Goal: Task Accomplishment & Management: Use online tool/utility

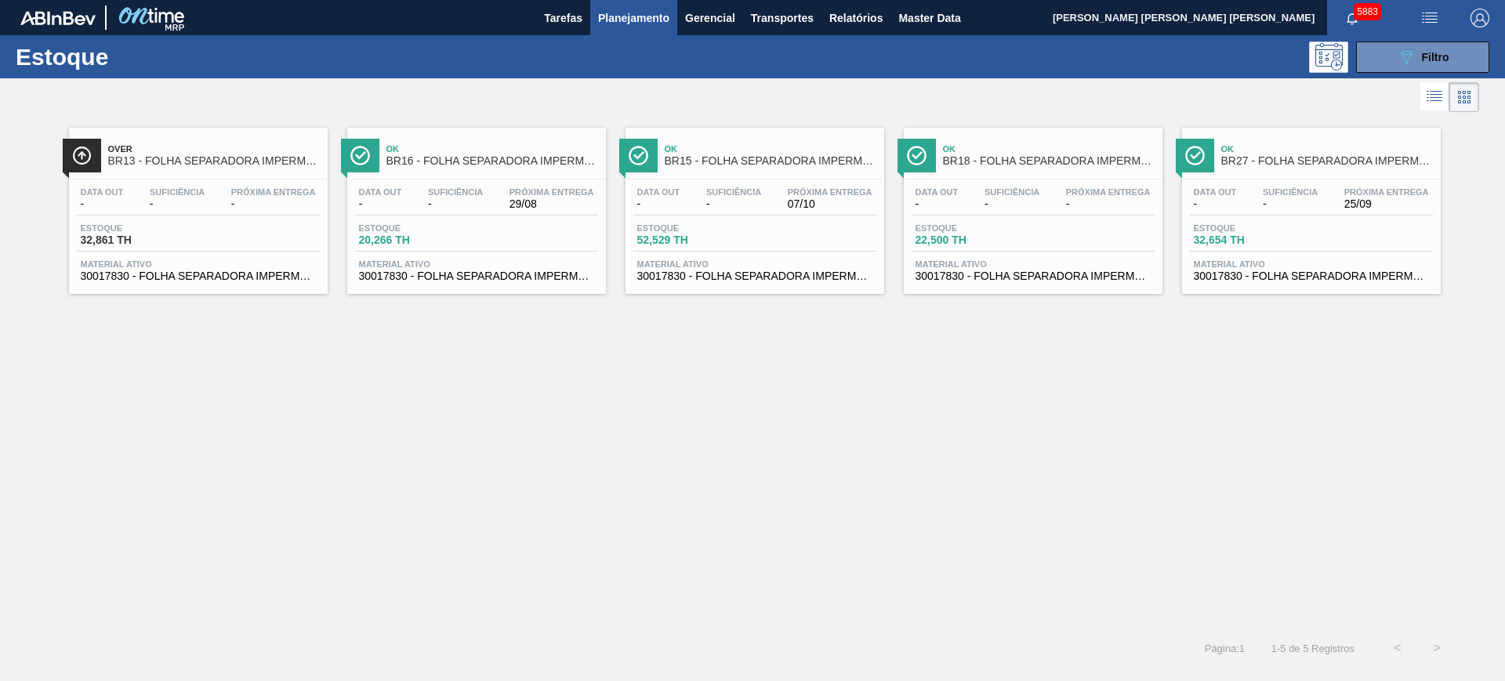
click at [1409, 60] on icon "089F7B8B-B2A5-4AFE-B5C0-19BA573D28AC" at bounding box center [1406, 57] width 19 height 19
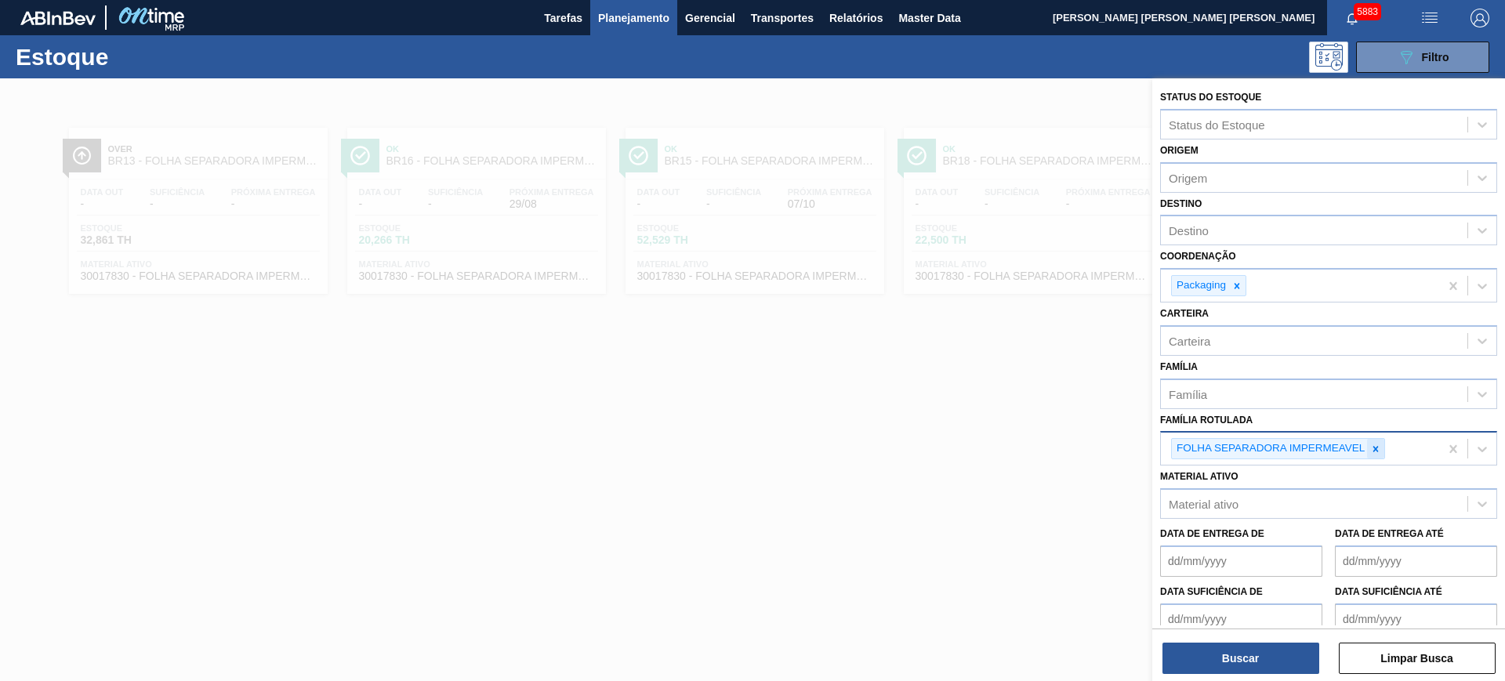
click at [1376, 444] on icon at bounding box center [1375, 449] width 11 height 11
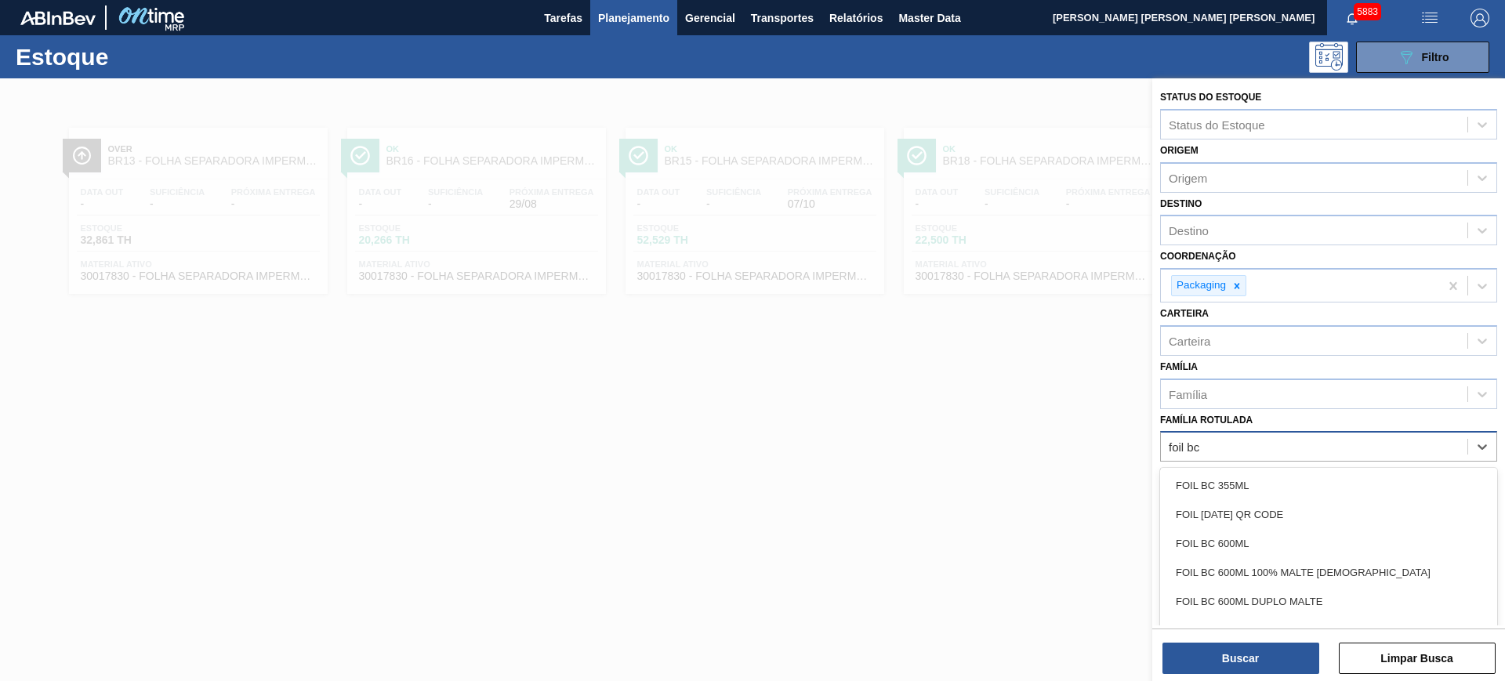
type Rotulada "foil bc 6"
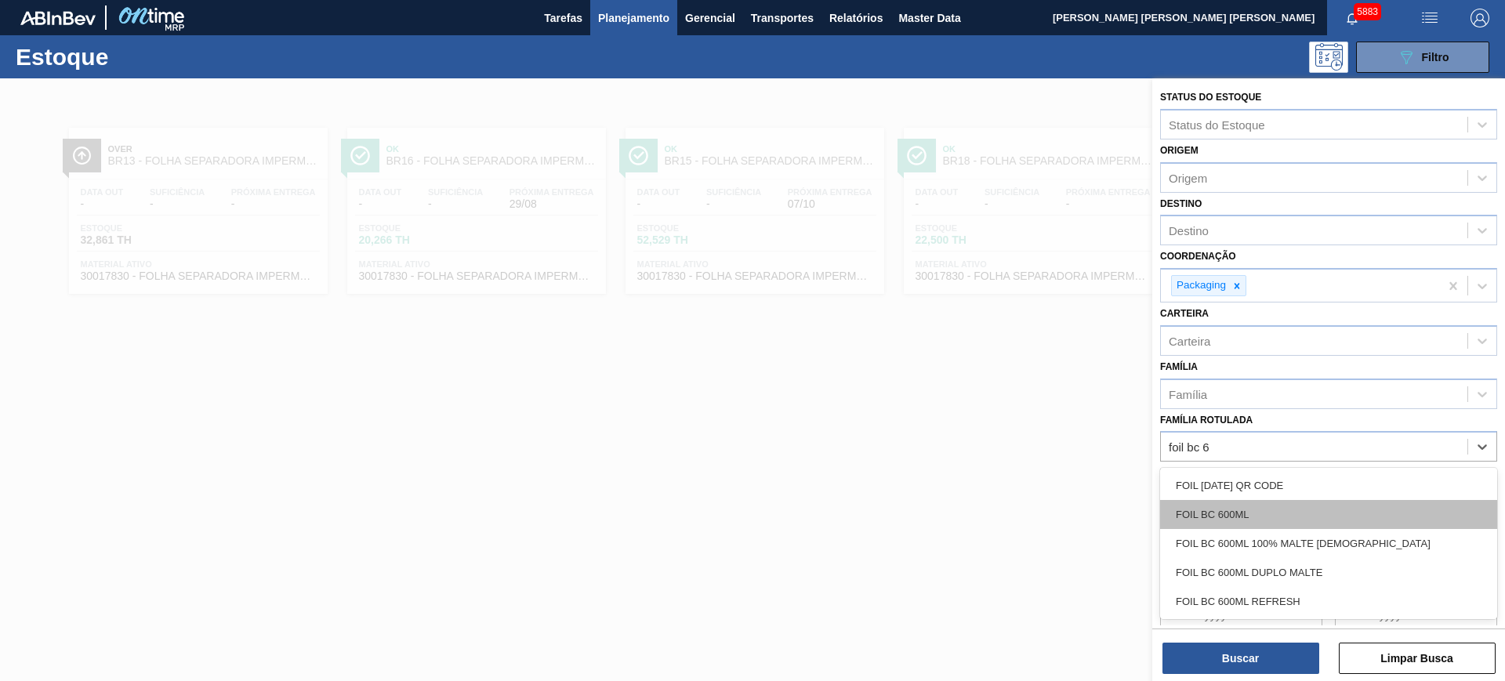
click at [1327, 509] on div "FOIL BC 600ML" at bounding box center [1328, 514] width 337 height 29
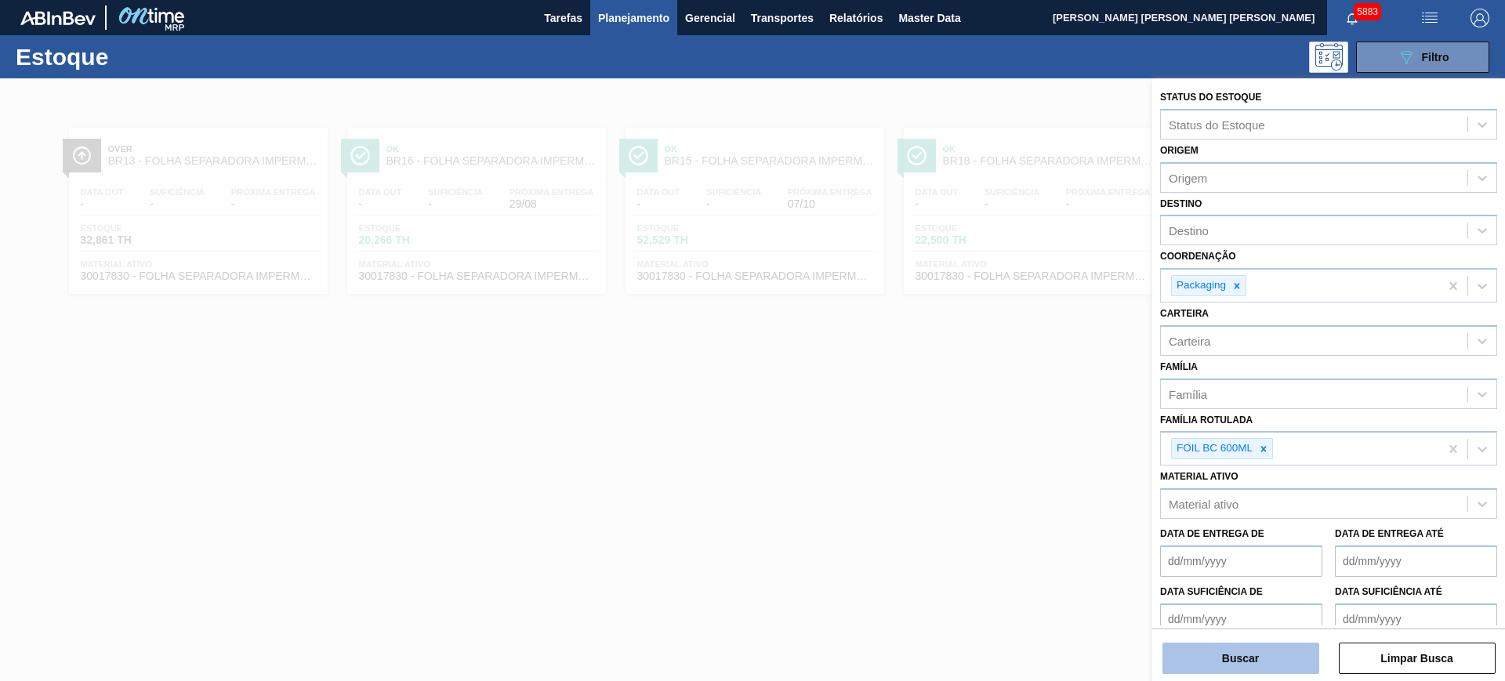
click at [1267, 663] on button "Buscar" at bounding box center [1240, 658] width 157 height 31
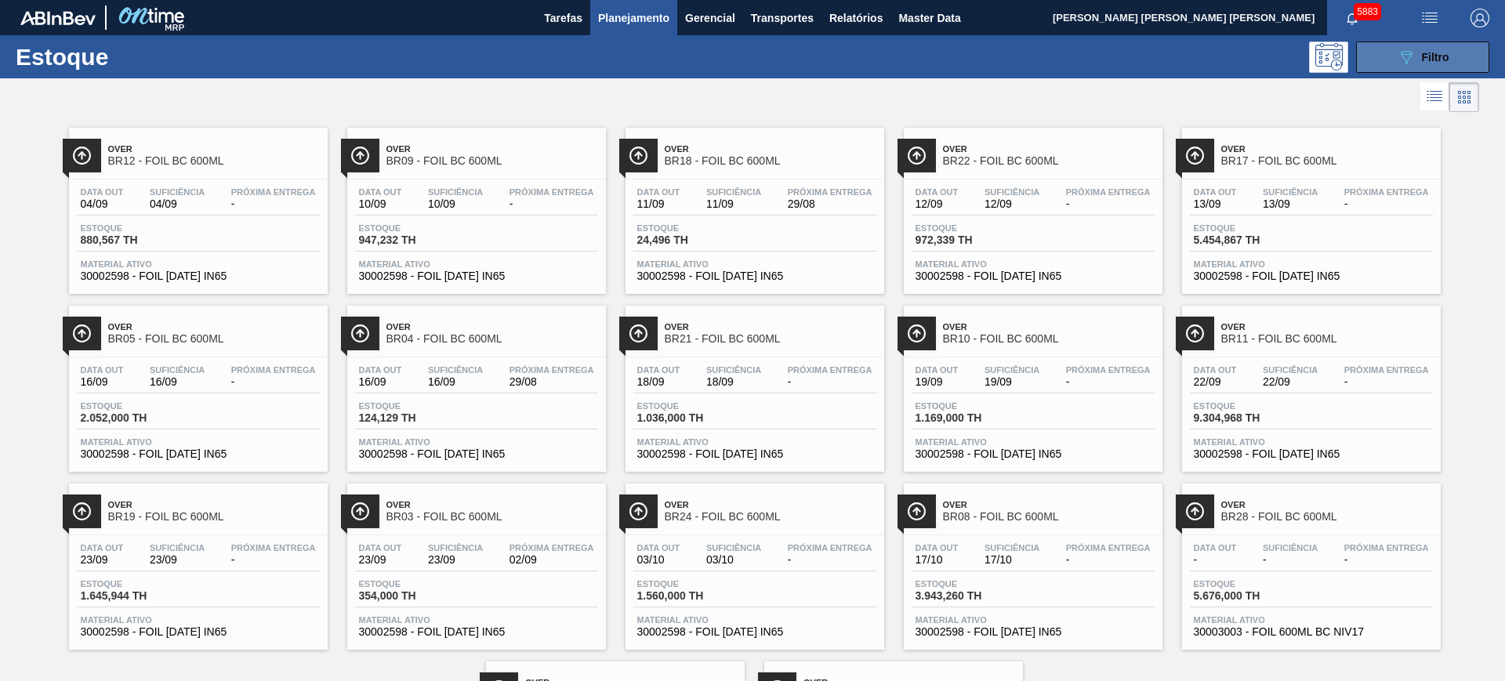
click at [1470, 49] on button "089F7B8B-B2A5-4AFE-B5C0-19BA573D28AC Filtro" at bounding box center [1422, 57] width 133 height 31
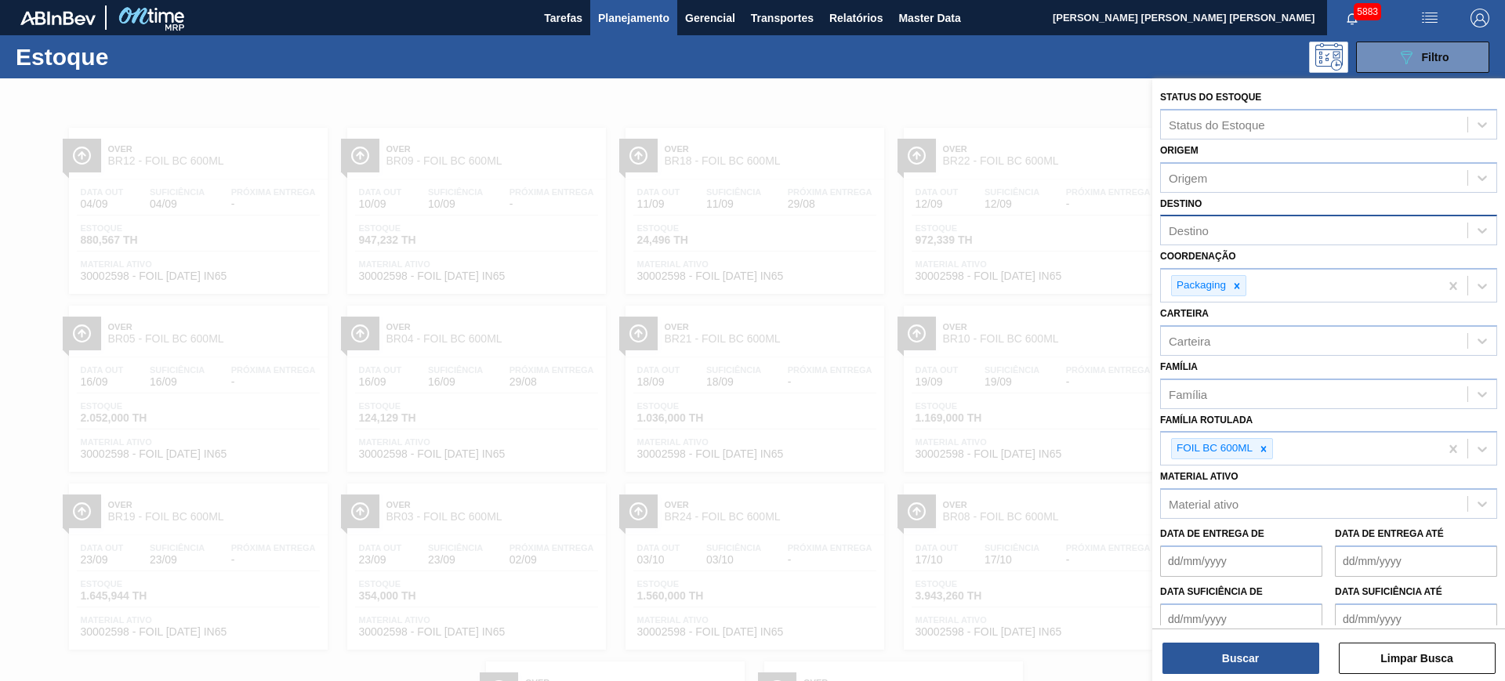
click at [1224, 236] on div "Destino" at bounding box center [1314, 230] width 306 height 23
type input "teres"
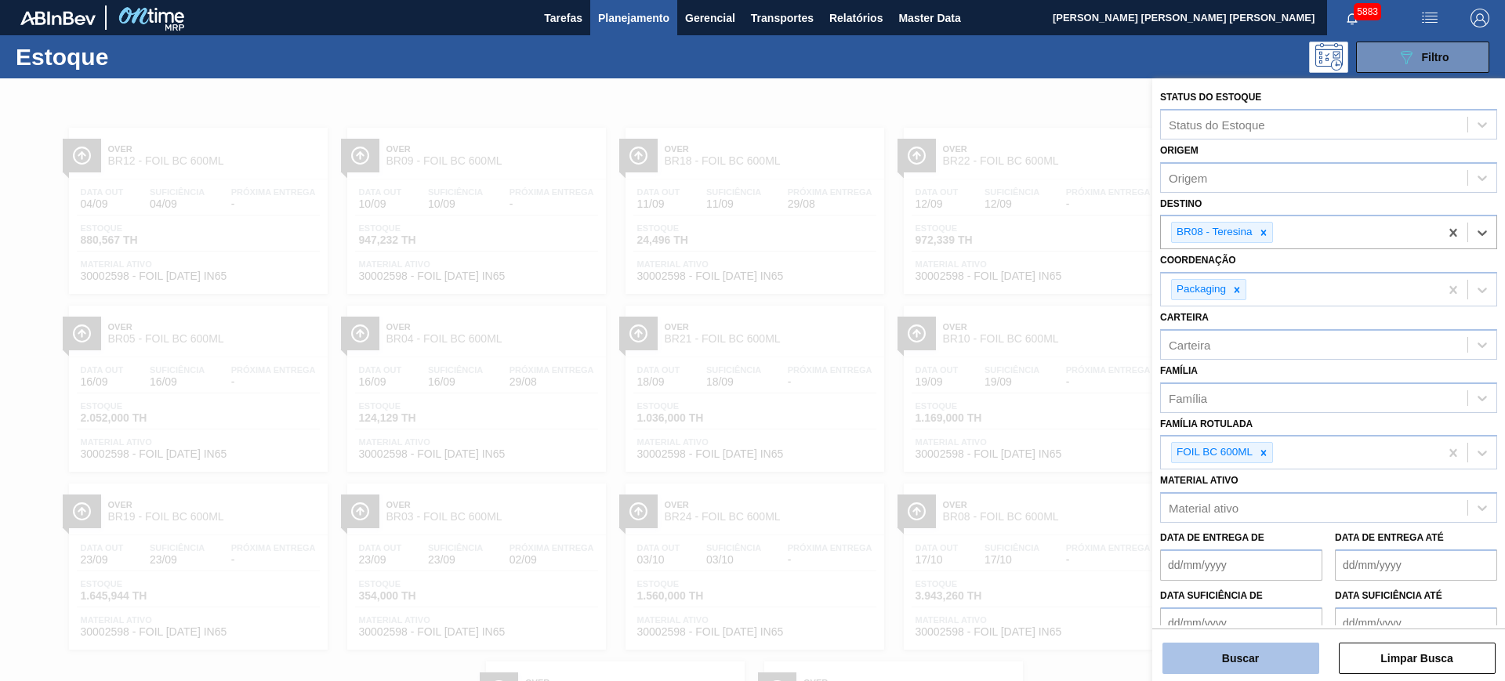
click at [1244, 673] on button "Buscar" at bounding box center [1240, 658] width 157 height 31
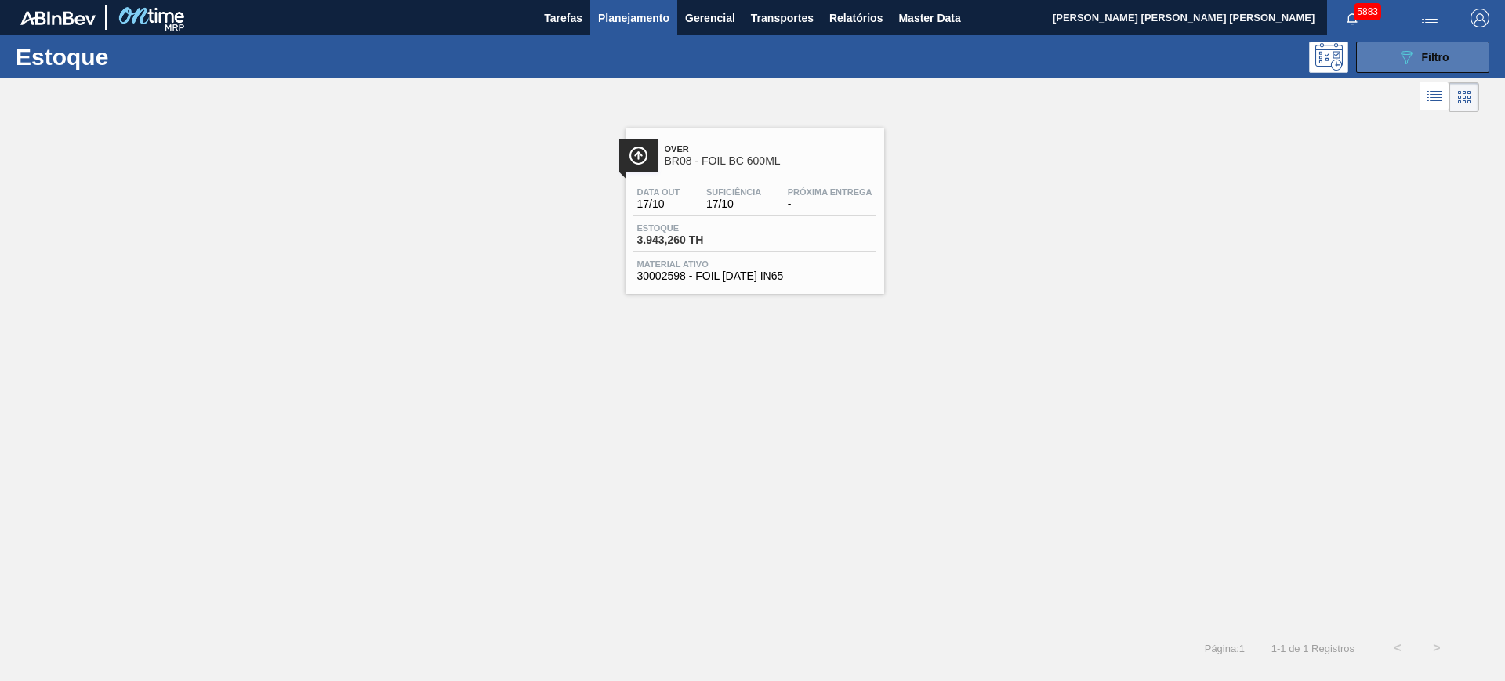
click at [1407, 62] on icon at bounding box center [1407, 57] width 12 height 13
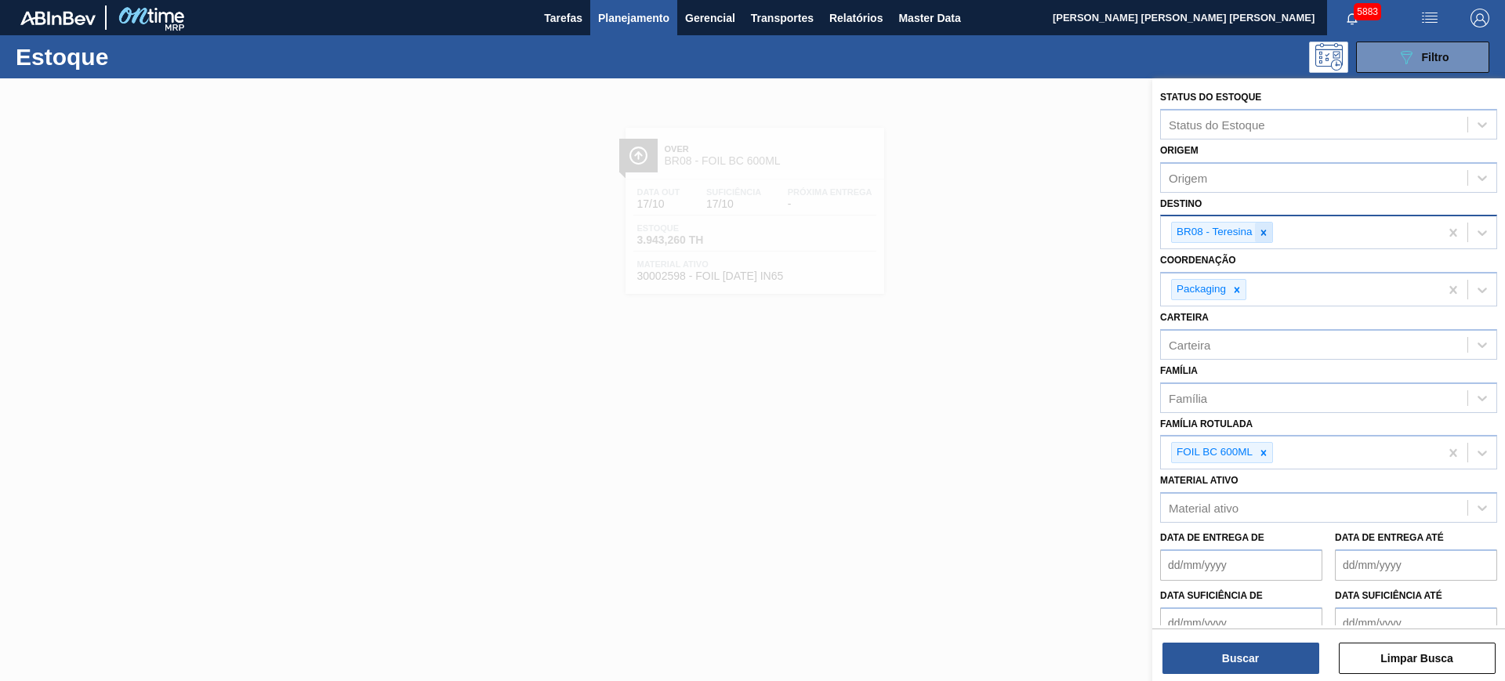
click at [1259, 241] on div at bounding box center [1263, 233] width 17 height 20
type input "LAGES"
type input "CAMAÇ"
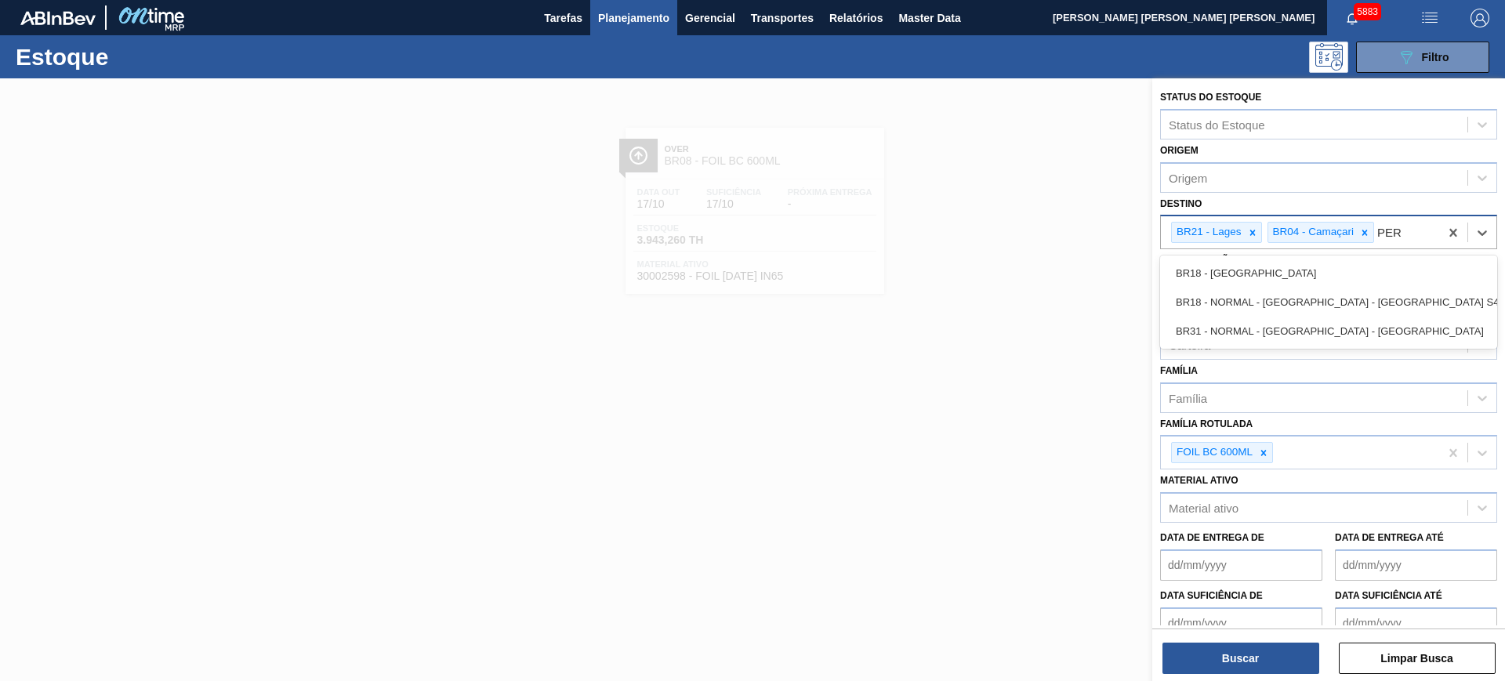
type input "PERN"
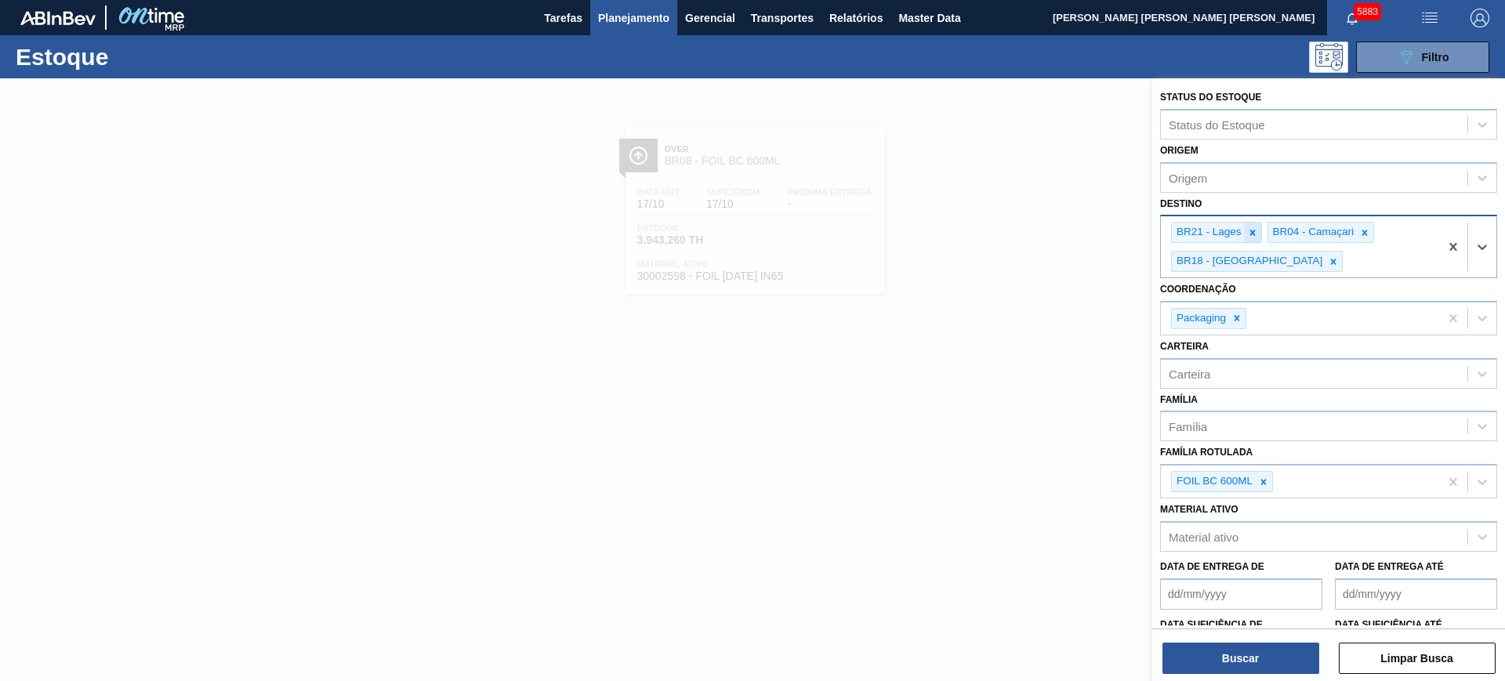
click at [1249, 235] on icon at bounding box center [1252, 232] width 11 height 11
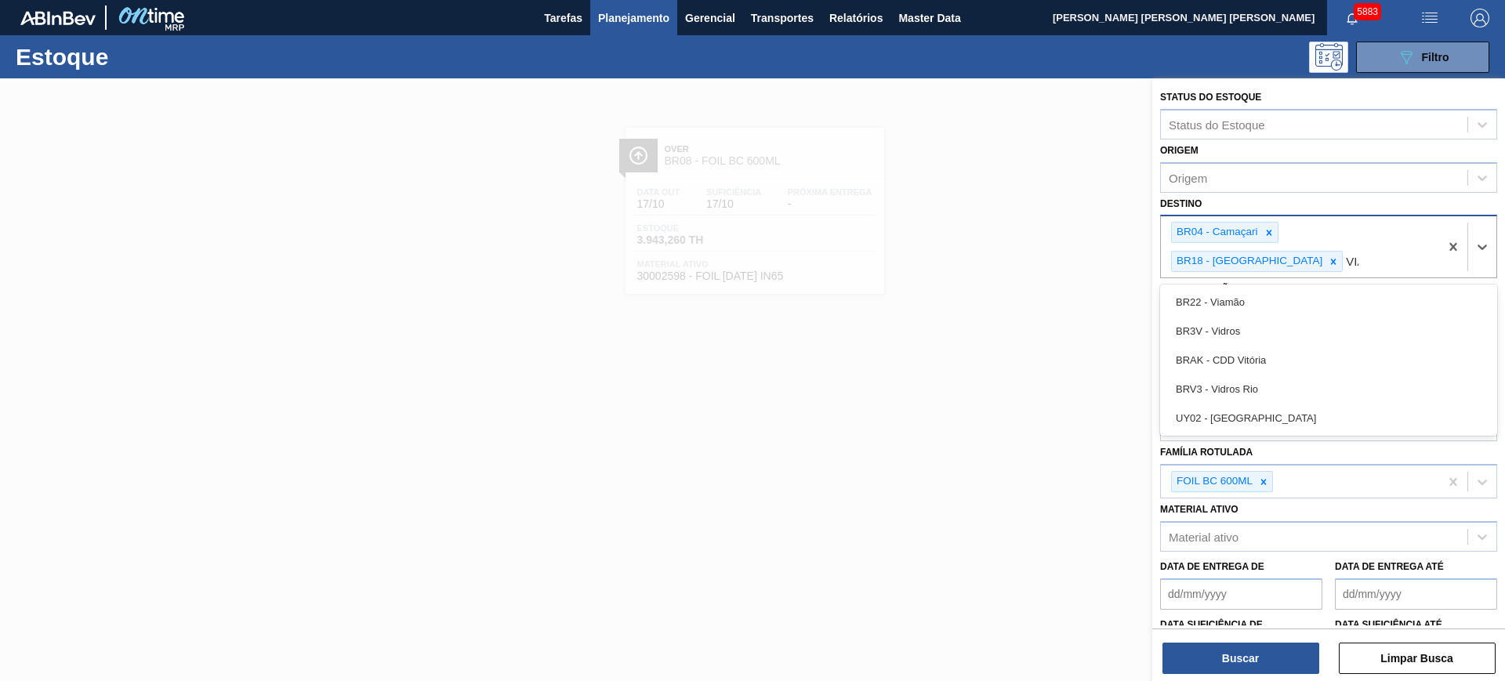
type input "VIAM"
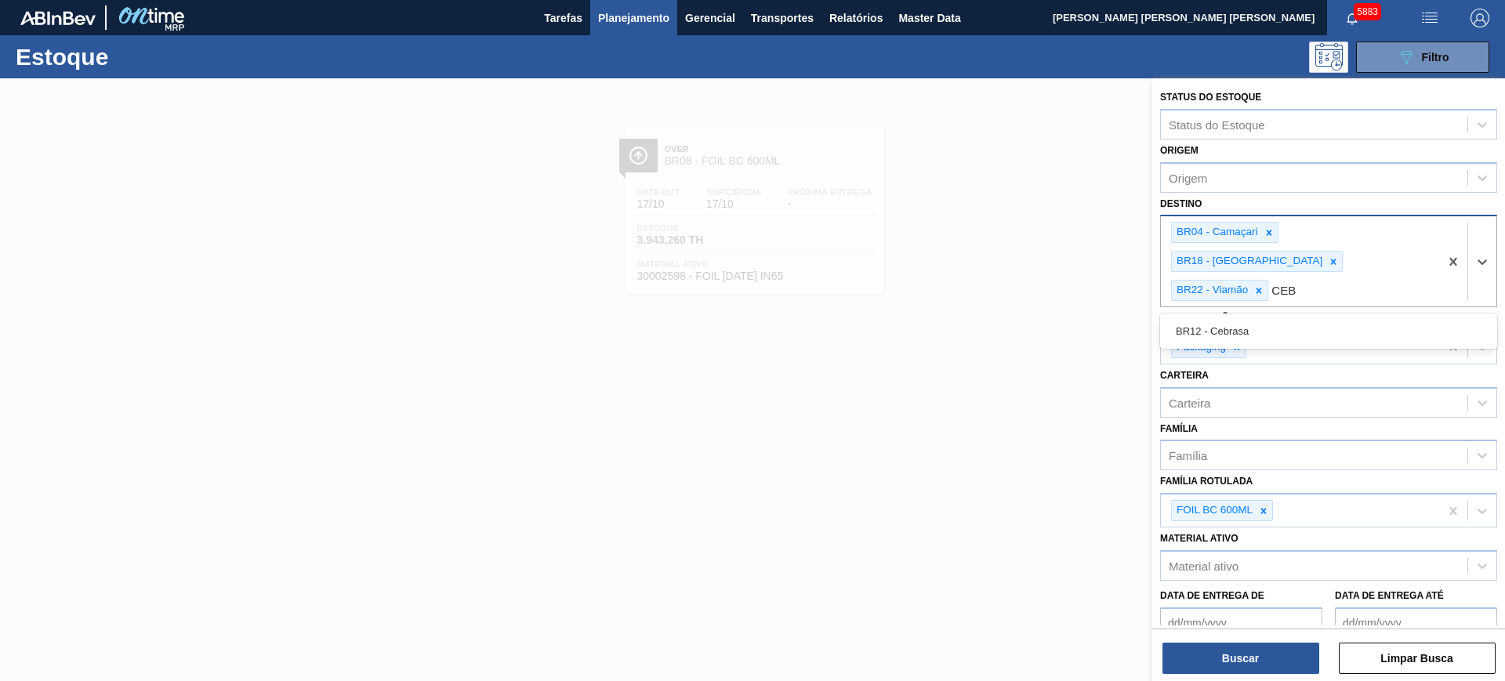
type input "CEBR"
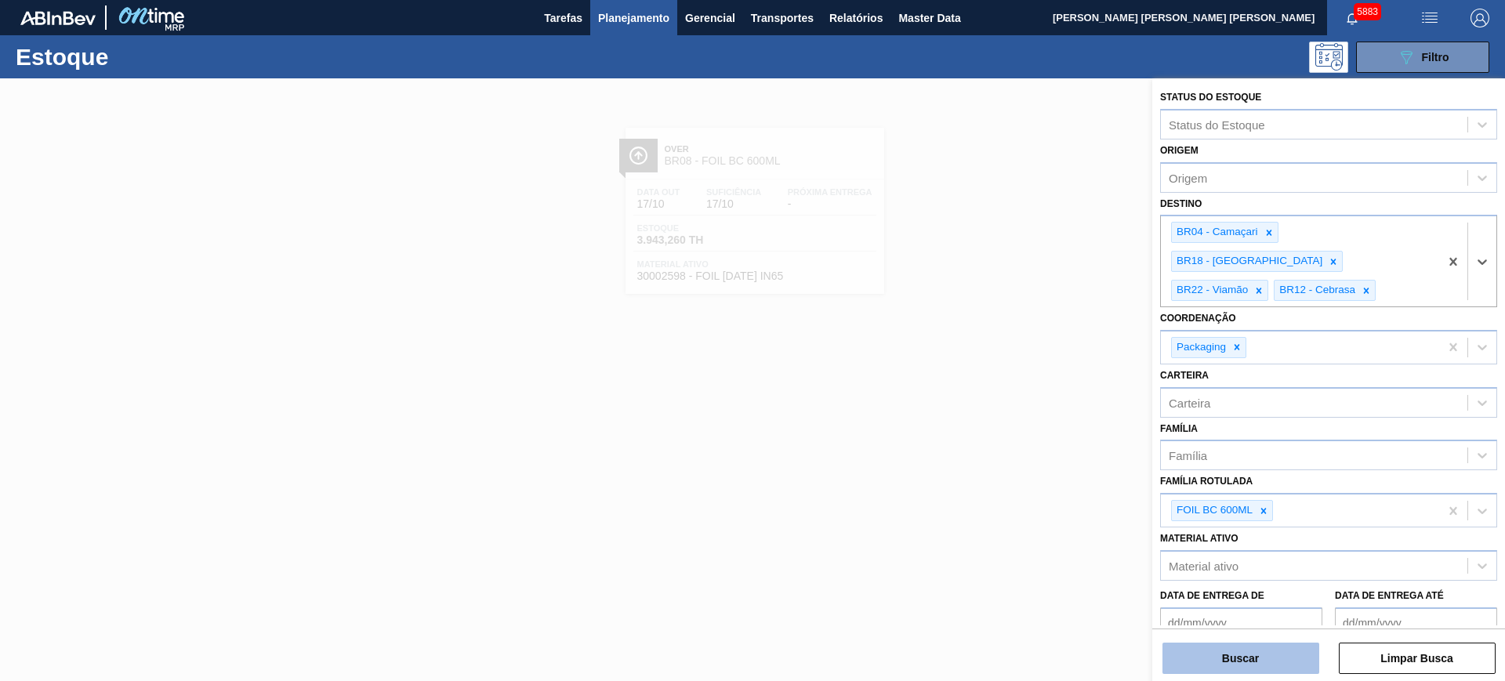
click at [1288, 654] on button "Buscar" at bounding box center [1240, 658] width 157 height 31
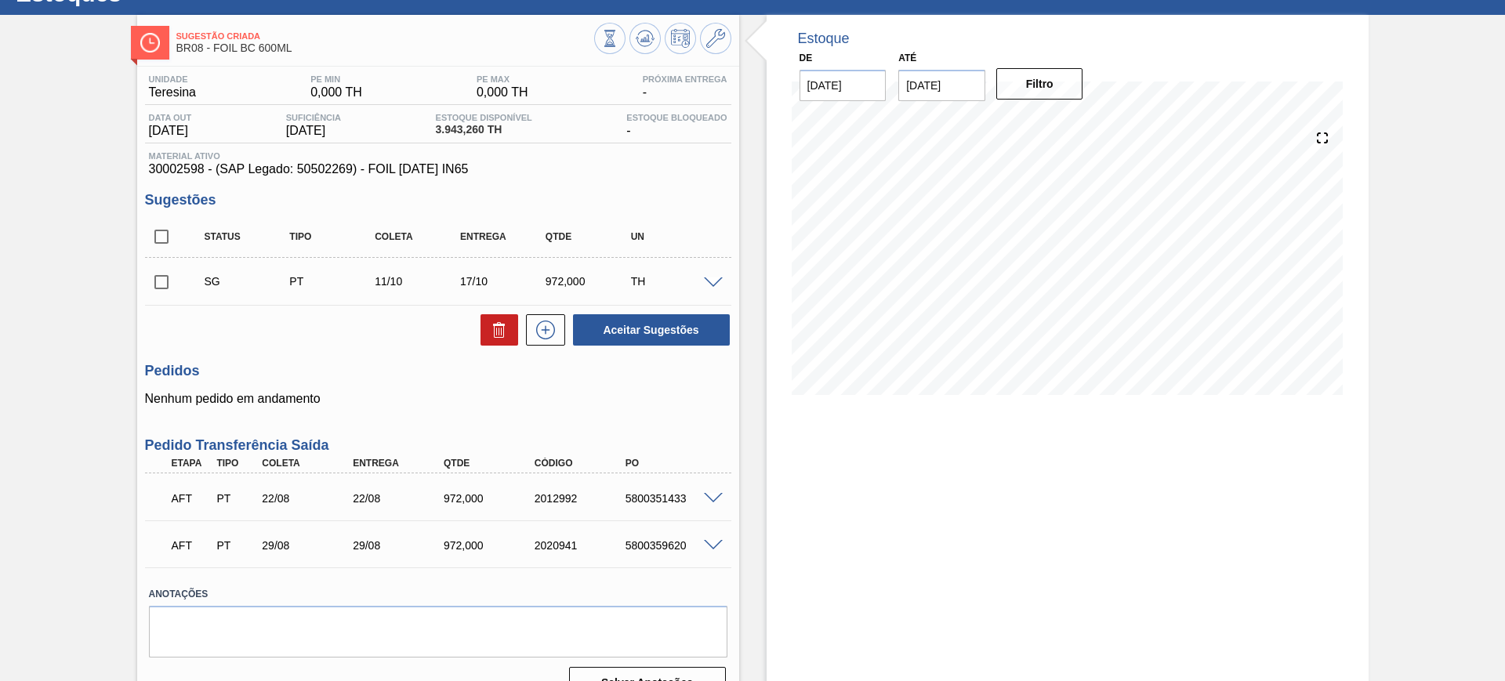
scroll to position [94, 0]
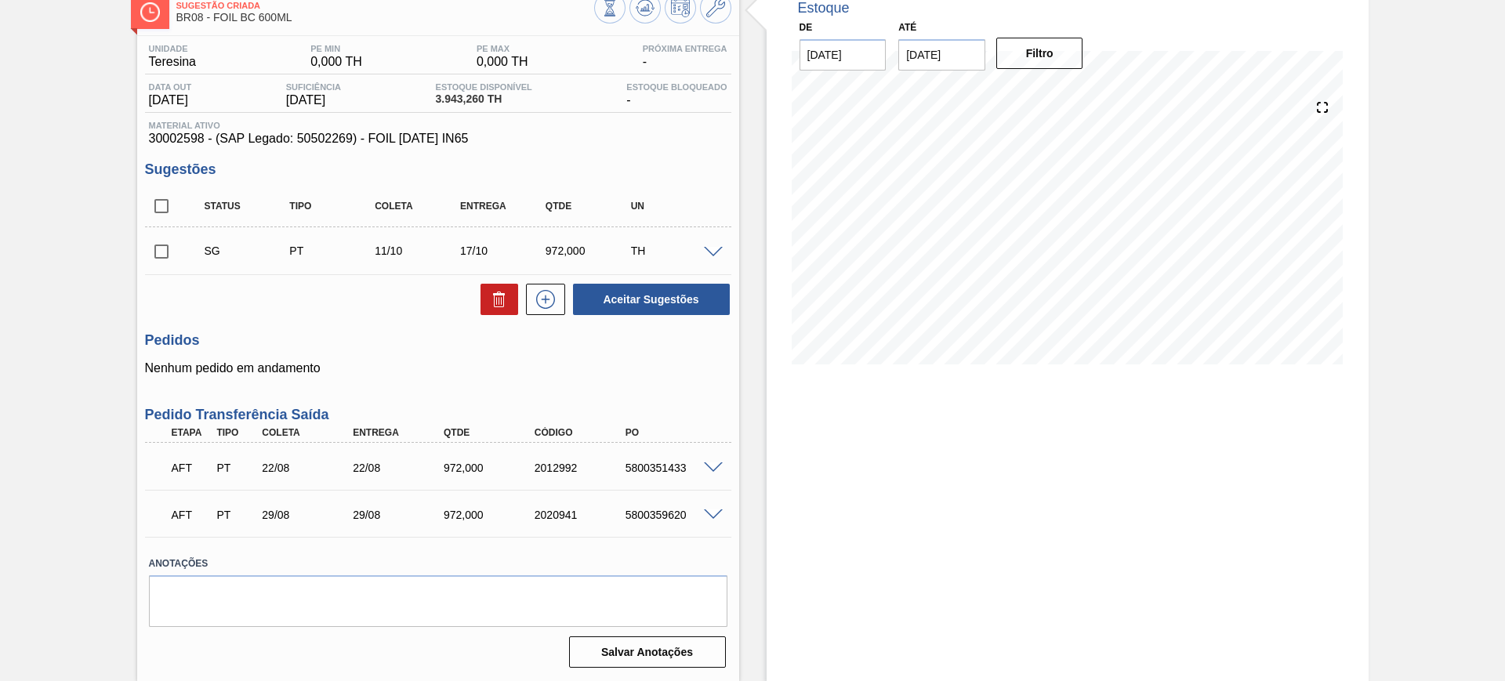
click at [712, 462] on span at bounding box center [713, 468] width 19 height 12
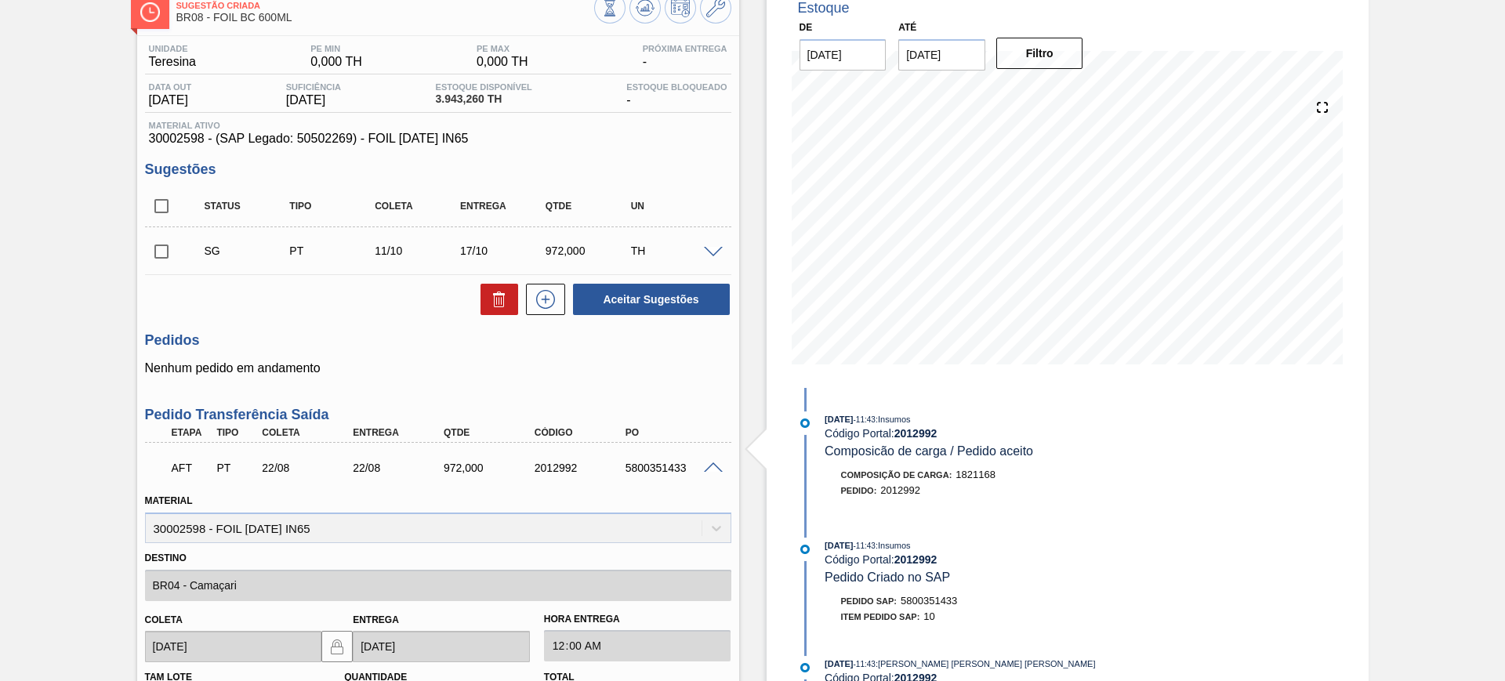
click at [713, 463] on span at bounding box center [713, 468] width 19 height 12
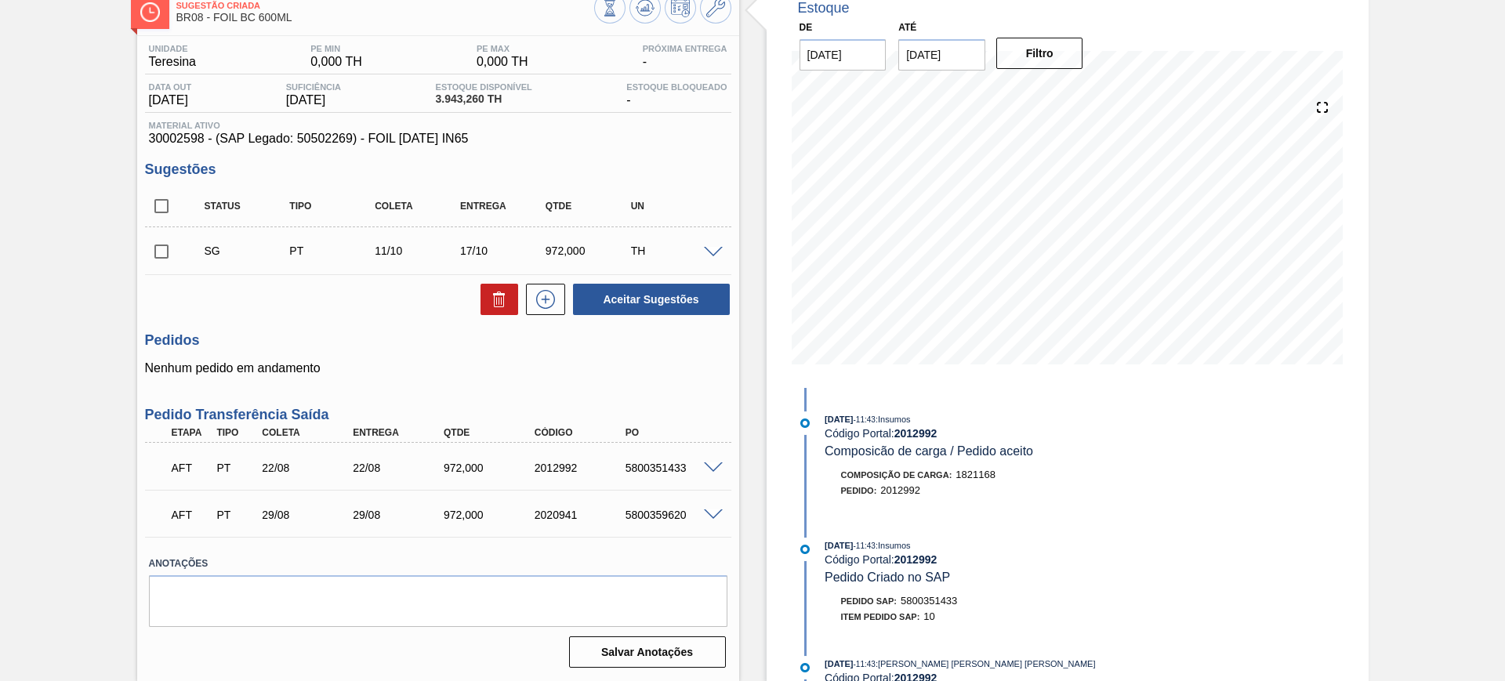
click at [712, 517] on span at bounding box center [713, 515] width 19 height 12
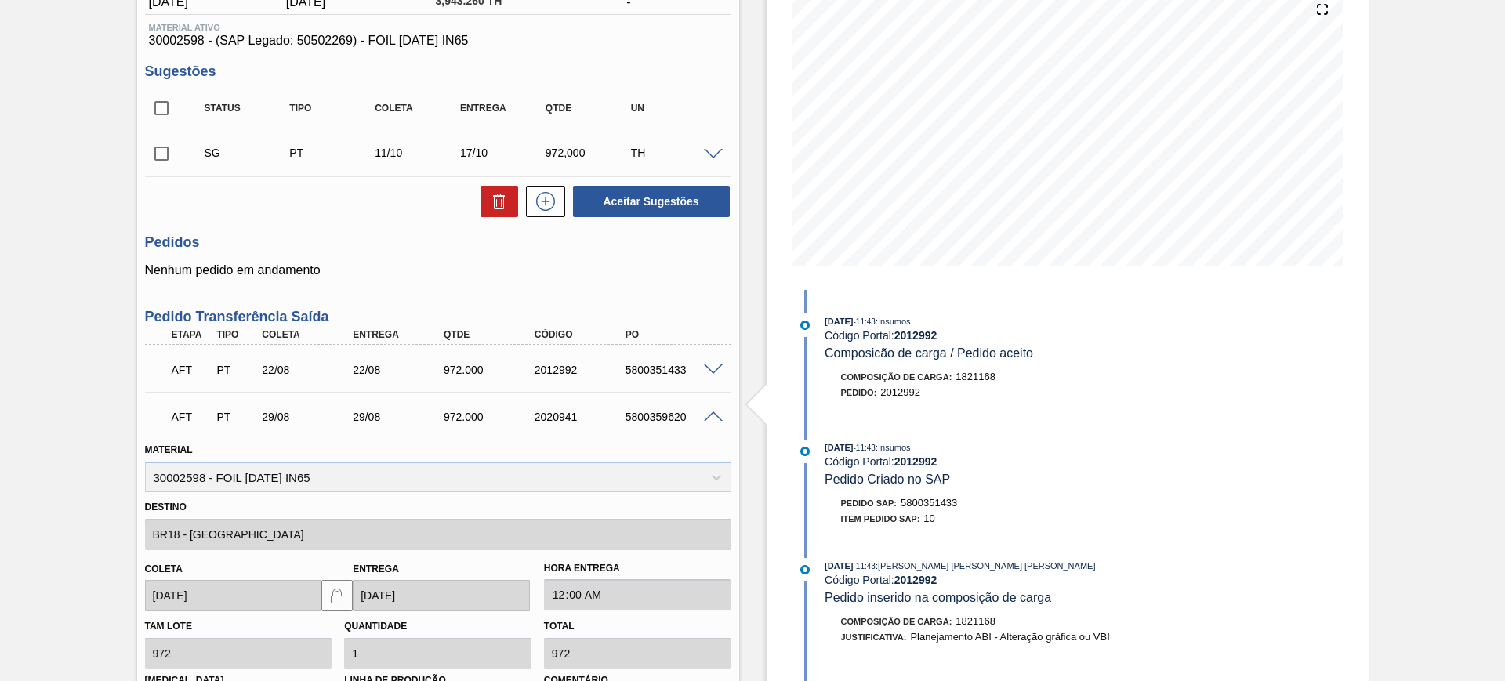
click at [709, 419] on span at bounding box center [713, 417] width 19 height 12
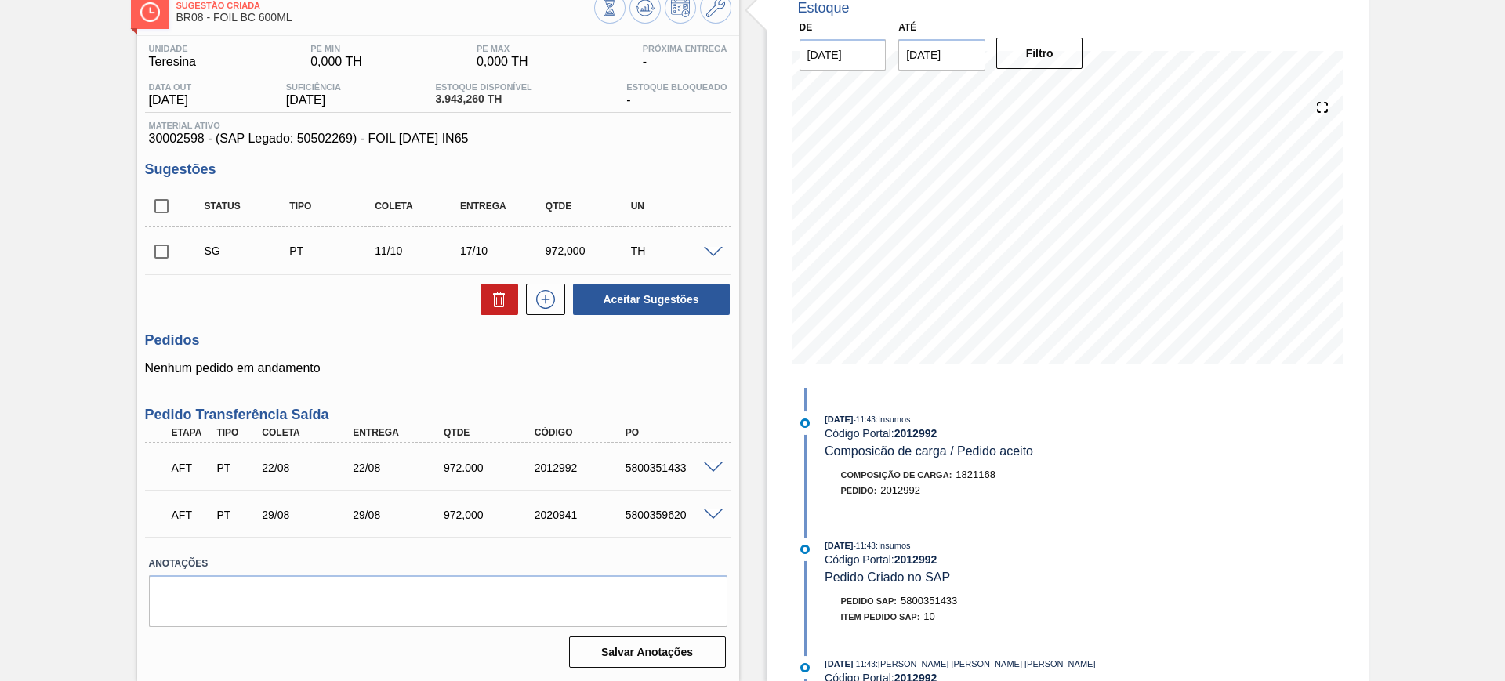
click at [714, 466] on span at bounding box center [713, 468] width 19 height 12
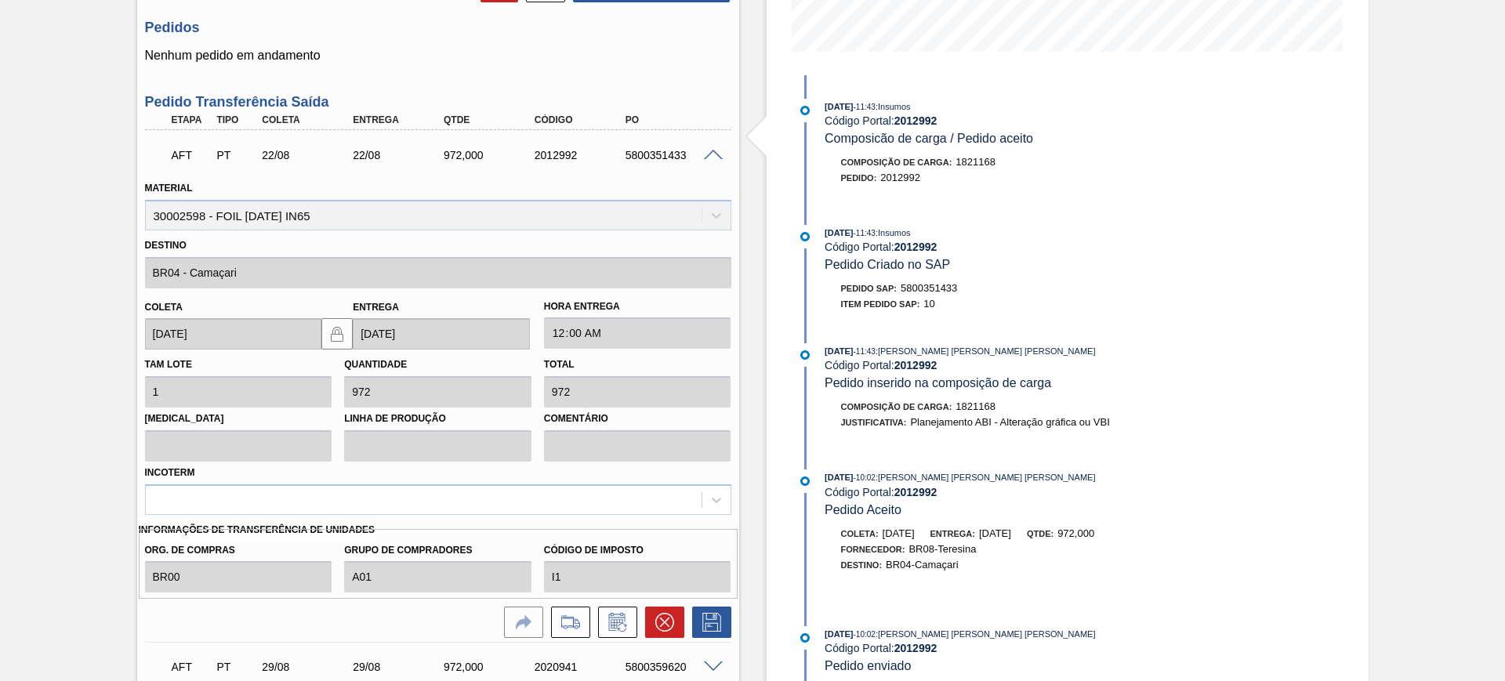
scroll to position [486, 0]
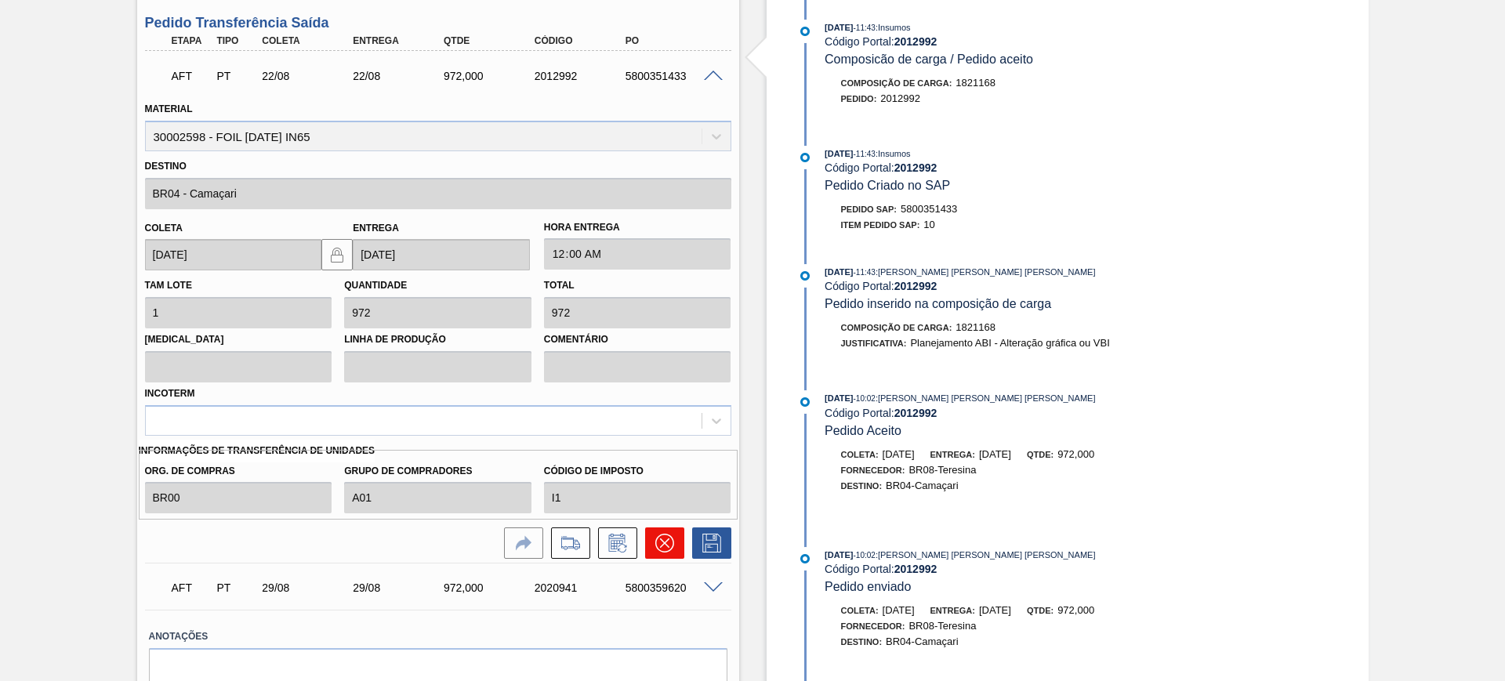
click at [675, 542] on button at bounding box center [664, 542] width 39 height 31
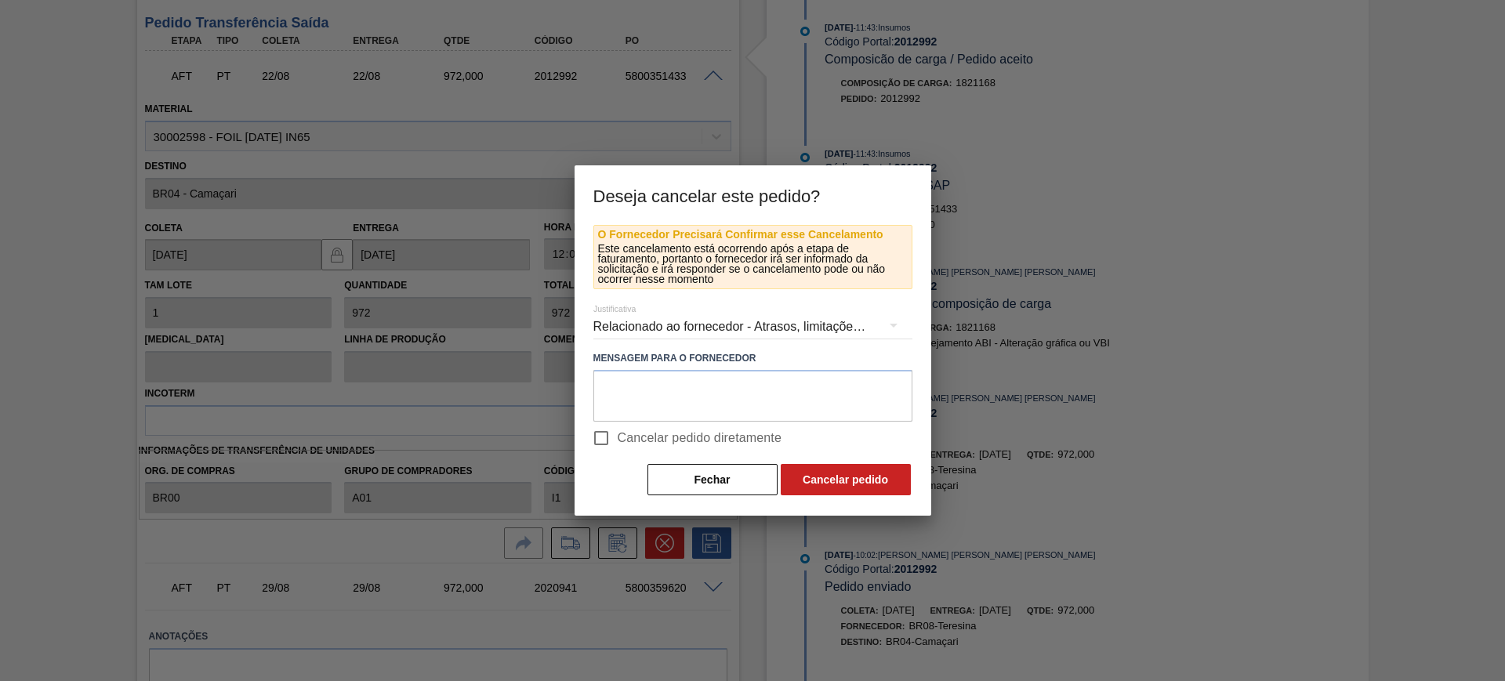
click at [664, 437] on span "Cancelar pedido diretamente" at bounding box center [700, 438] width 165 height 19
click at [618, 437] on input "Cancelar pedido diretamente" at bounding box center [601, 438] width 33 height 33
checkbox input "true"
click at [816, 472] on button "Cancelar pedido" at bounding box center [846, 479] width 130 height 31
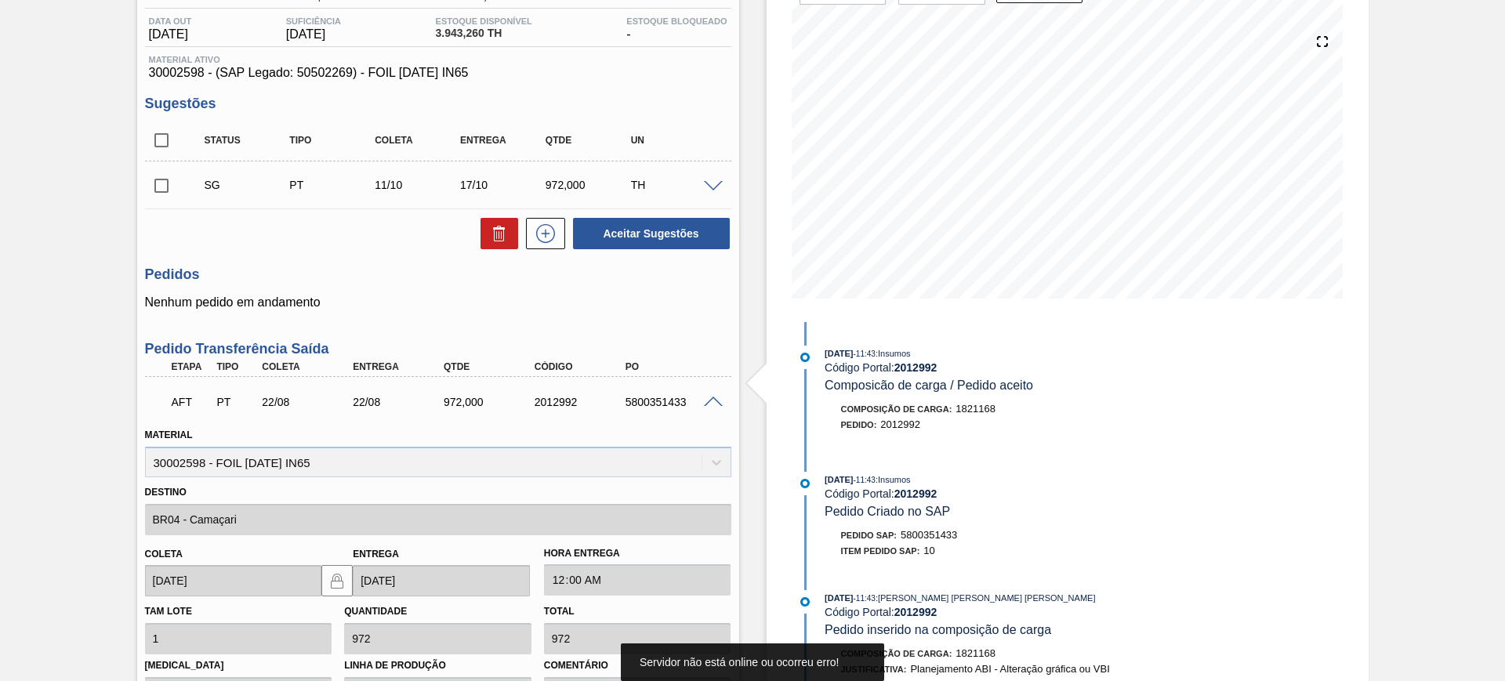
scroll to position [94, 0]
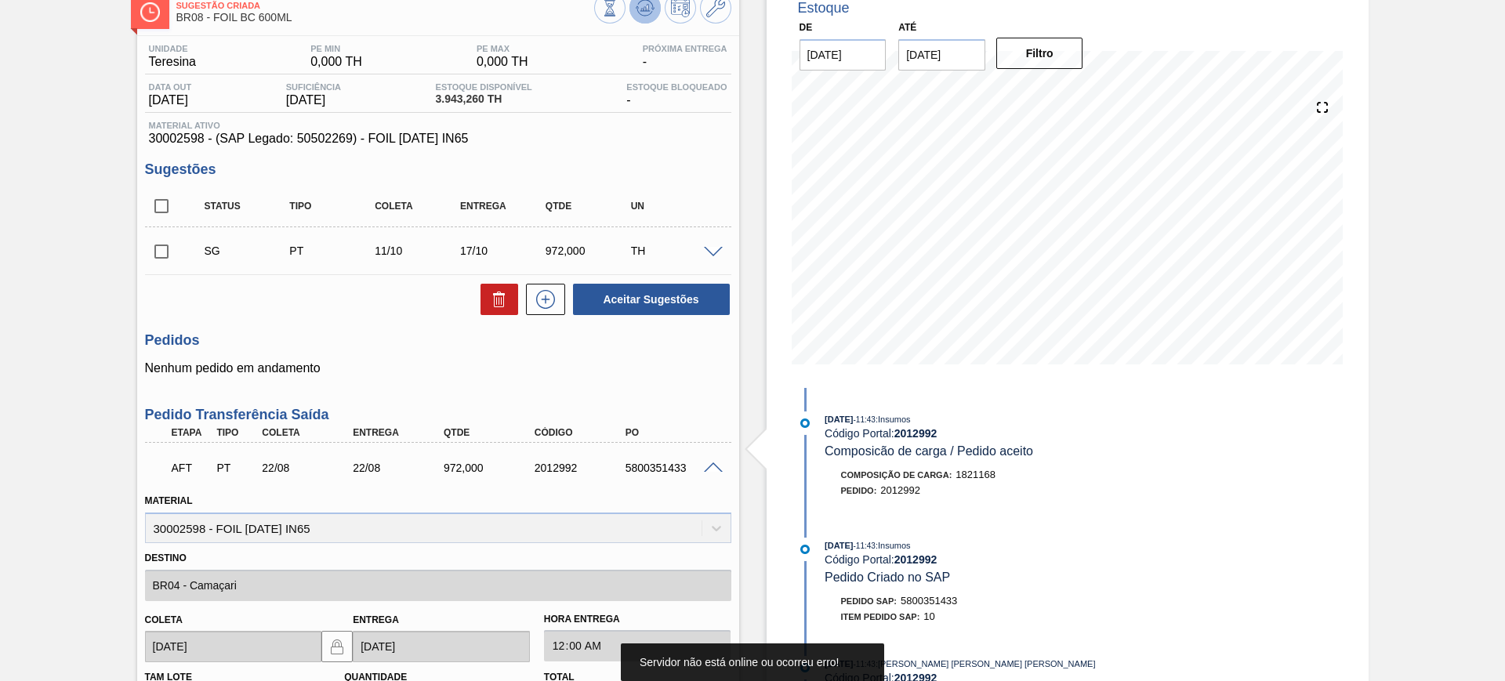
click at [618, 6] on icon at bounding box center [609, 7] width 17 height 17
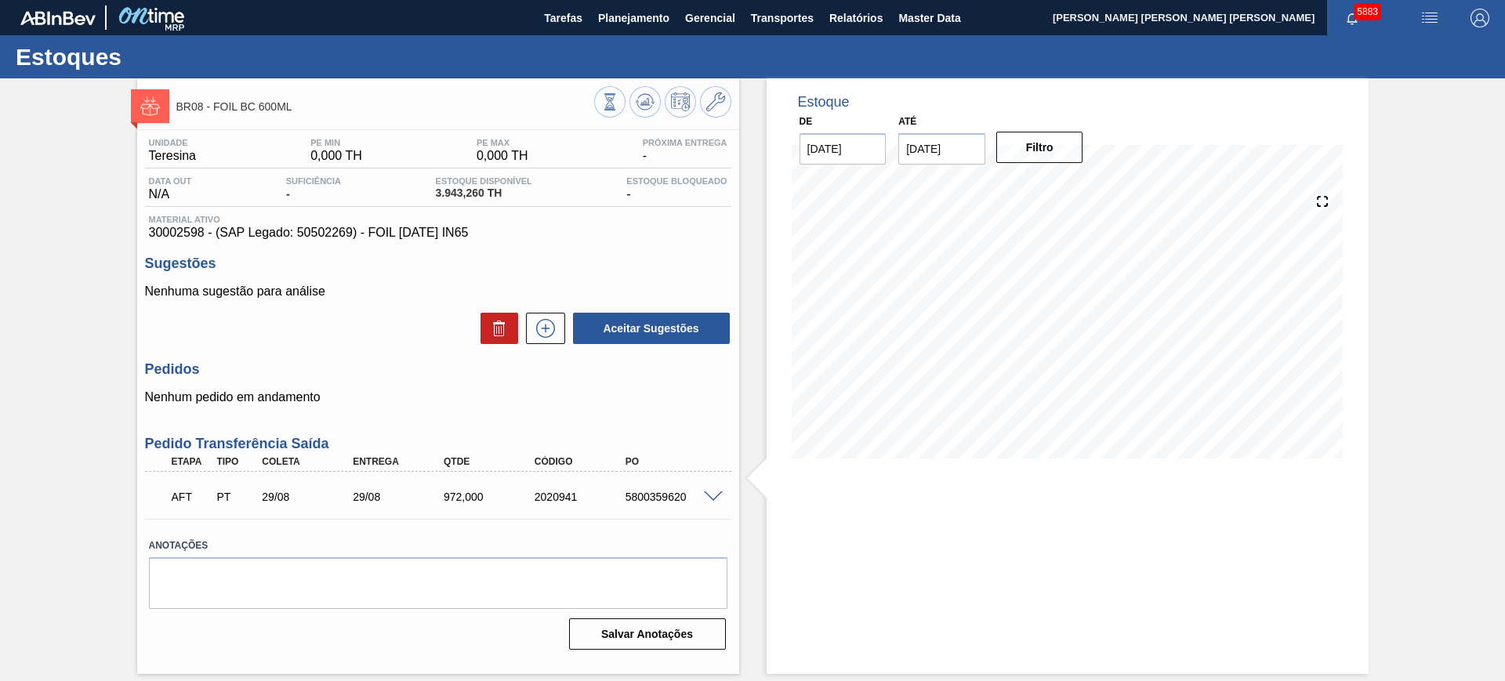
scroll to position [0, 0]
click at [713, 495] on span at bounding box center [713, 497] width 19 height 12
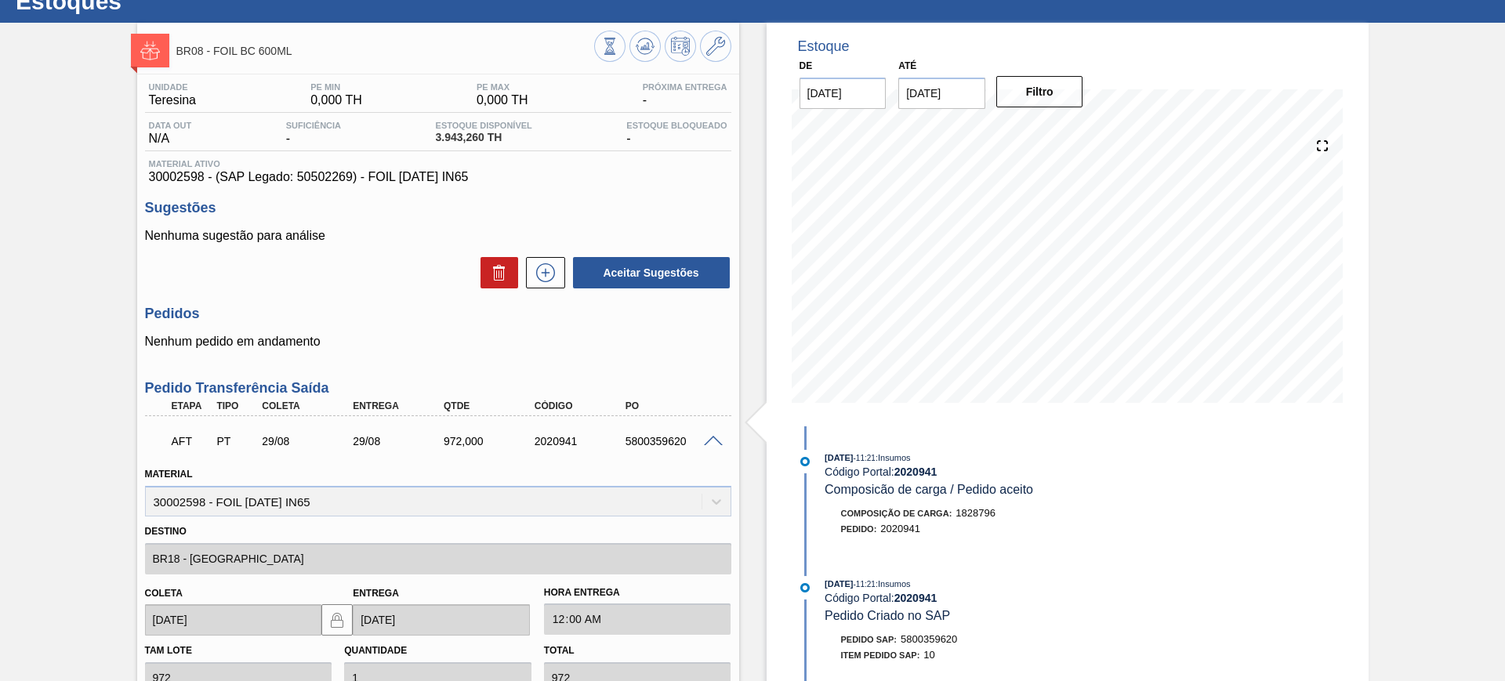
scroll to position [196, 0]
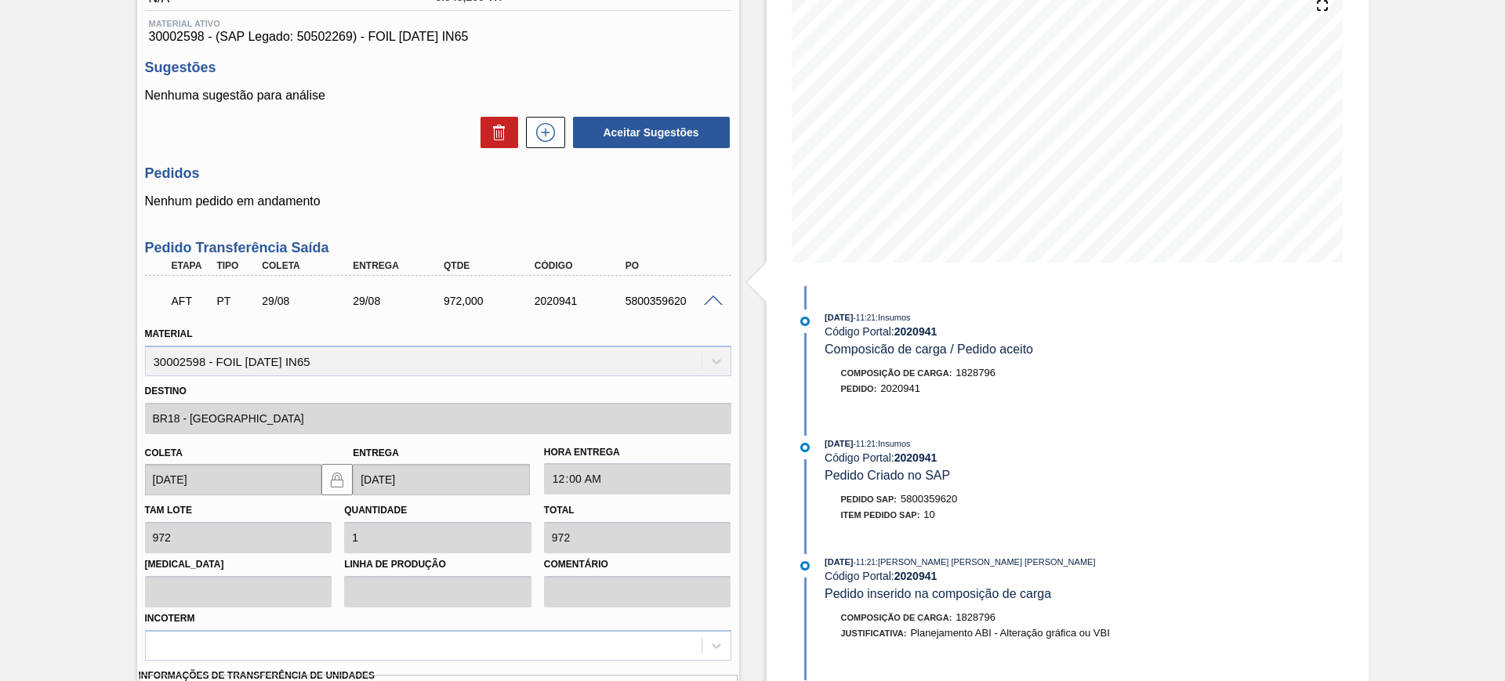
click at [660, 301] on div "5800359620" at bounding box center [673, 301] width 102 height 13
copy div "5800359620"
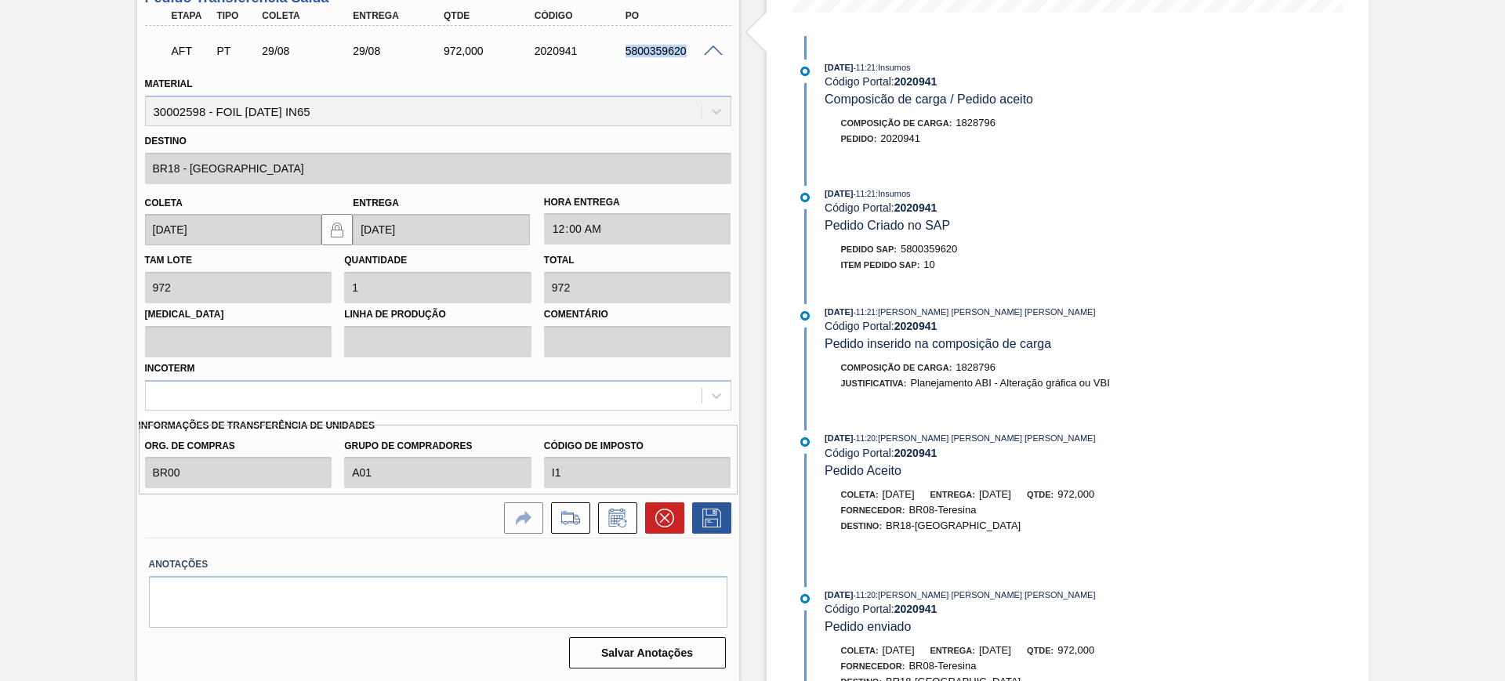
scroll to position [447, 0]
click at [661, 509] on icon at bounding box center [663, 517] width 19 height 19
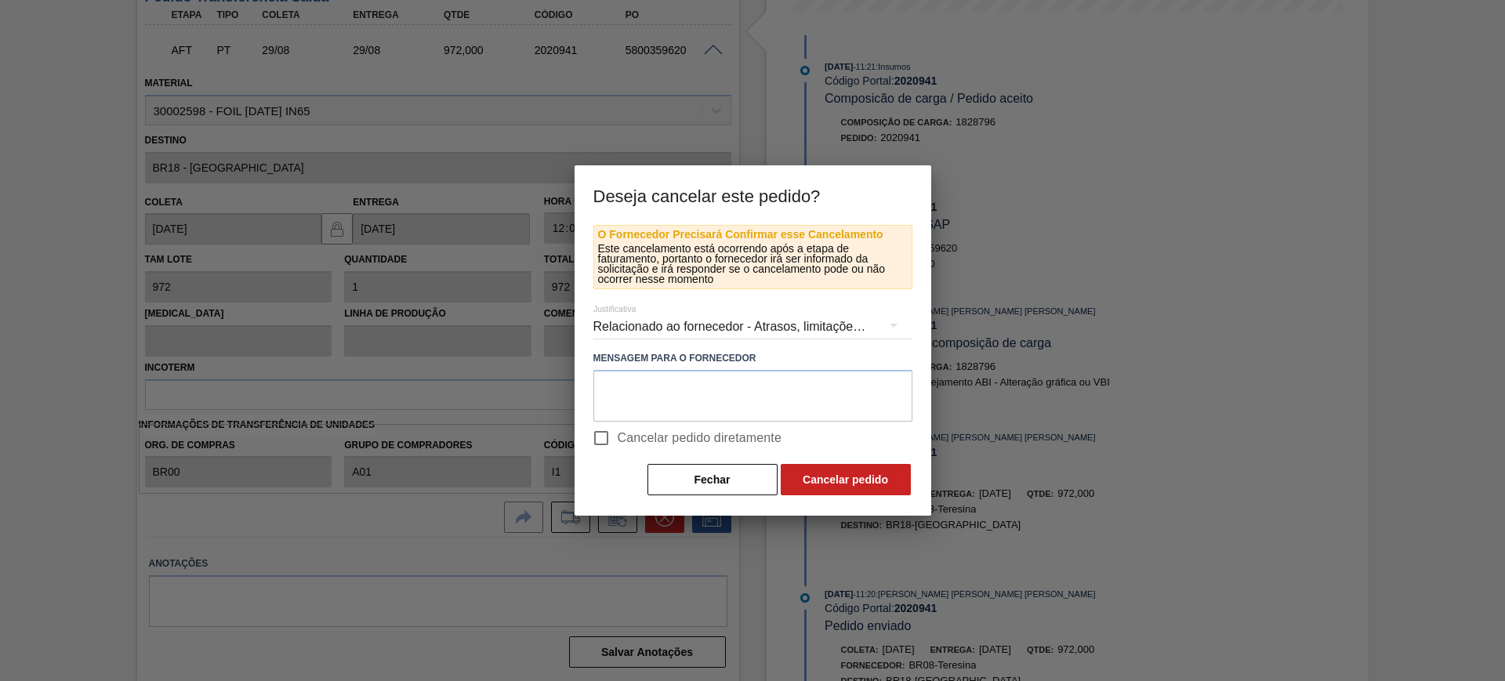
click at [666, 439] on span "Cancelar pedido diretamente" at bounding box center [700, 438] width 165 height 19
click at [618, 439] on input "Cancelar pedido diretamente" at bounding box center [601, 438] width 33 height 33
checkbox input "true"
click at [857, 480] on button "Cancelar pedido" at bounding box center [846, 479] width 130 height 31
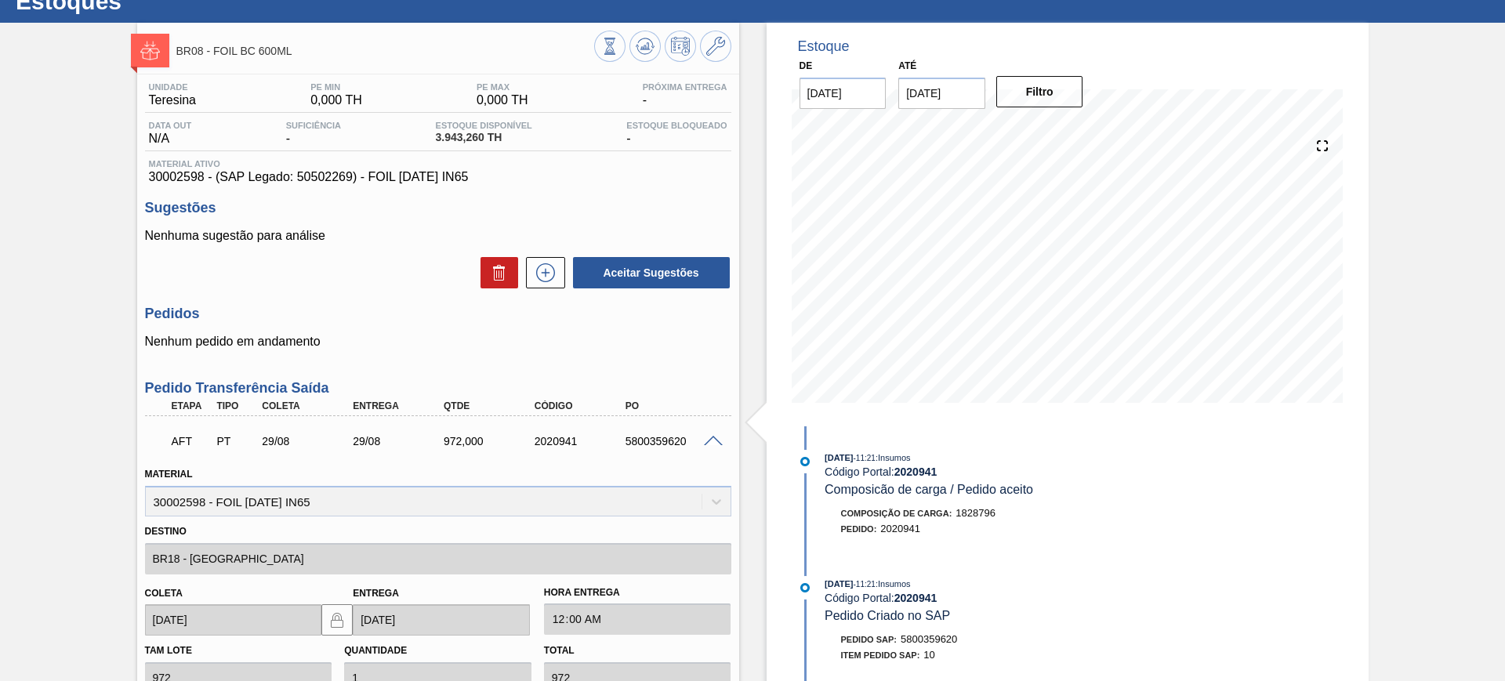
scroll to position [55, 0]
click at [618, 42] on icon at bounding box center [609, 46] width 17 height 17
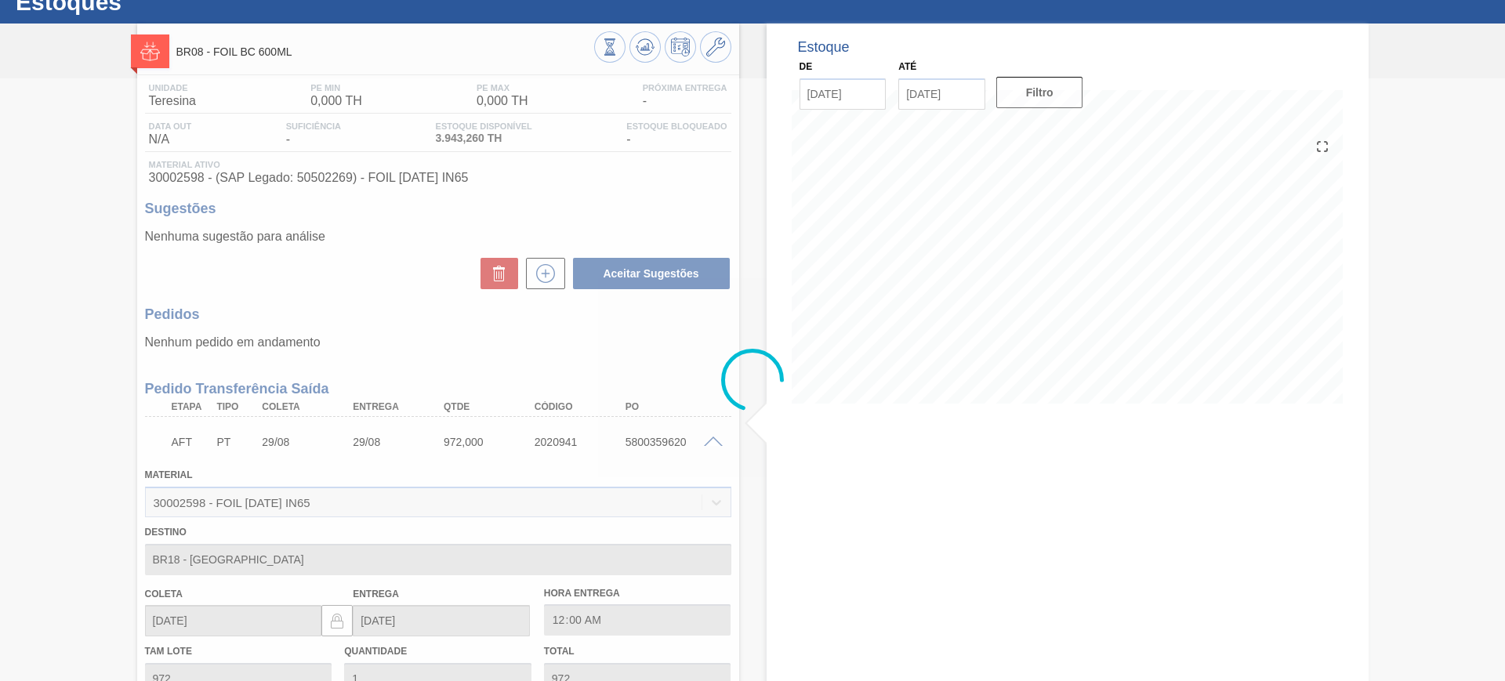
scroll to position [0, 0]
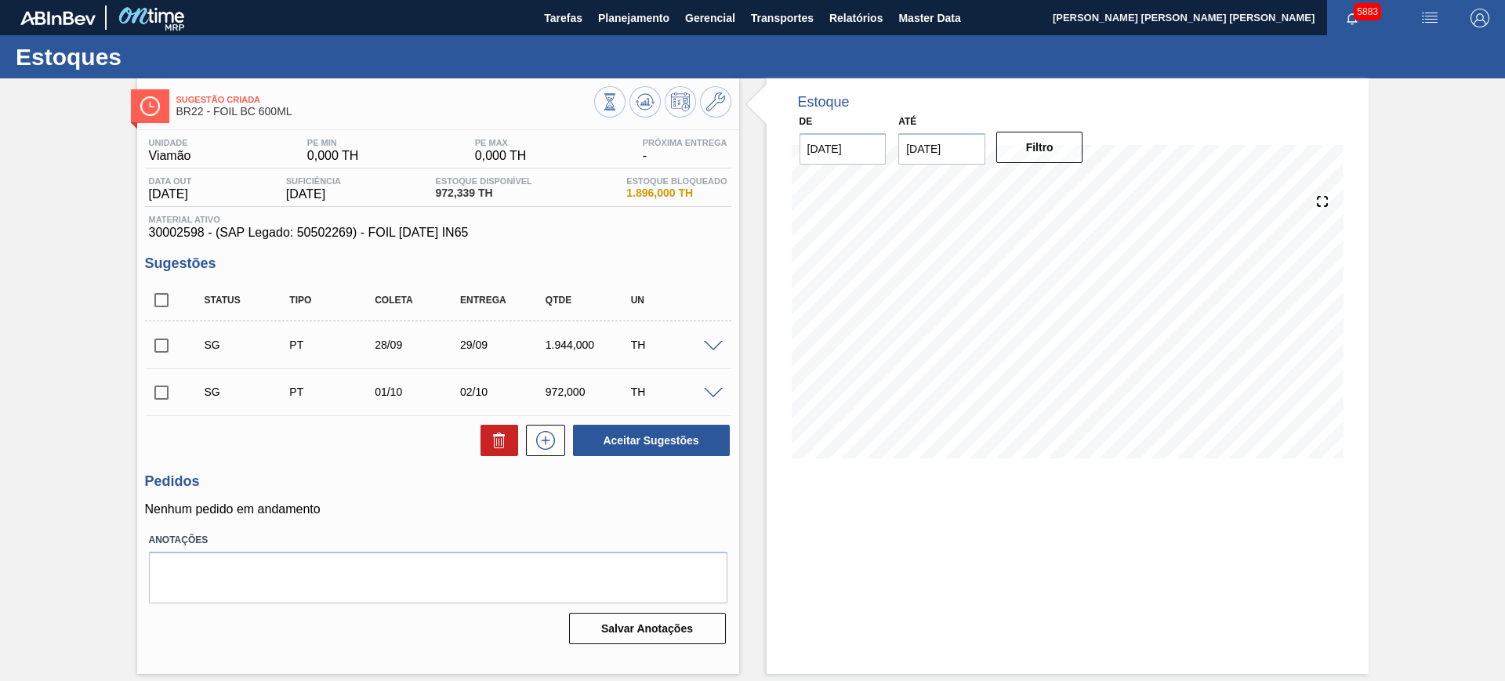
click at [710, 343] on span at bounding box center [713, 347] width 19 height 12
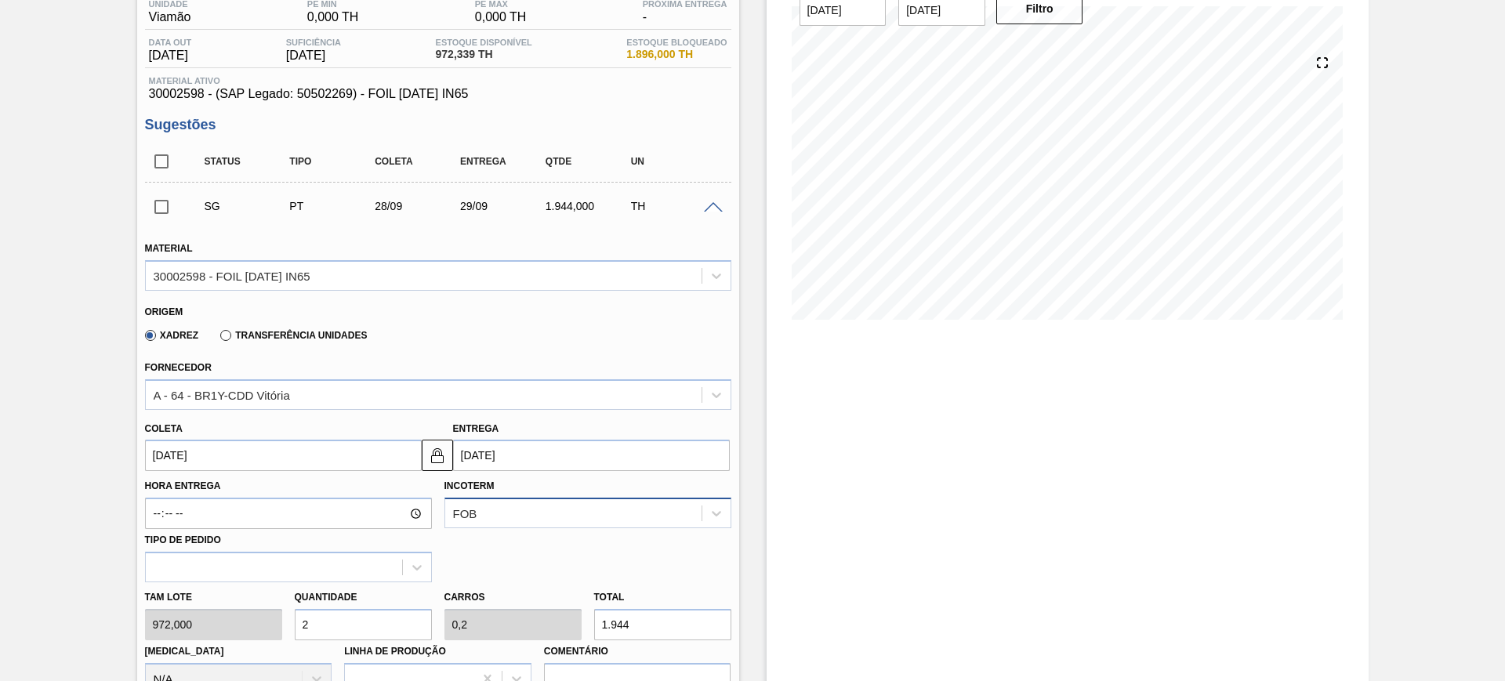
scroll to position [294, 0]
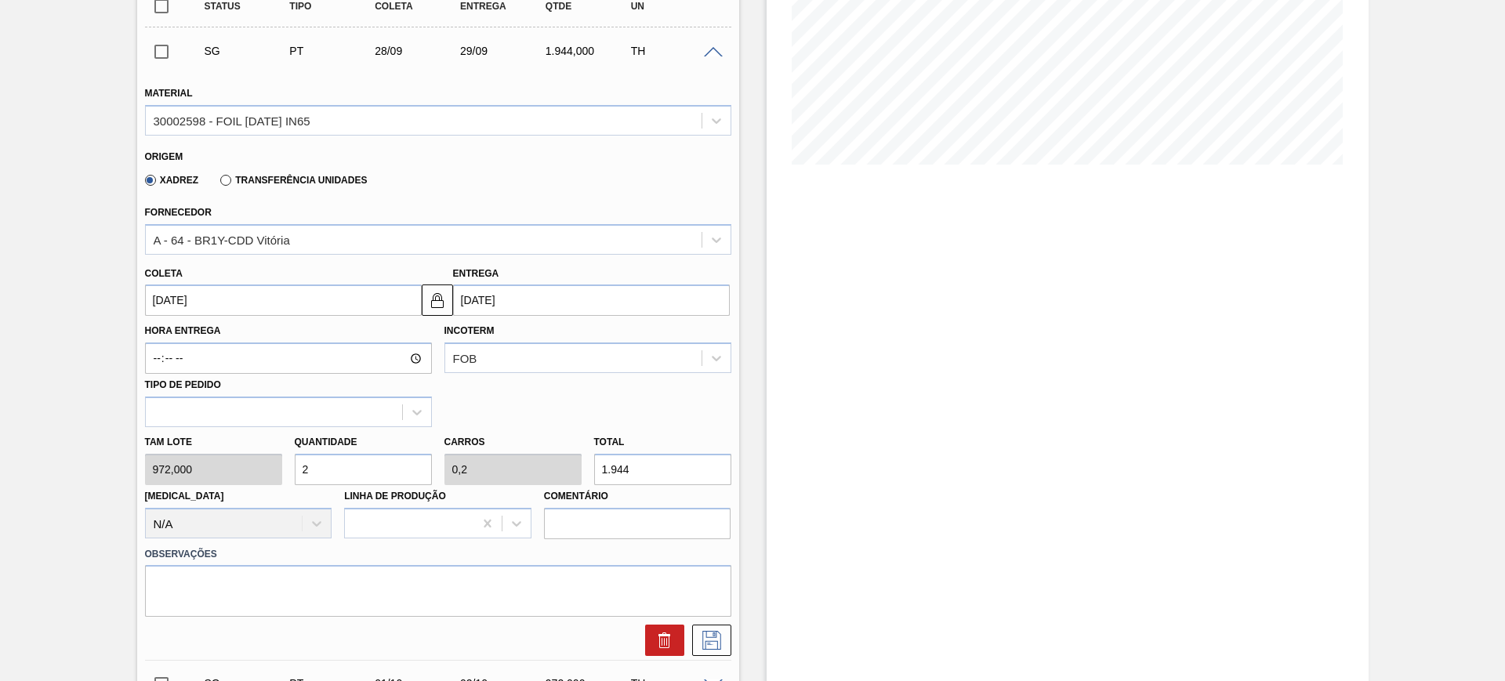
click at [620, 466] on input "1.944" at bounding box center [662, 469] width 137 height 31
type input "0,002"
type input "0"
type input "2"
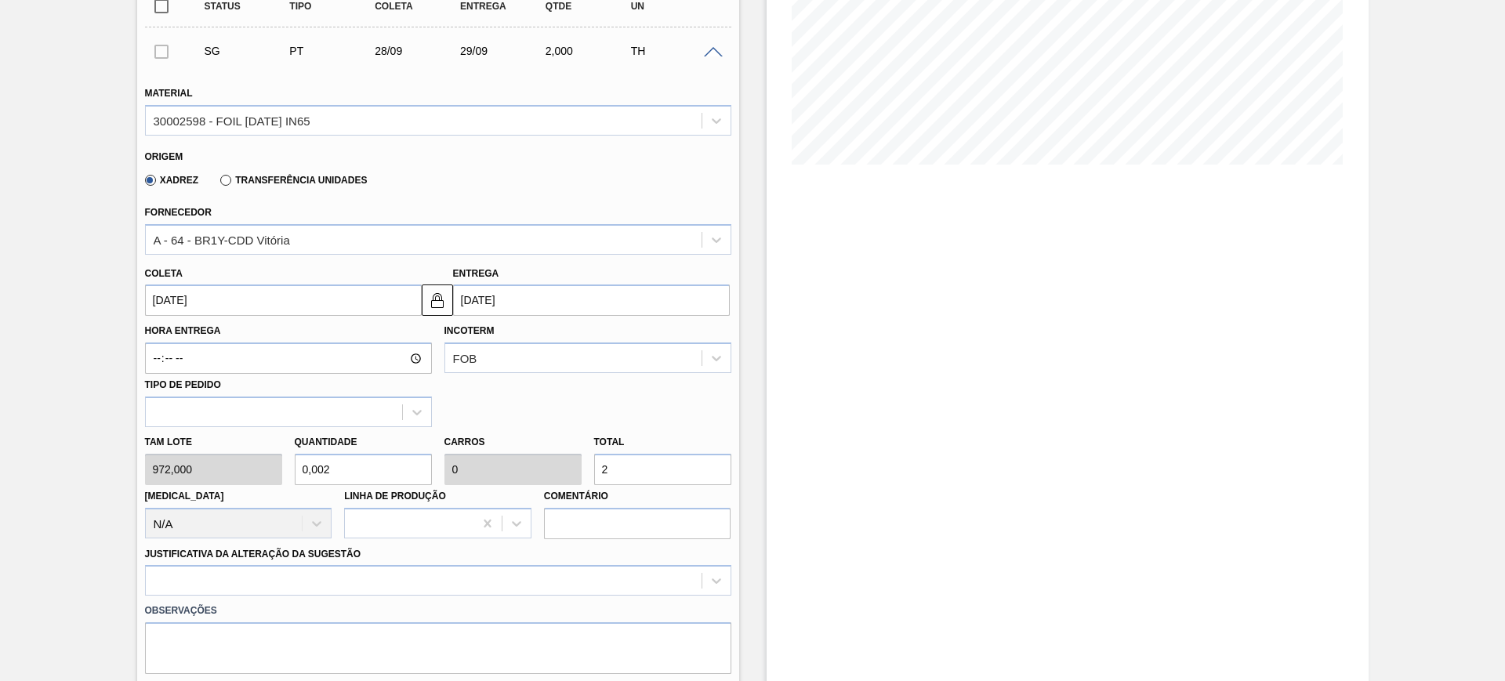
type input "0,022"
type input "0,002"
type input "21"
type input "0,222"
type input "0,022"
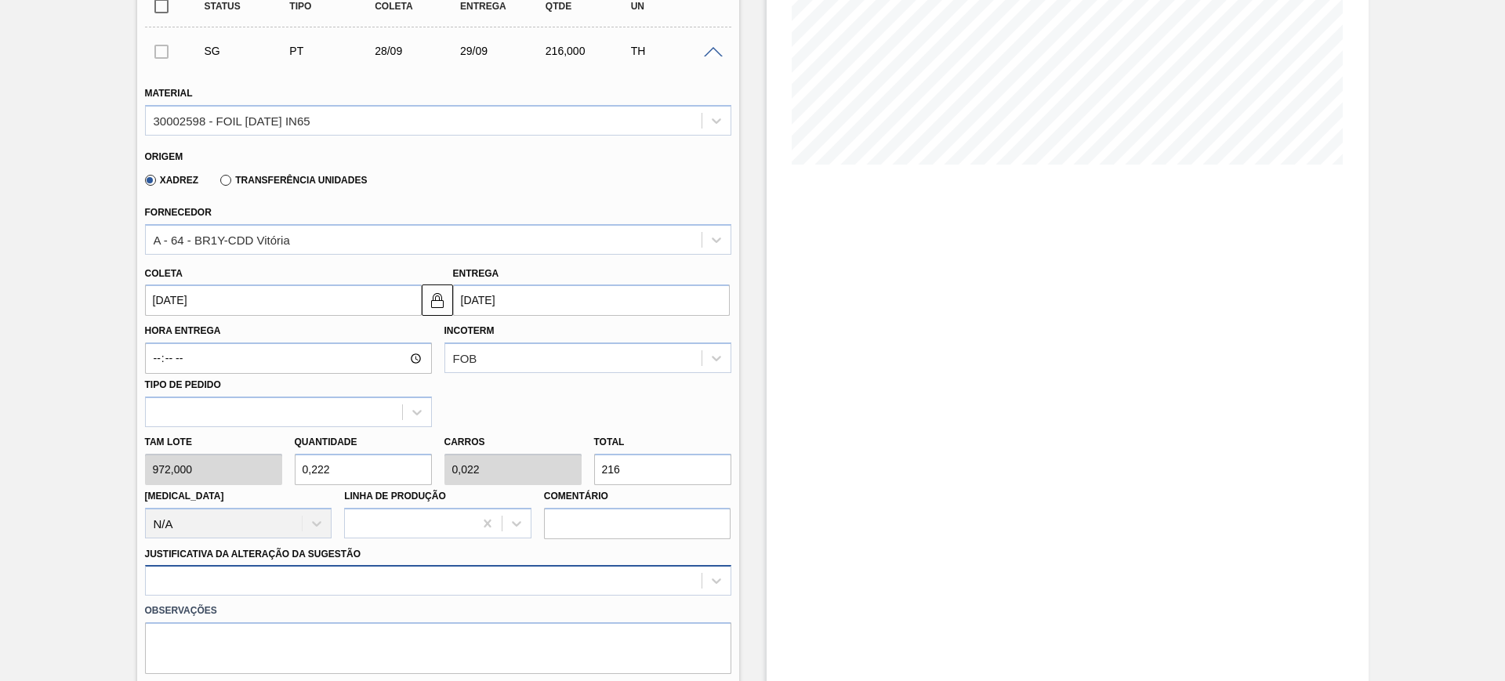
type input "216"
click at [422, 582] on div at bounding box center [438, 580] width 586 height 31
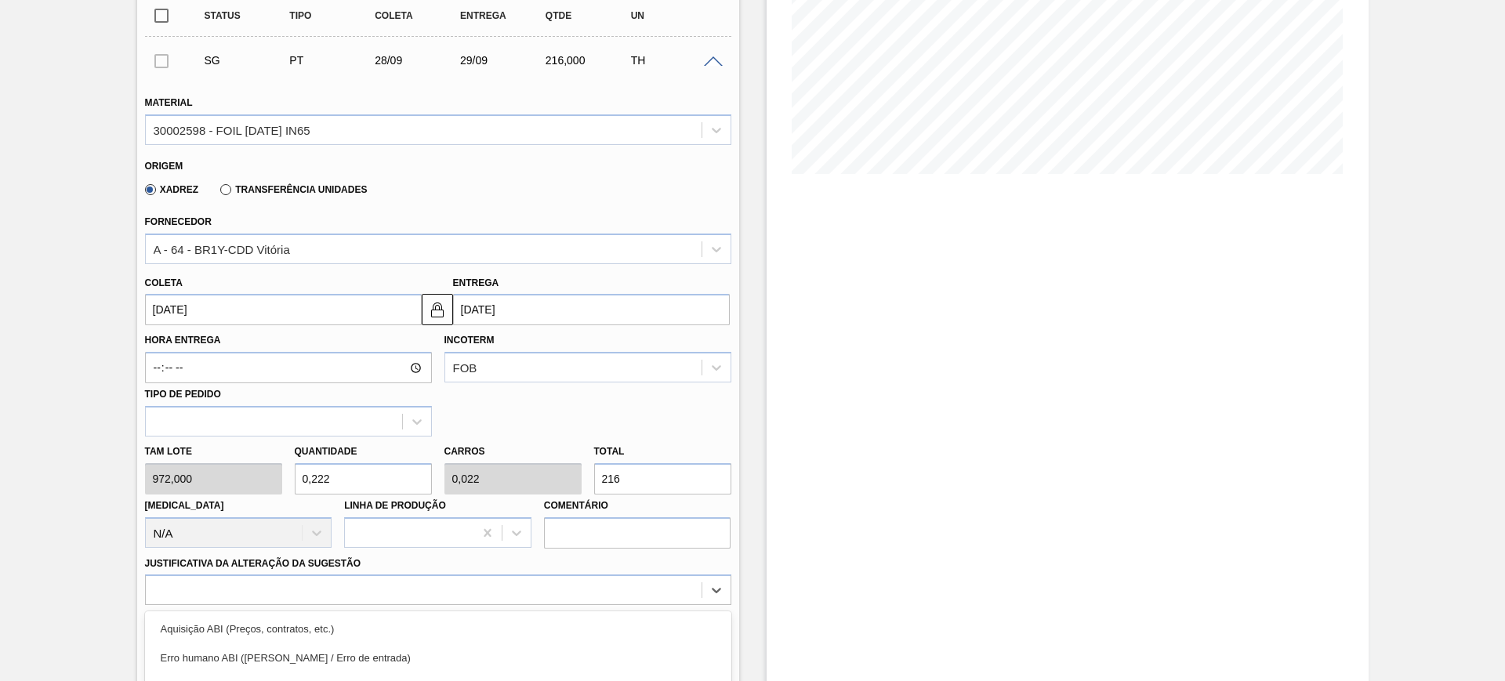
scroll to position [260, 0]
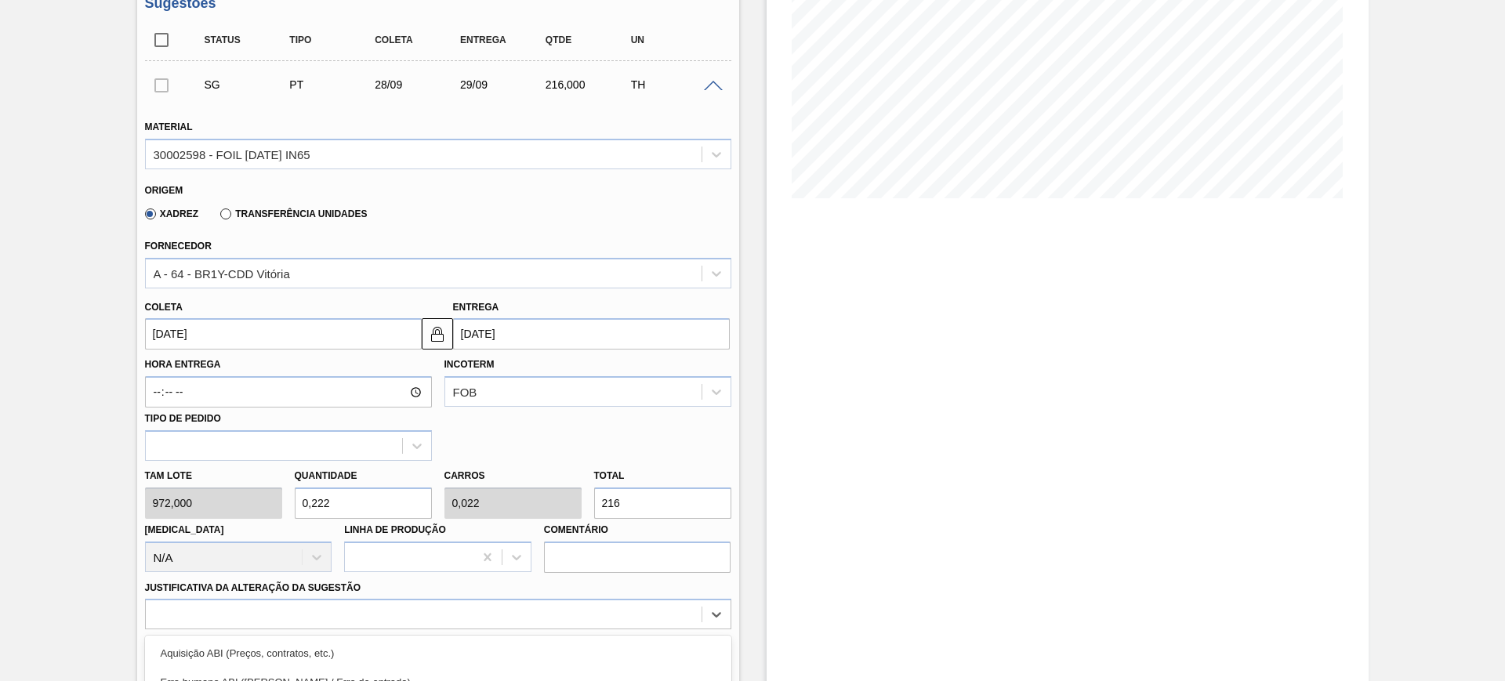
click at [235, 221] on div "Xadrez Transferência Unidades" at bounding box center [253, 213] width 229 height 27
click at [222, 217] on label "Transferência Unidades" at bounding box center [293, 213] width 147 height 11
click at [218, 217] on input "Transferência Unidades" at bounding box center [218, 217] width 0 height 0
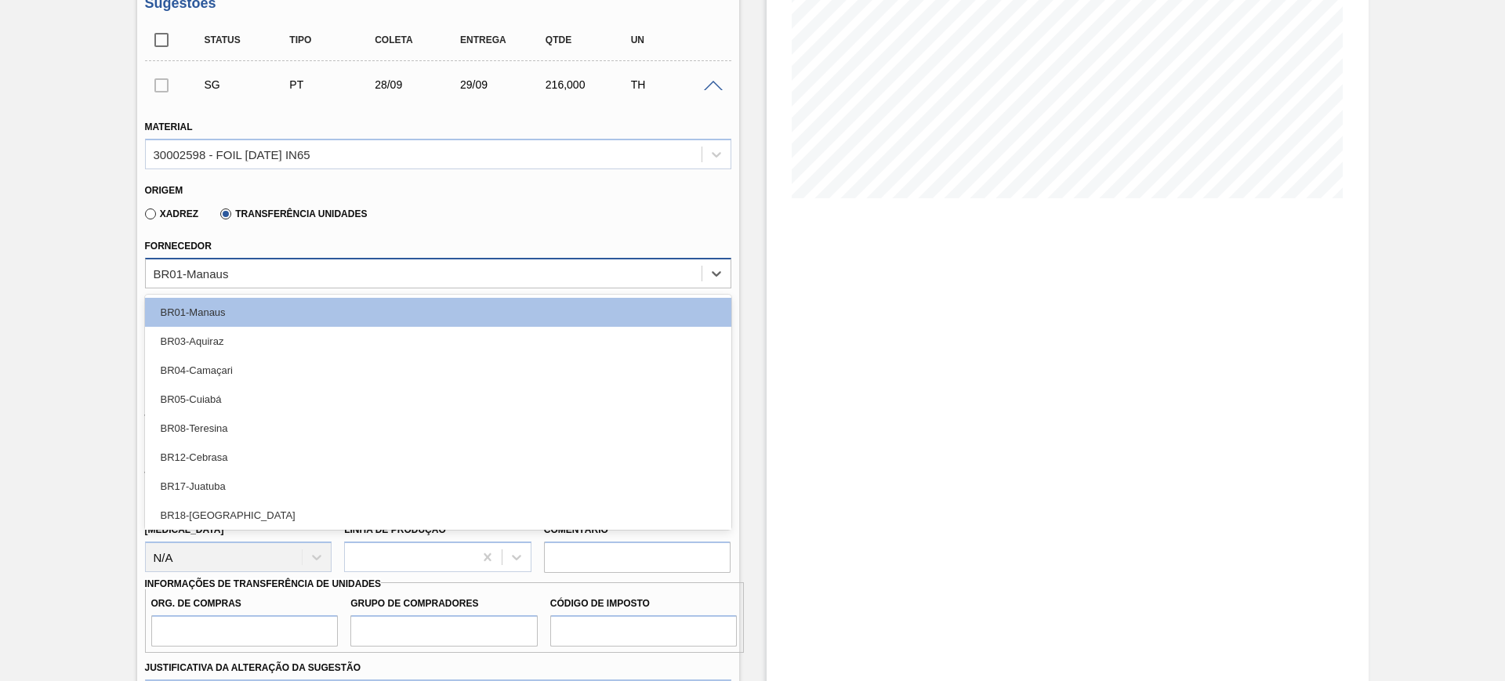
click at [257, 267] on div "BR01-Manaus" at bounding box center [424, 273] width 556 height 23
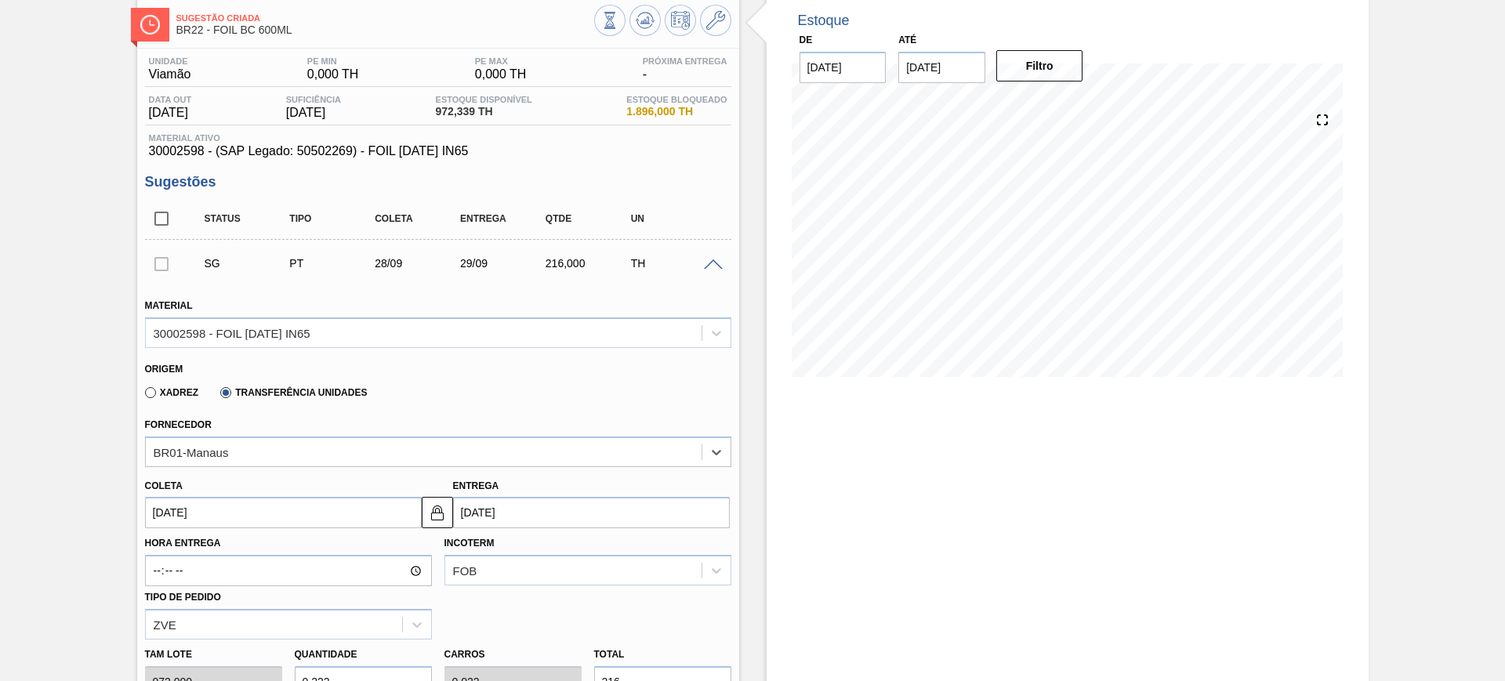
scroll to position [196, 0]
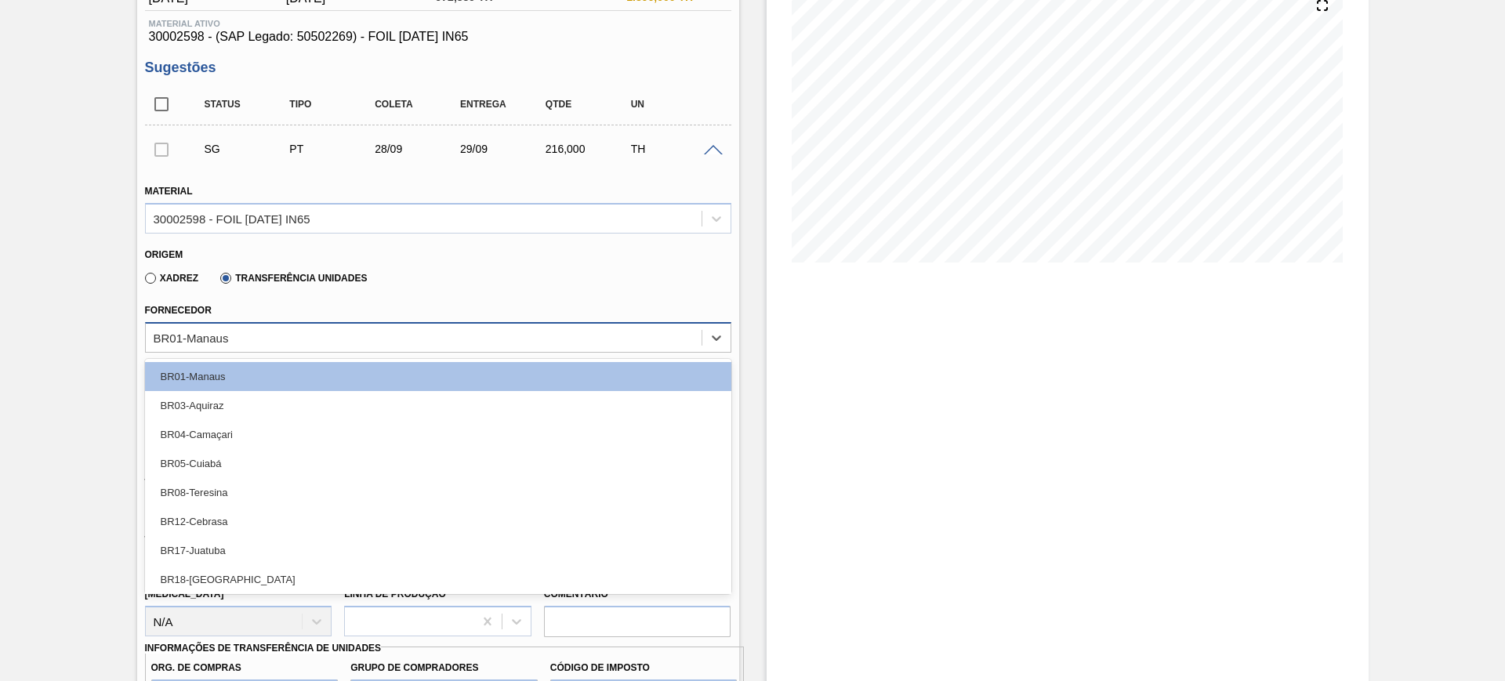
click at [252, 351] on div "BR01-Manaus" at bounding box center [438, 337] width 586 height 31
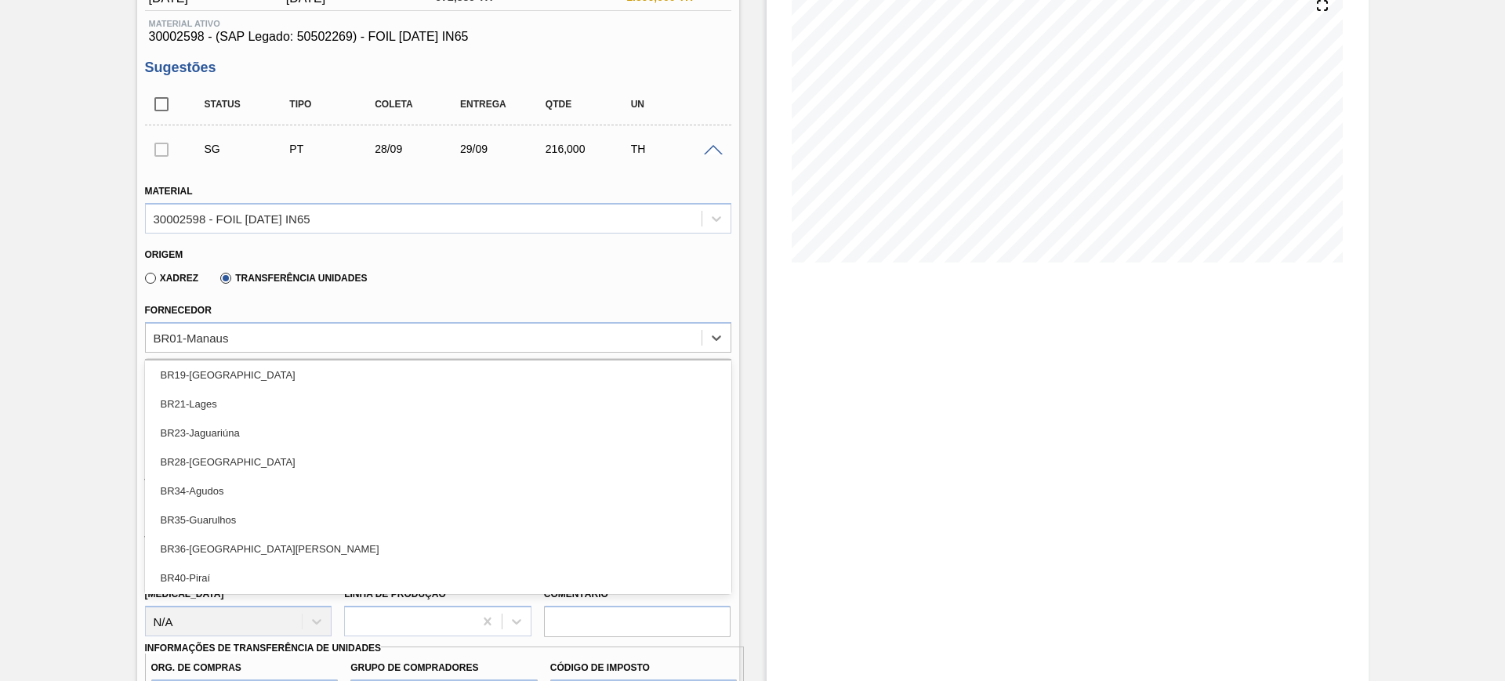
scroll to position [264, 0]
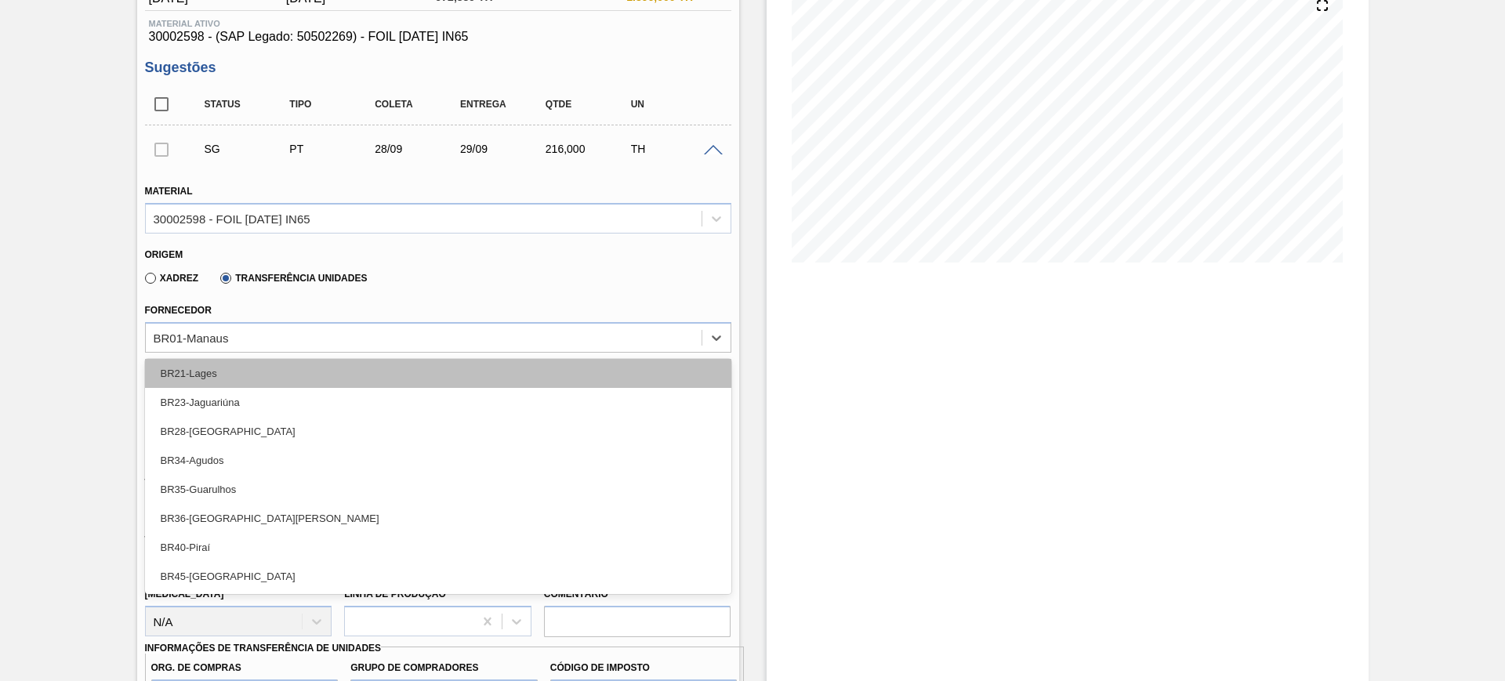
click at [300, 369] on div "BR21-Lages" at bounding box center [438, 373] width 586 height 29
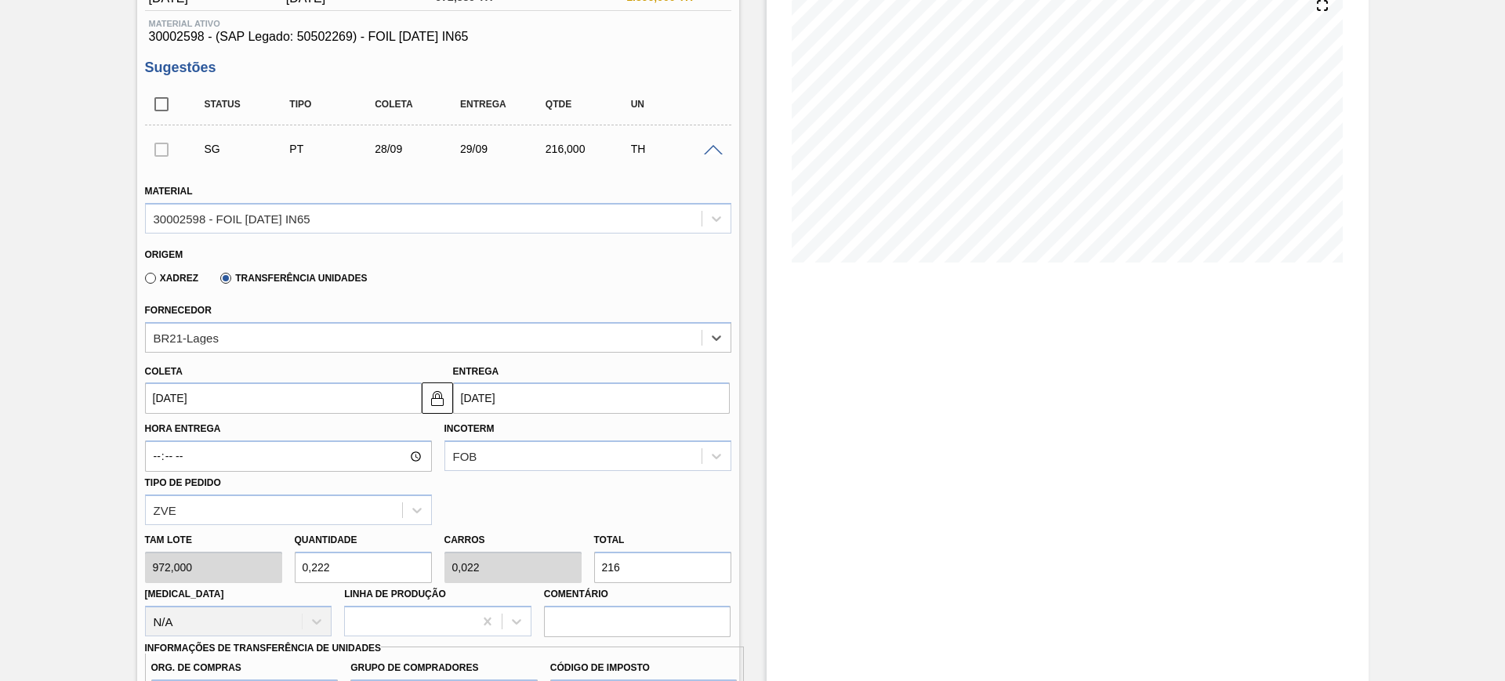
scroll to position [294, 0]
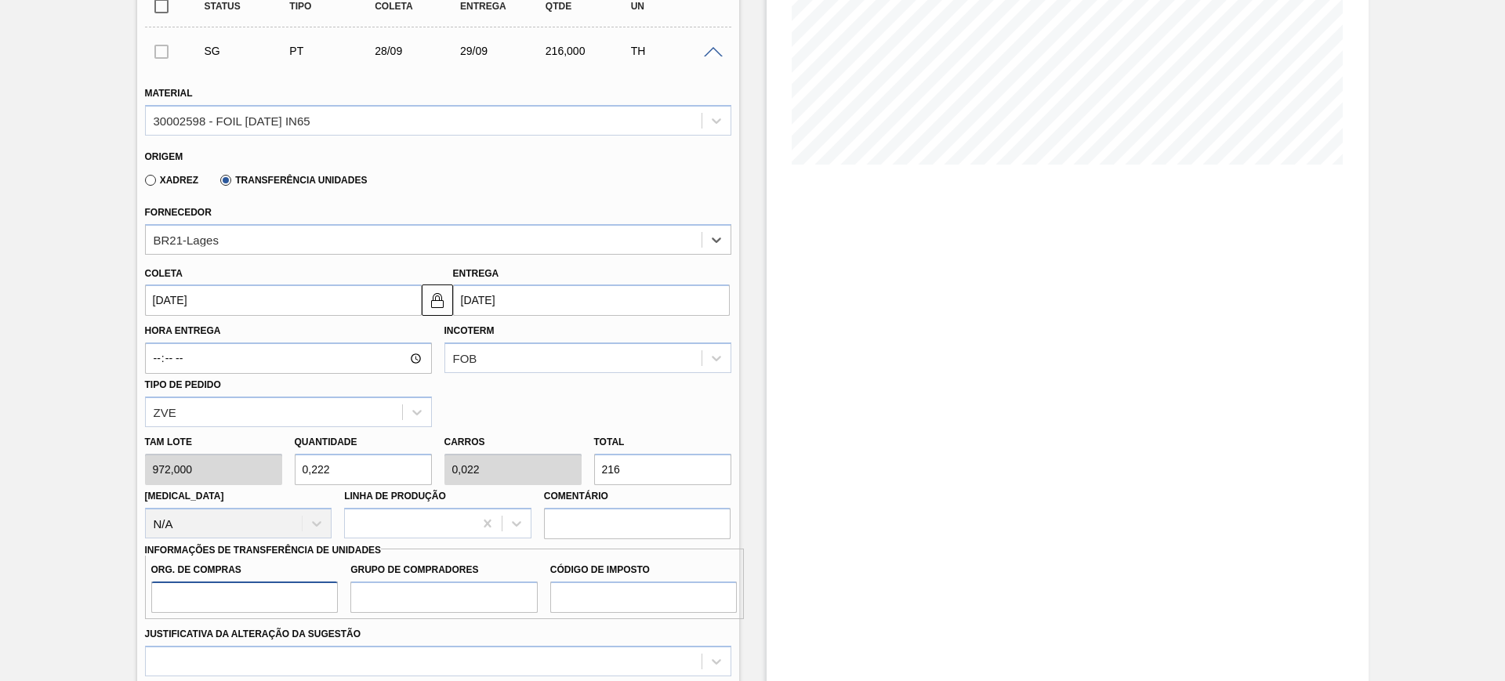
click at [304, 602] on input "Org. de Compras" at bounding box center [244, 597] width 187 height 31
type input "BR00"
type input "A01"
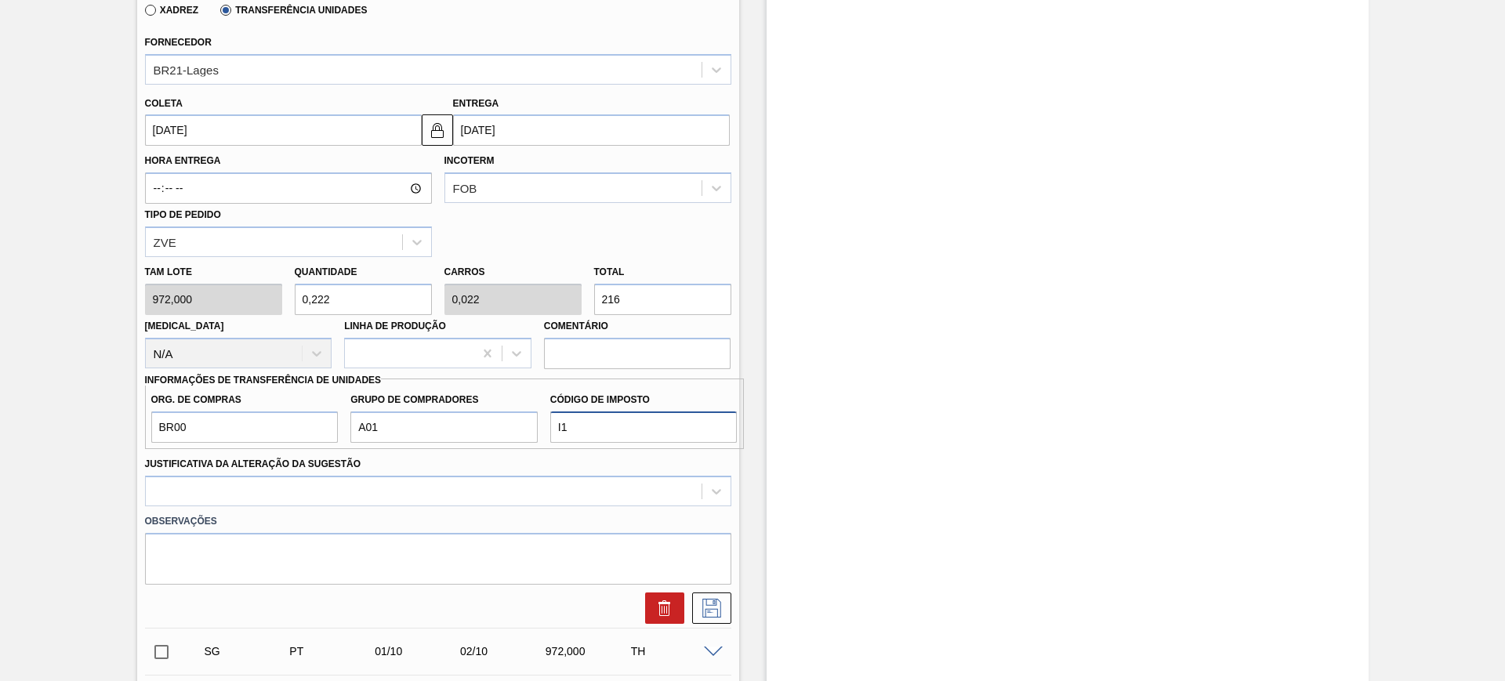
scroll to position [588, 0]
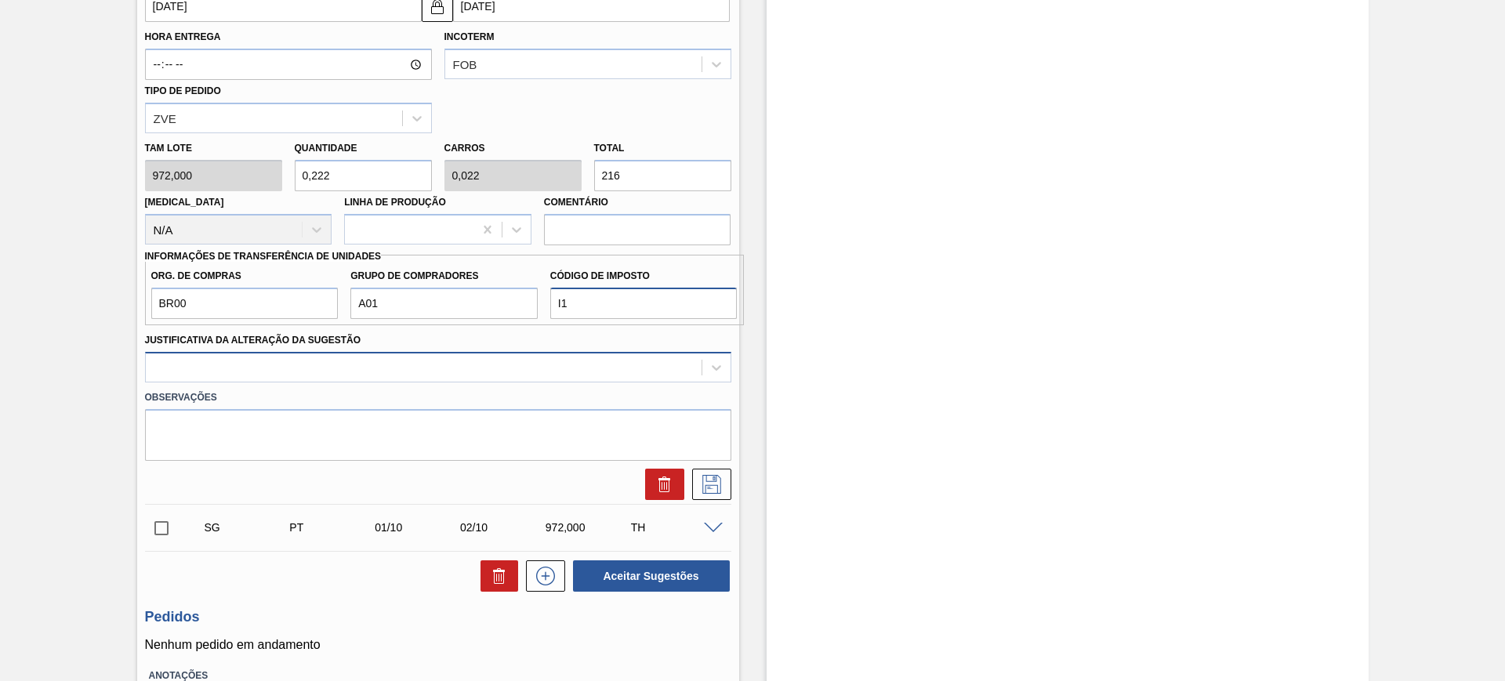
type input "I1"
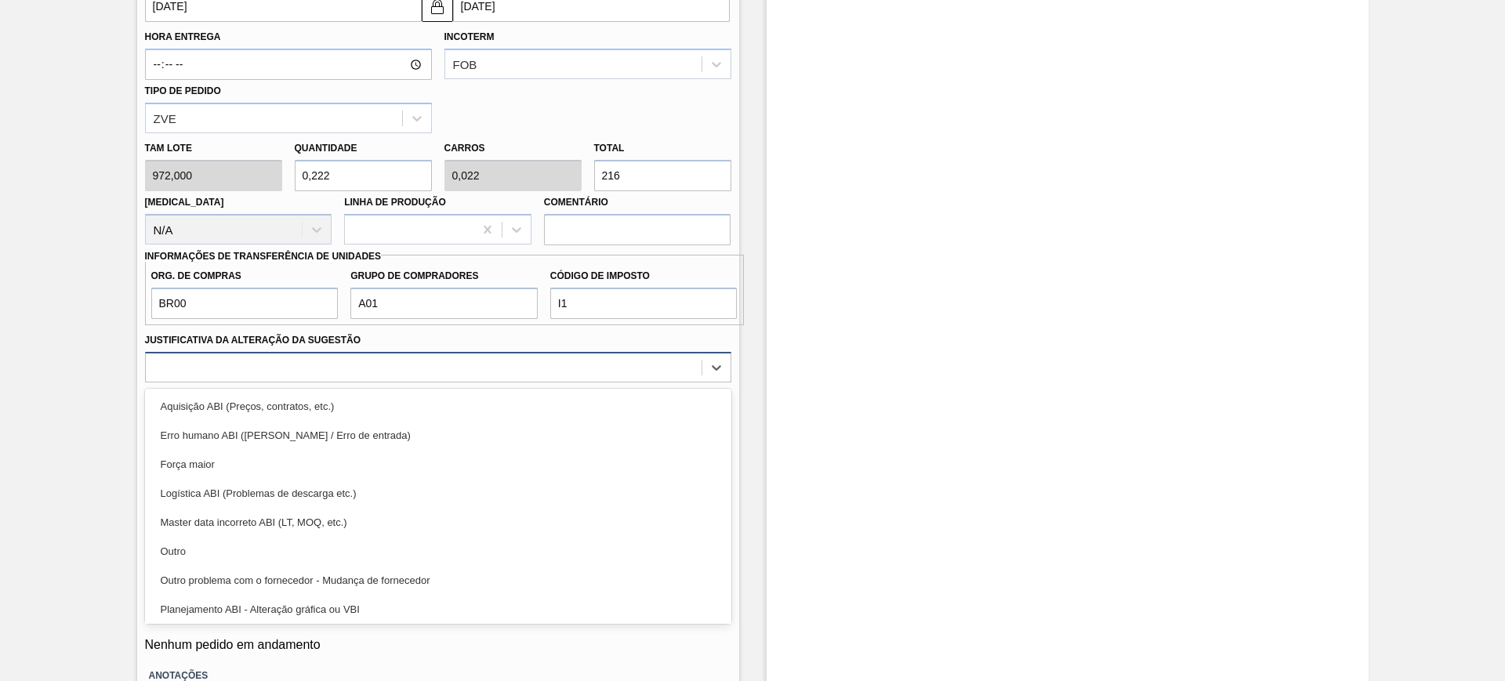
click at [310, 371] on div at bounding box center [424, 367] width 556 height 23
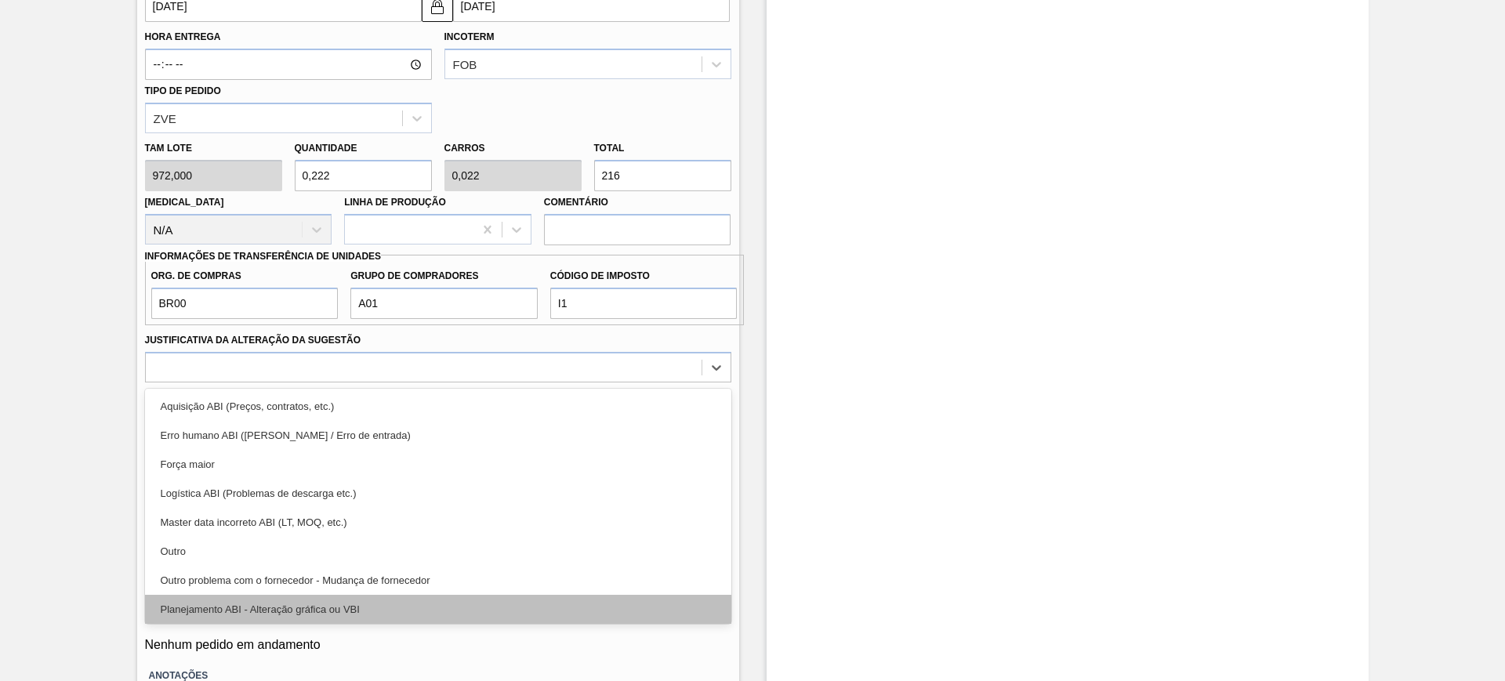
click at [422, 598] on div "Planejamento ABI - Alteração gráfica ou VBI" at bounding box center [438, 609] width 586 height 29
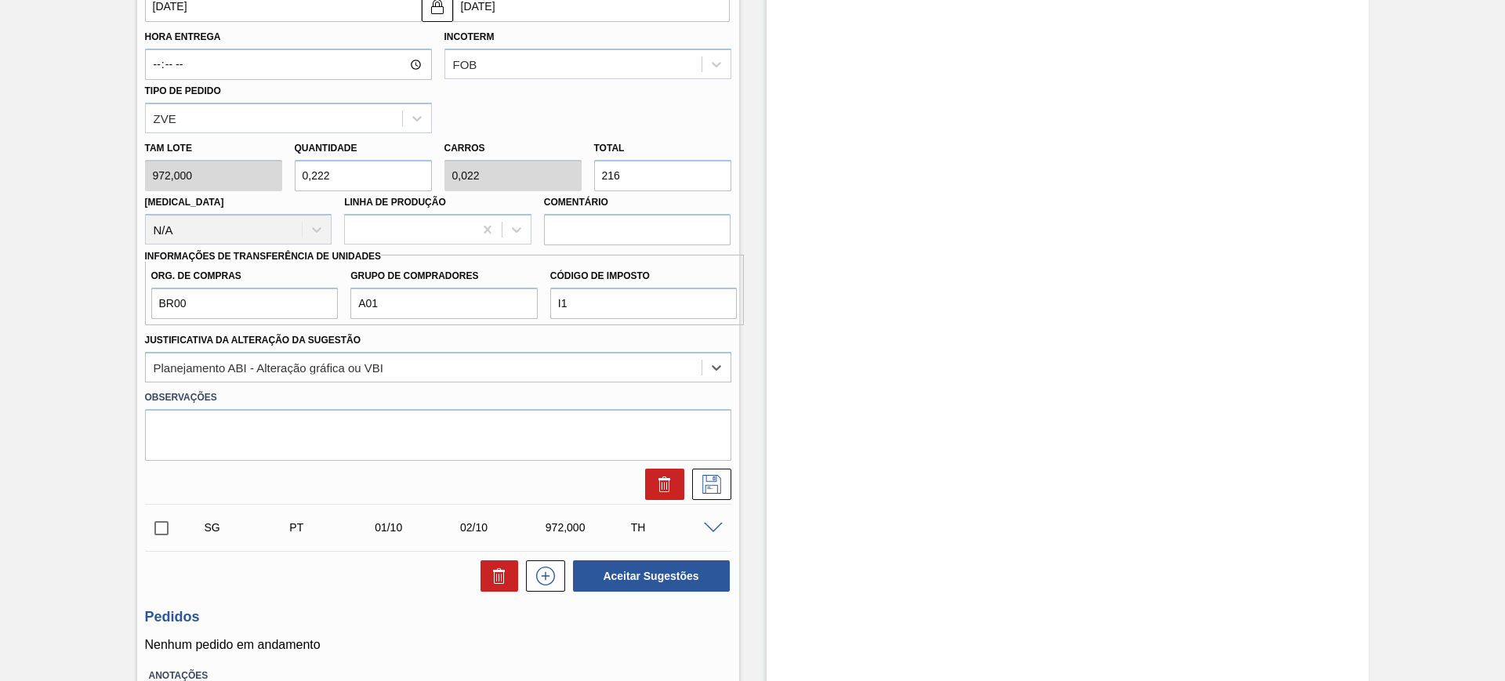
click at [722, 501] on div "SG PT 28/09 29/09 216,000 TH Material 30002598 - FOIL BC 600 IN65 Origem Xadrez…" at bounding box center [438, 119] width 586 height 770
click at [718, 494] on button at bounding box center [711, 484] width 39 height 31
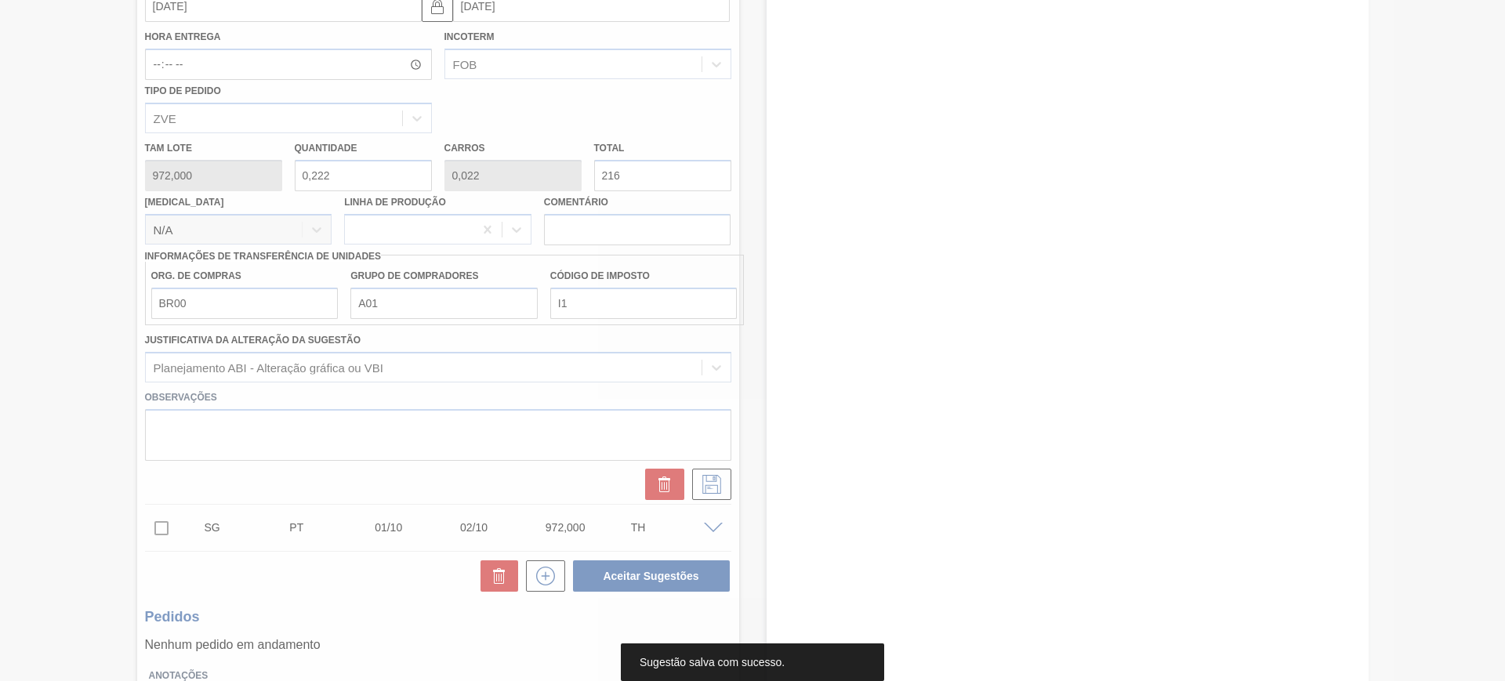
scroll to position [0, 0]
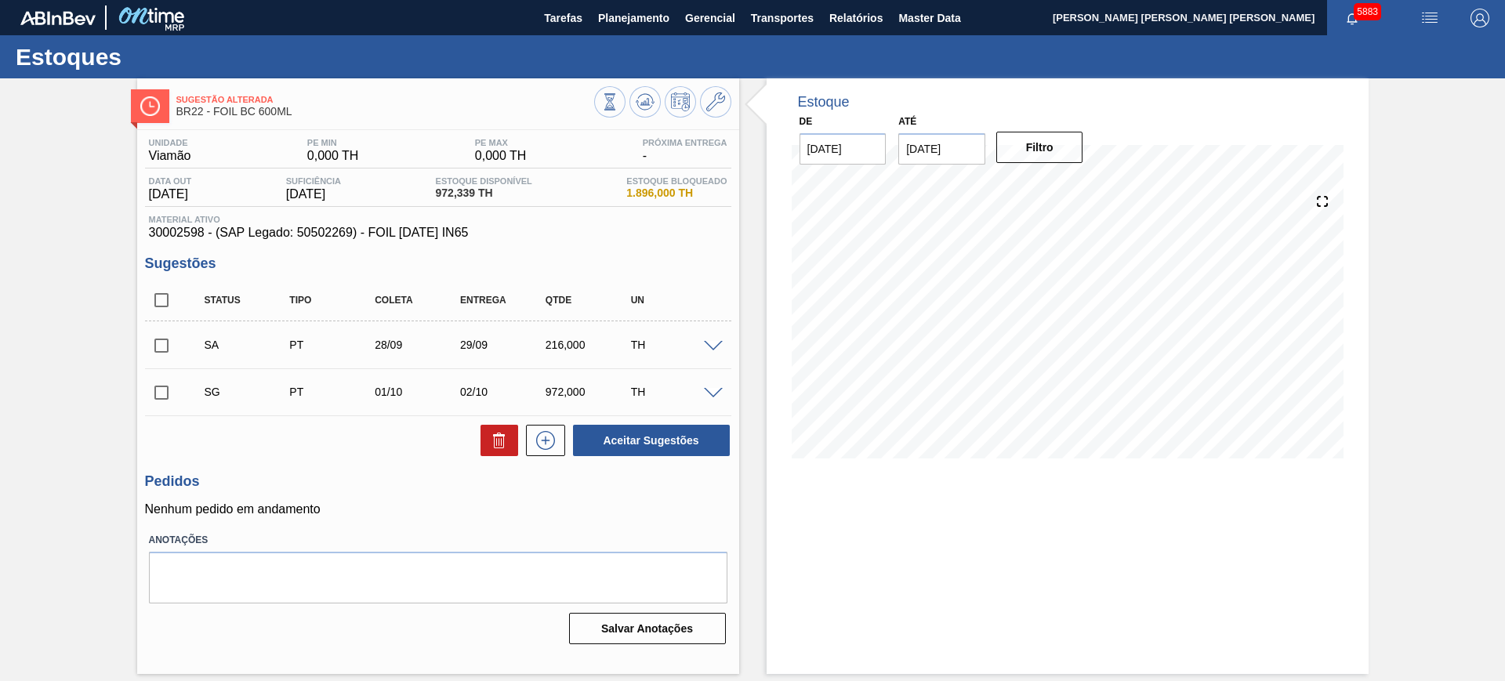
click at [716, 343] on span at bounding box center [713, 347] width 19 height 12
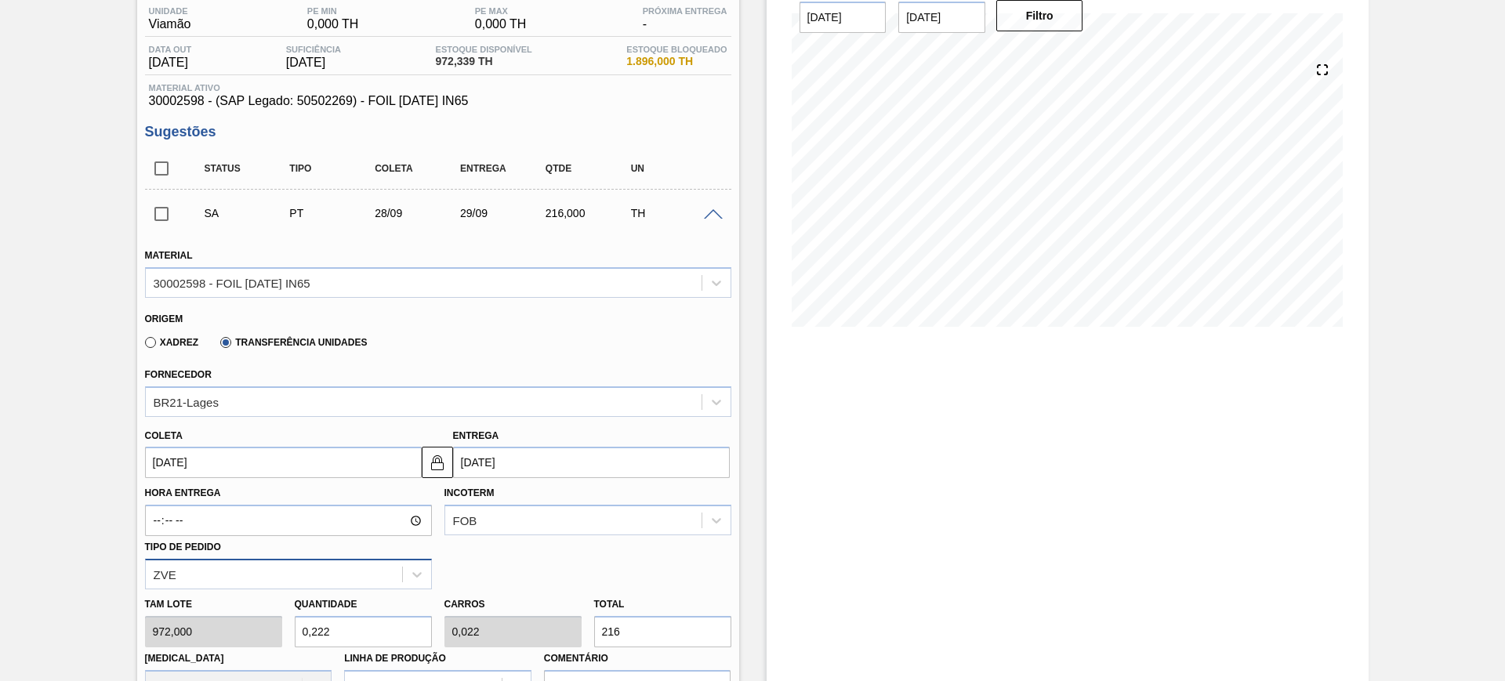
scroll to position [294, 0]
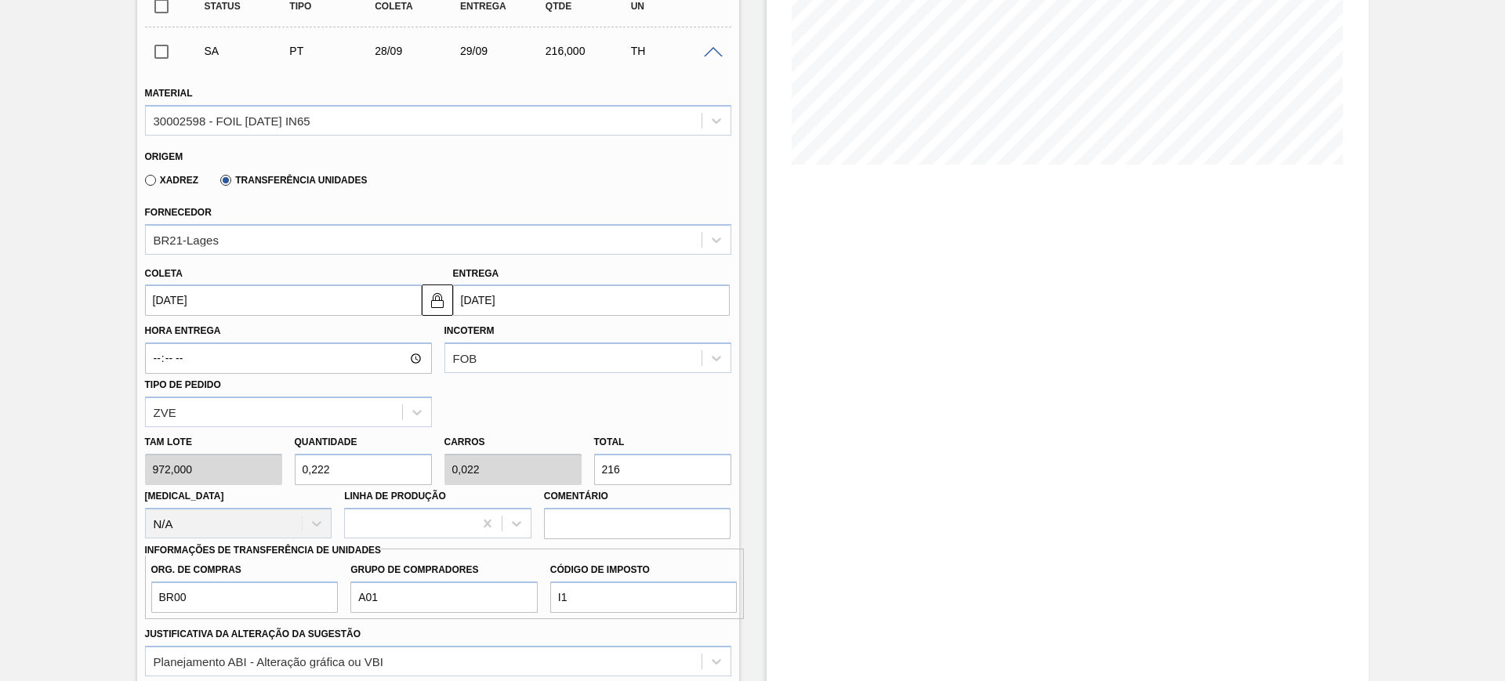
click at [249, 300] on input "[DATE]" at bounding box center [283, 299] width 277 height 31
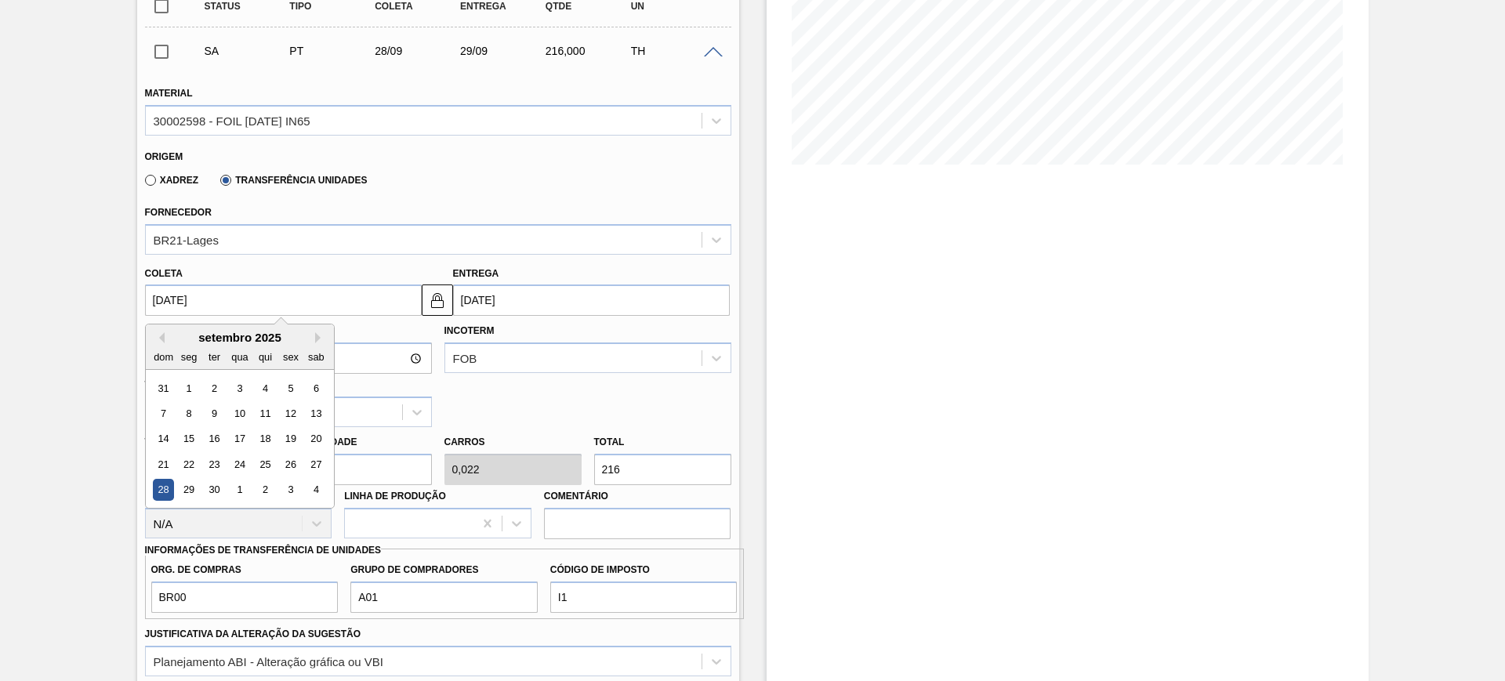
click at [165, 339] on div "setembro 2025" at bounding box center [240, 337] width 188 height 13
click at [162, 335] on button "Previous Month" at bounding box center [159, 337] width 11 height 11
click at [316, 492] on div "30" at bounding box center [315, 490] width 21 height 21
type input "[DATE]"
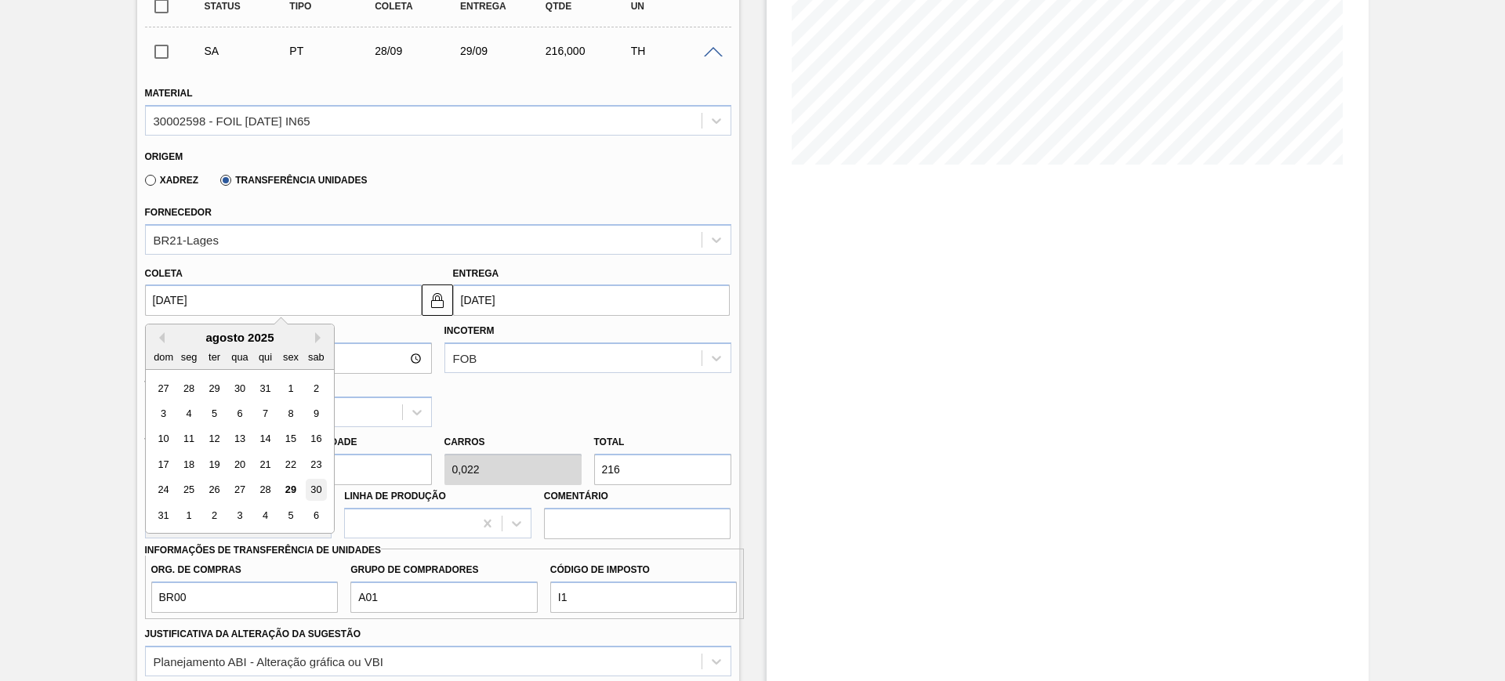
type input "31/08/2025"
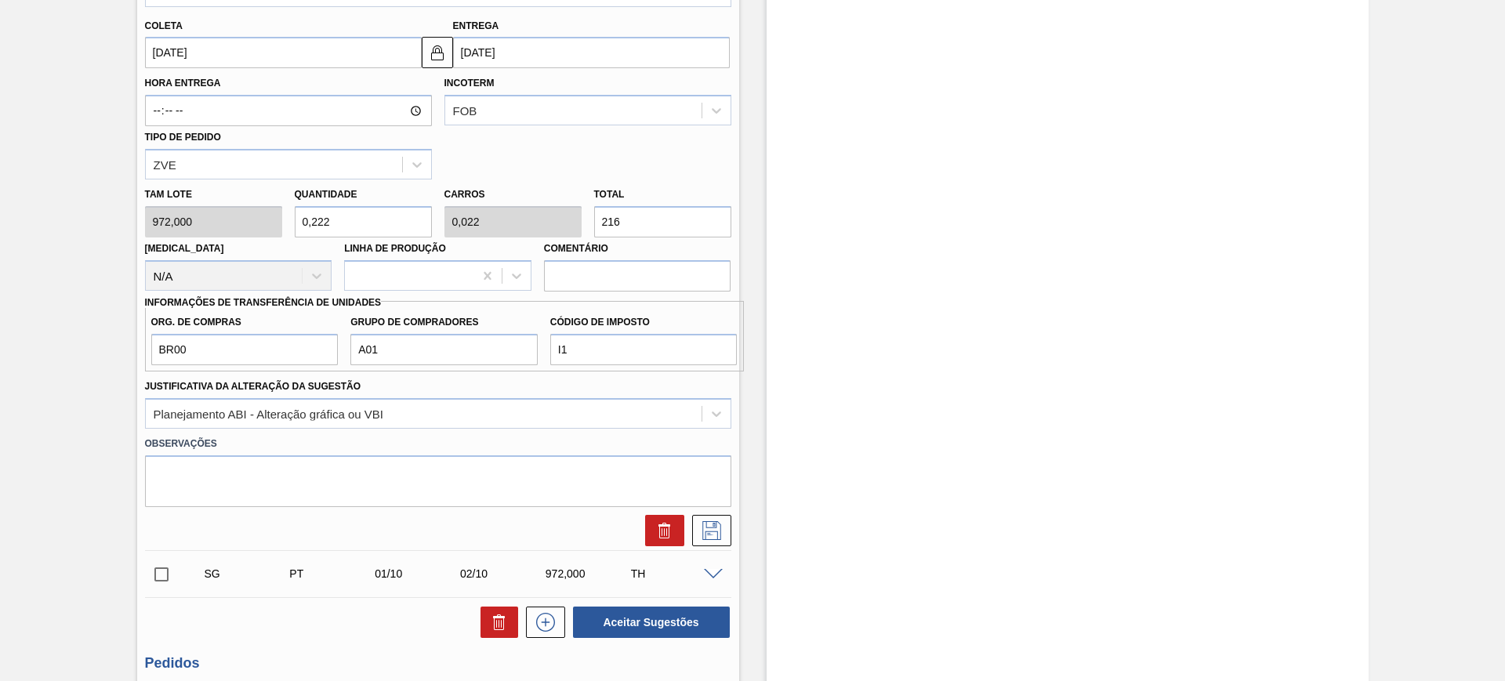
scroll to position [686, 0]
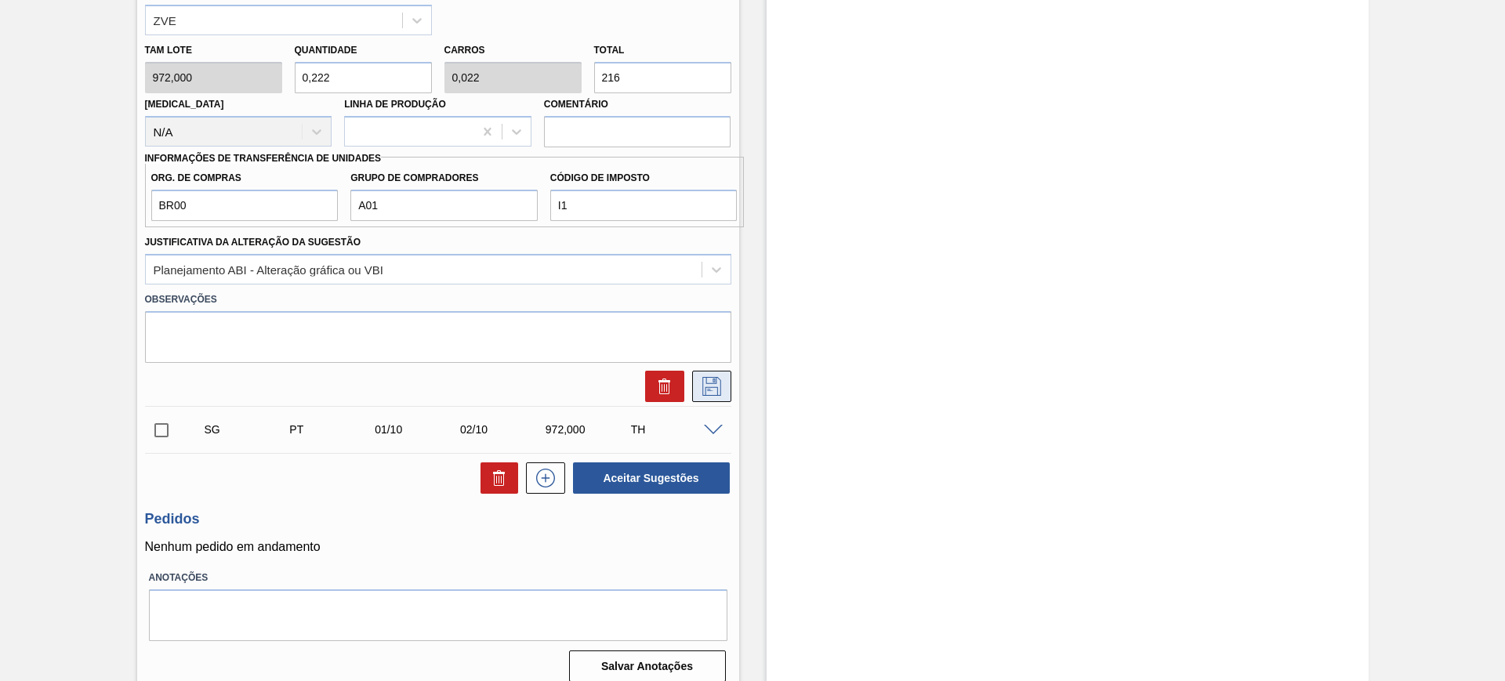
click at [707, 386] on icon at bounding box center [711, 386] width 25 height 19
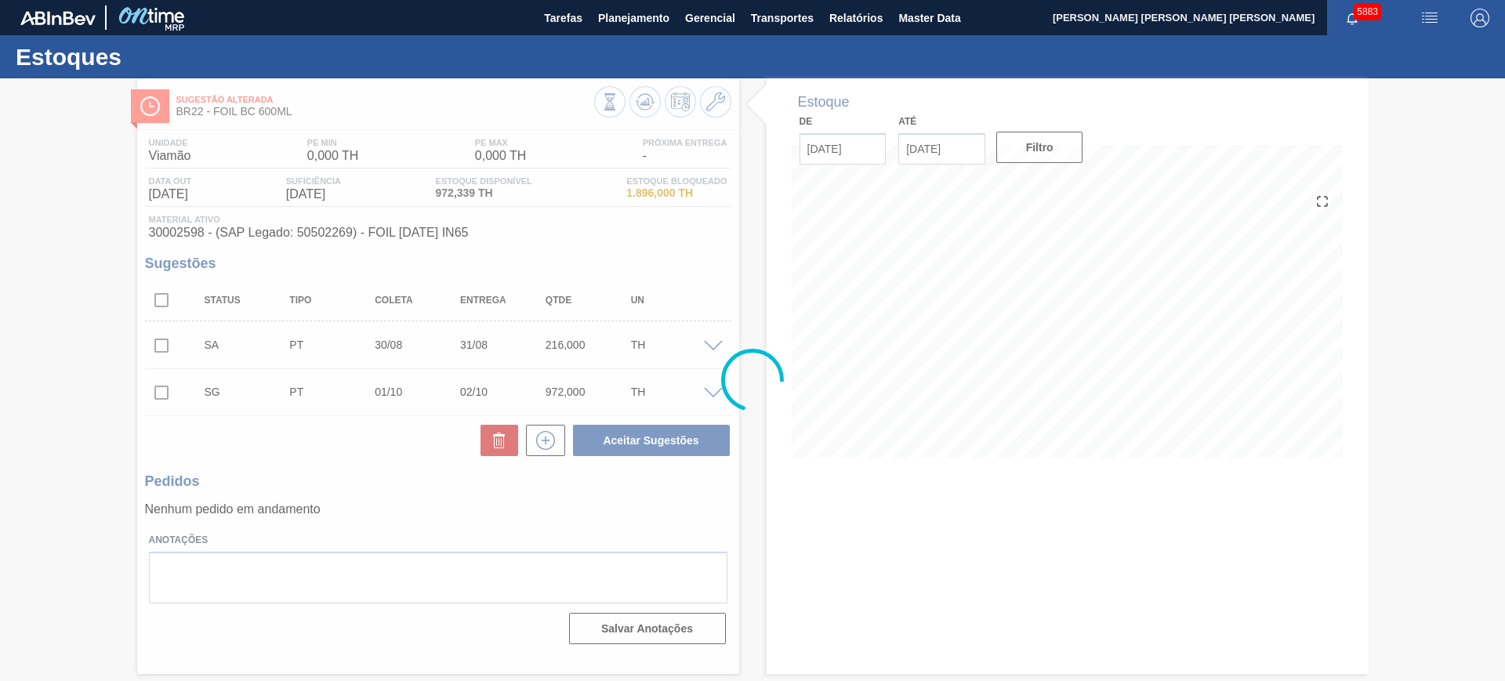
scroll to position [0, 0]
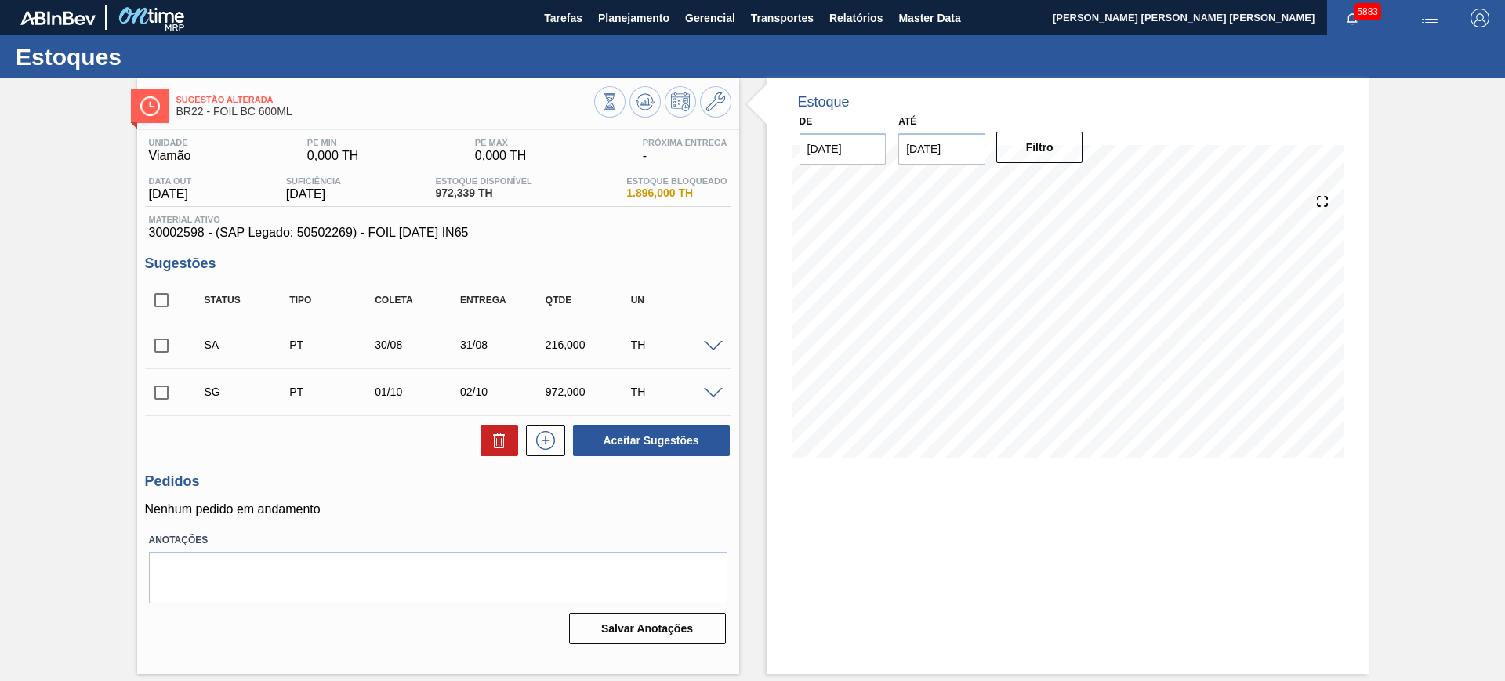
click at [165, 338] on input "checkbox" at bounding box center [161, 345] width 33 height 33
click at [613, 445] on button "Aceitar Sugestões" at bounding box center [651, 440] width 157 height 31
checkbox input "false"
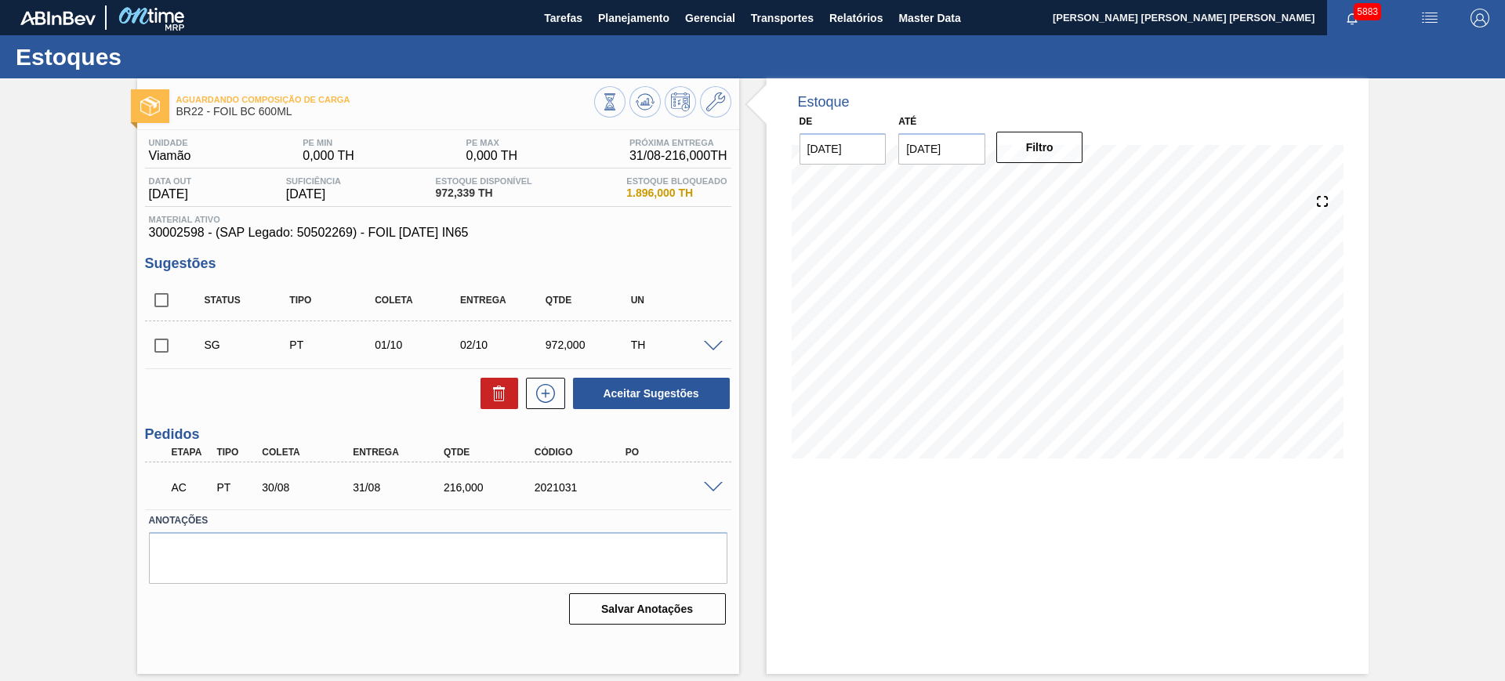
click at [715, 480] on div at bounding box center [715, 486] width 31 height 12
click at [717, 487] on span at bounding box center [713, 488] width 19 height 12
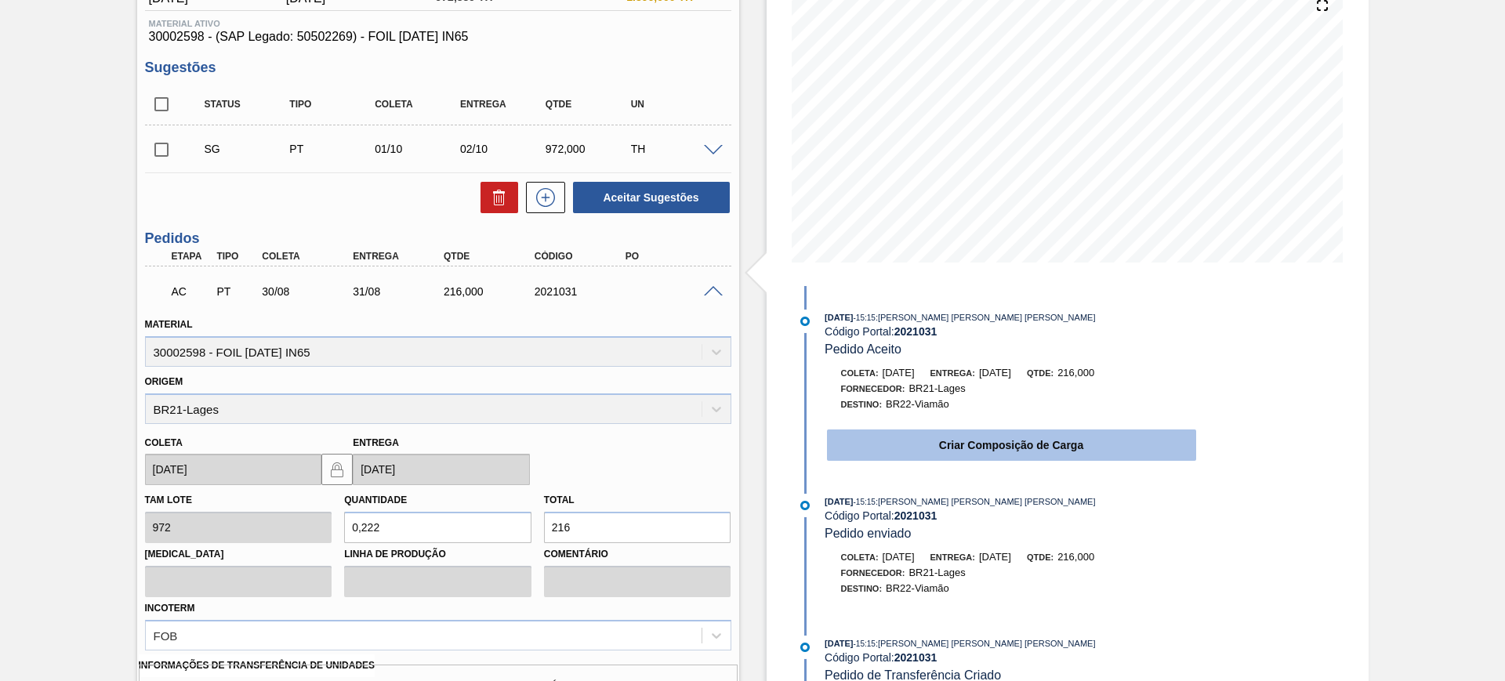
click at [913, 454] on button "Criar Composição de Carga" at bounding box center [1011, 444] width 369 height 31
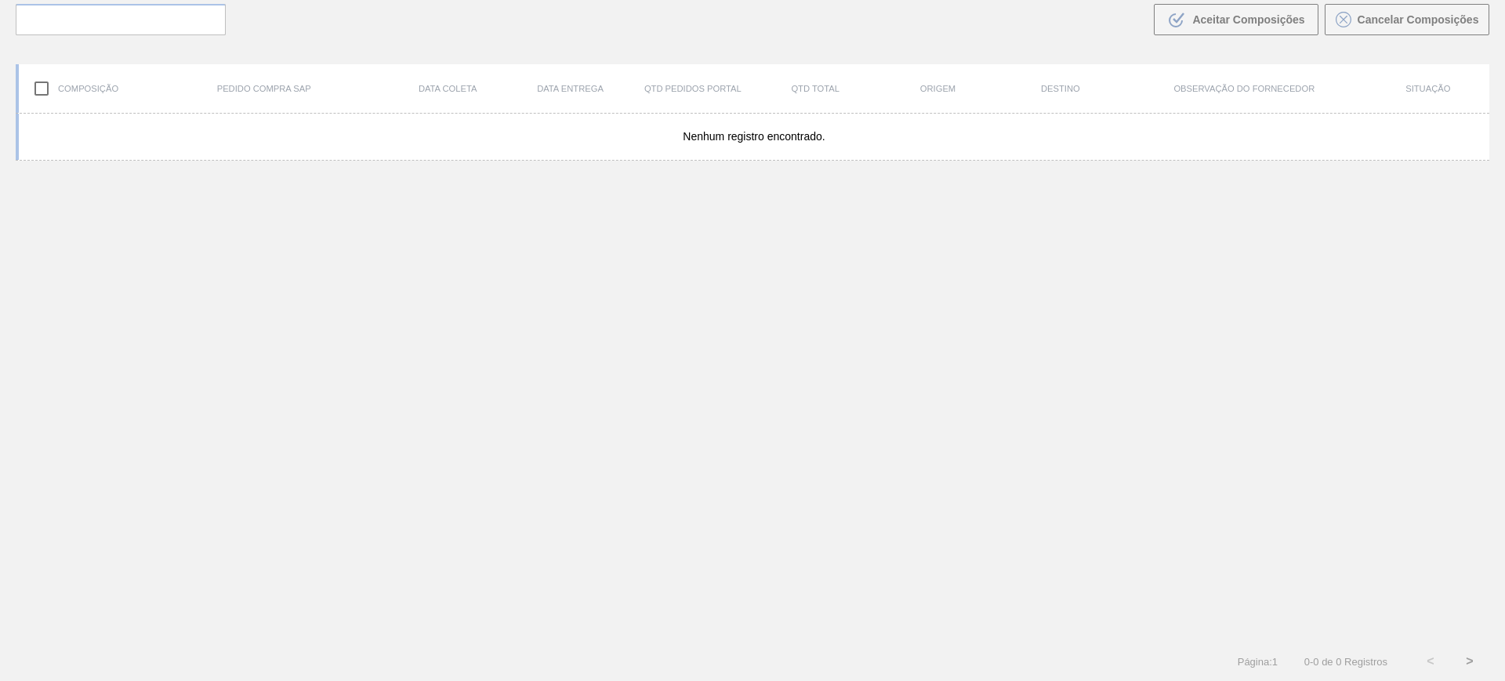
scroll to position [113, 0]
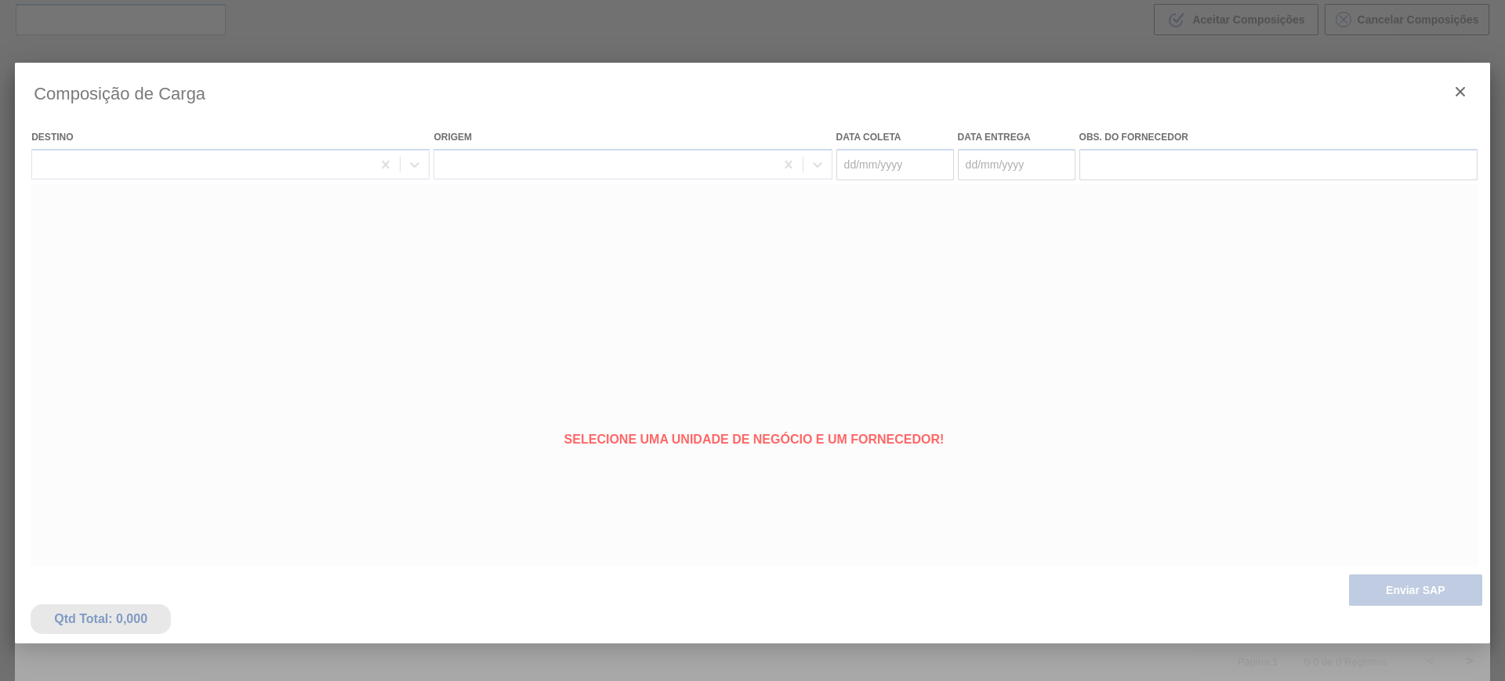
type coleta "[DATE]"
type entrega "31/08/2025"
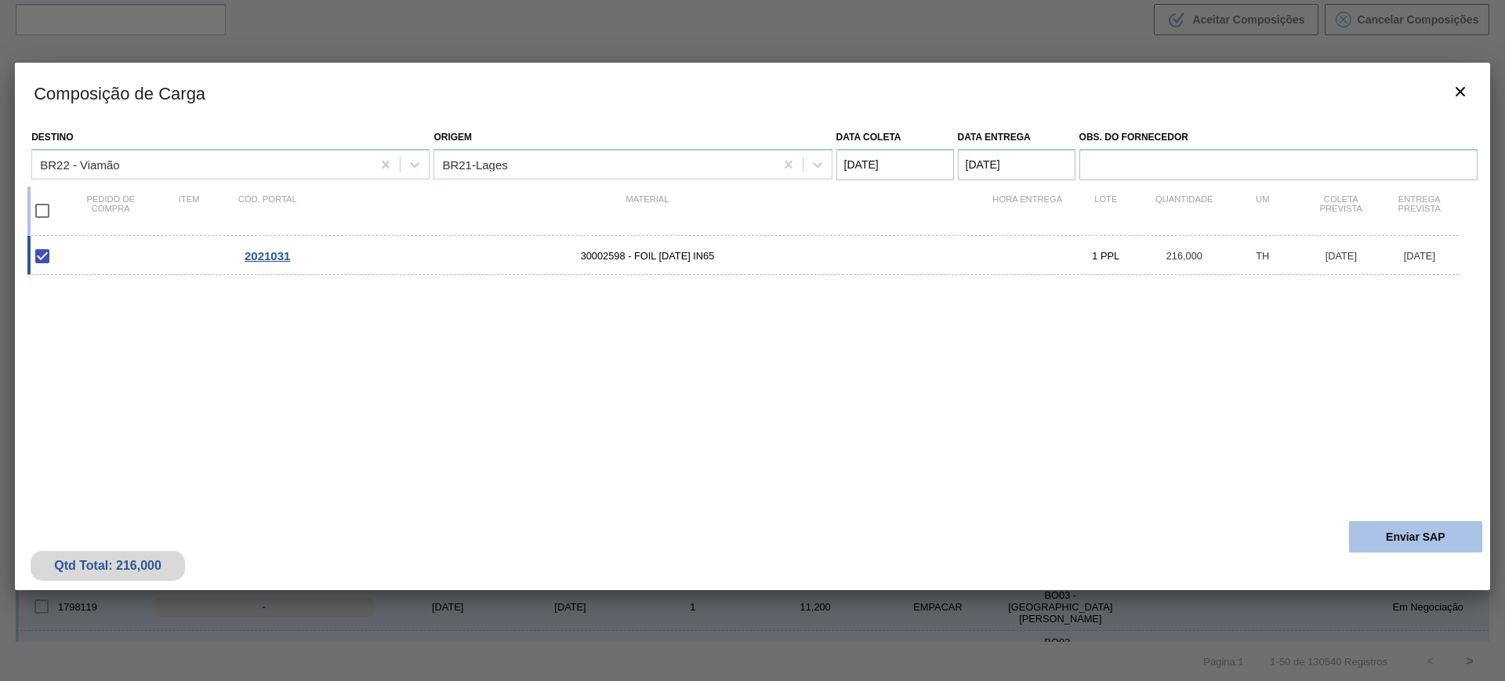
click at [1448, 523] on button "Enviar SAP" at bounding box center [1415, 536] width 133 height 31
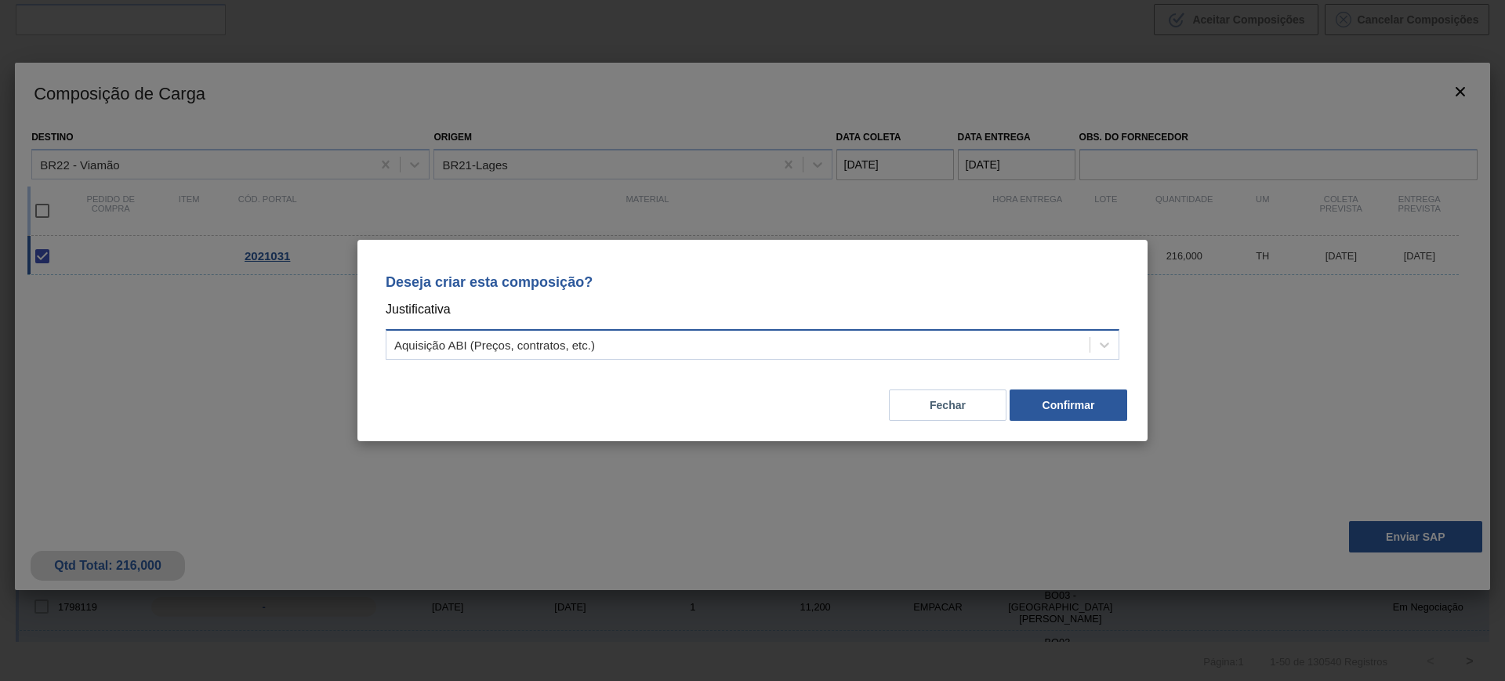
click at [965, 357] on div "Aquisição ABI (Preços, contratos, etc.)" at bounding box center [753, 344] width 734 height 31
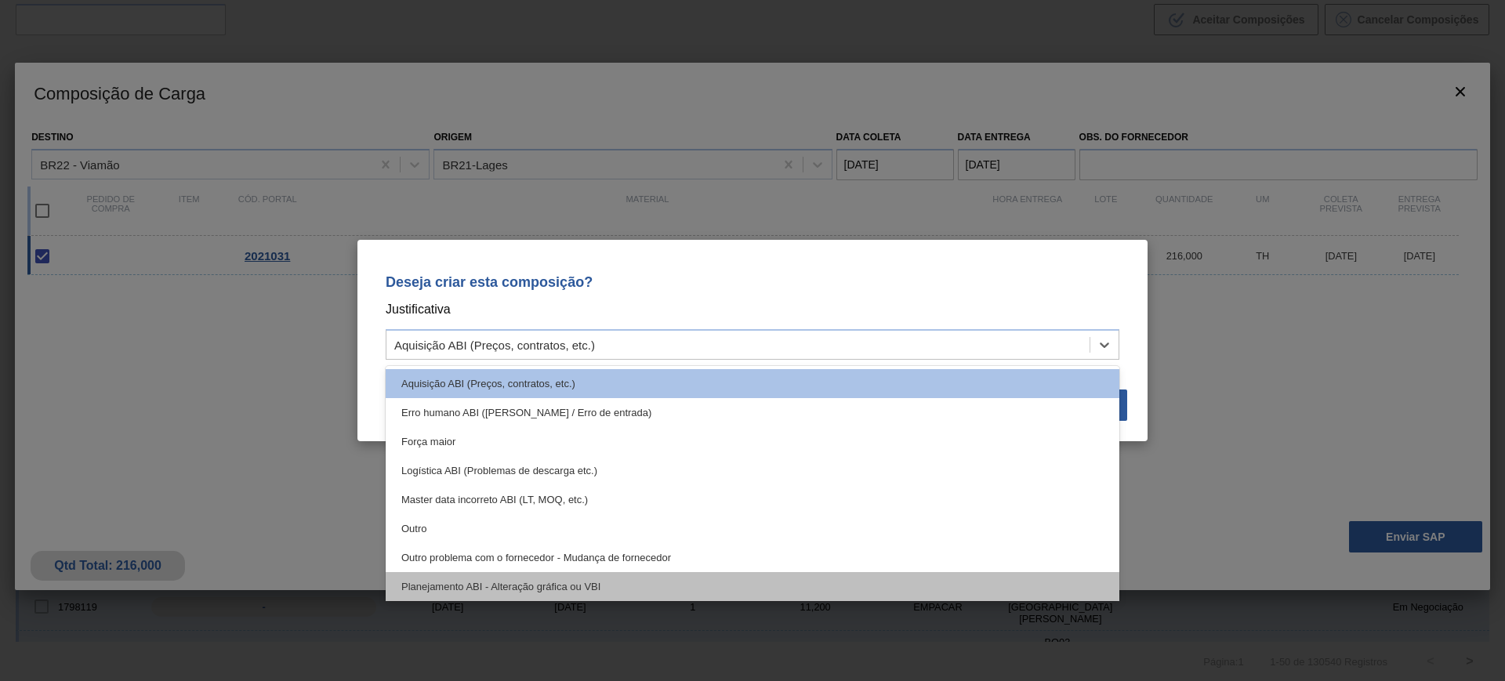
click at [712, 578] on div "Planejamento ABI - Alteração gráfica ou VBI" at bounding box center [753, 586] width 734 height 29
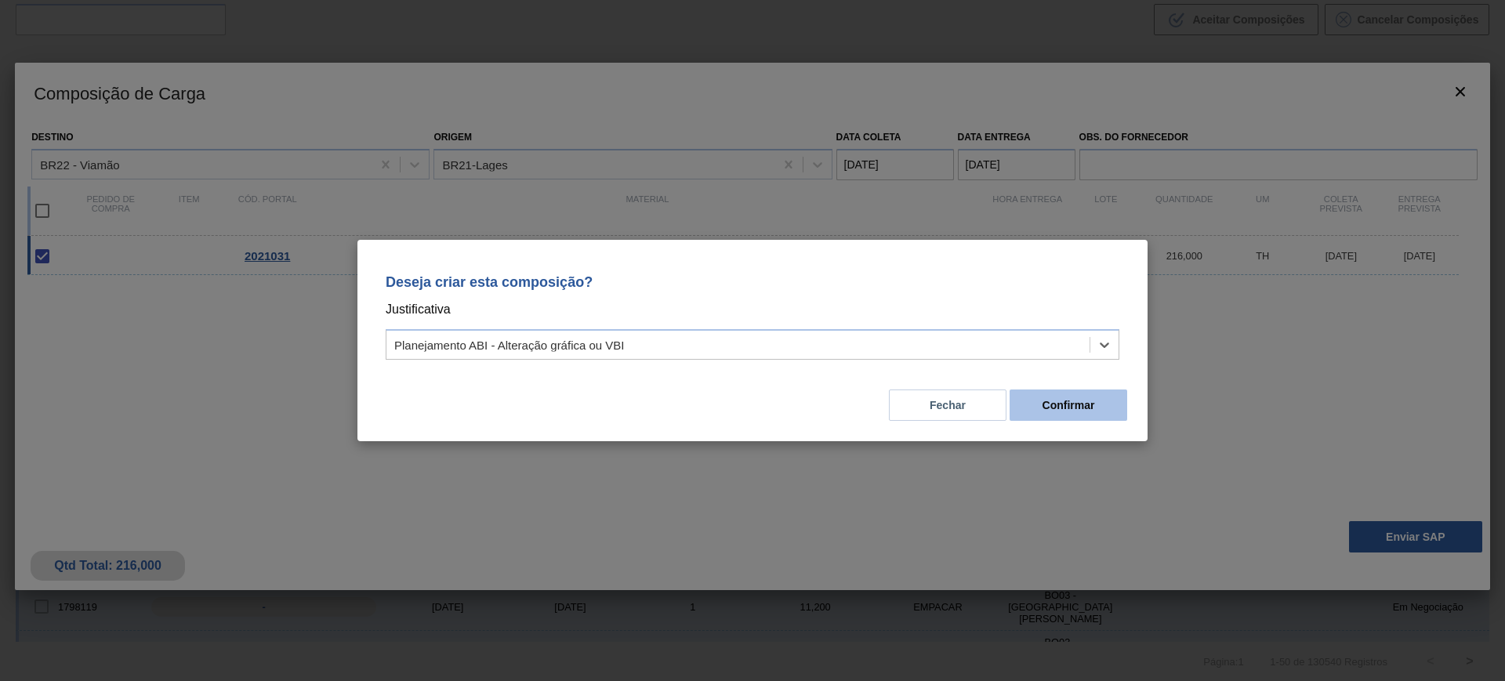
click at [1053, 400] on button "Confirmar" at bounding box center [1068, 405] width 118 height 31
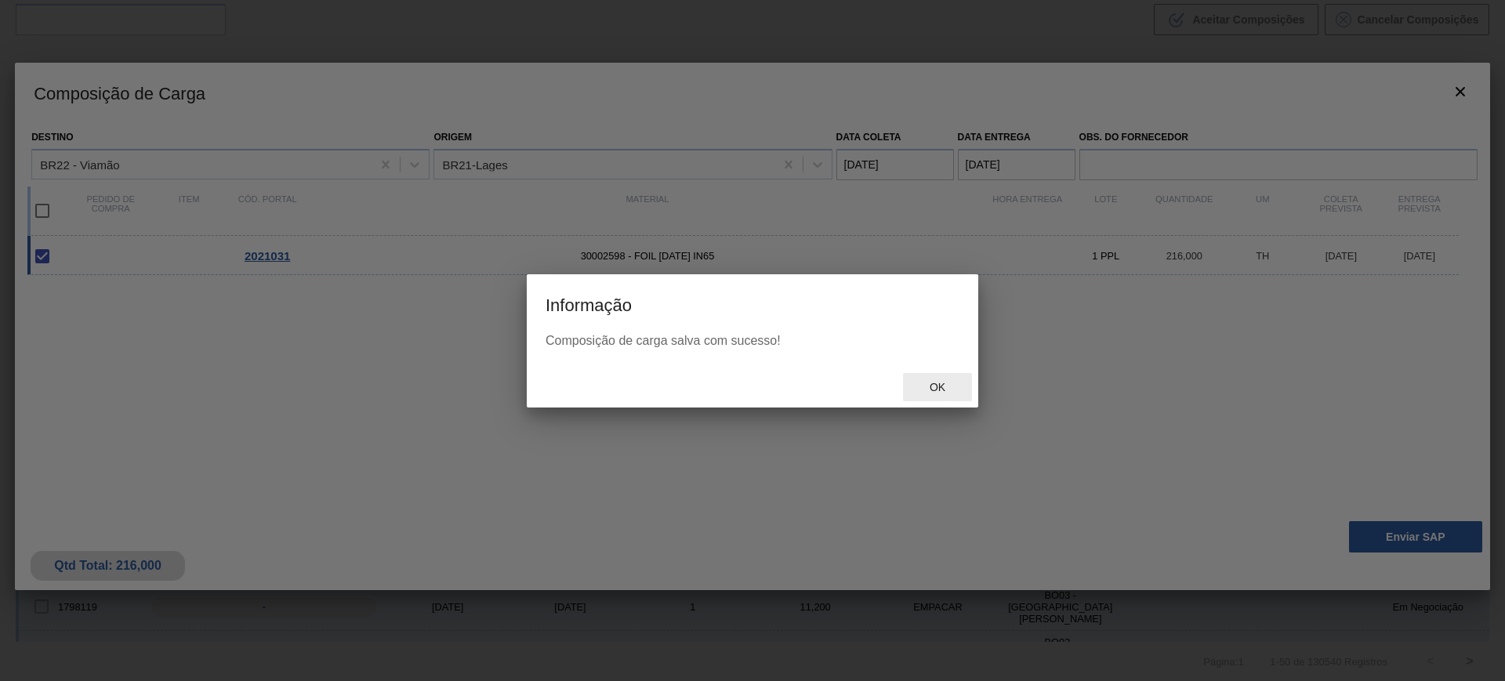
click at [933, 378] on div "Ok" at bounding box center [937, 387] width 69 height 29
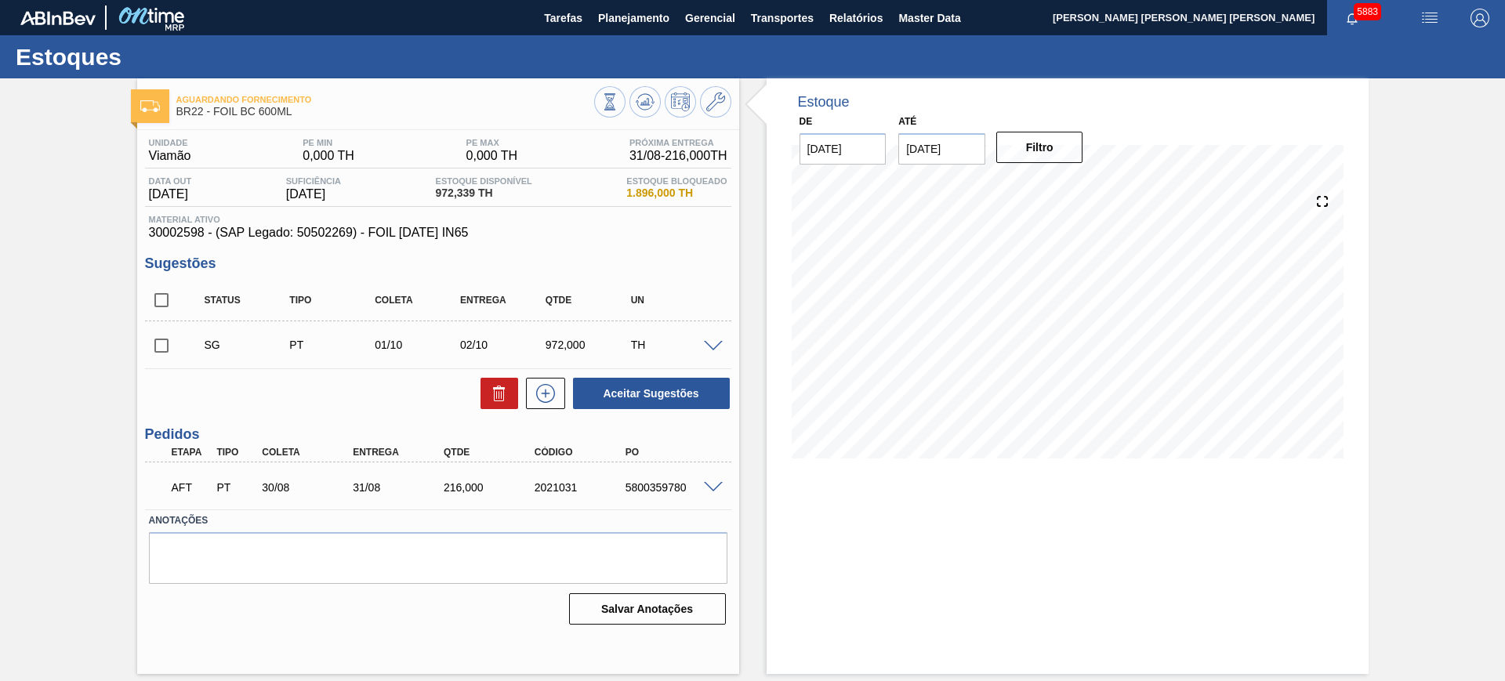
click at [648, 488] on div "5800359780" at bounding box center [673, 487] width 102 height 13
copy div "5800359780"
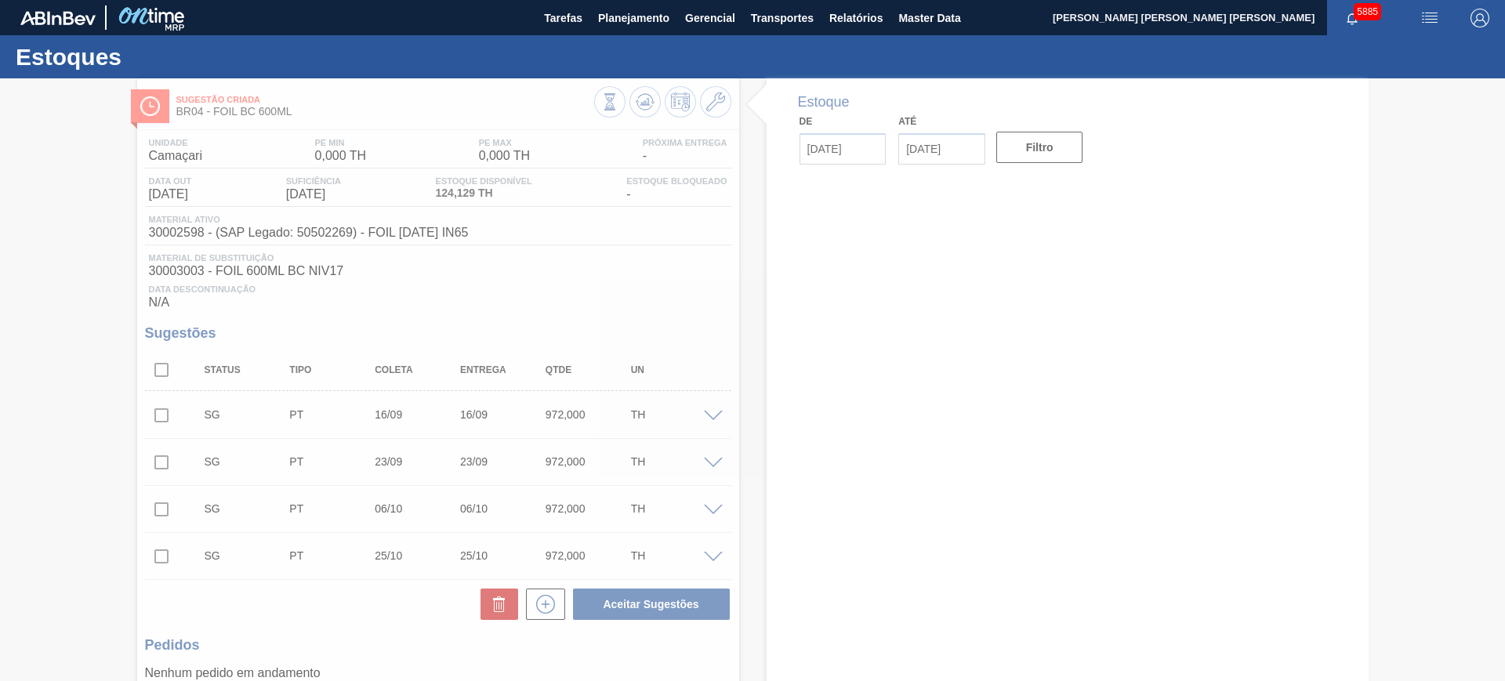
type input "[DATE]"
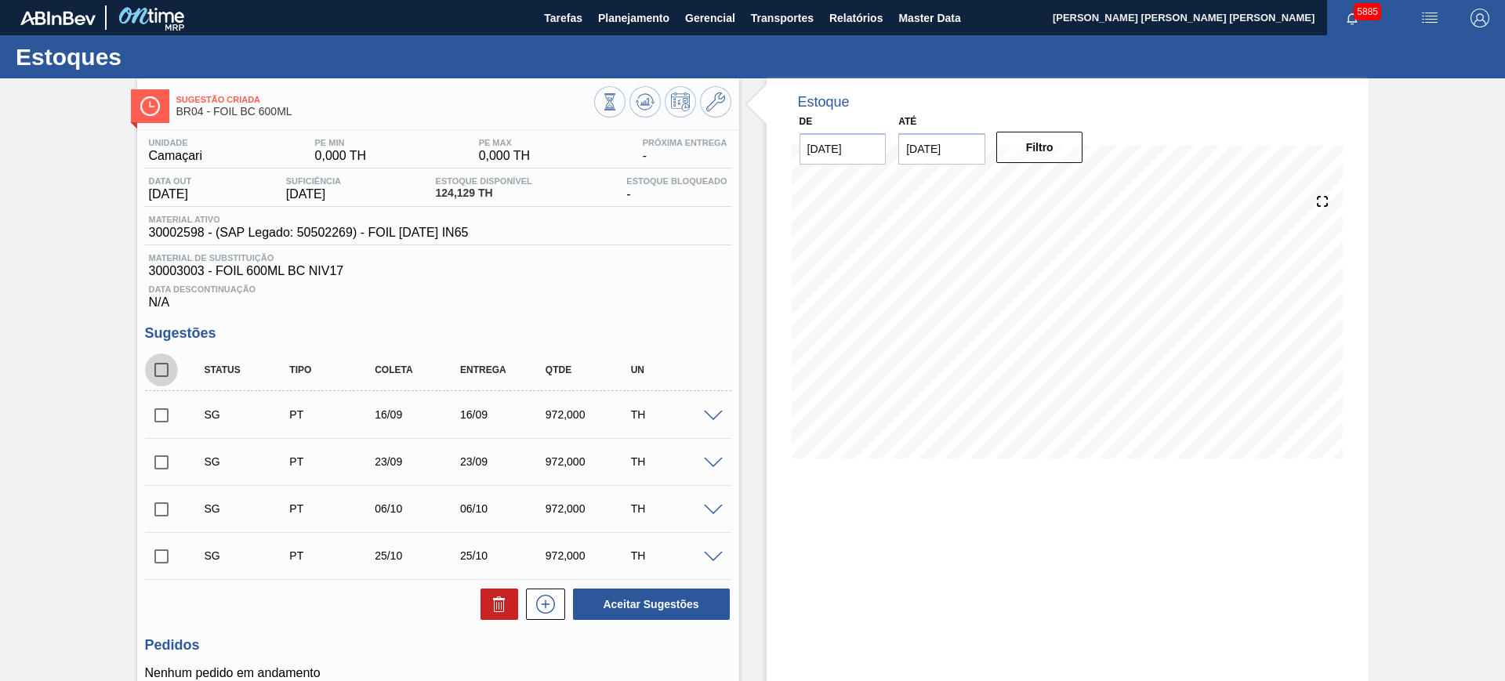
click at [161, 365] on input "checkbox" at bounding box center [161, 369] width 33 height 33
checkbox input "true"
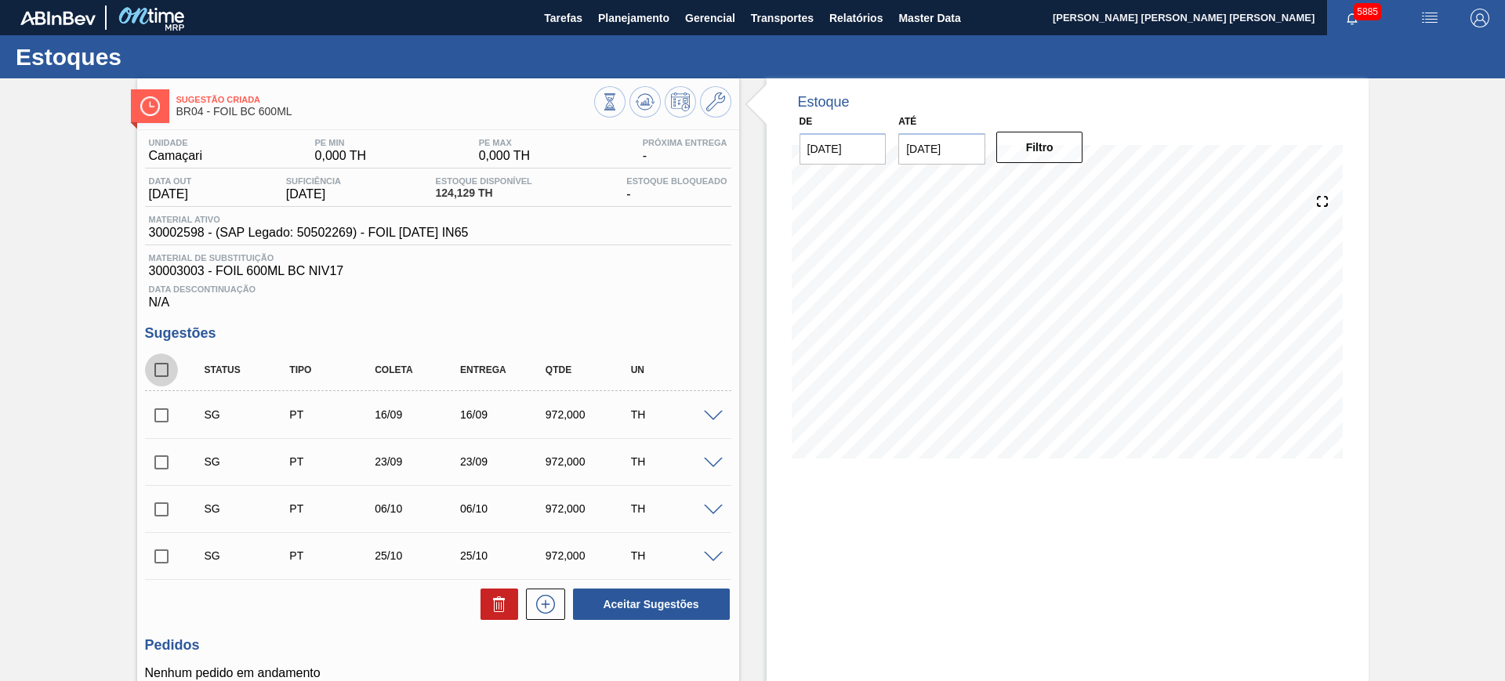
checkbox input "true"
click at [156, 414] on input "checkbox" at bounding box center [161, 415] width 33 height 33
checkbox input "false"
click at [506, 597] on icon at bounding box center [499, 604] width 19 height 19
checkbox input "false"
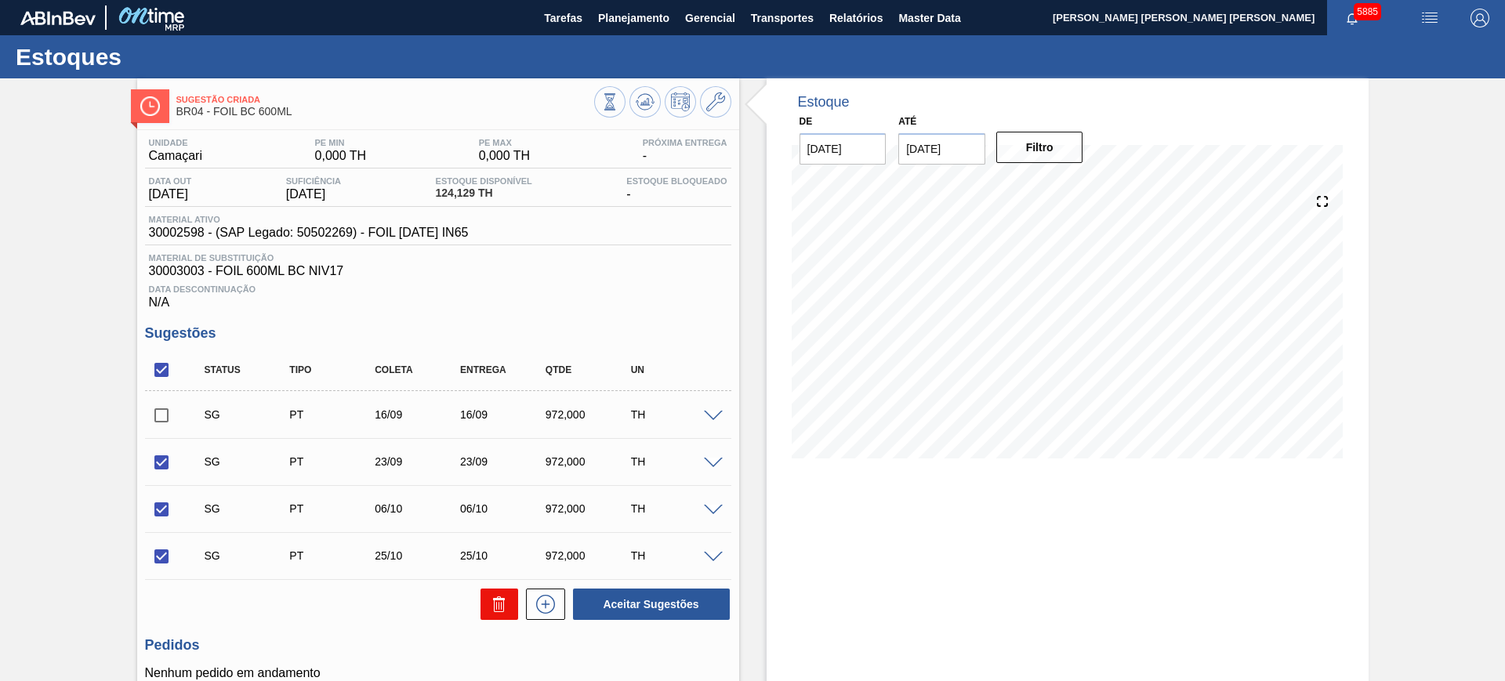
checkbox input "false"
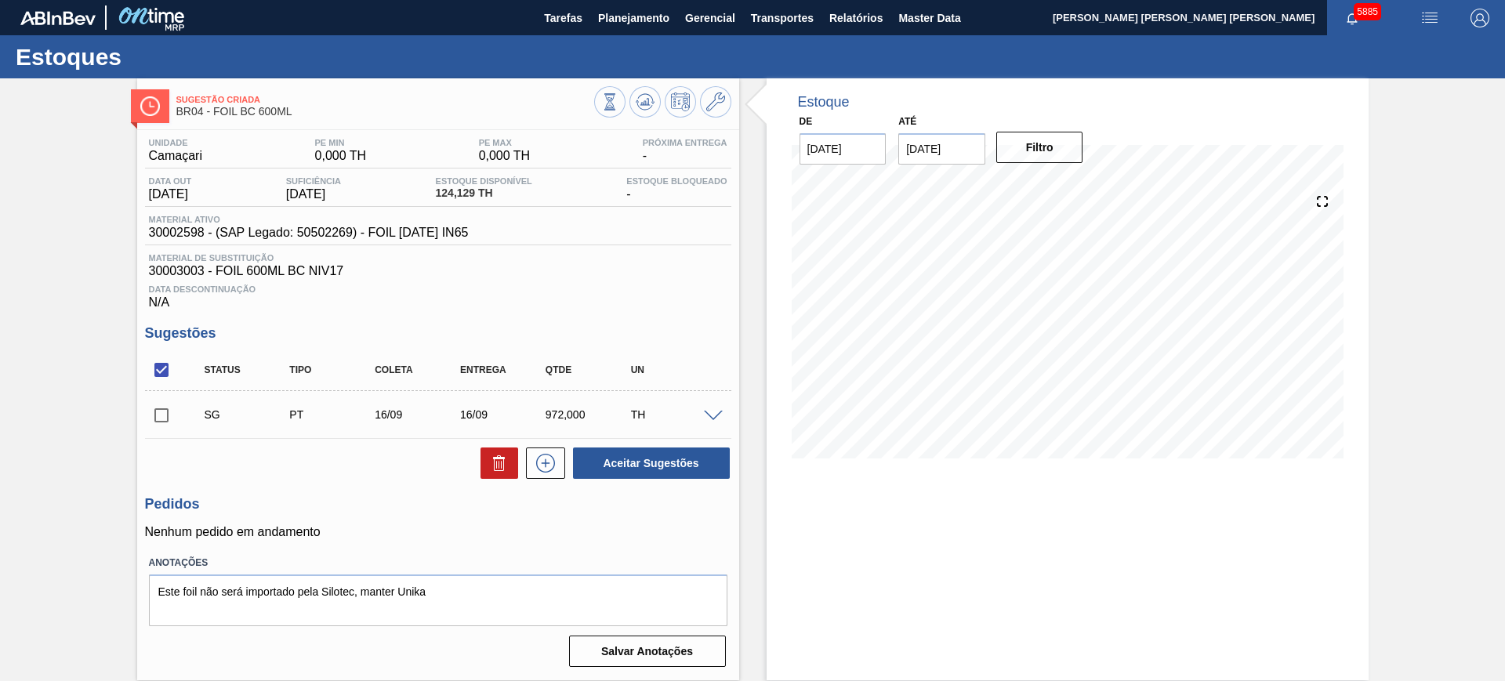
click at [713, 409] on div at bounding box center [715, 415] width 31 height 12
click at [714, 411] on span at bounding box center [713, 417] width 19 height 12
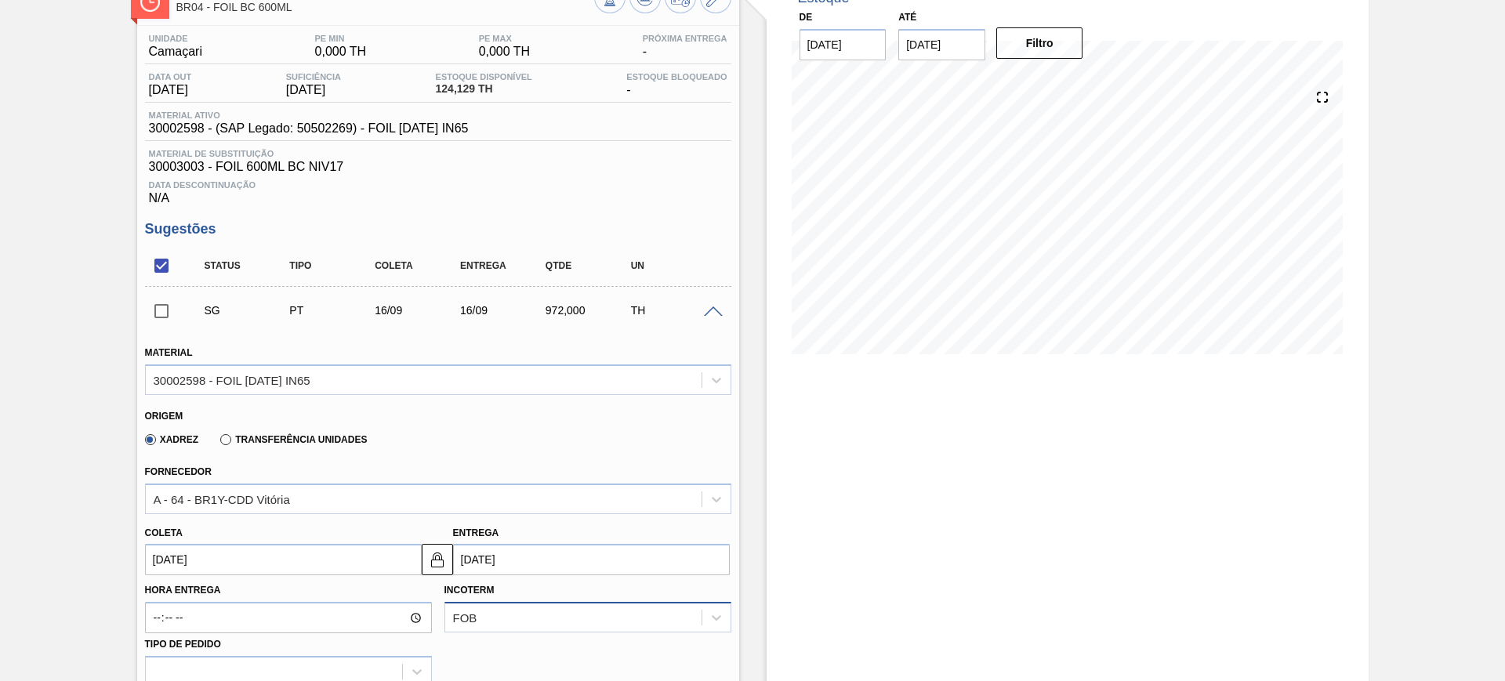
scroll to position [294, 0]
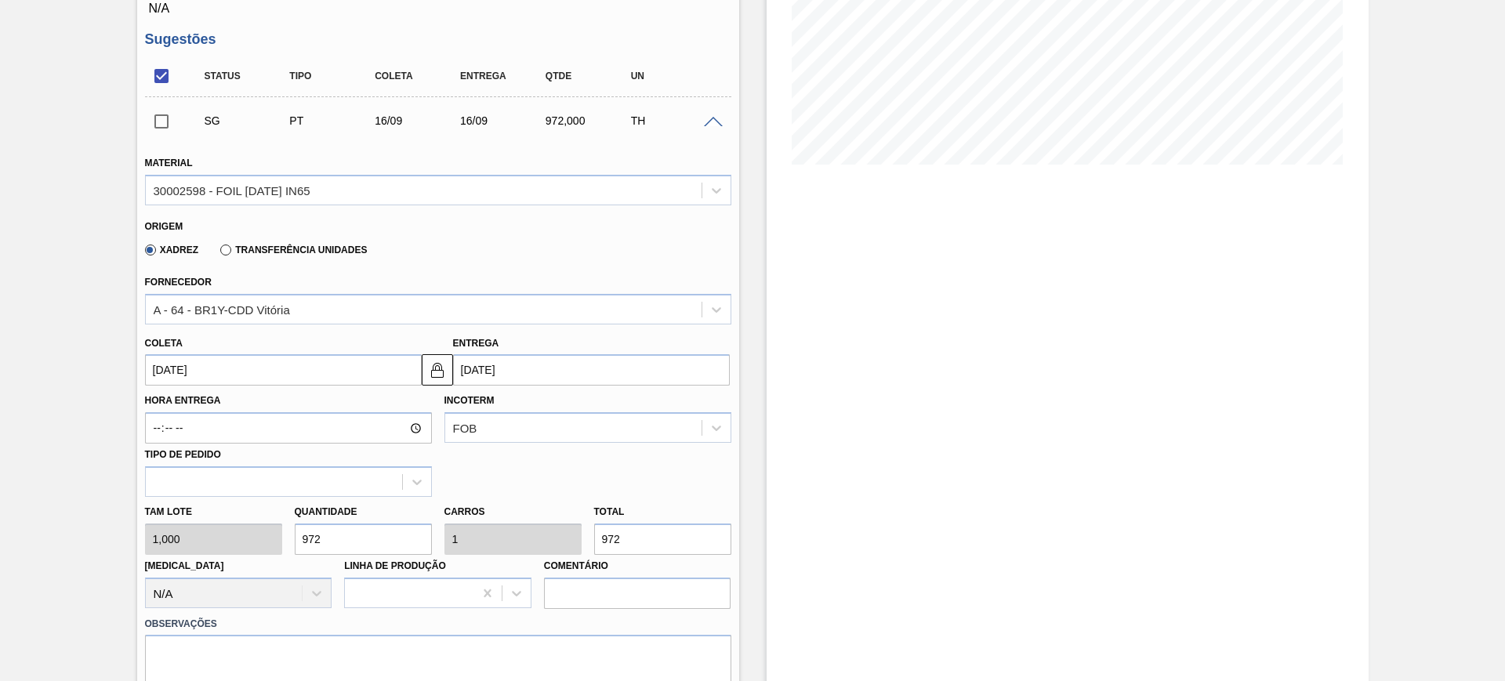
click at [241, 247] on label "Transferência Unidades" at bounding box center [293, 250] width 147 height 11
click at [218, 253] on input "Transferência Unidades" at bounding box center [218, 253] width 0 height 0
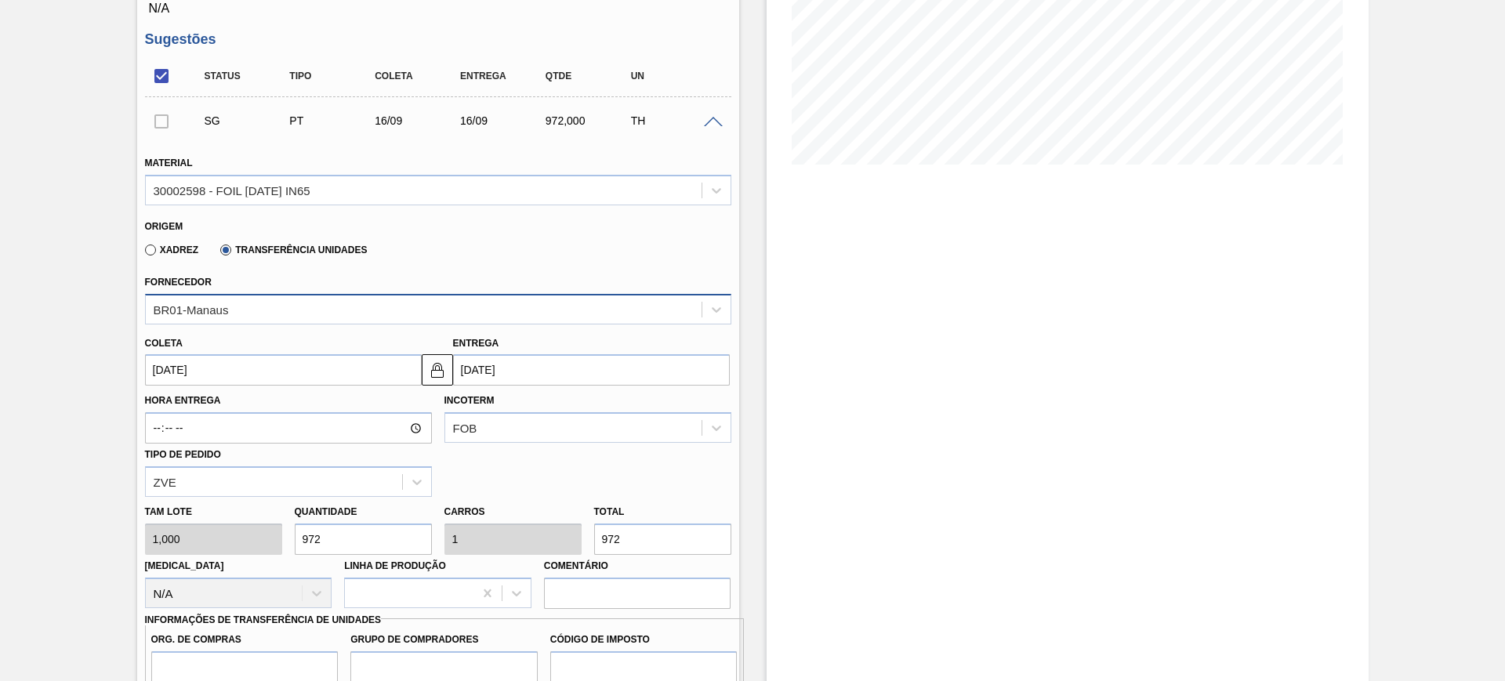
click at [264, 307] on div "BR01-Manaus" at bounding box center [424, 309] width 556 height 23
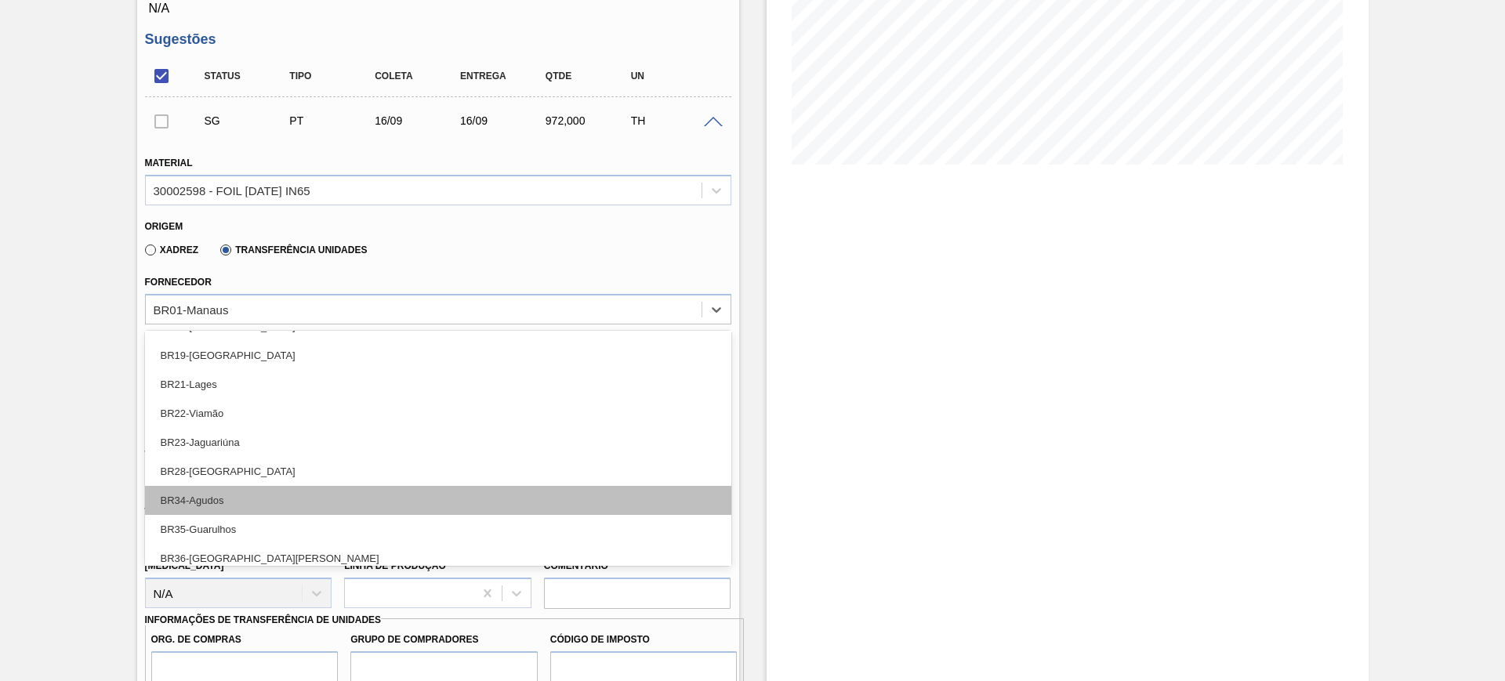
scroll to position [264, 0]
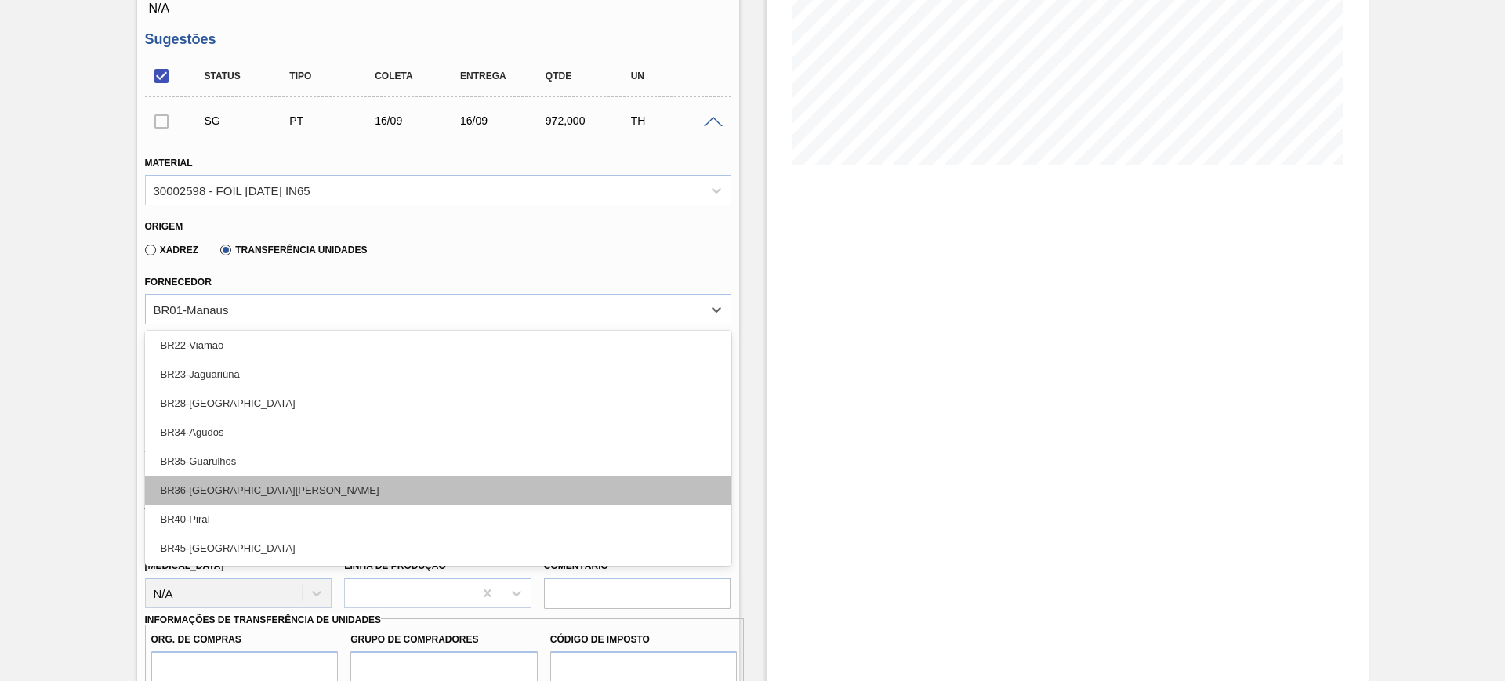
click at [325, 479] on div "BR36-[GEOGRAPHIC_DATA][PERSON_NAME]" at bounding box center [438, 490] width 586 height 29
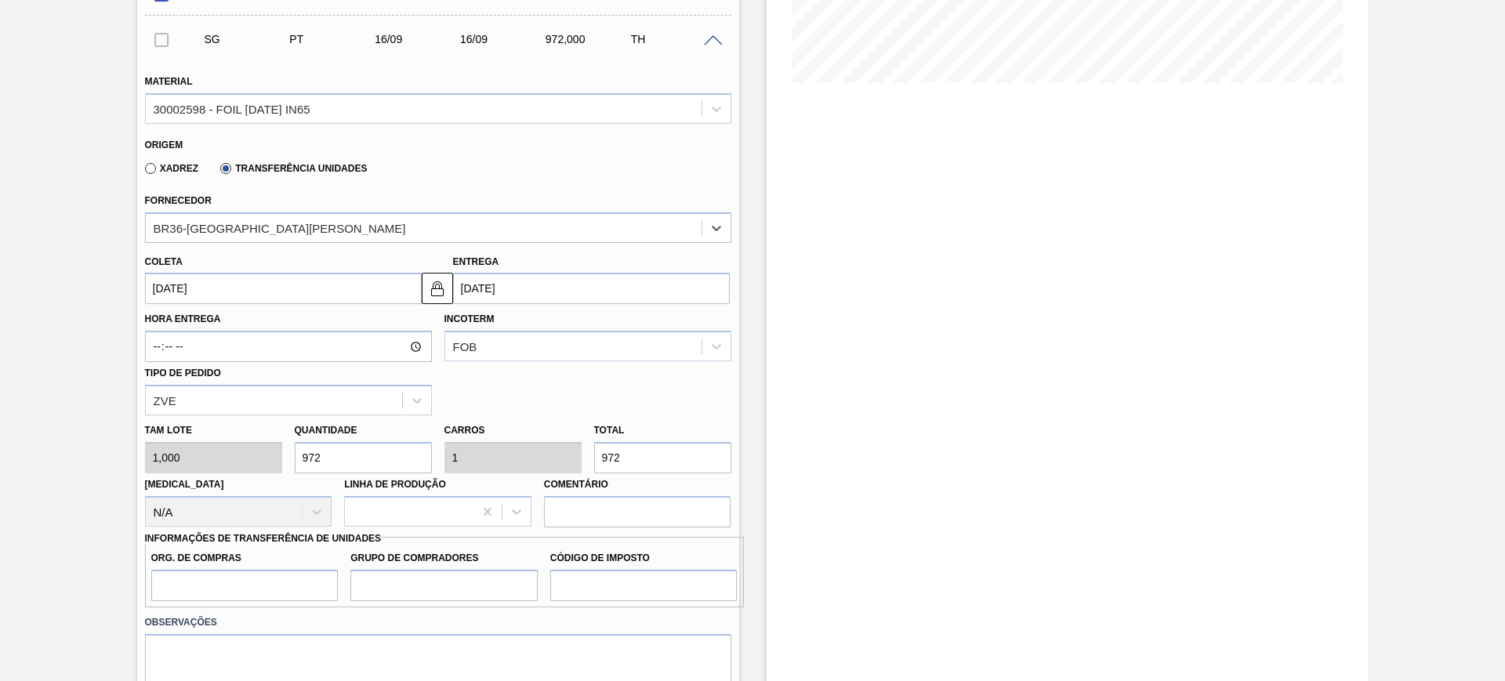
scroll to position [490, 0]
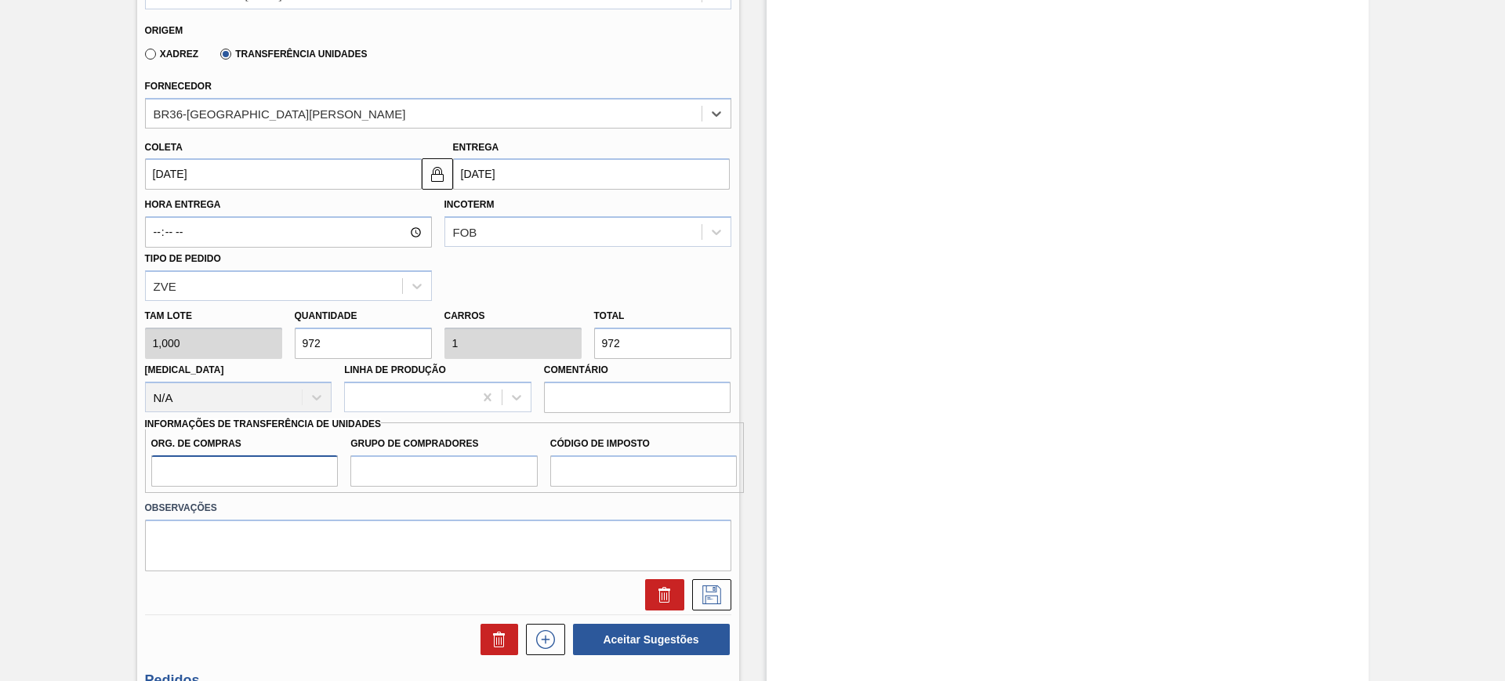
click at [255, 460] on input "Org. de Compras" at bounding box center [244, 470] width 187 height 31
type input "BR00"
type input "A01"
type input "I1"
click at [634, 347] on input "972" at bounding box center [662, 343] width 137 height 31
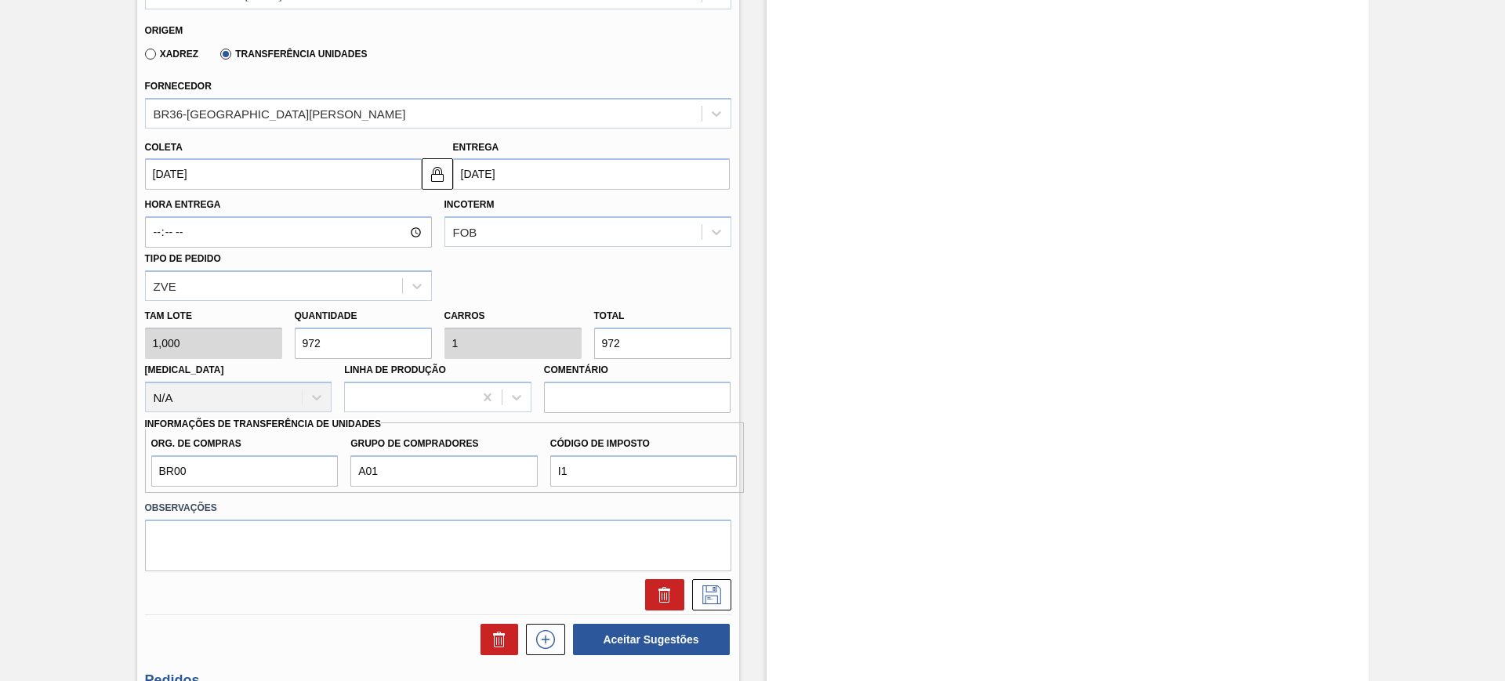
click at [634, 347] on input "972" at bounding box center [662, 343] width 137 height 31
type input "9"
type input "0,009"
type input "9"
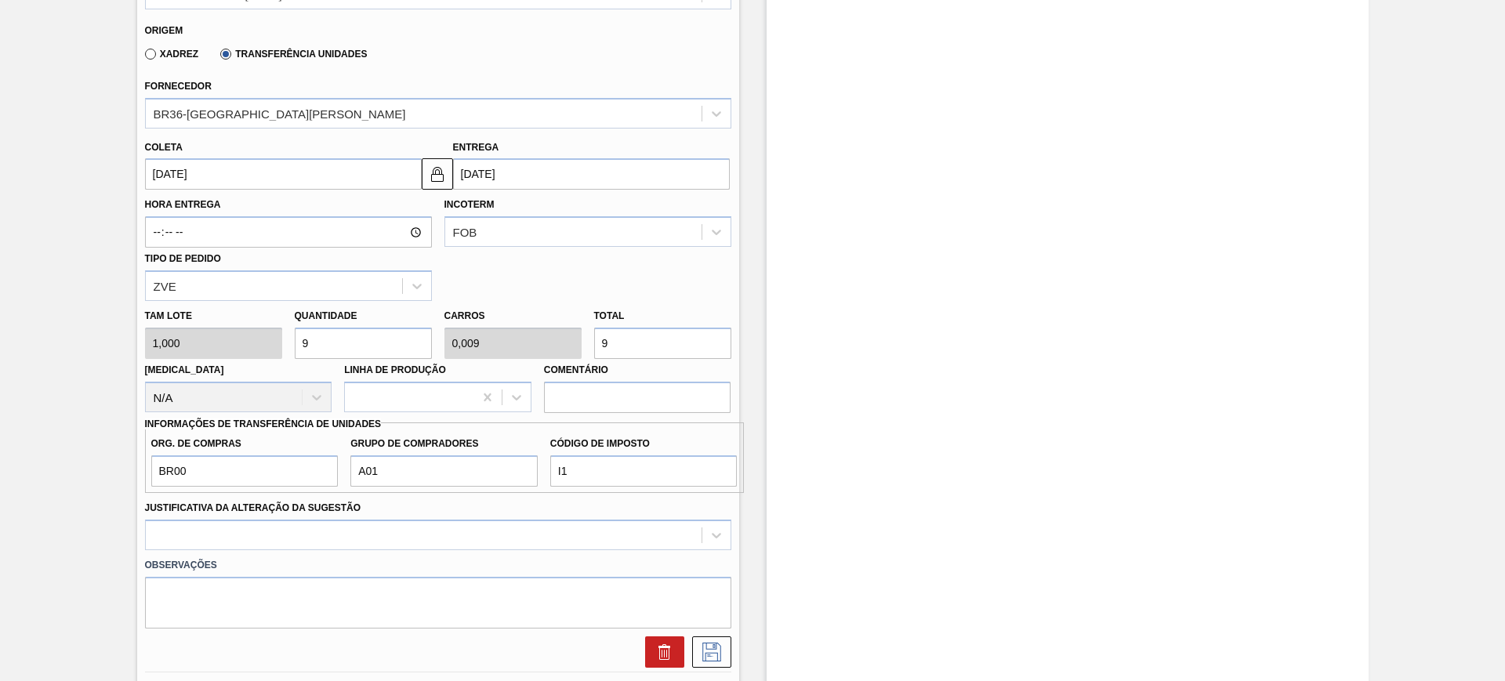
type input "91"
type input "0,094"
type input "91"
type input "918"
type input "0,944"
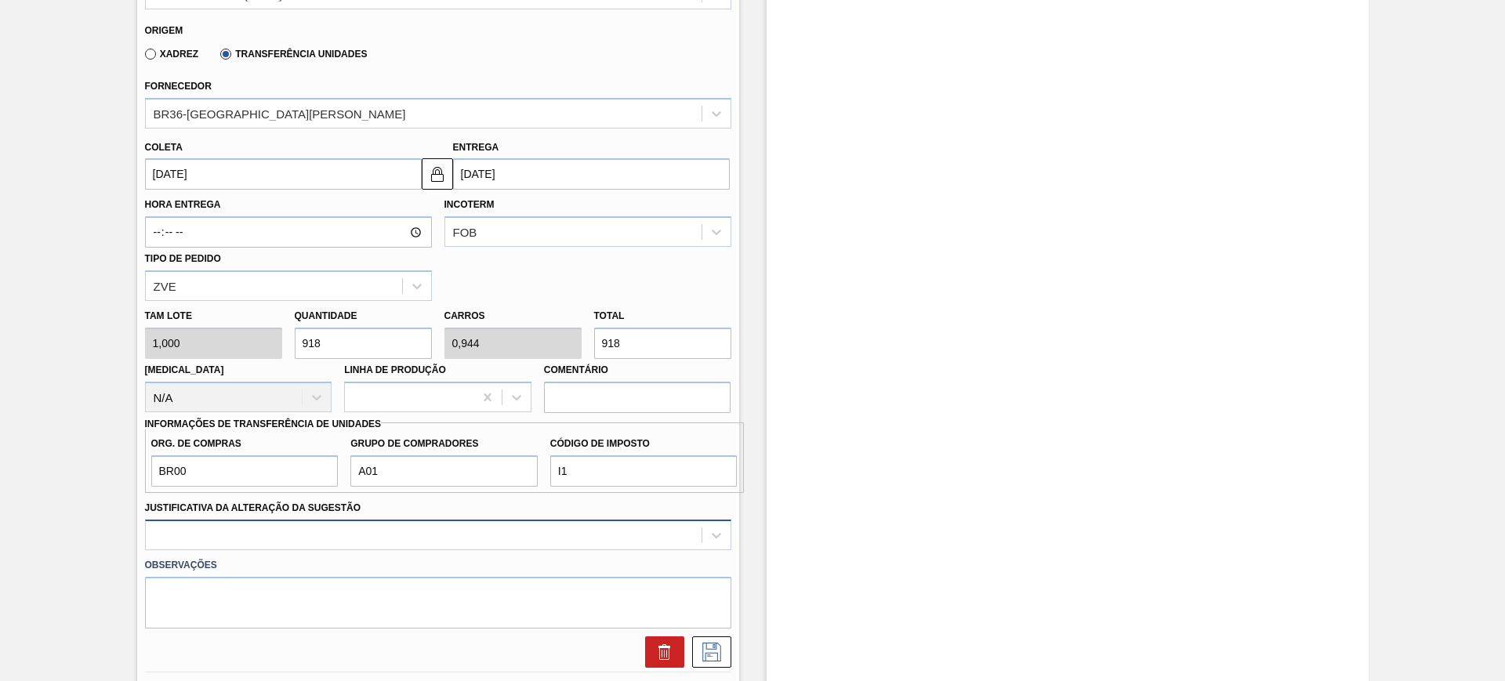
type input "918"
click at [450, 540] on div at bounding box center [438, 535] width 586 height 31
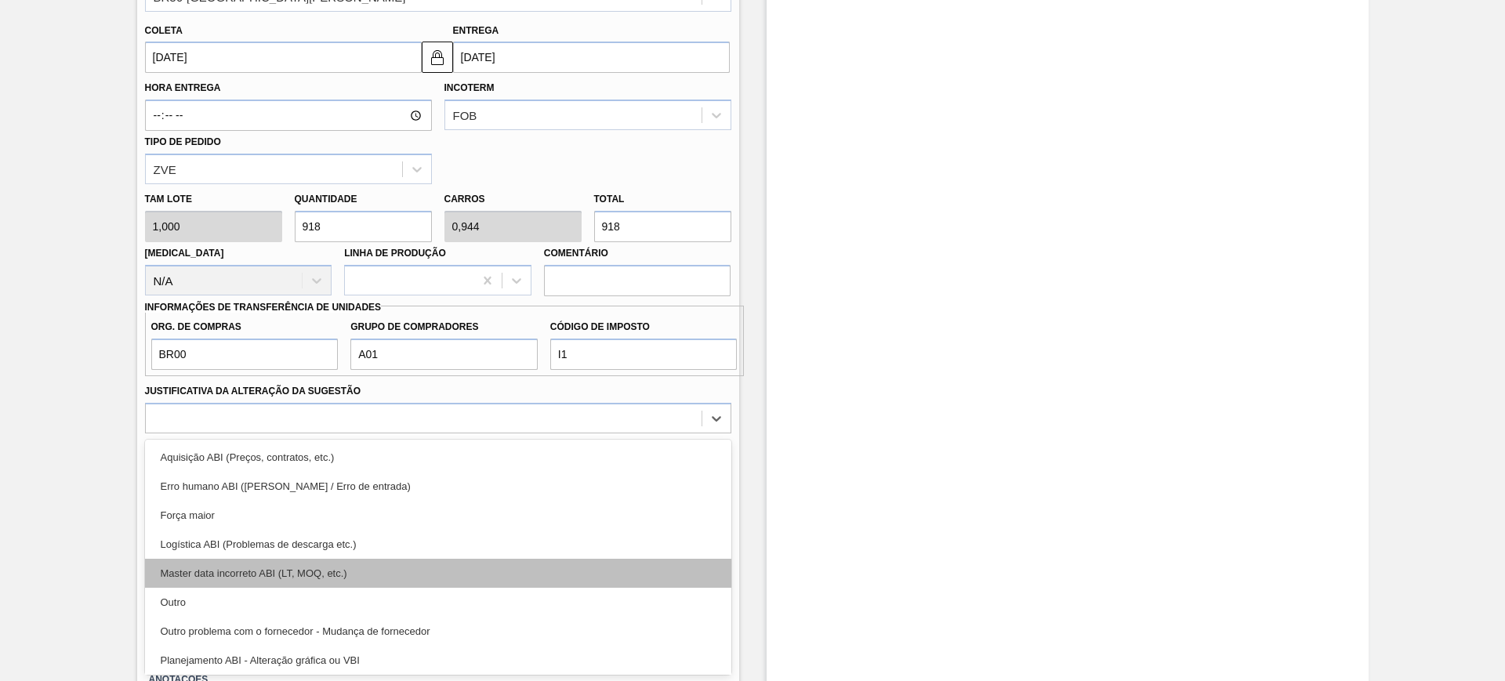
scroll to position [98, 0]
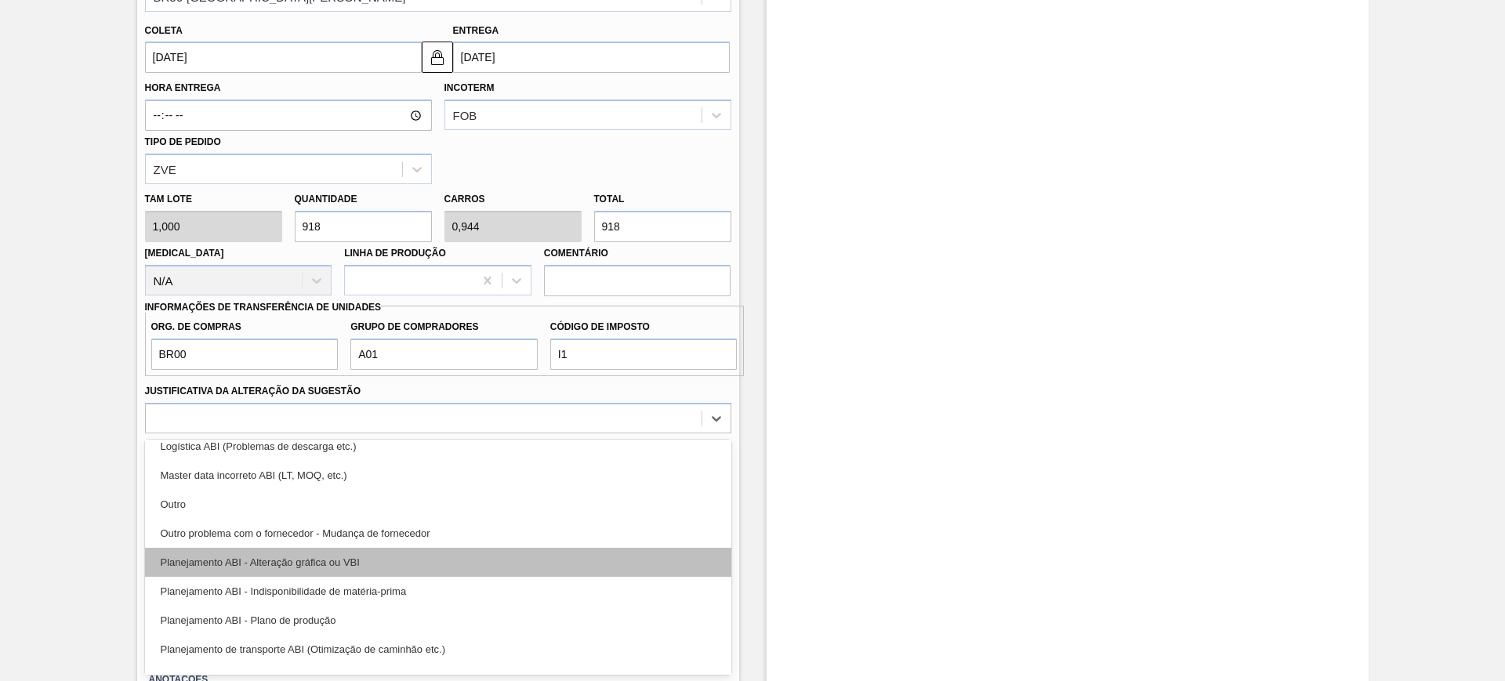
click at [426, 563] on div "Planejamento ABI - Alteração gráfica ou VBI" at bounding box center [438, 562] width 586 height 29
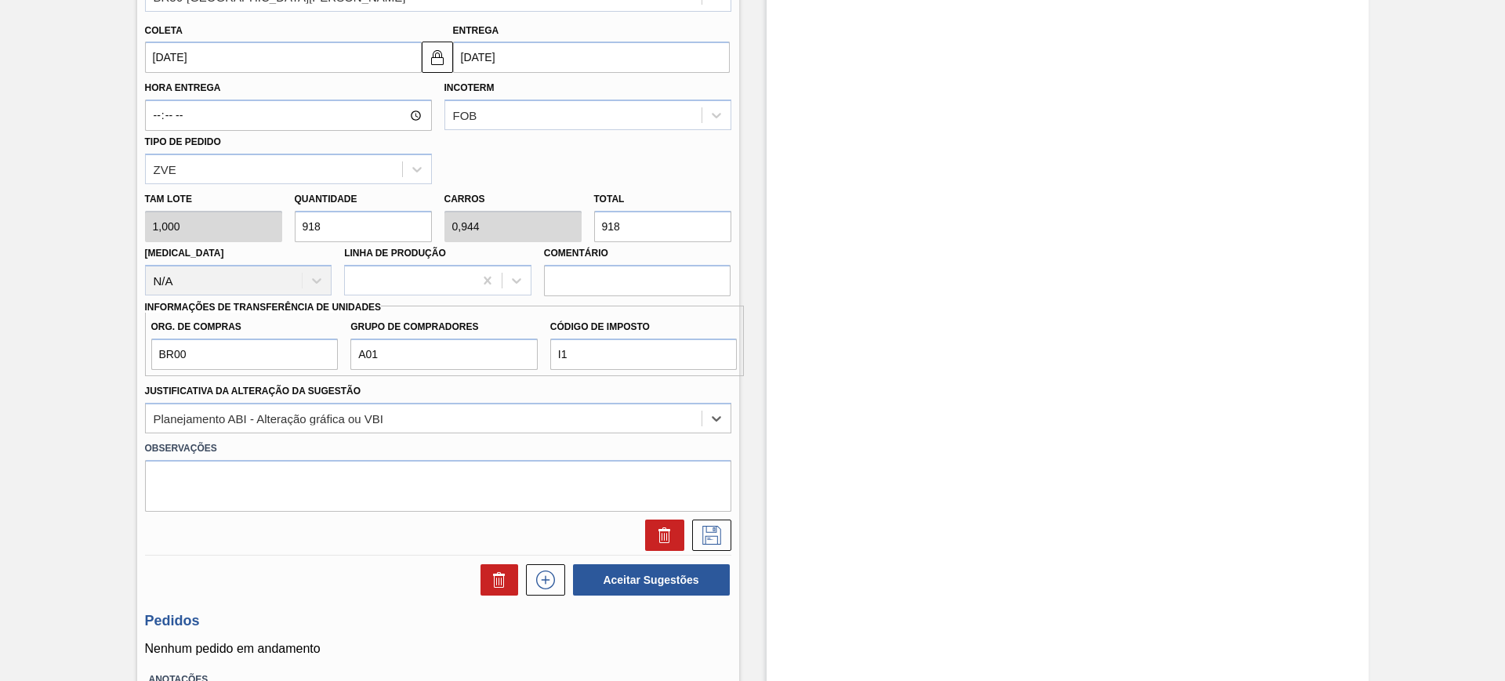
click at [732, 538] on div at bounding box center [438, 535] width 599 height 31
click at [716, 538] on icon at bounding box center [711, 535] width 19 height 19
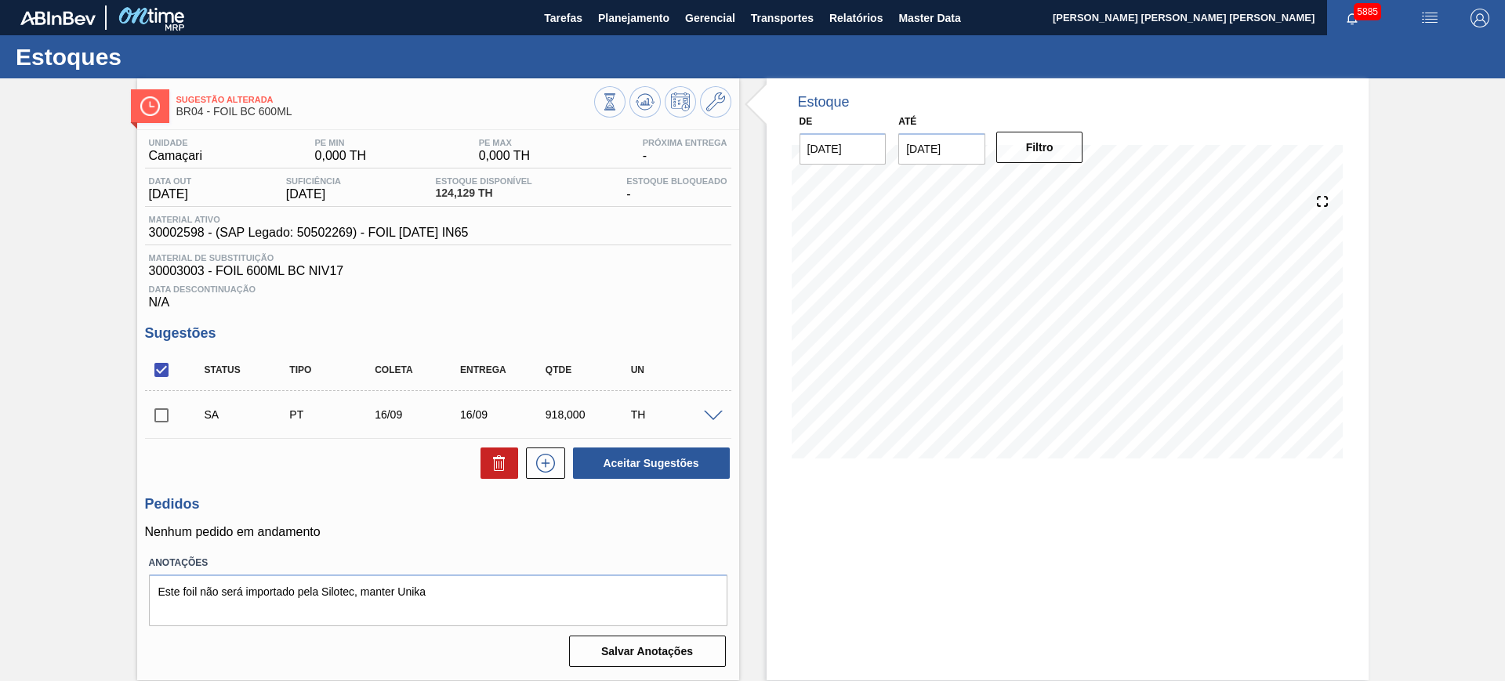
scroll to position [0, 0]
click at [162, 372] on input "checkbox" at bounding box center [161, 369] width 33 height 33
checkbox input "true"
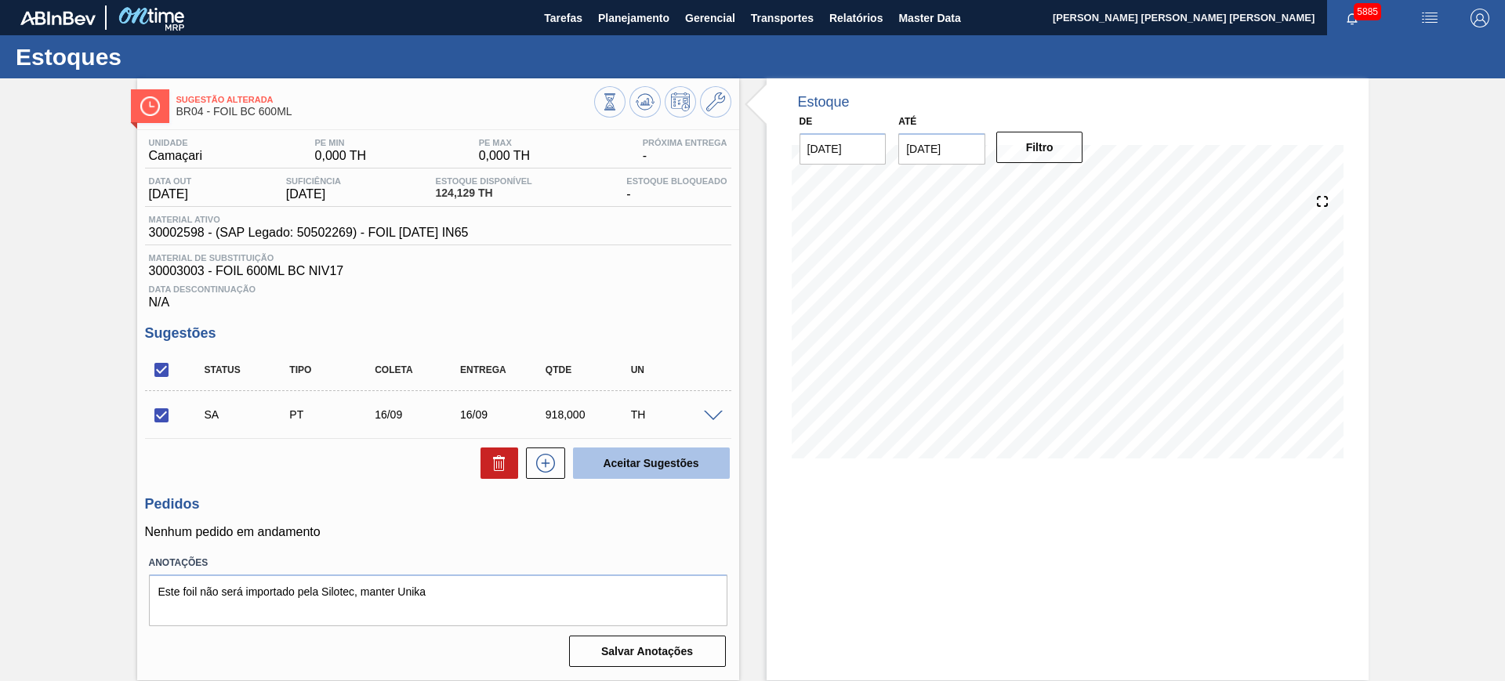
click at [672, 462] on button "Aceitar Sugestões" at bounding box center [651, 463] width 157 height 31
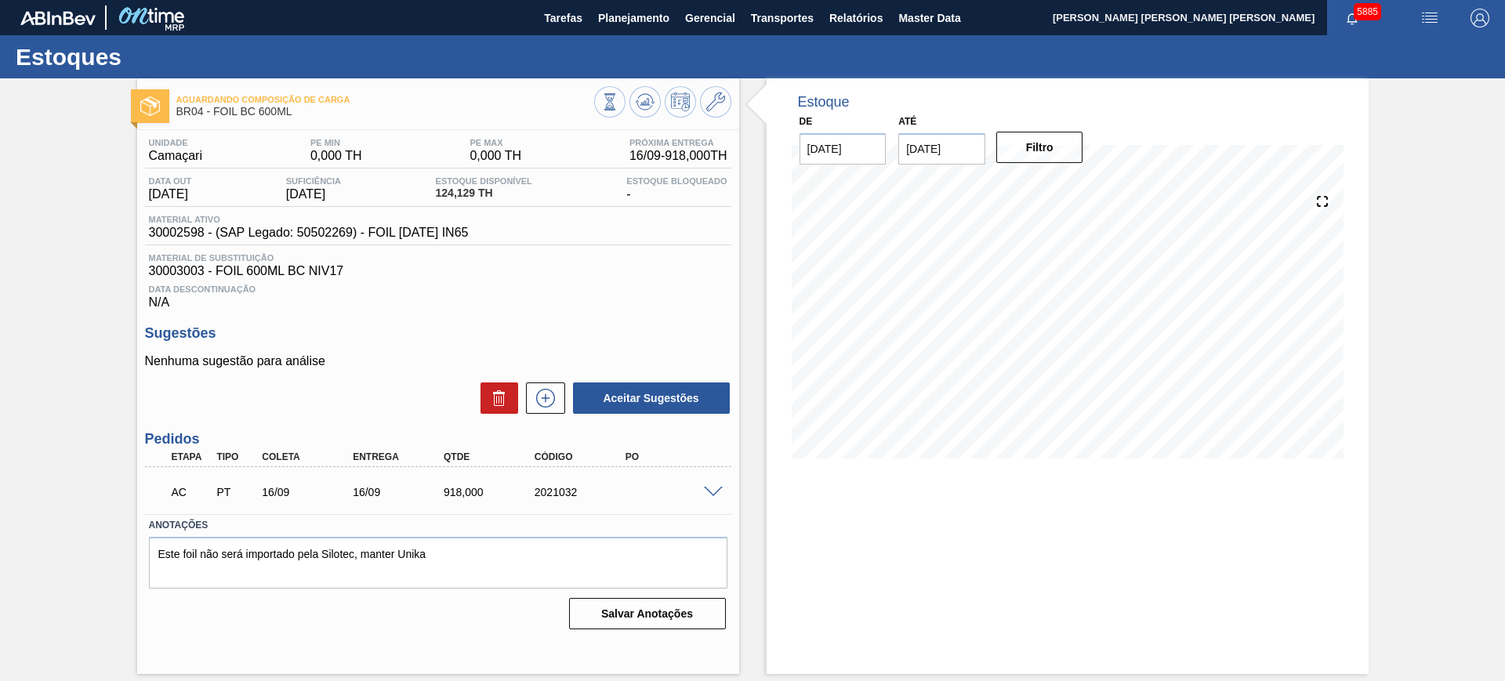
click at [715, 487] on span at bounding box center [713, 493] width 19 height 12
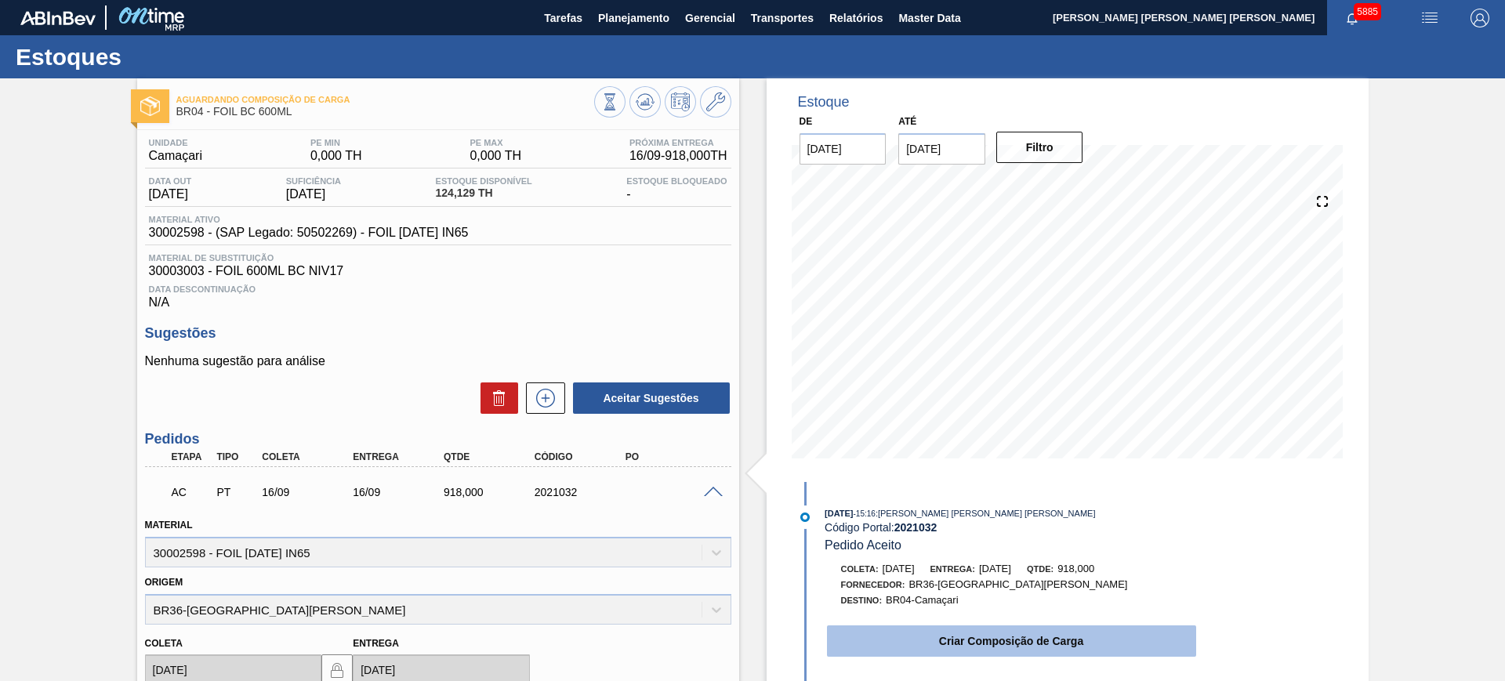
click at [1020, 638] on button "Criar Composição de Carga" at bounding box center [1011, 640] width 369 height 31
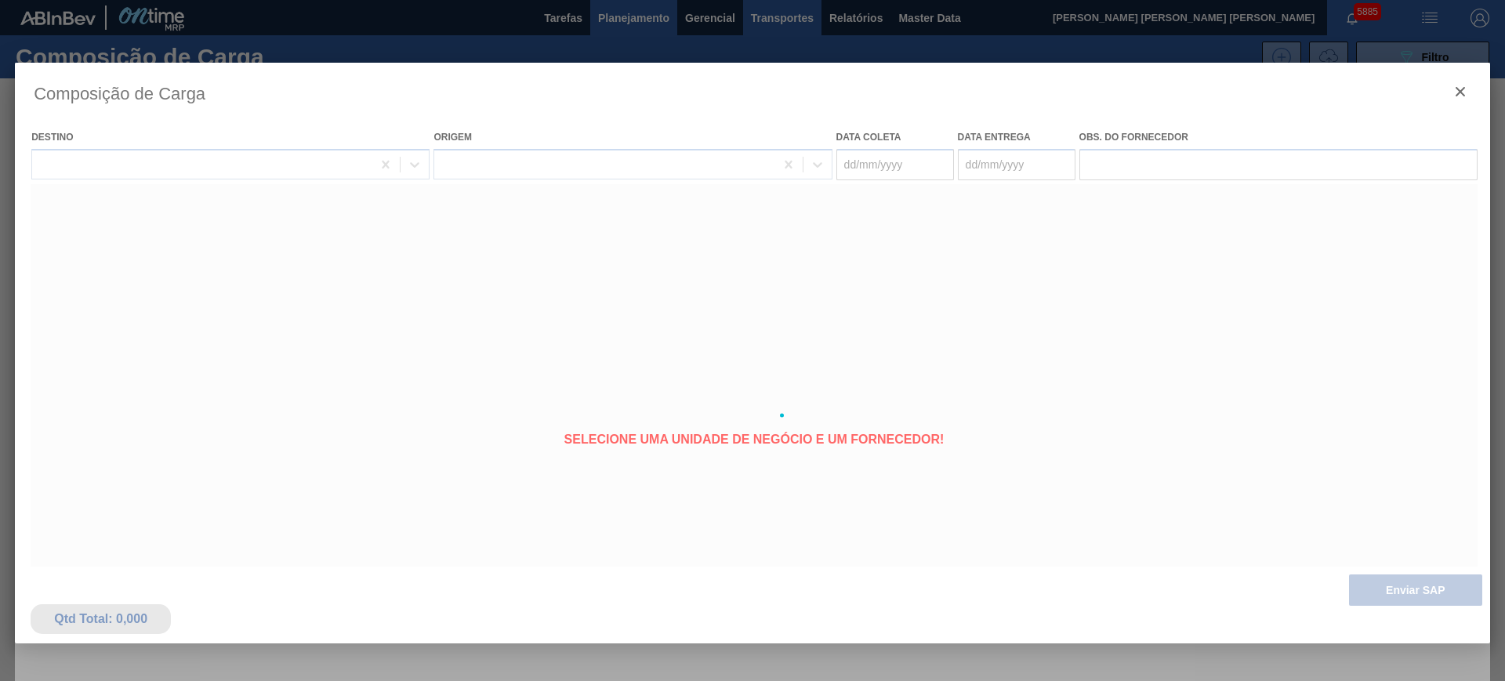
type coleta "16/09/2025"
type entrega "16/09/2025"
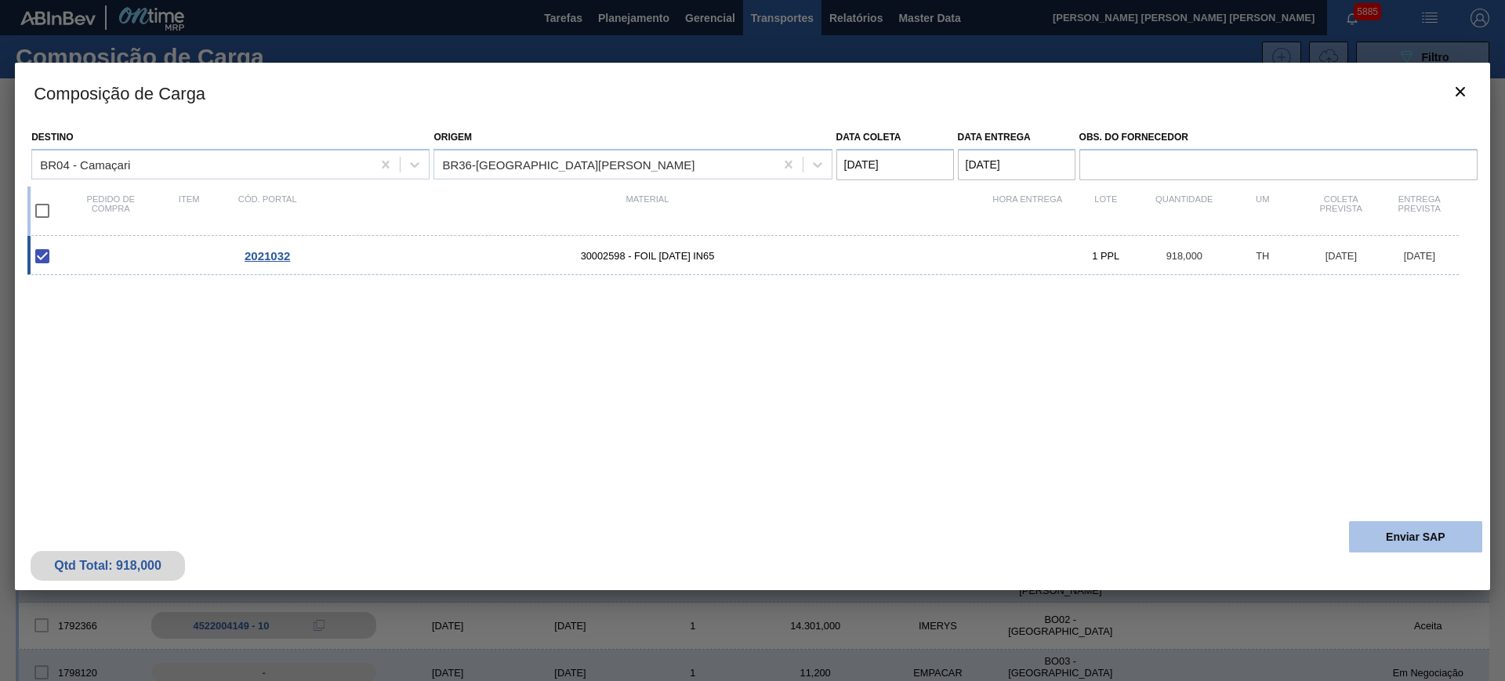
click at [1424, 528] on button "Enviar SAP" at bounding box center [1415, 536] width 133 height 31
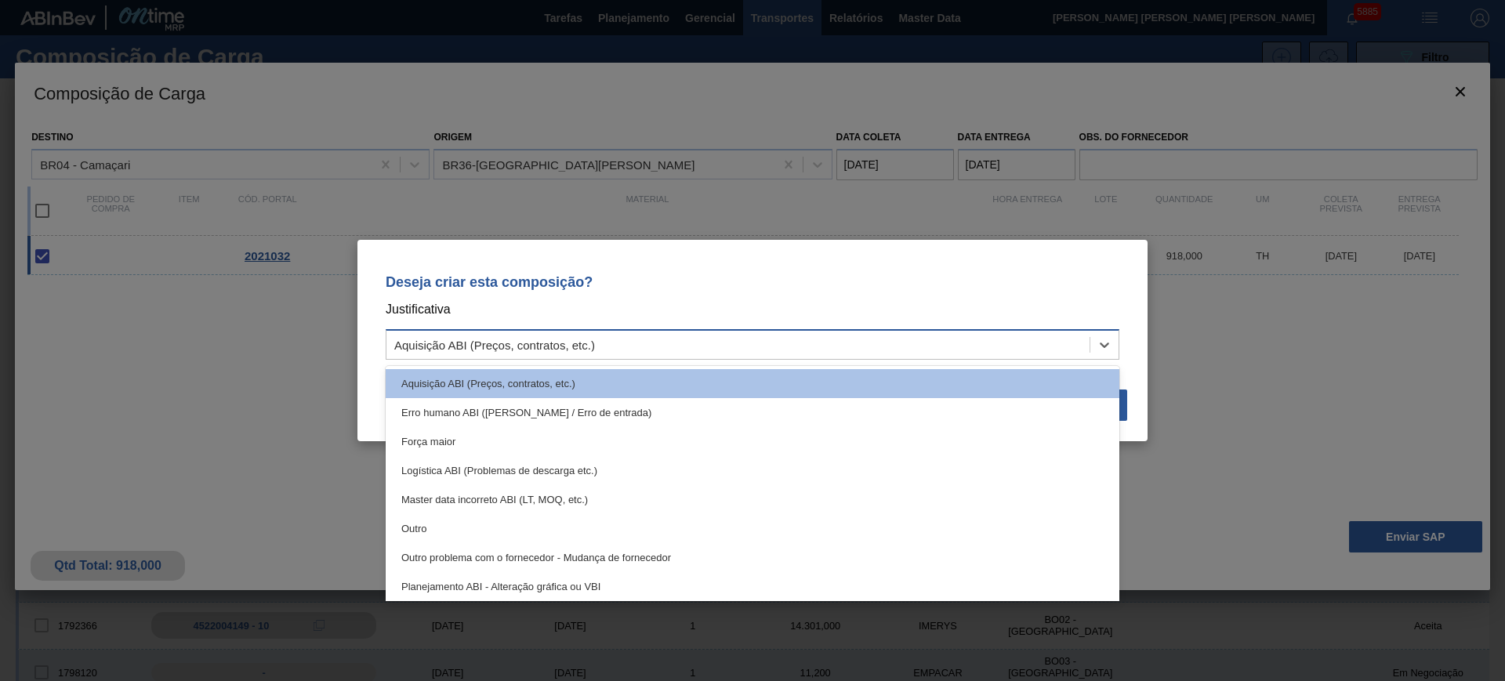
click at [948, 356] on div "Aquisição ABI (Preços, contratos, etc.)" at bounding box center [753, 344] width 734 height 31
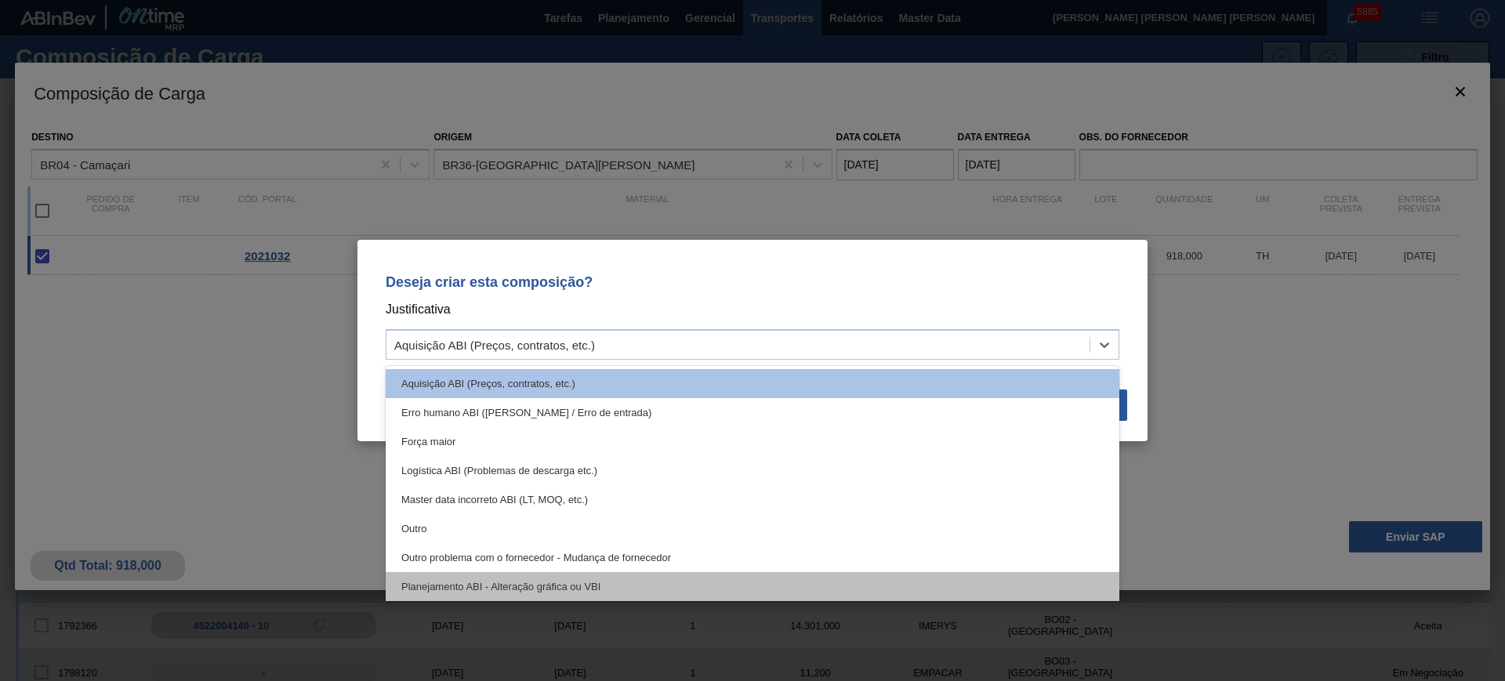
click at [753, 576] on div "Planejamento ABI - Alteração gráfica ou VBI" at bounding box center [753, 586] width 734 height 29
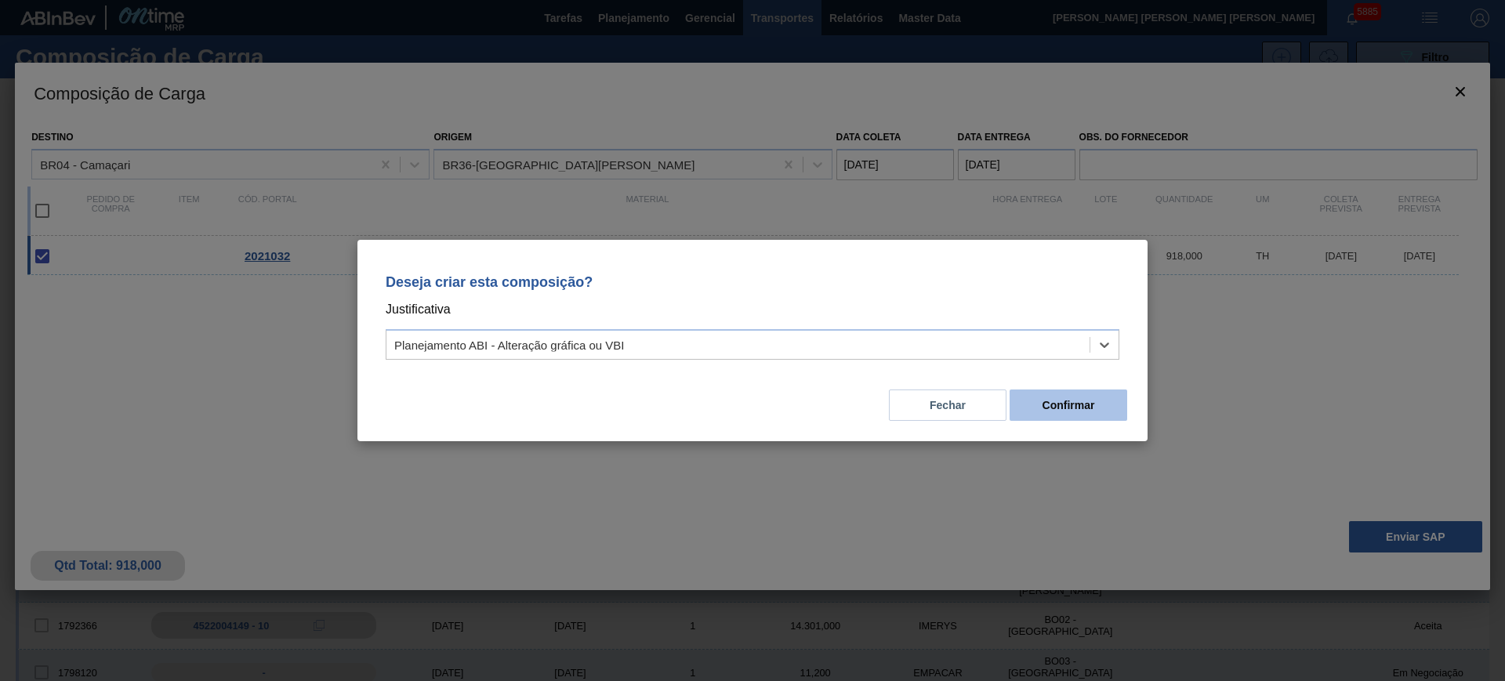
click at [1073, 400] on button "Confirmar" at bounding box center [1068, 405] width 118 height 31
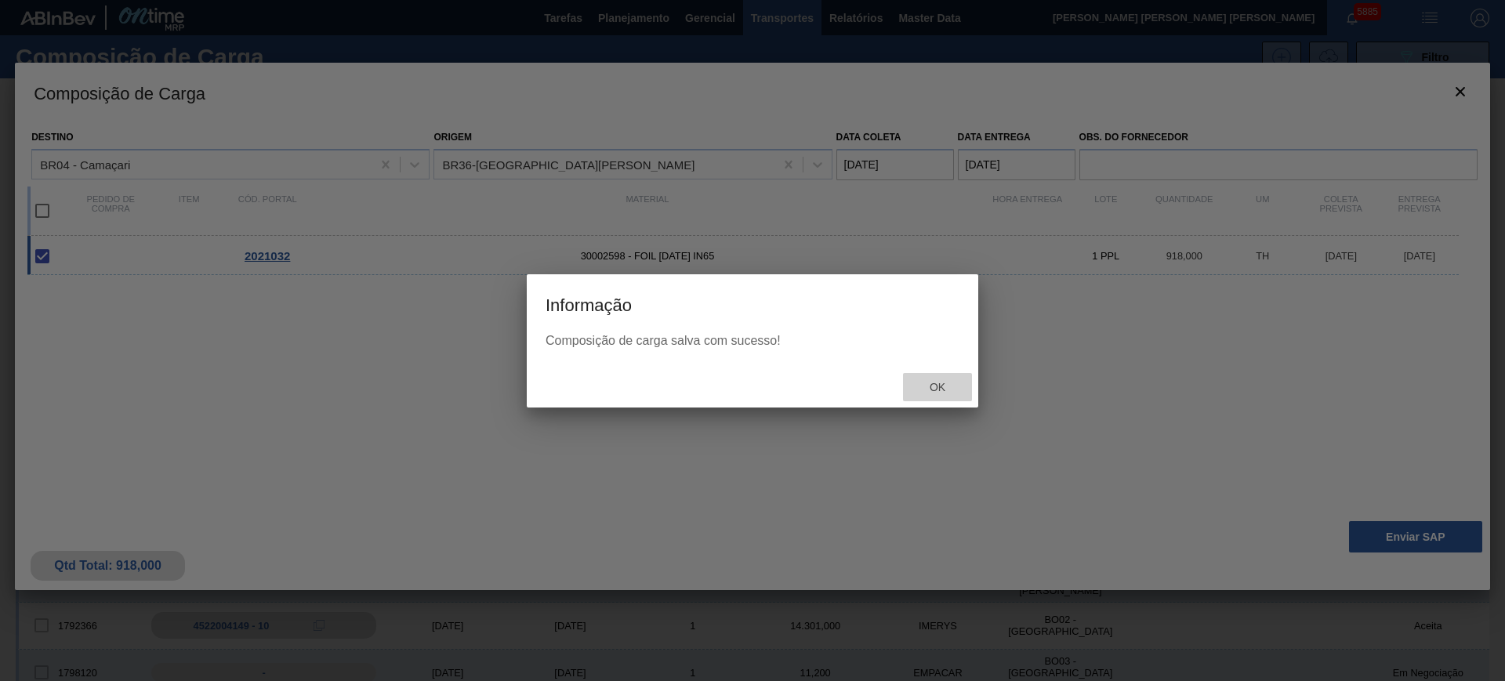
click at [921, 378] on div "Ok" at bounding box center [937, 387] width 69 height 29
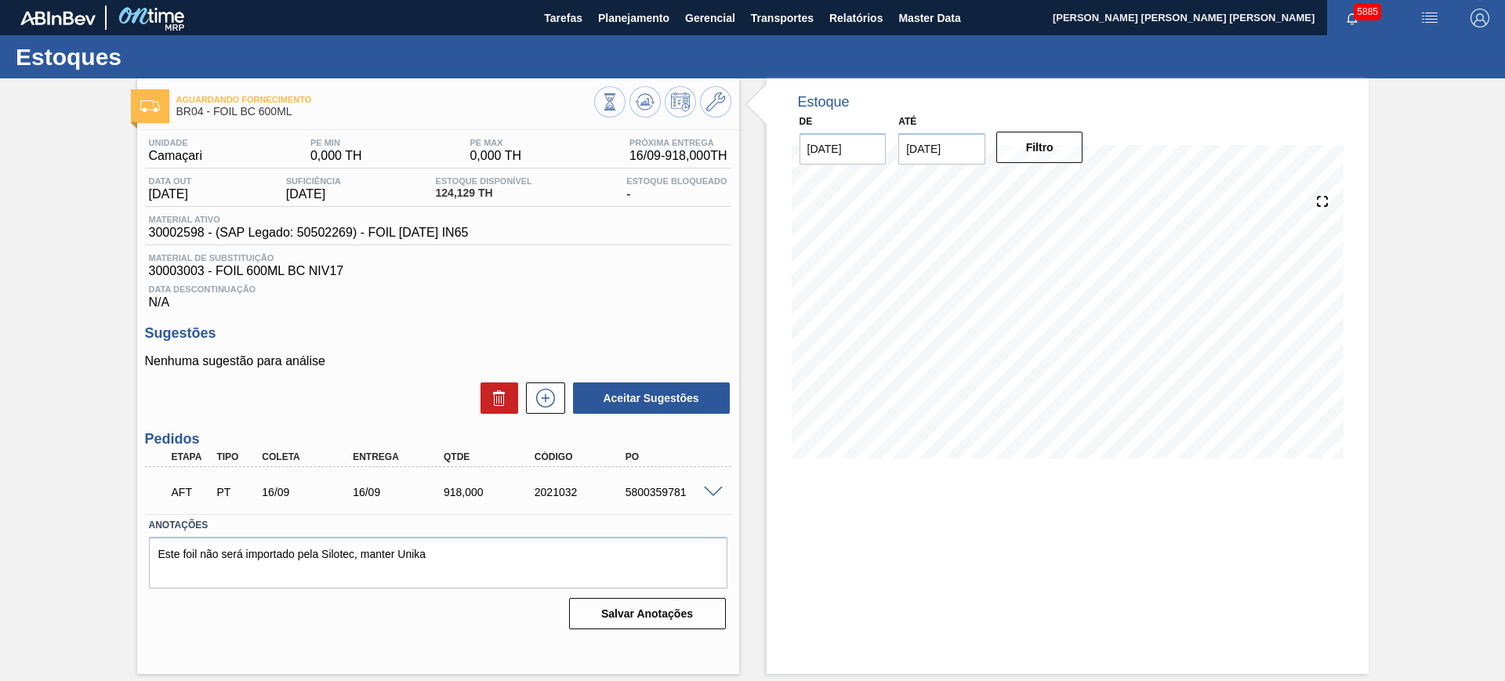
click at [654, 491] on div "5800359781" at bounding box center [673, 492] width 102 height 13
copy div "5800359781"
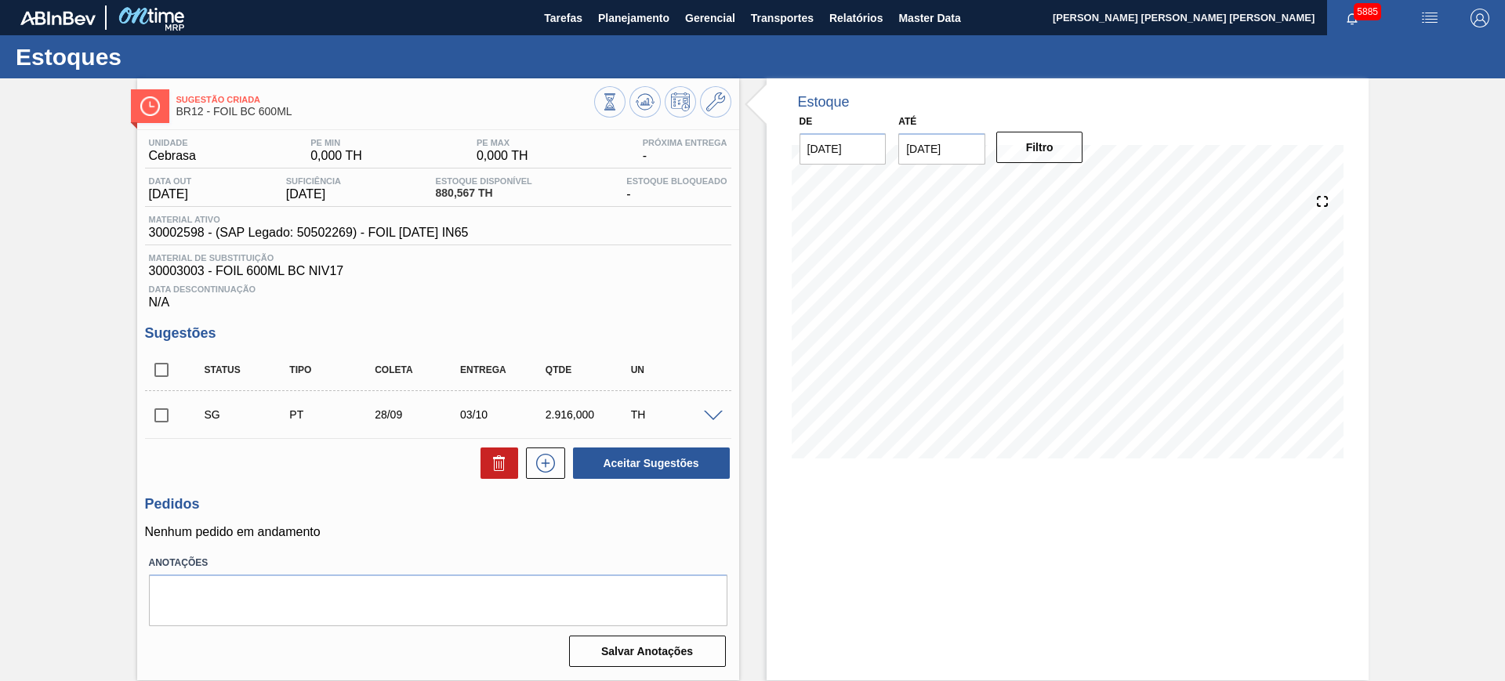
click at [709, 417] on span at bounding box center [713, 417] width 19 height 12
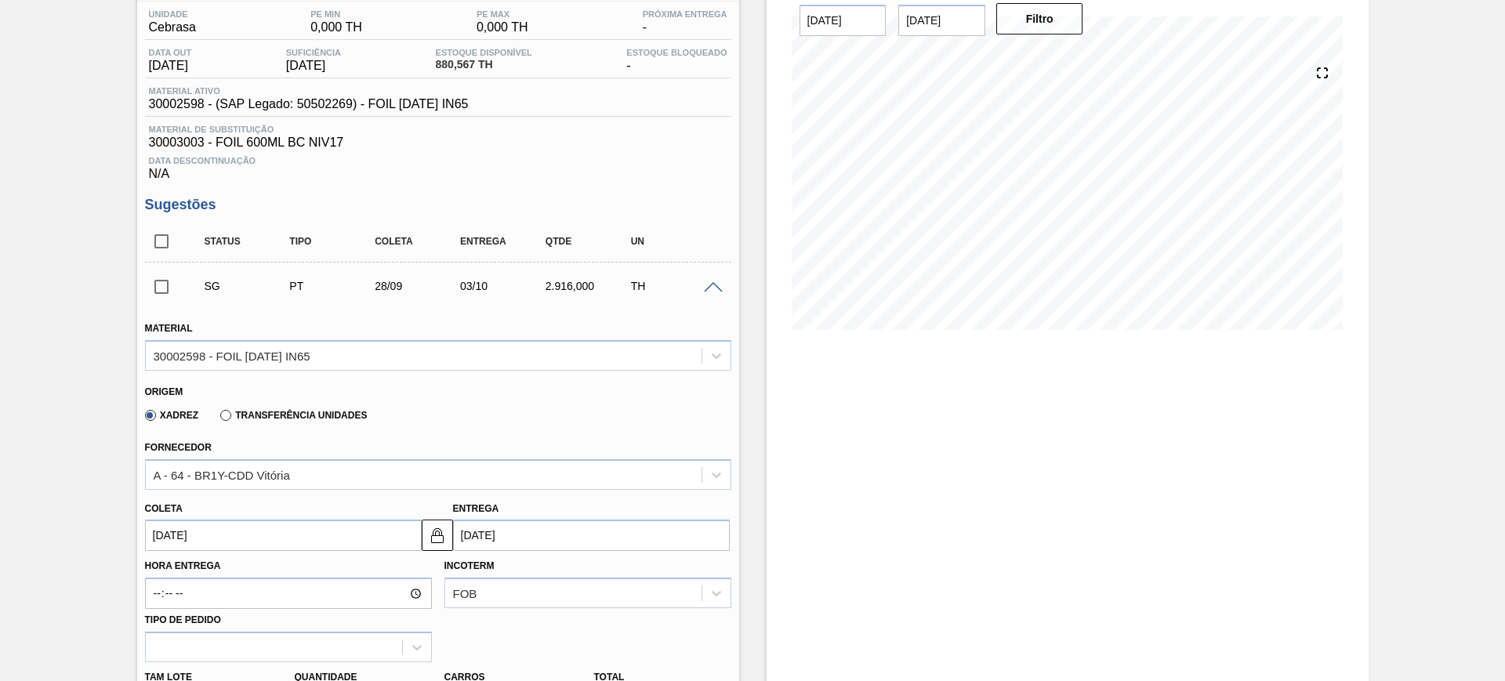
scroll to position [294, 0]
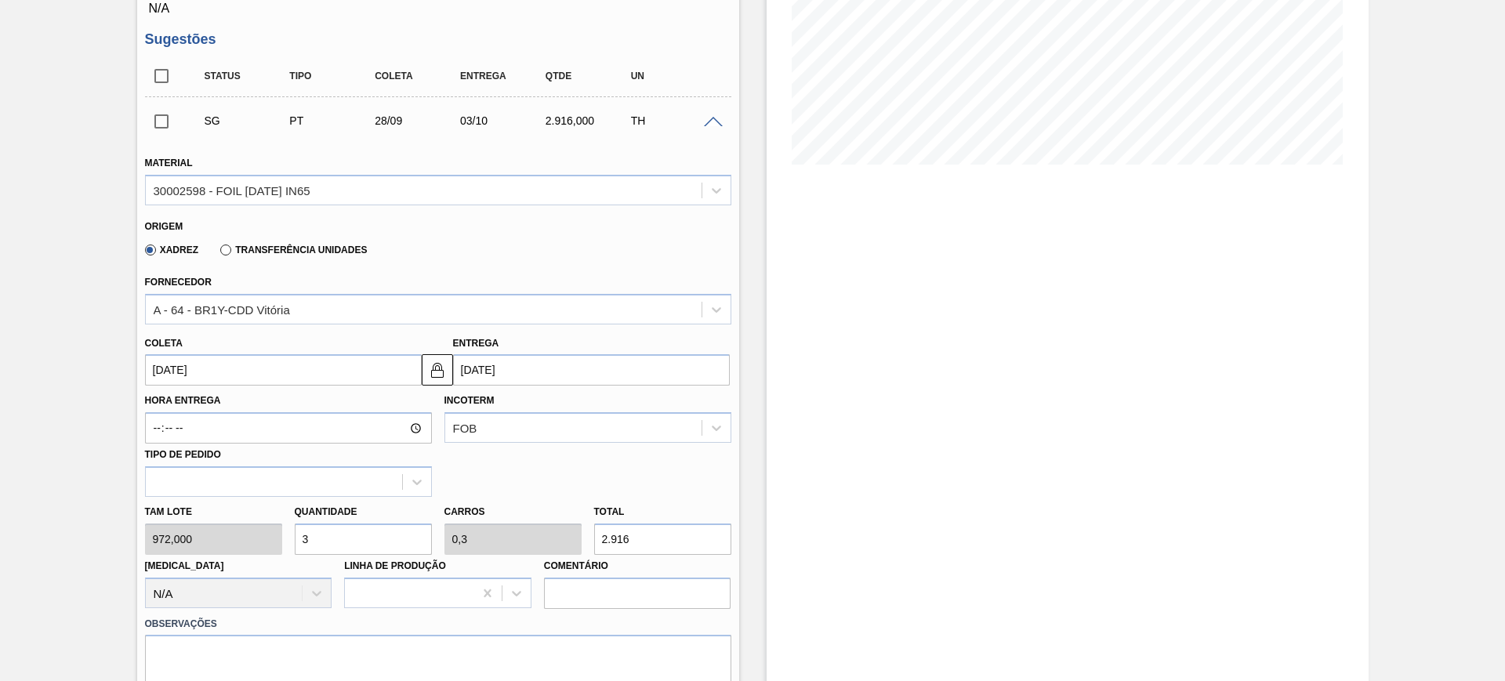
click at [220, 253] on label "Transferência Unidades" at bounding box center [293, 250] width 147 height 11
click at [218, 253] on input "Transferência Unidades" at bounding box center [218, 253] width 0 height 0
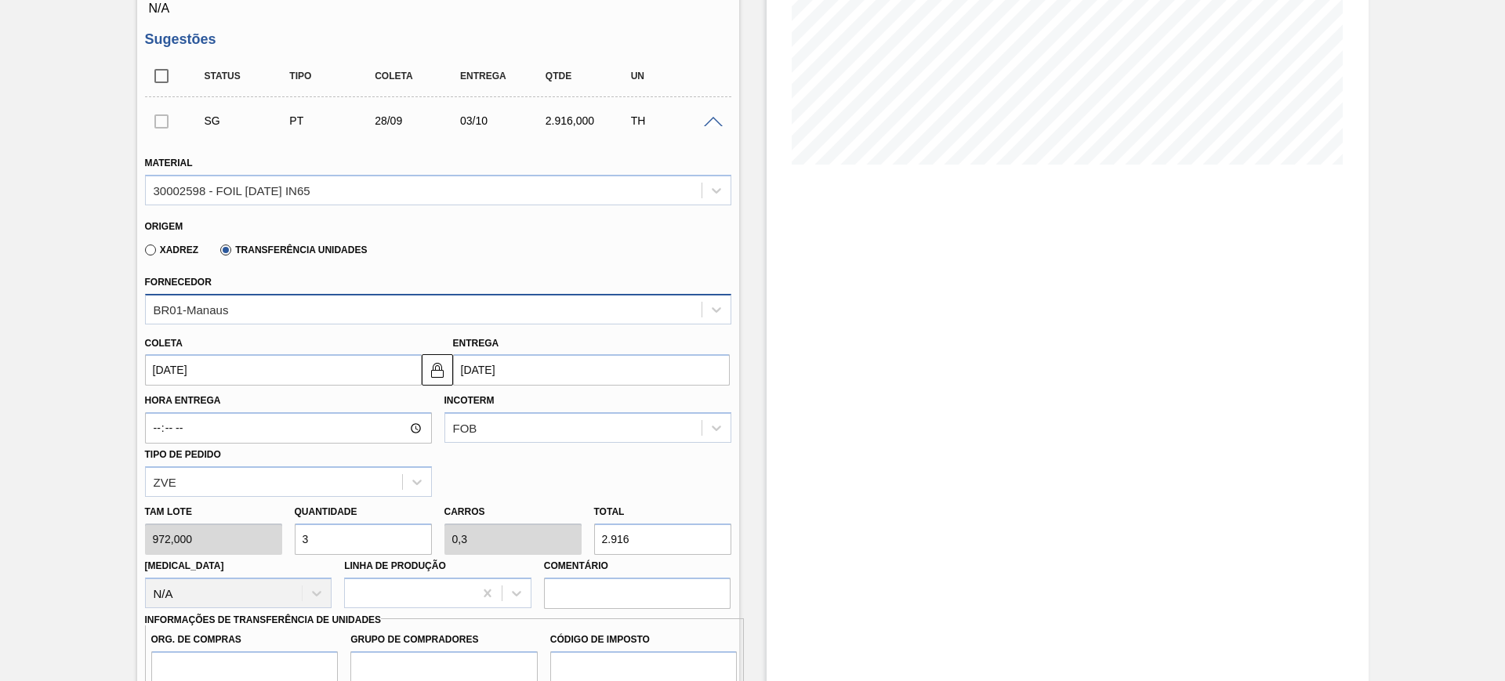
click at [273, 308] on div "BR01-Manaus" at bounding box center [424, 309] width 556 height 23
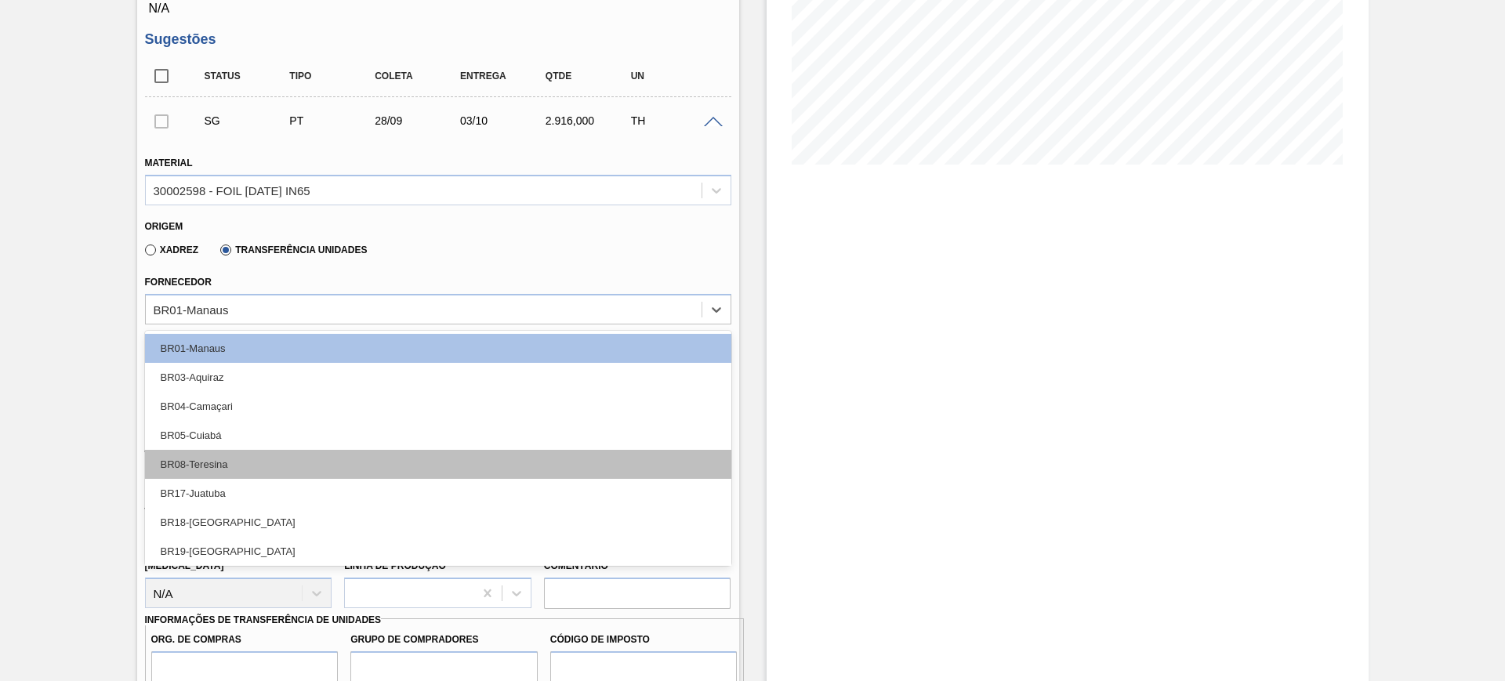
click at [302, 461] on div "BR08-Teresina" at bounding box center [438, 464] width 586 height 29
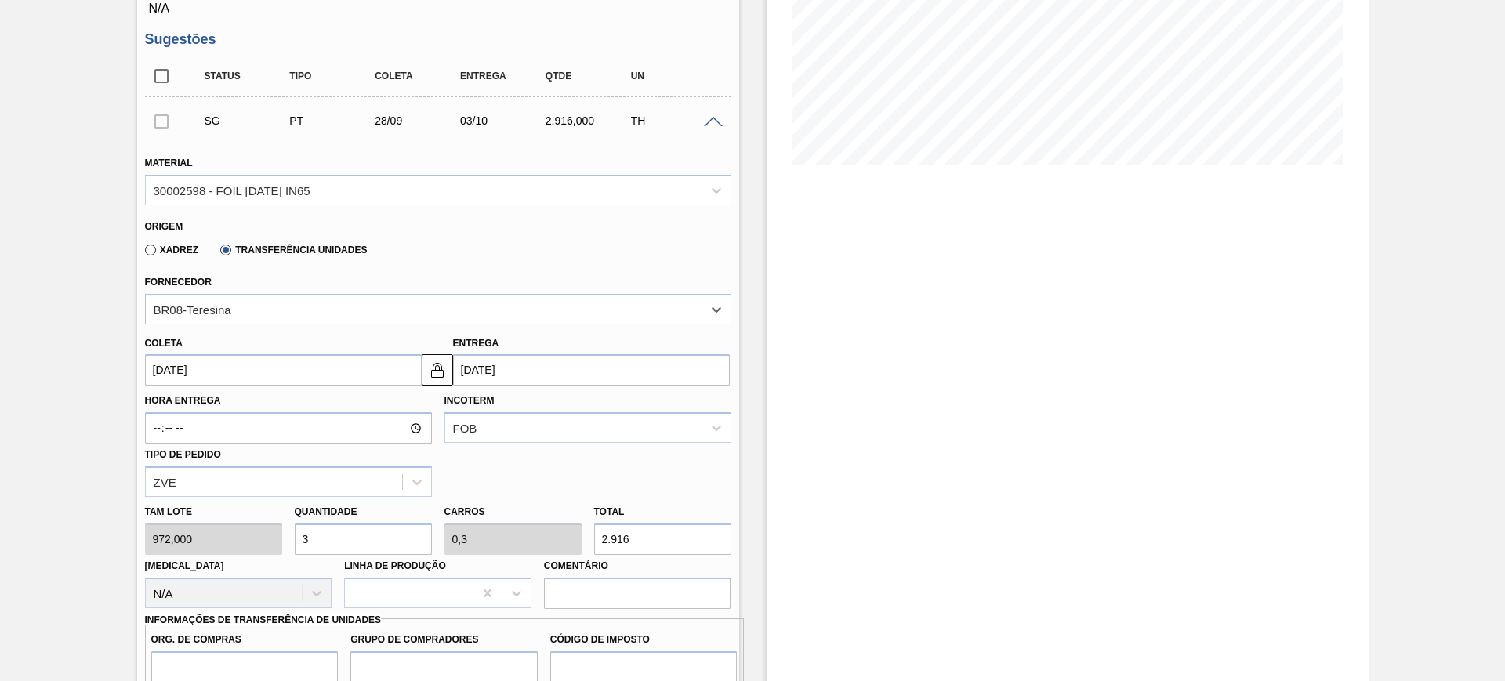
scroll to position [392, 0]
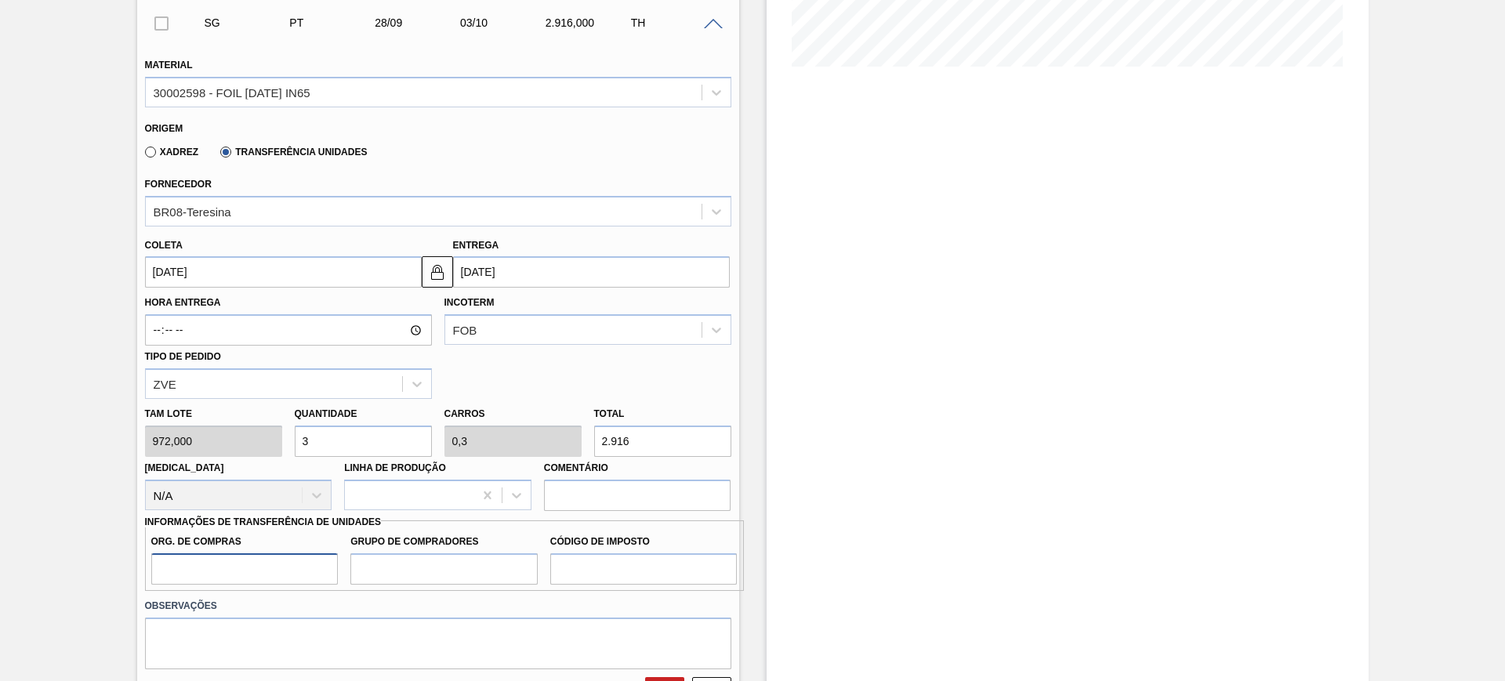
click at [286, 563] on input "Org. de Compras" at bounding box center [244, 568] width 187 height 31
type input "BR00"
type input "A01"
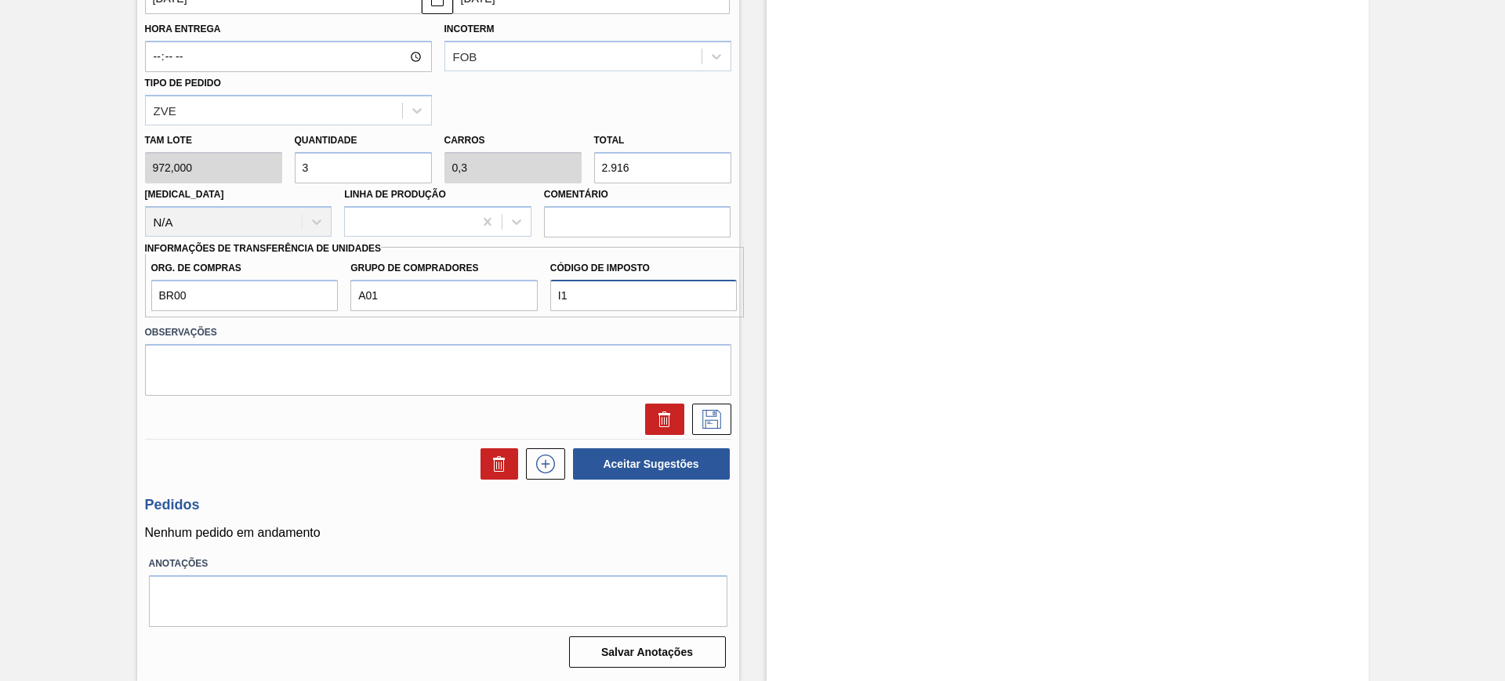
type input "I1"
click at [624, 161] on input "2.916" at bounding box center [662, 167] width 137 height 31
type input "0,009"
type input "0,001"
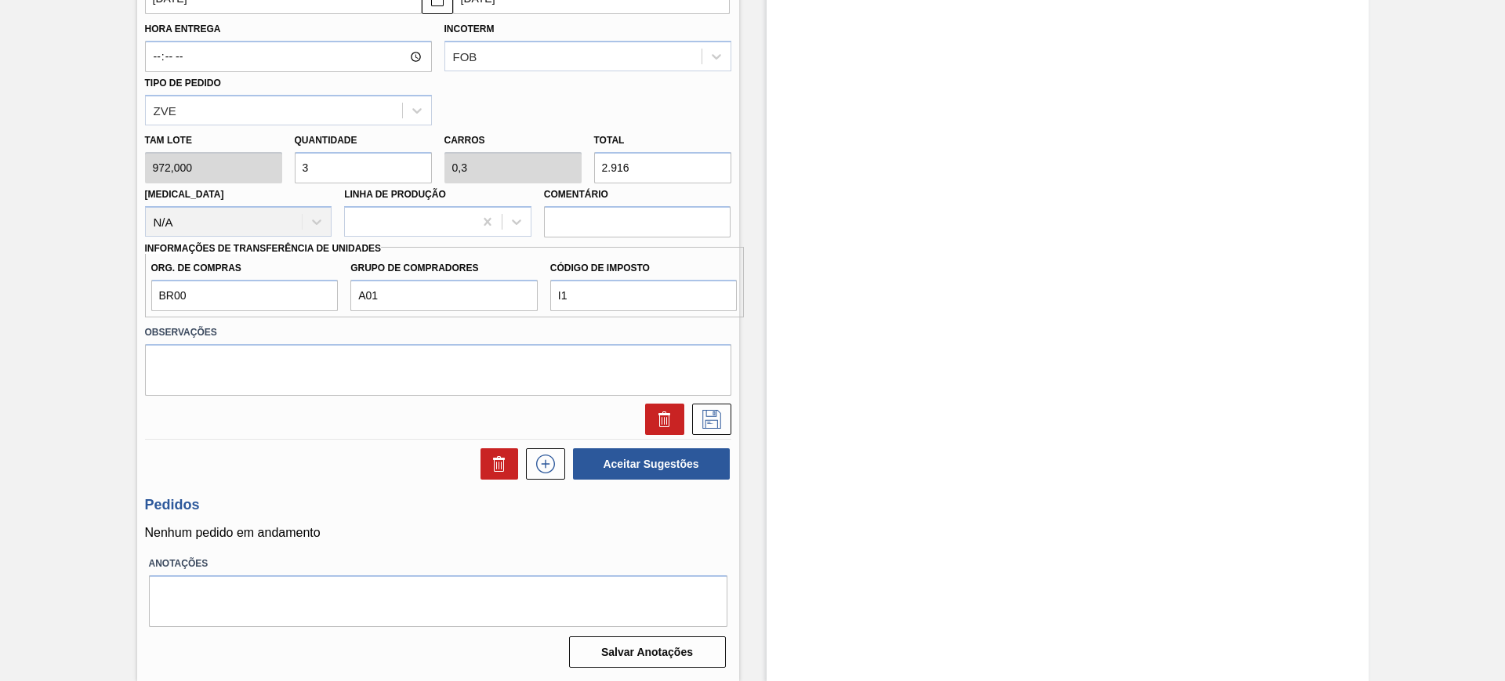
type input "9"
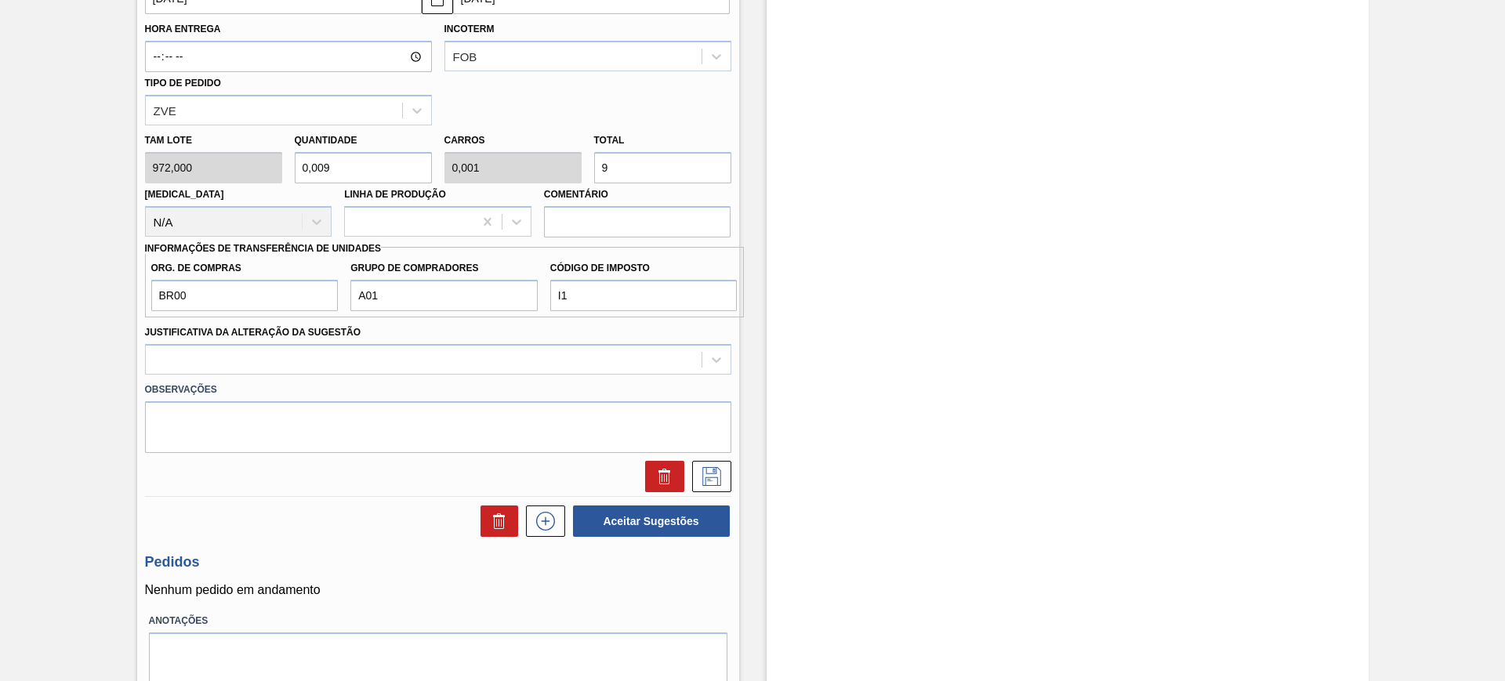
type input "0,094"
type input "0,009"
type input "91"
type input "0,944"
type input "0,094"
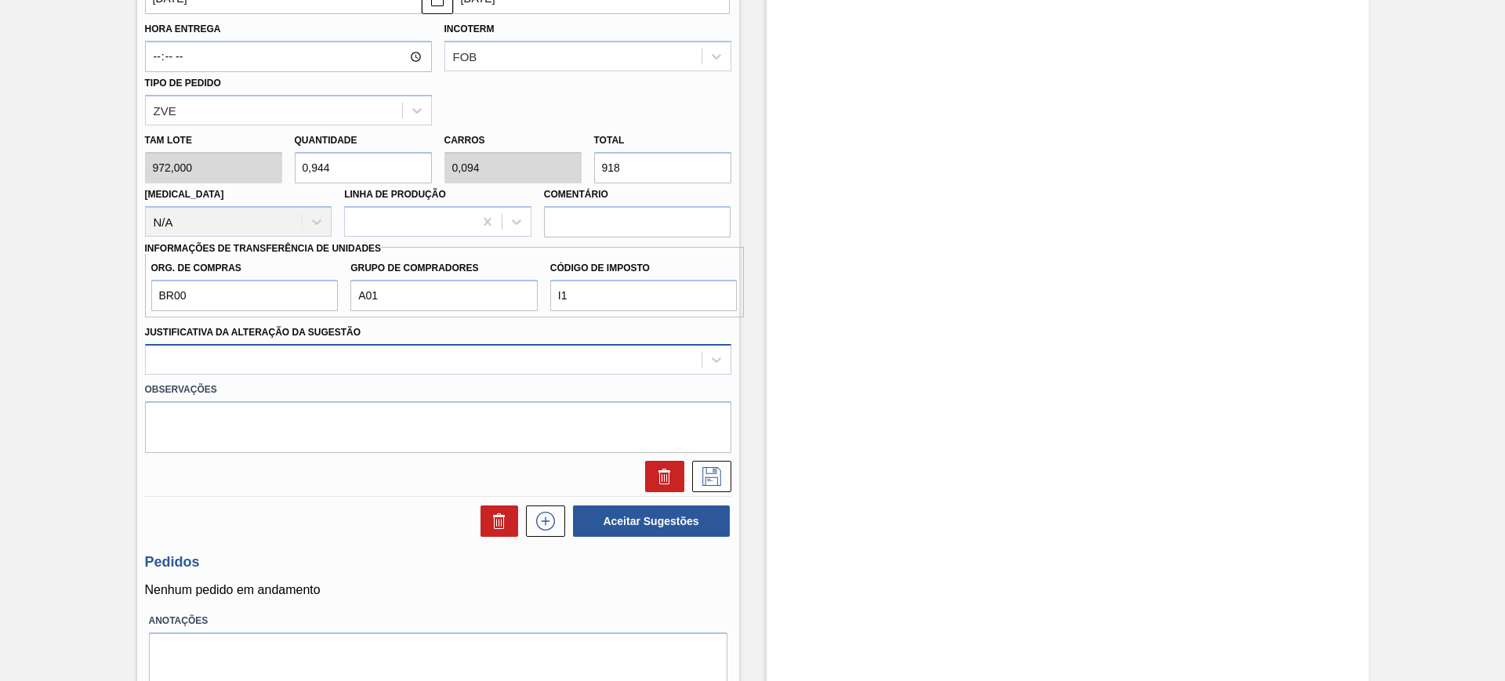
type input "918"
click at [537, 364] on div at bounding box center [424, 359] width 556 height 23
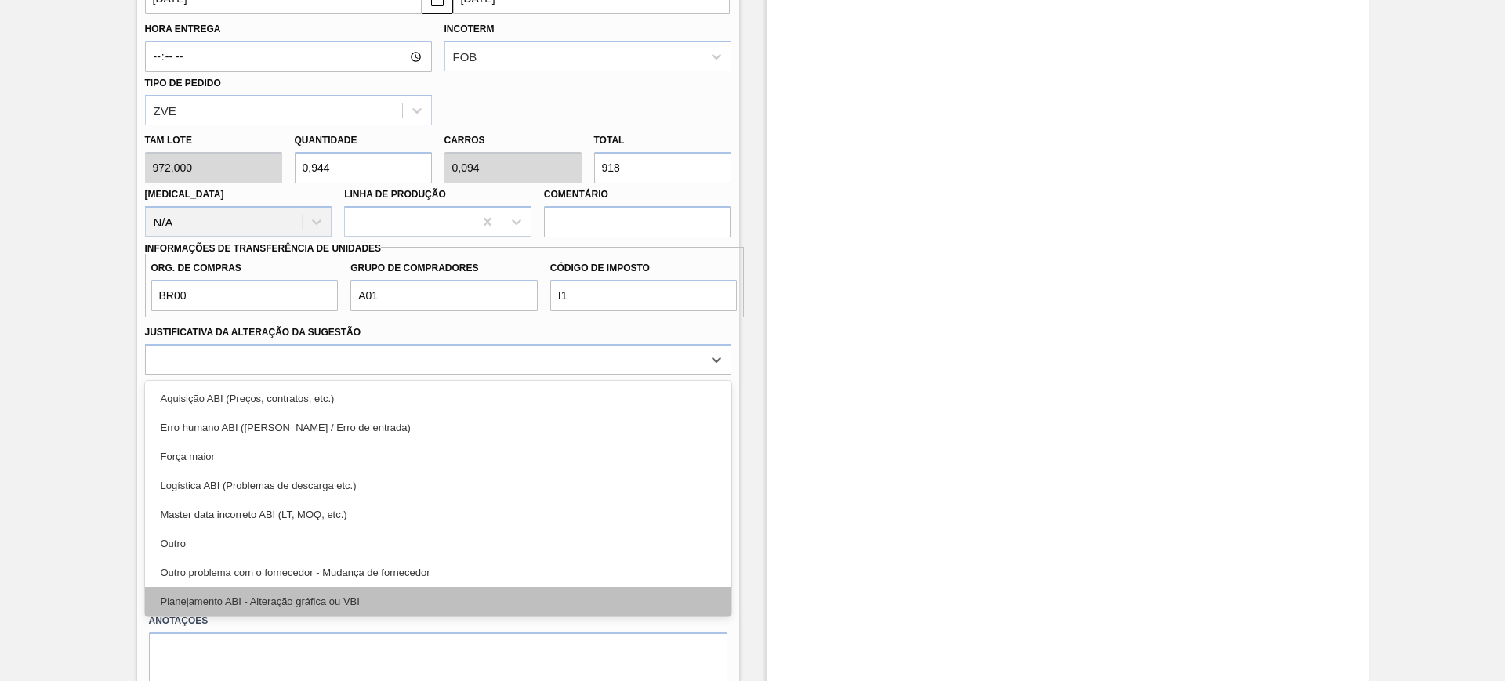
click at [446, 590] on div "Planejamento ABI - Alteração gráfica ou VBI" at bounding box center [438, 601] width 586 height 29
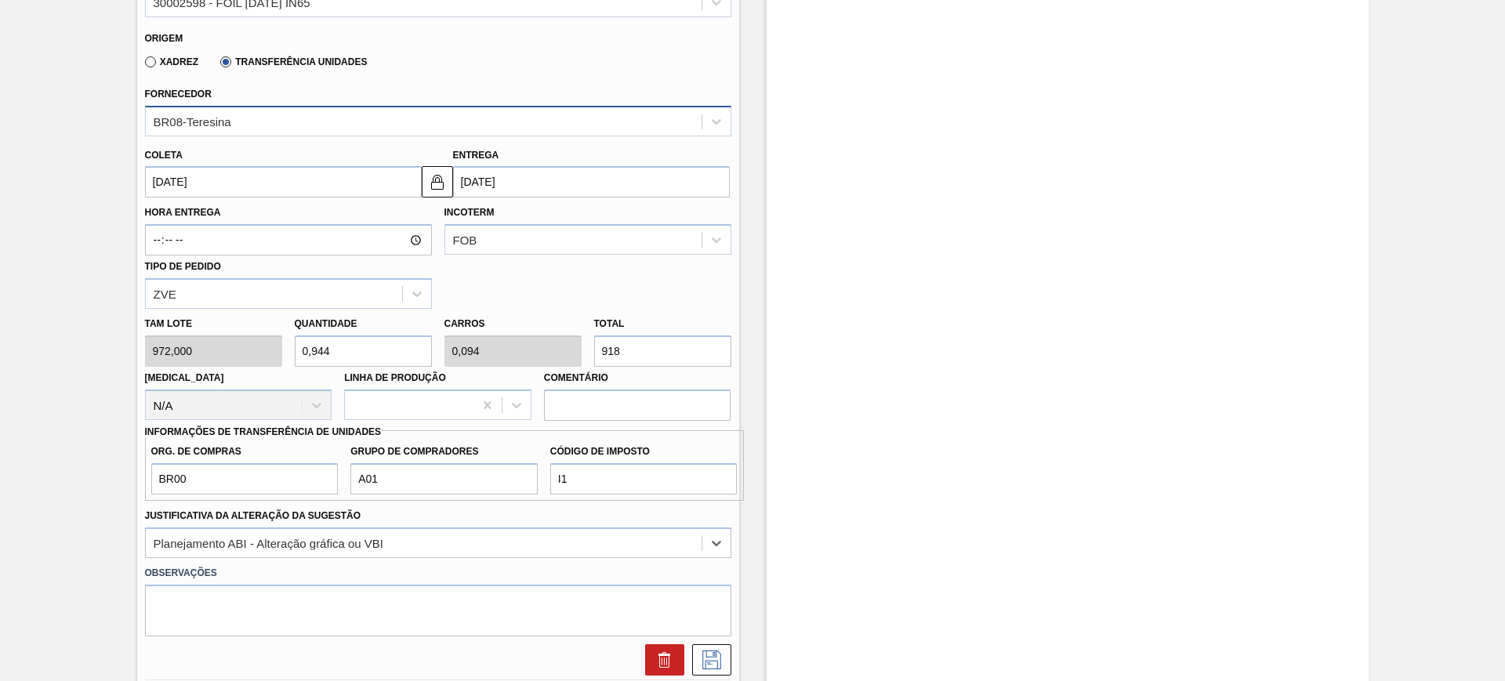
scroll to position [469, 0]
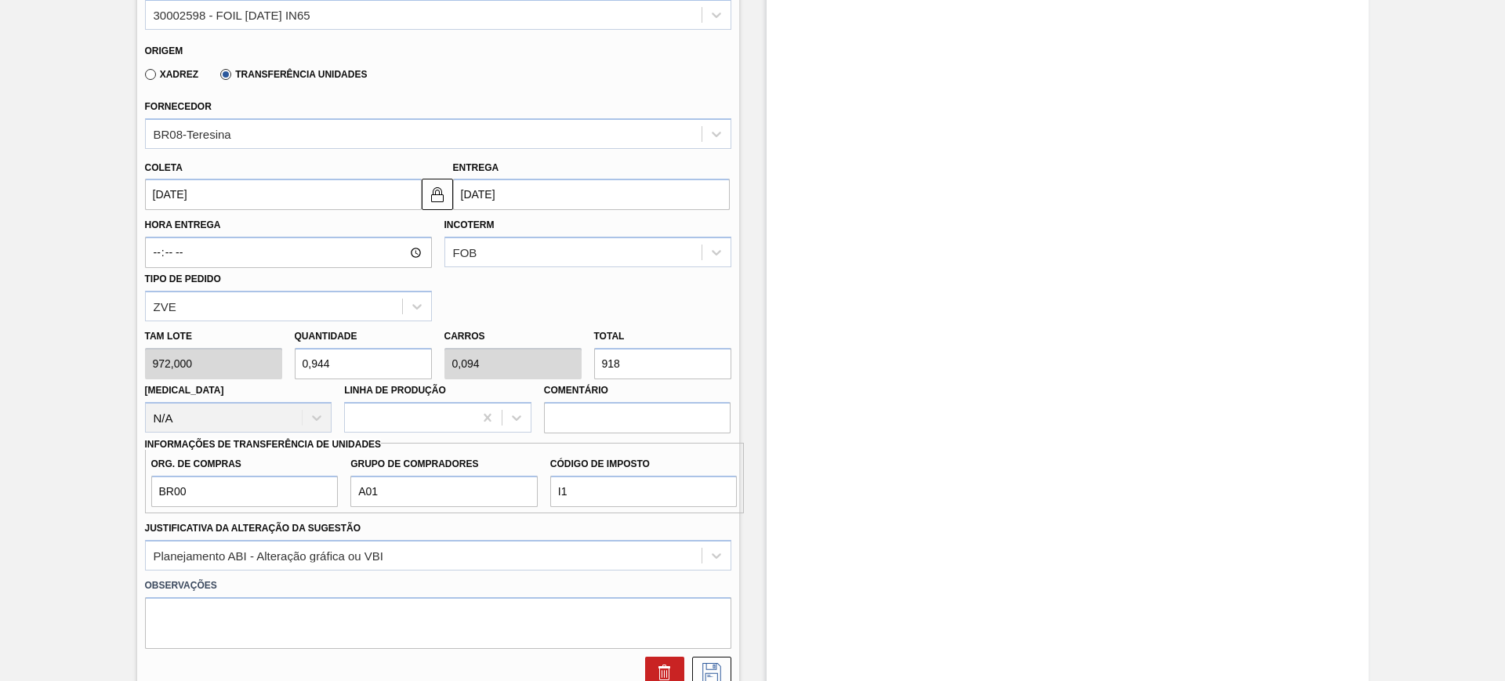
click at [323, 219] on label "Hora Entrega" at bounding box center [288, 225] width 287 height 23
click at [323, 237] on input "Hora Entrega" at bounding box center [288, 252] width 287 height 31
drag, startPoint x: 312, startPoint y: 214, endPoint x: 292, endPoint y: 198, distance: 25.6
click at [311, 214] on label "Hora Entrega" at bounding box center [288, 225] width 287 height 23
click at [311, 237] on input "Hora Entrega" at bounding box center [288, 252] width 287 height 31
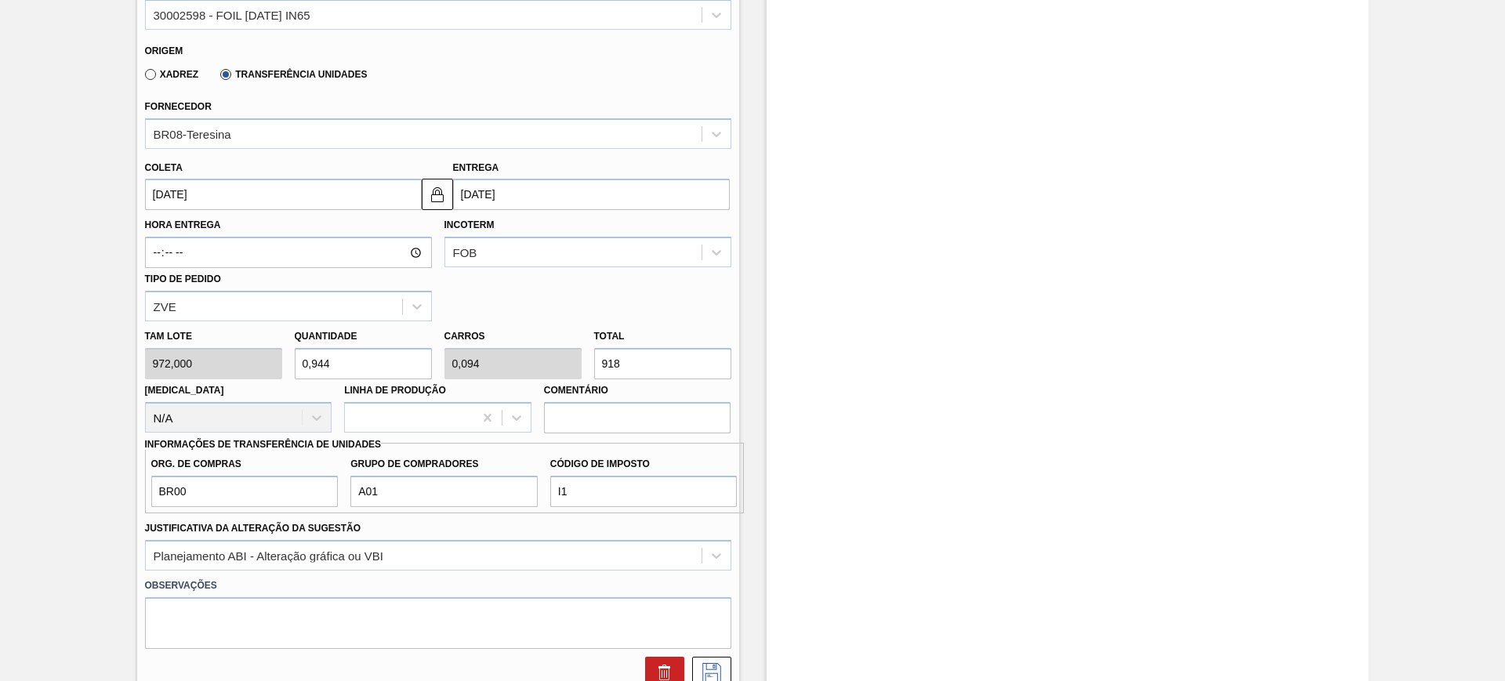
click at [286, 195] on input "[DATE]" at bounding box center [283, 194] width 277 height 31
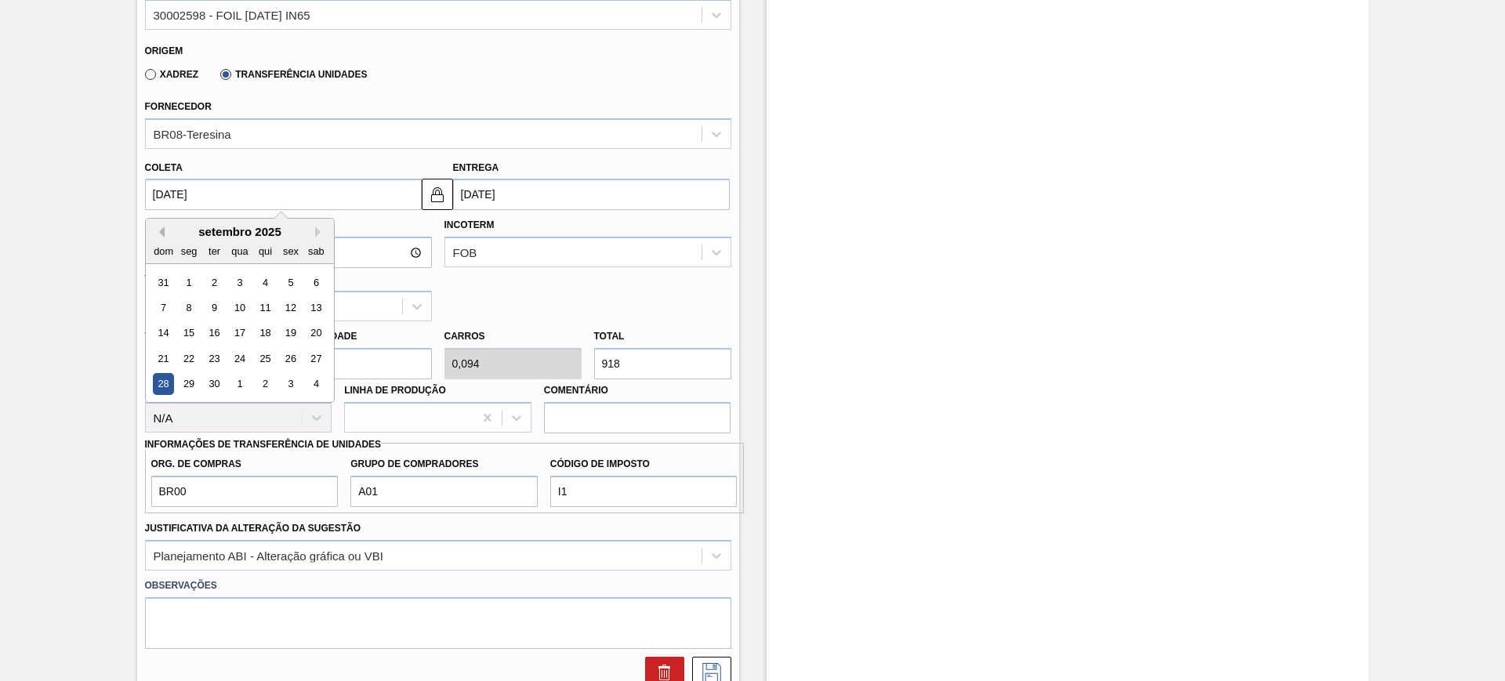
click at [163, 228] on button "Previous Month" at bounding box center [159, 232] width 11 height 11
click at [311, 382] on div "30" at bounding box center [315, 384] width 21 height 21
type input "[DATE]"
type input "04/09/2025"
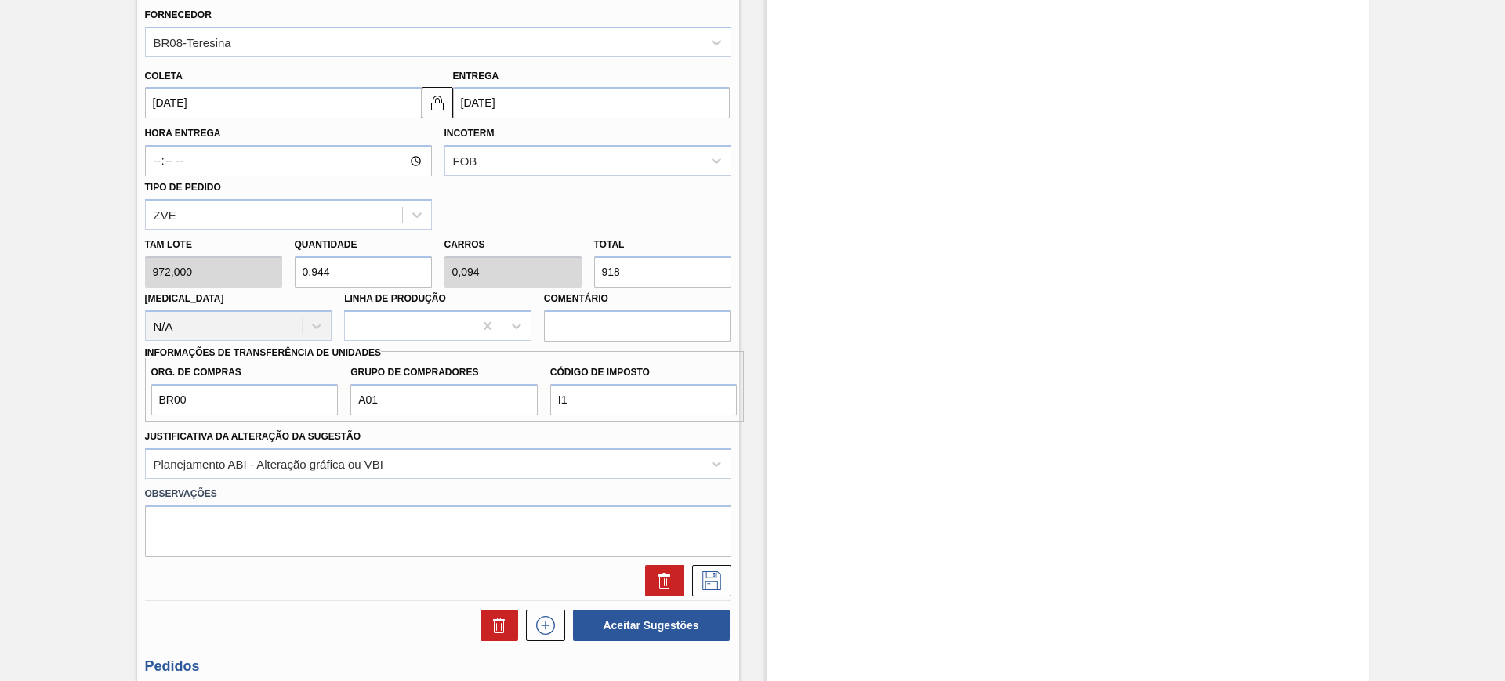
scroll to position [723, 0]
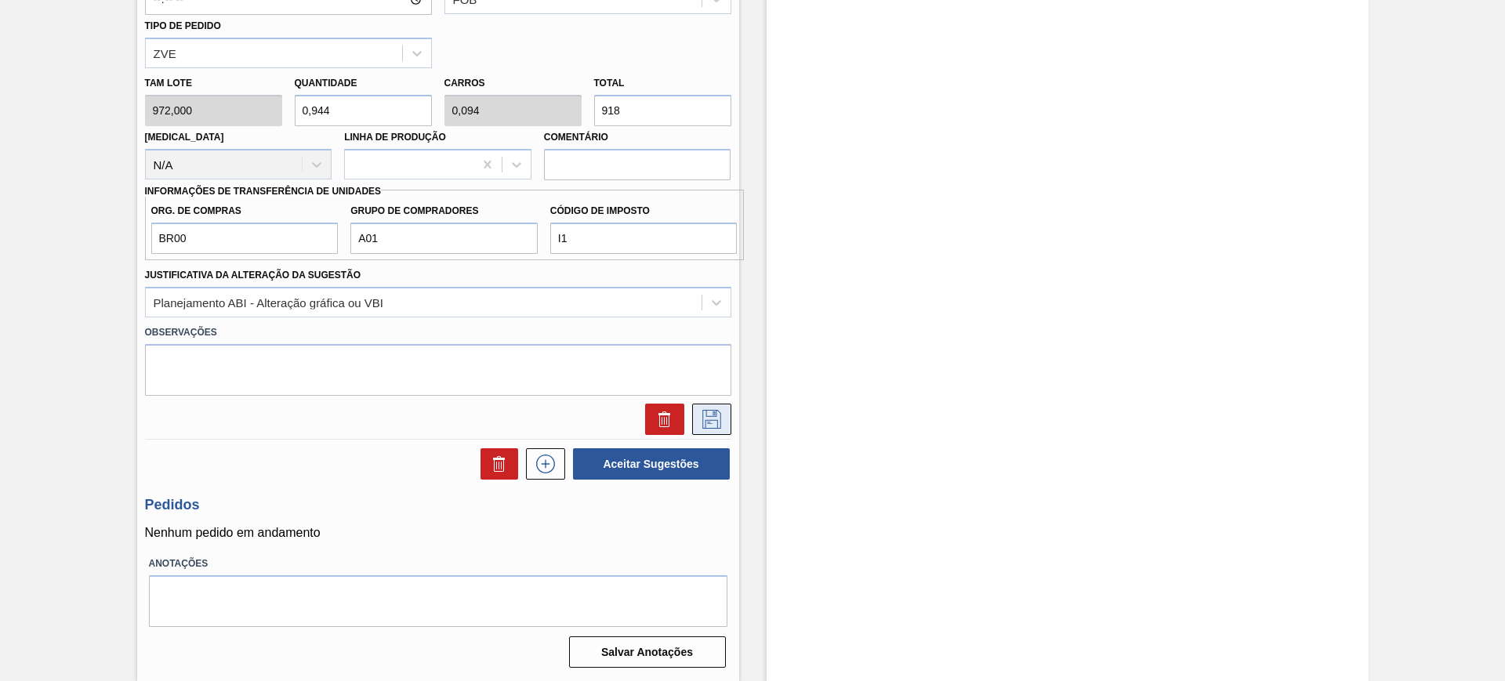
click at [702, 419] on icon at bounding box center [711, 419] width 25 height 19
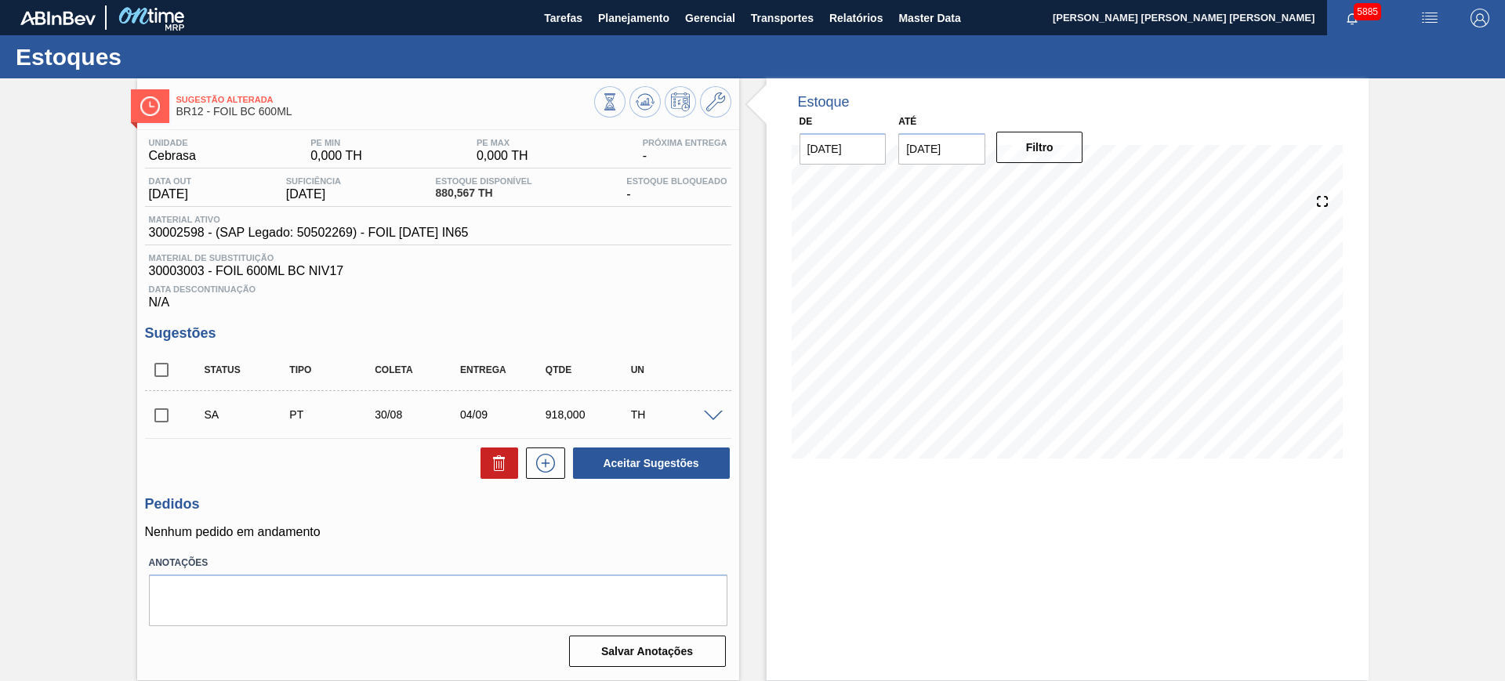
scroll to position [0, 0]
click at [161, 369] on input "checkbox" at bounding box center [161, 369] width 33 height 33
checkbox input "true"
click at [651, 463] on button "Aceitar Sugestões" at bounding box center [651, 463] width 157 height 31
checkbox input "false"
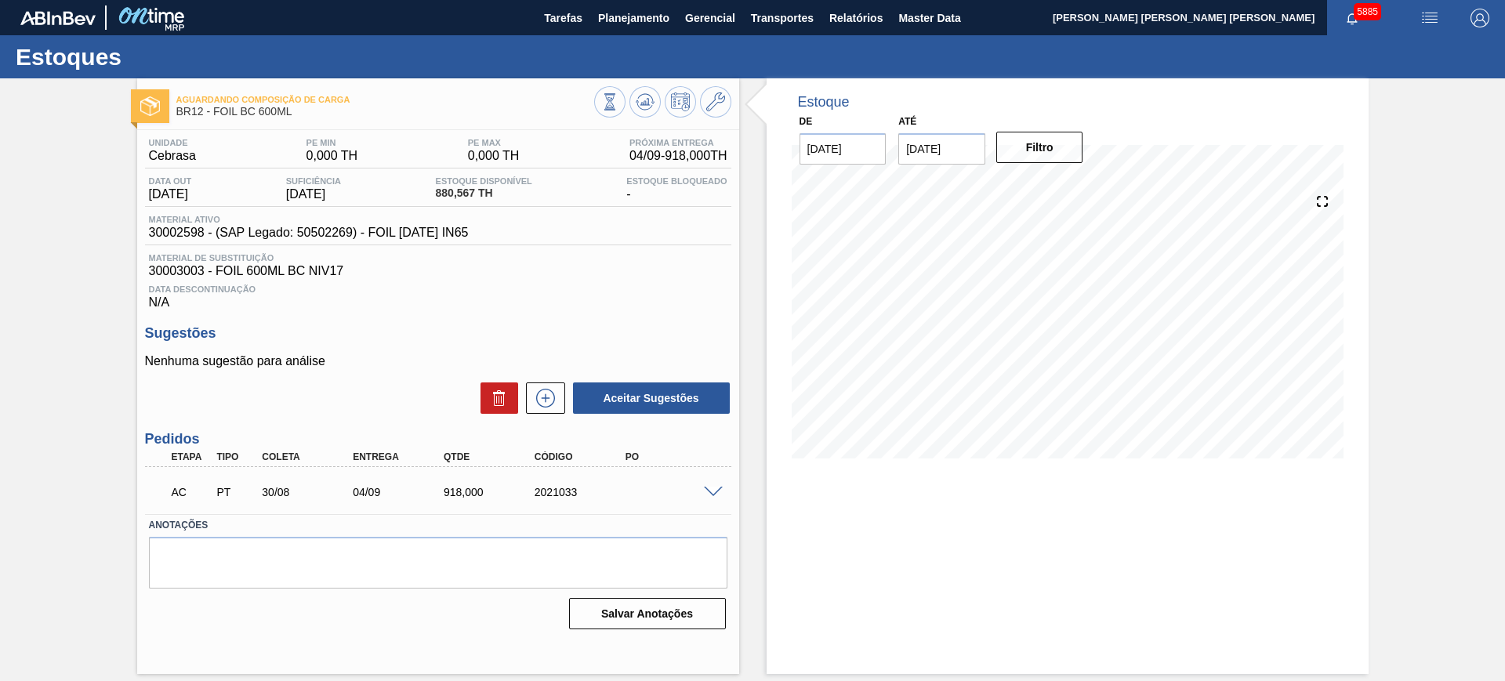
click at [701, 495] on div at bounding box center [715, 491] width 31 height 12
click at [713, 489] on span at bounding box center [713, 493] width 19 height 12
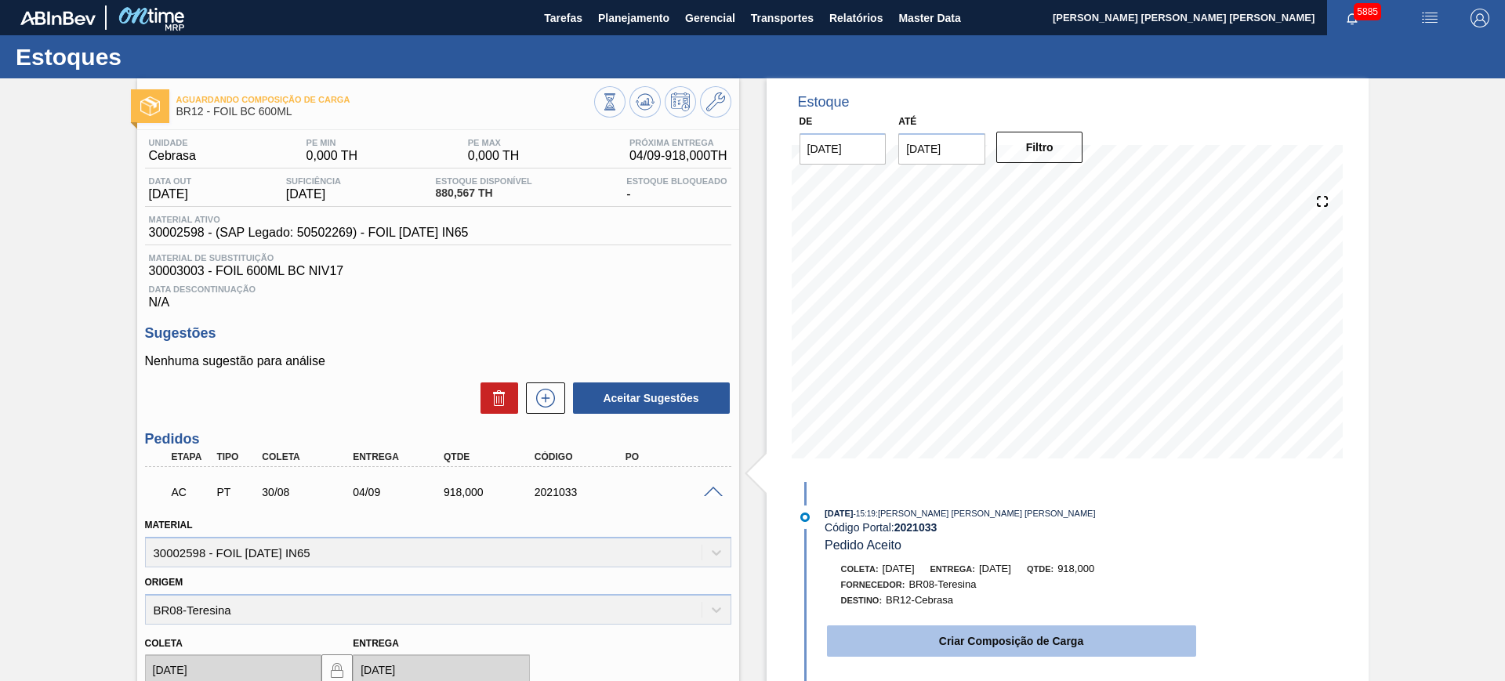
click at [883, 629] on button "Criar Composição de Carga" at bounding box center [1011, 640] width 369 height 31
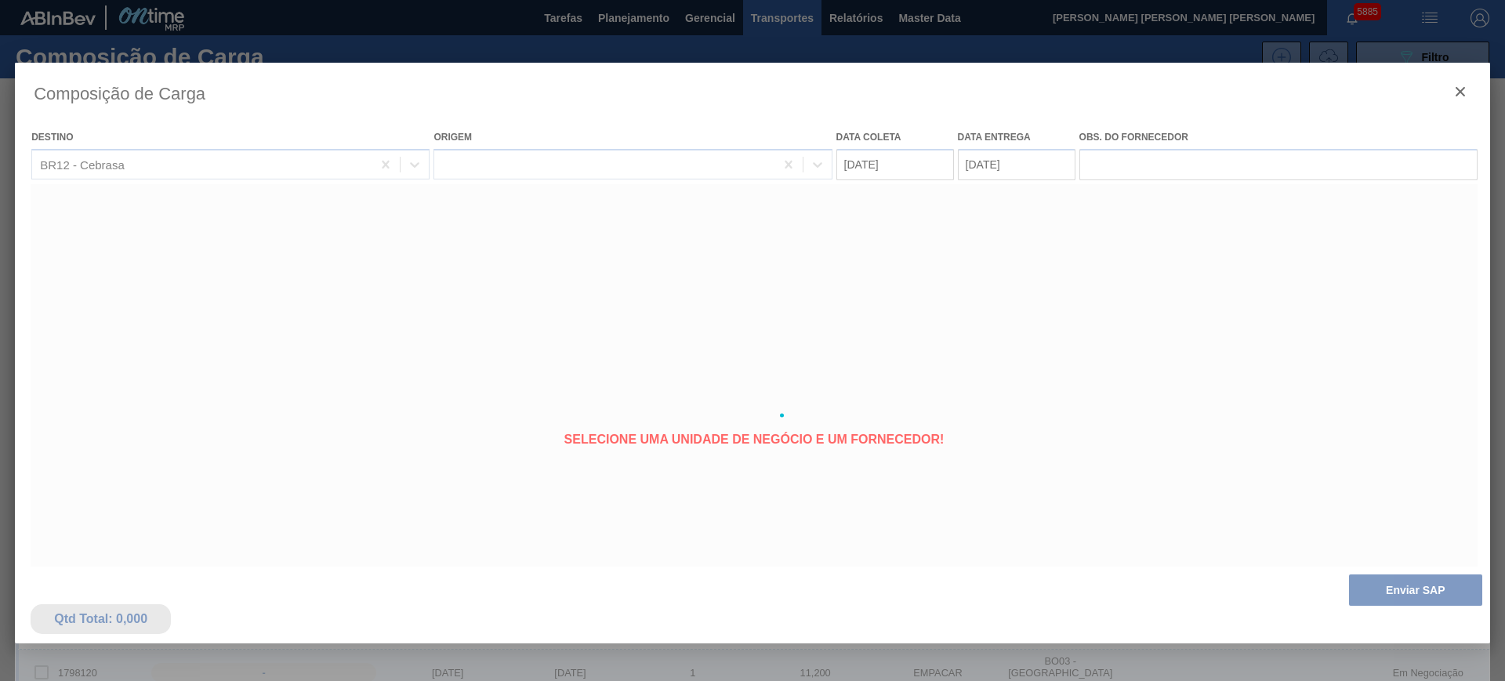
type coleta "[DATE]"
type entrega "04/09/2025"
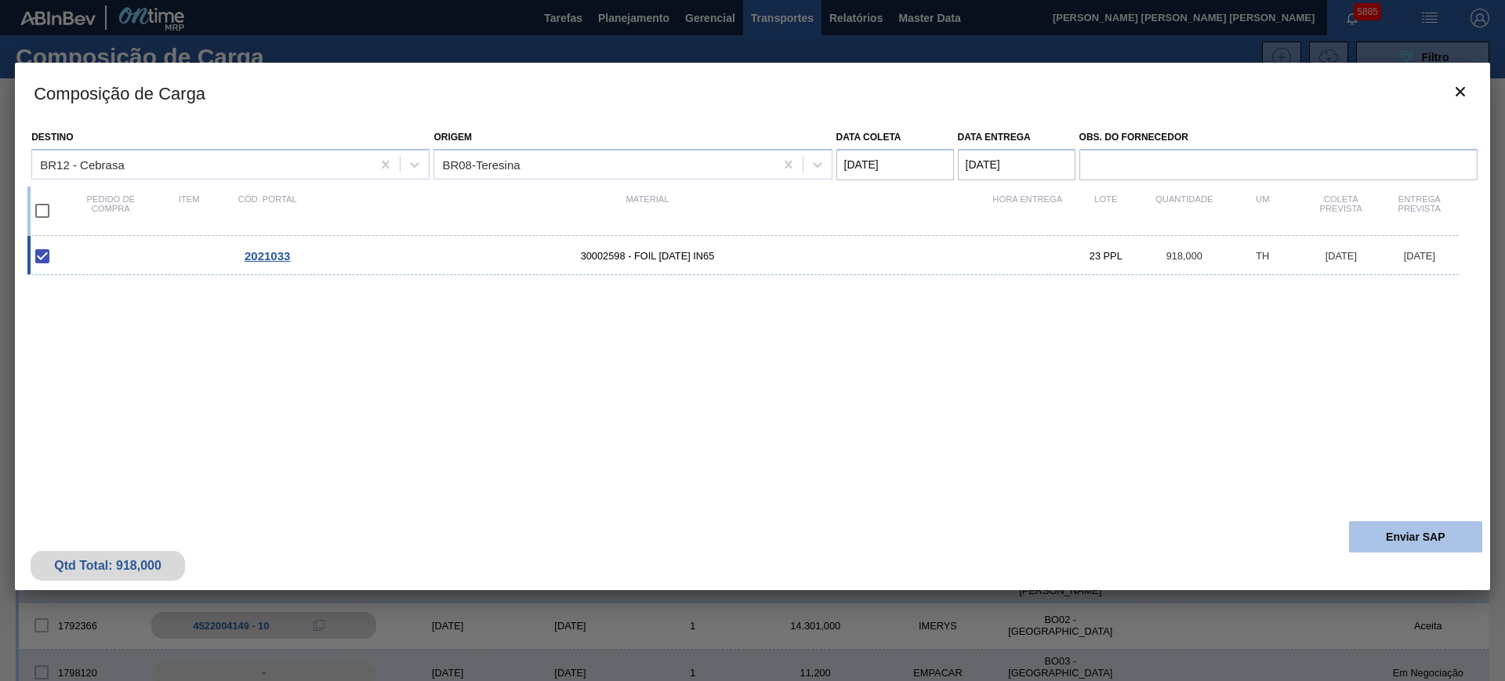
click at [1390, 540] on button "Enviar SAP" at bounding box center [1415, 536] width 133 height 31
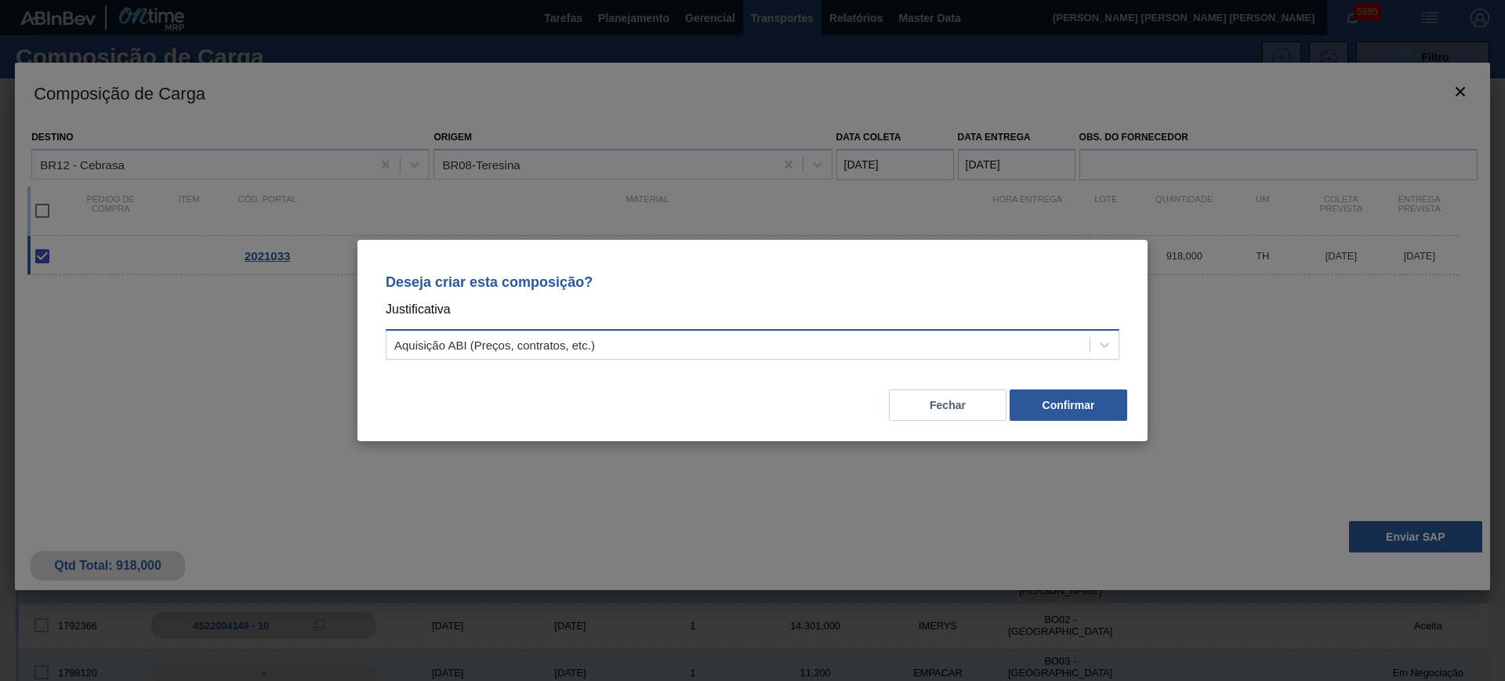
click at [748, 358] on div "Aquisição ABI (Preços, contratos, etc.)" at bounding box center [753, 344] width 734 height 31
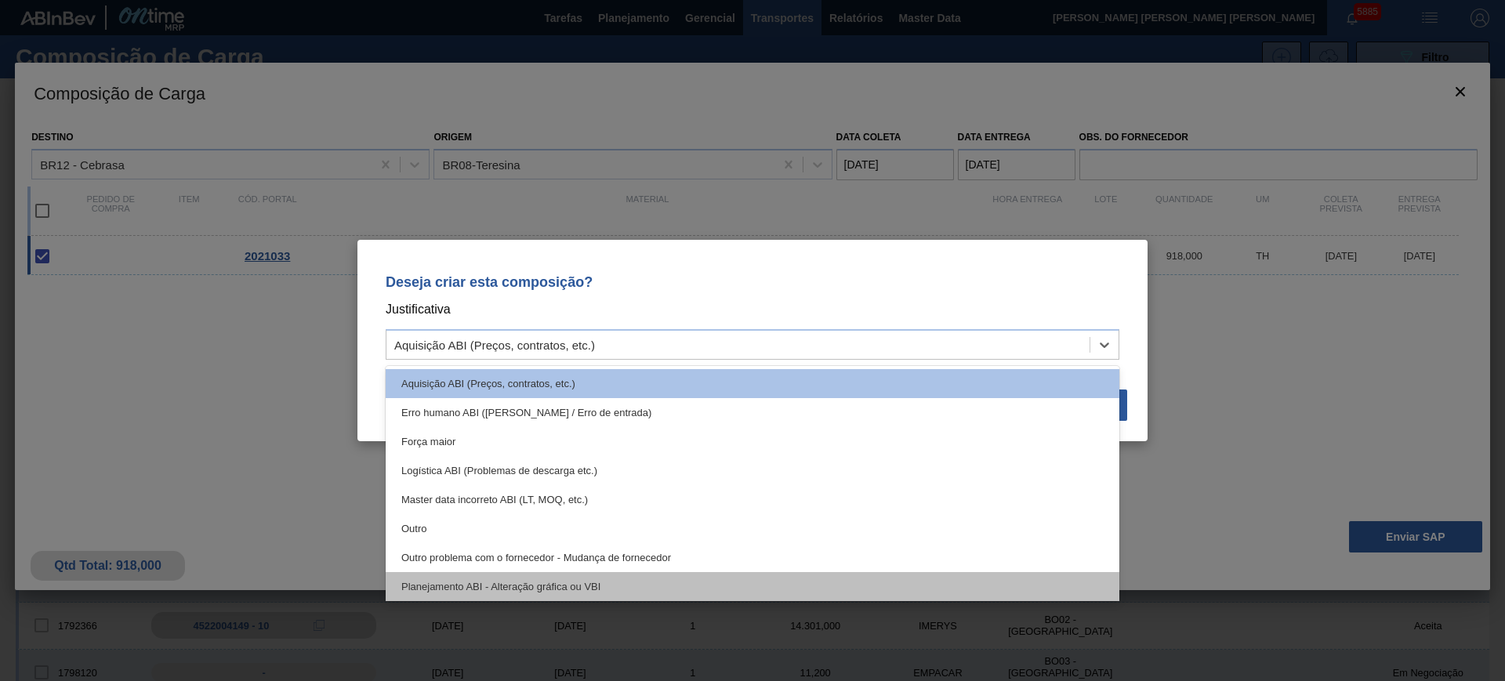
click at [711, 578] on div "Planejamento ABI - Alteração gráfica ou VBI" at bounding box center [753, 586] width 734 height 29
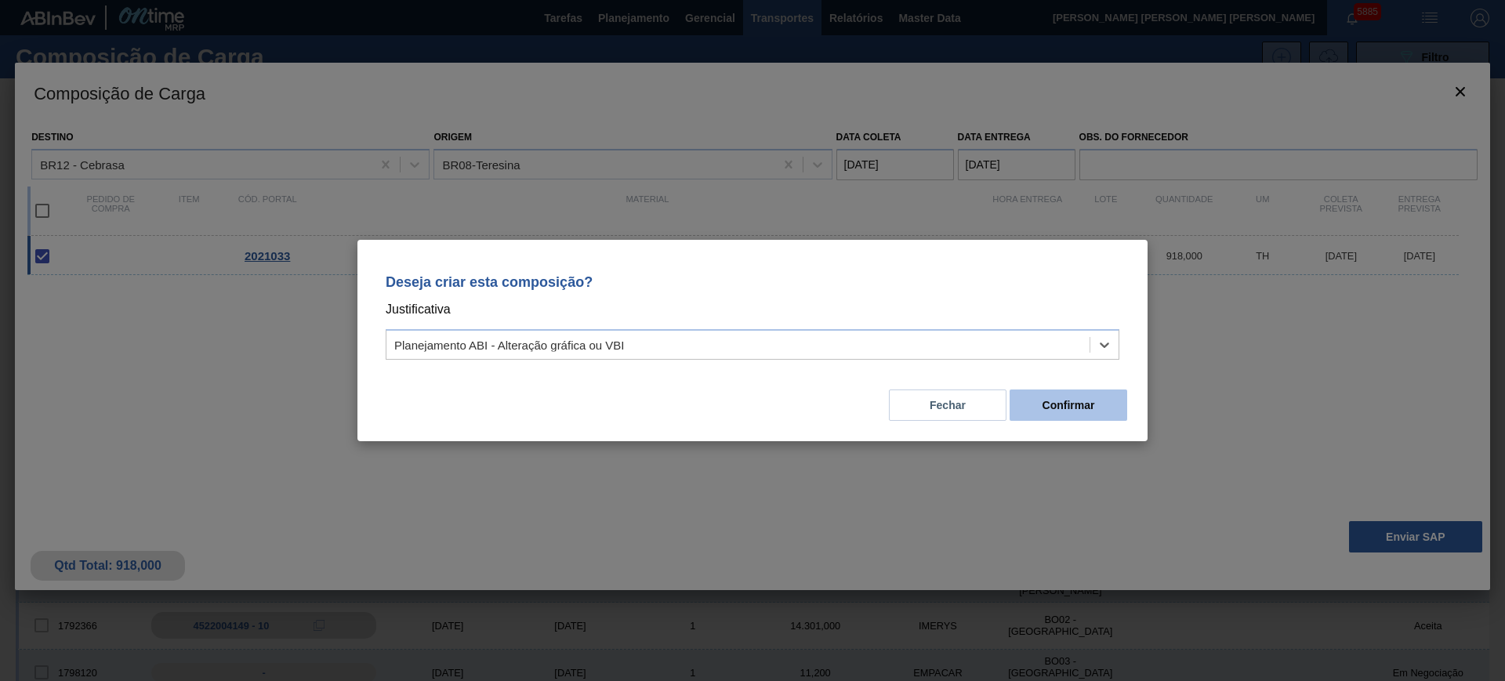
click at [1096, 404] on button "Confirmar" at bounding box center [1068, 405] width 118 height 31
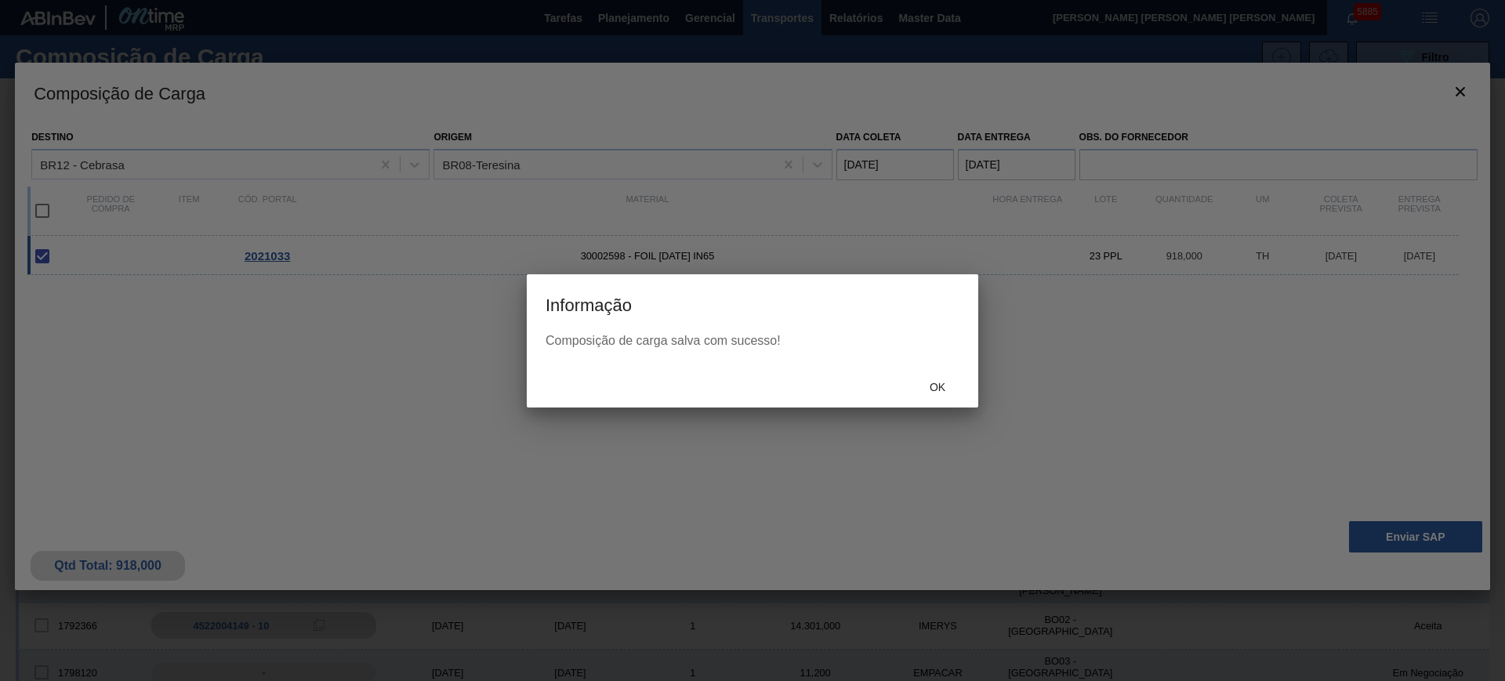
click at [947, 375] on div "Ok" at bounding box center [937, 387] width 69 height 29
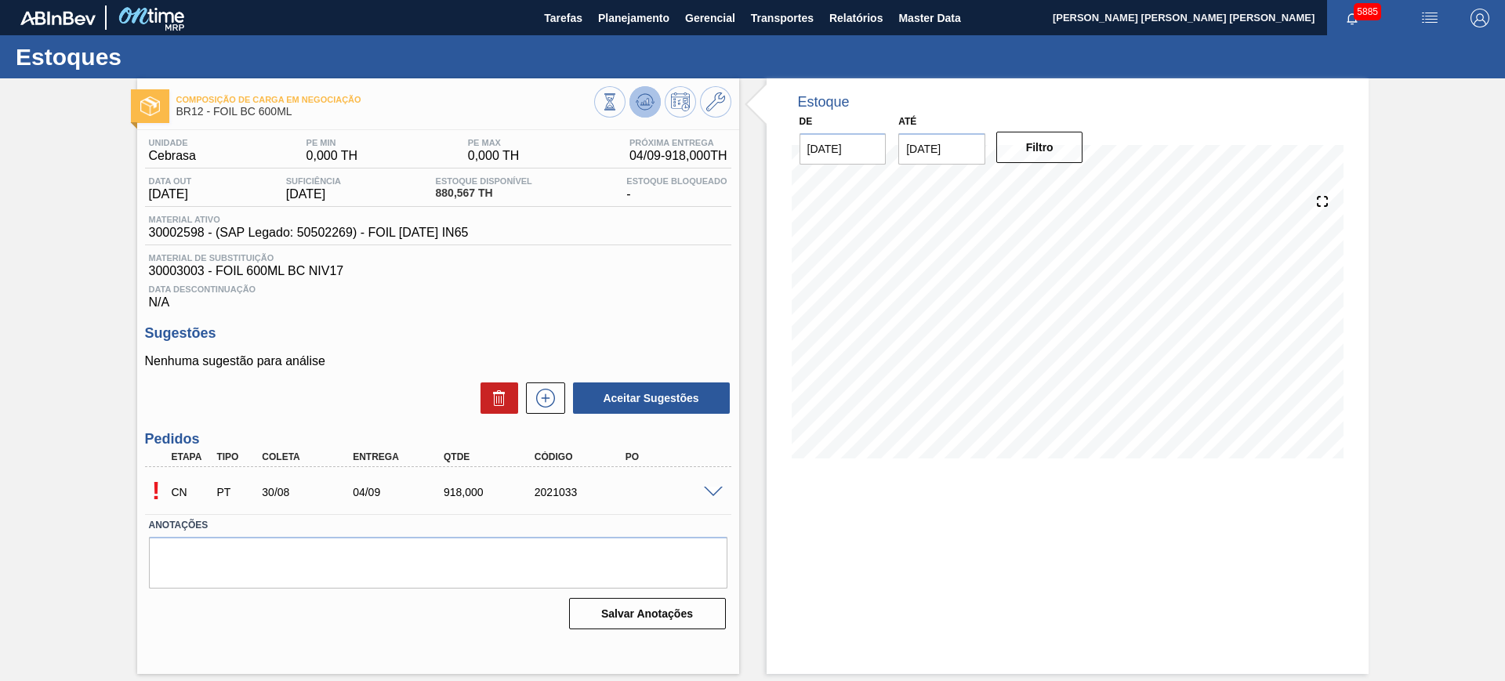
click at [618, 97] on icon at bounding box center [609, 101] width 17 height 17
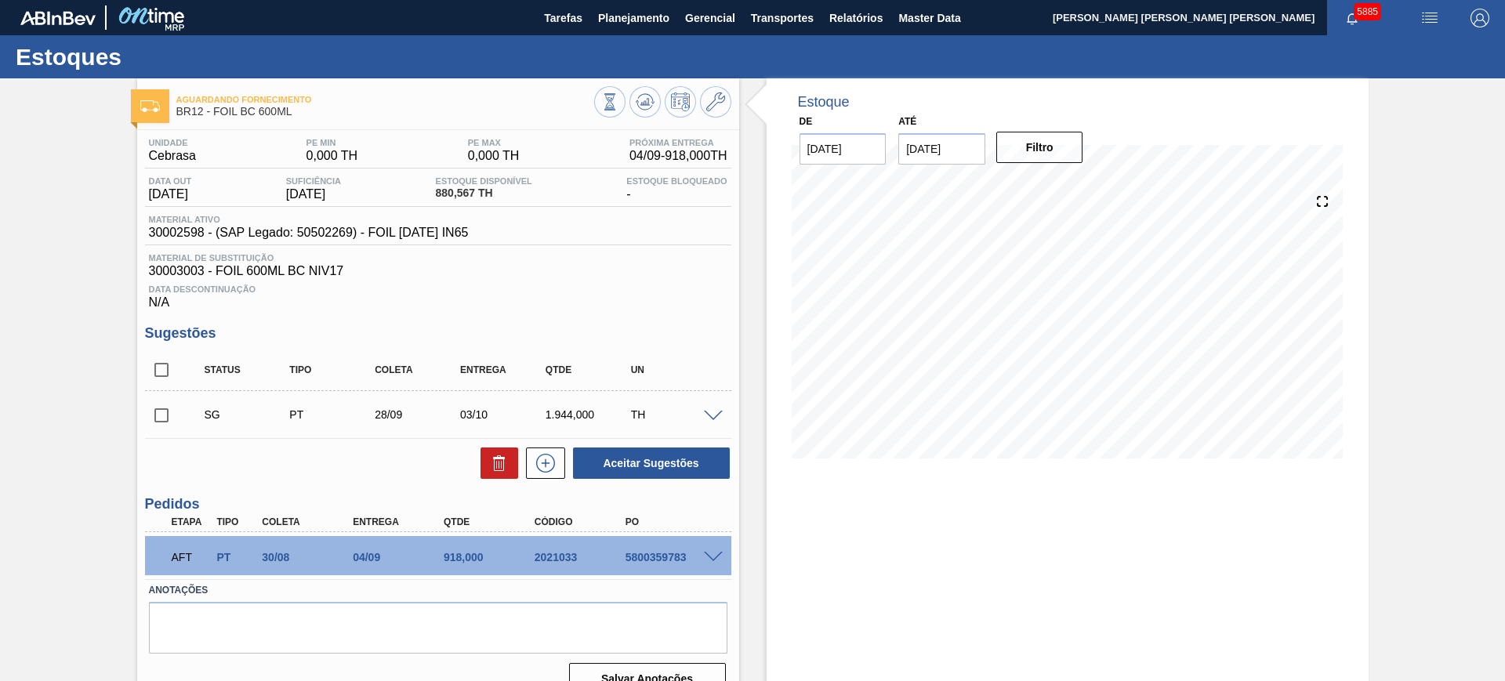
click at [656, 556] on div "5800359783" at bounding box center [673, 557] width 102 height 13
copy div "5800359783"
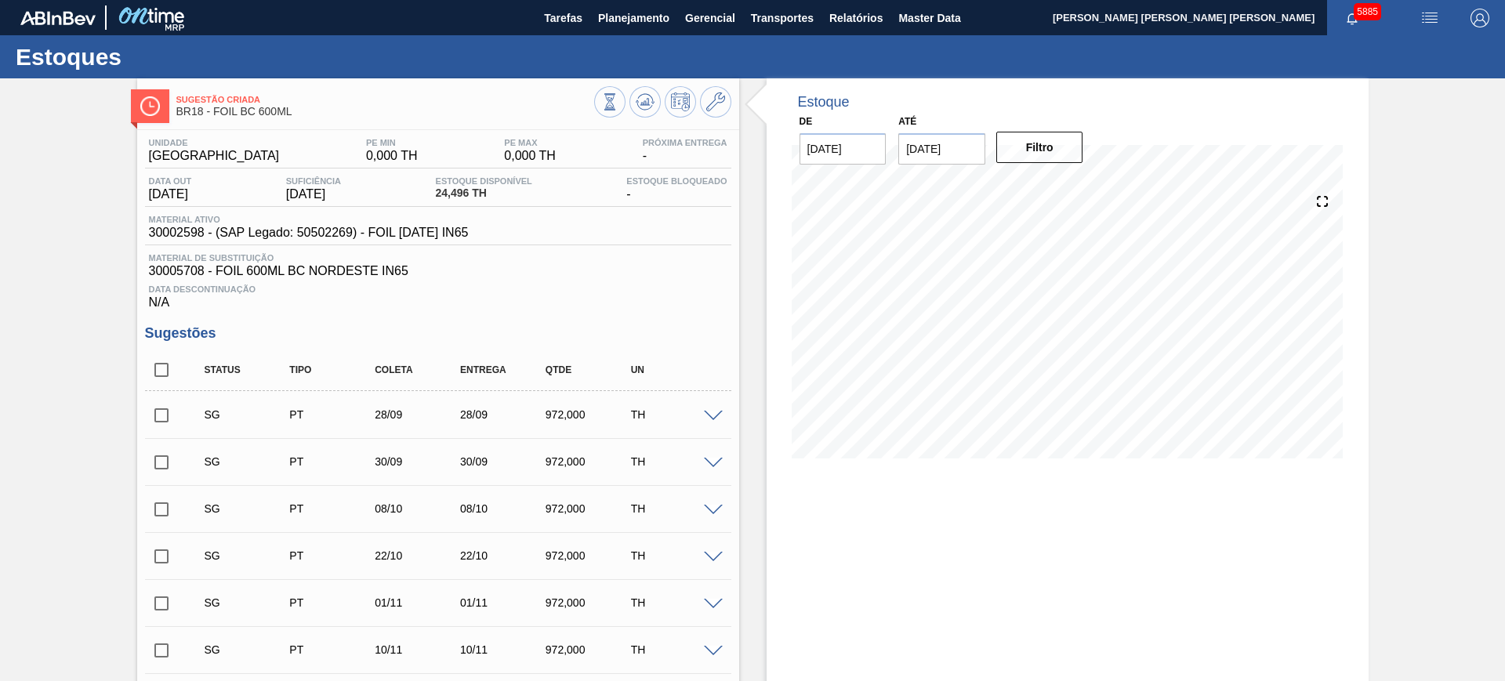
click at [159, 380] on input "checkbox" at bounding box center [161, 369] width 33 height 33
checkbox input "true"
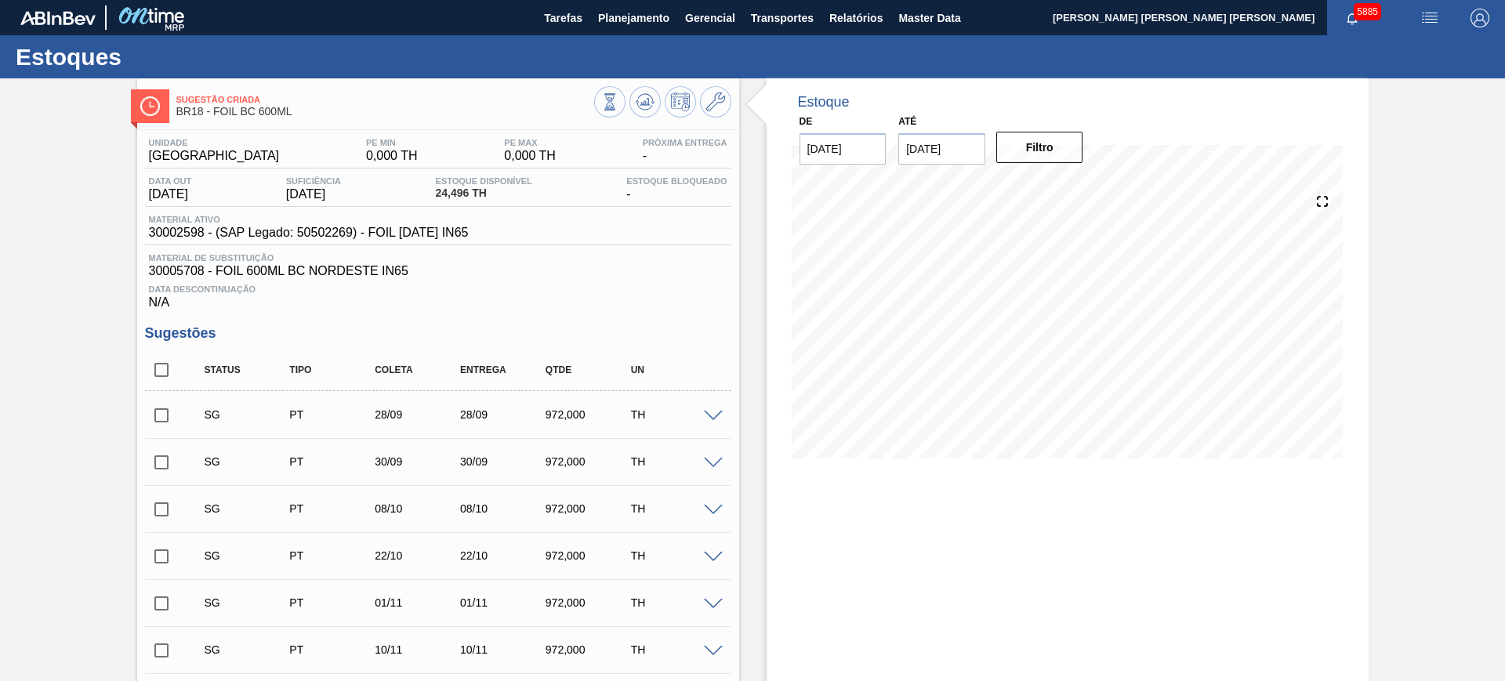
checkbox input "true"
click at [169, 423] on input "checkbox" at bounding box center [161, 415] width 33 height 33
checkbox input "false"
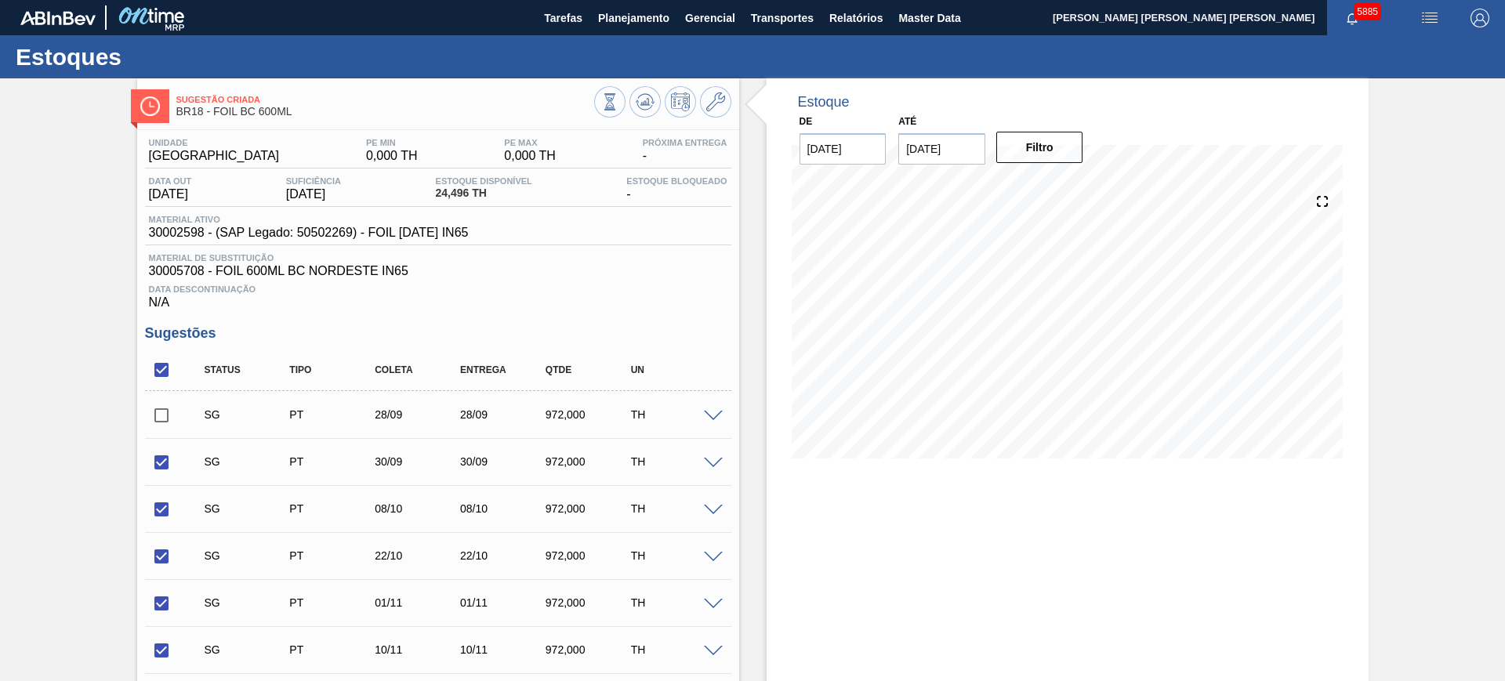
scroll to position [234, 0]
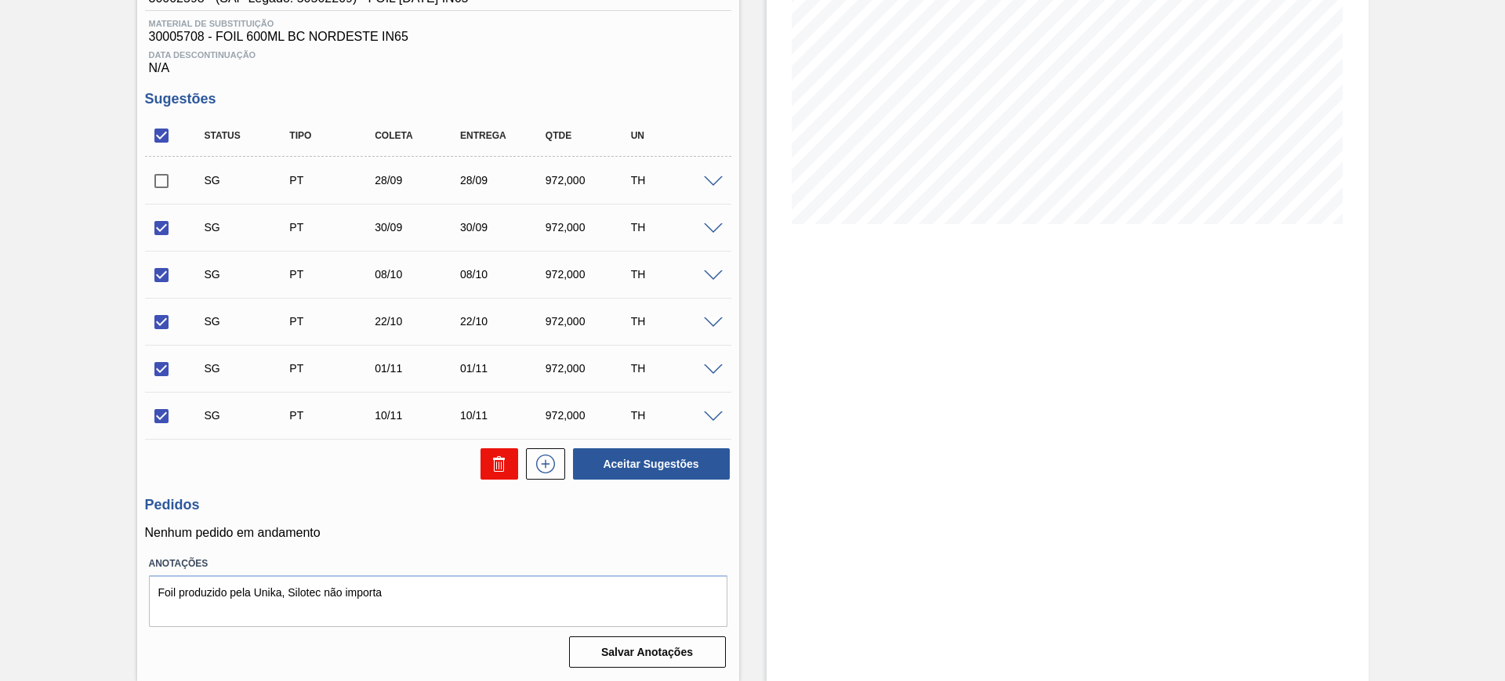
click at [484, 470] on button at bounding box center [499, 463] width 38 height 31
checkbox input "false"
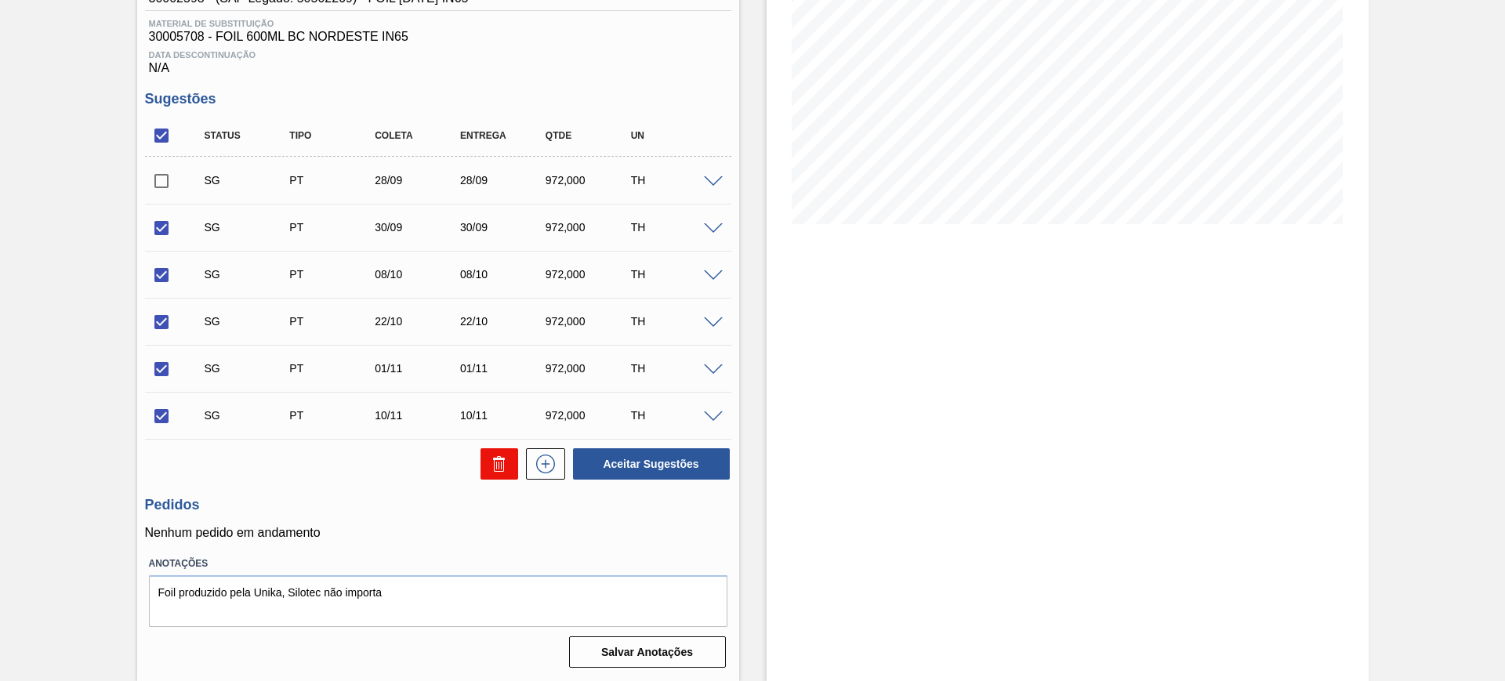
checkbox input "false"
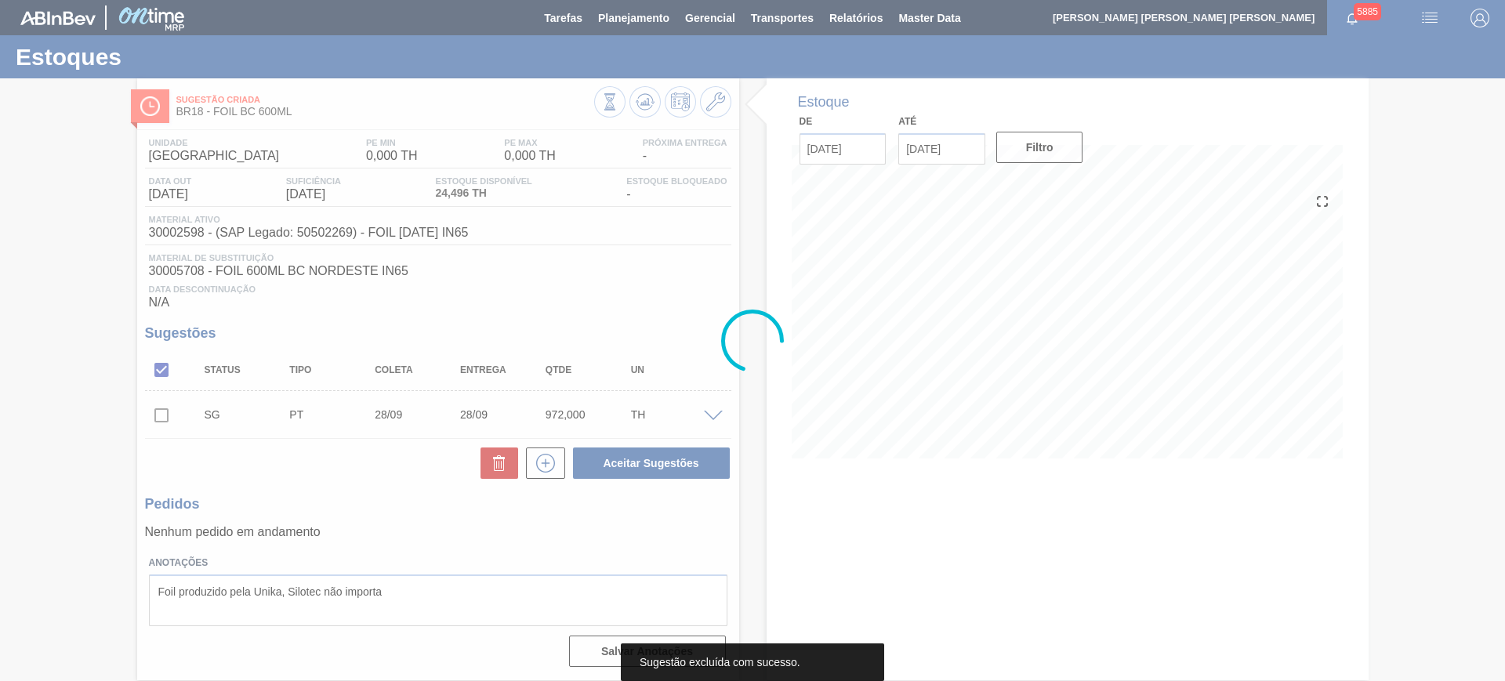
scroll to position [0, 0]
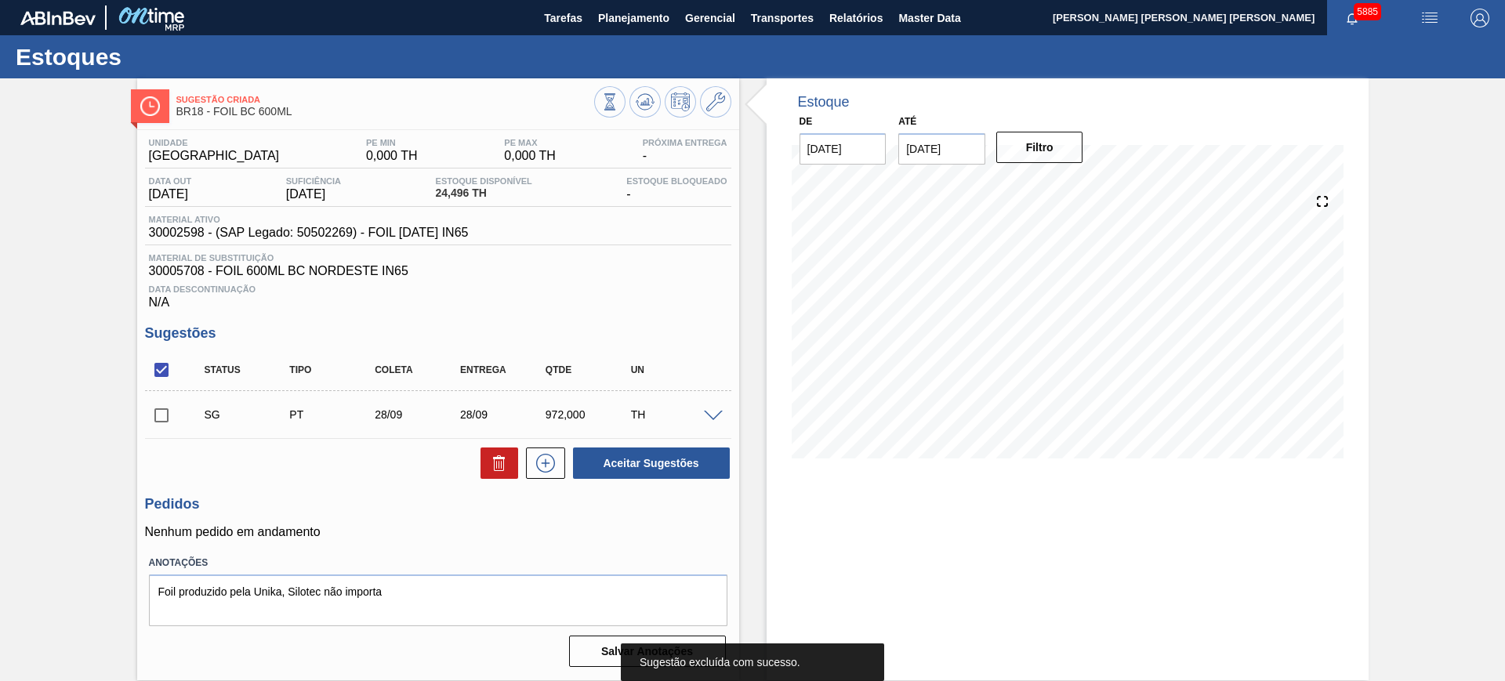
click at [719, 411] on span at bounding box center [713, 417] width 19 height 12
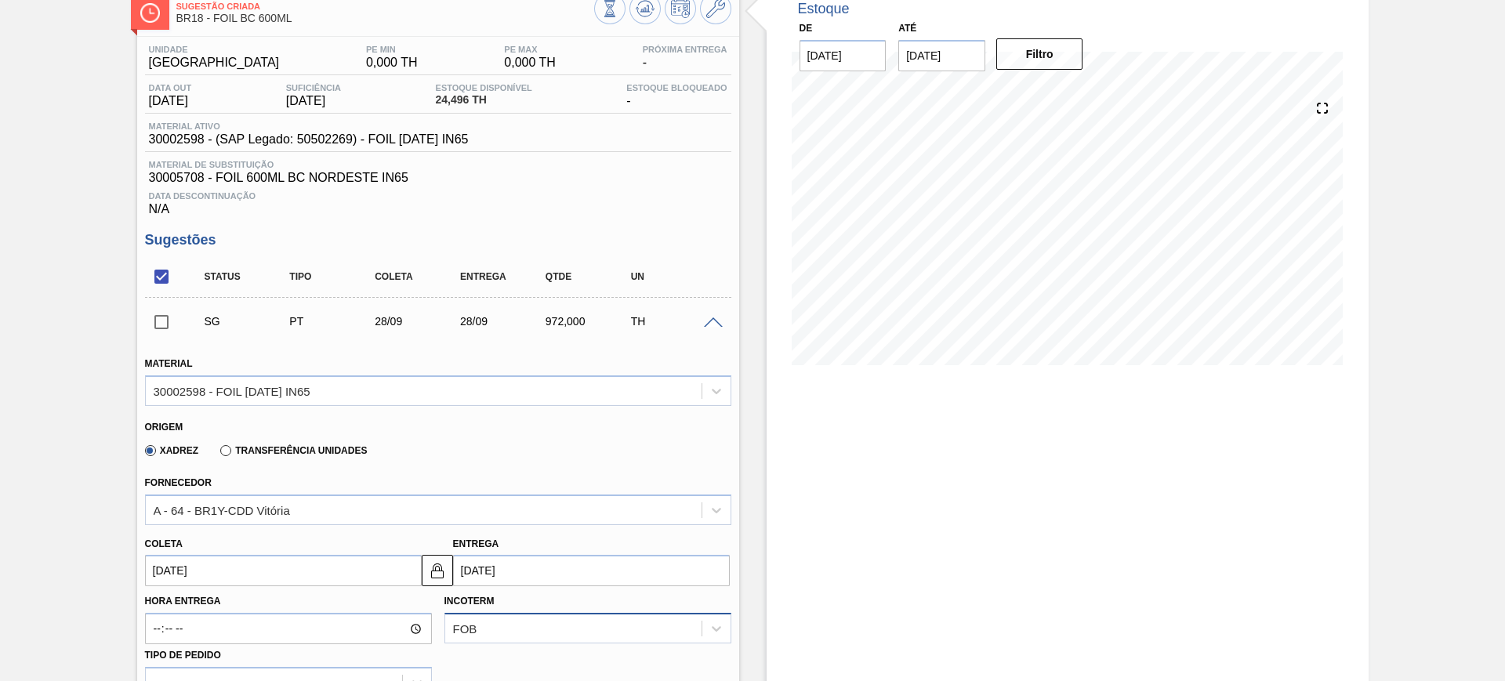
scroll to position [294, 0]
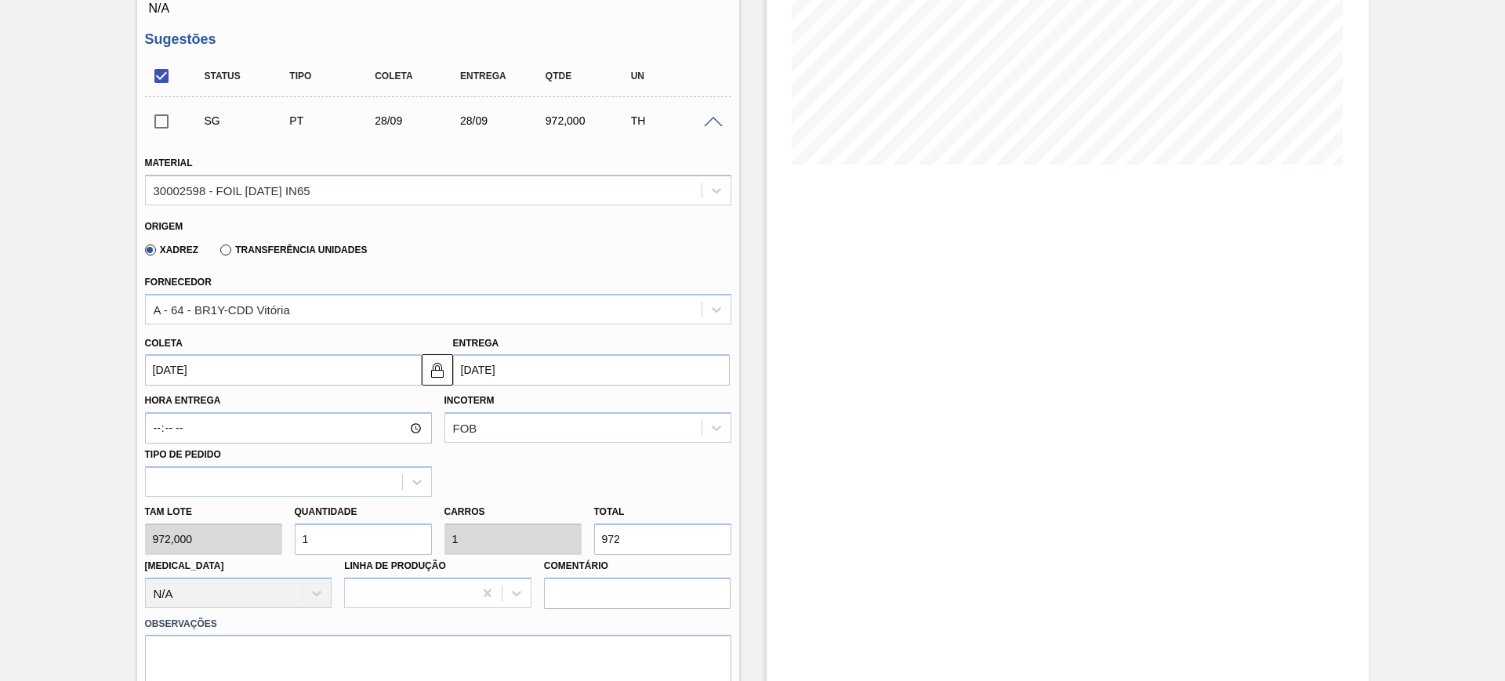
click at [242, 234] on div "Xadrez Transferência Unidades" at bounding box center [431, 247] width 573 height 31
click at [245, 248] on label "Transferência Unidades" at bounding box center [293, 250] width 147 height 11
click at [218, 253] on input "Transferência Unidades" at bounding box center [218, 253] width 0 height 0
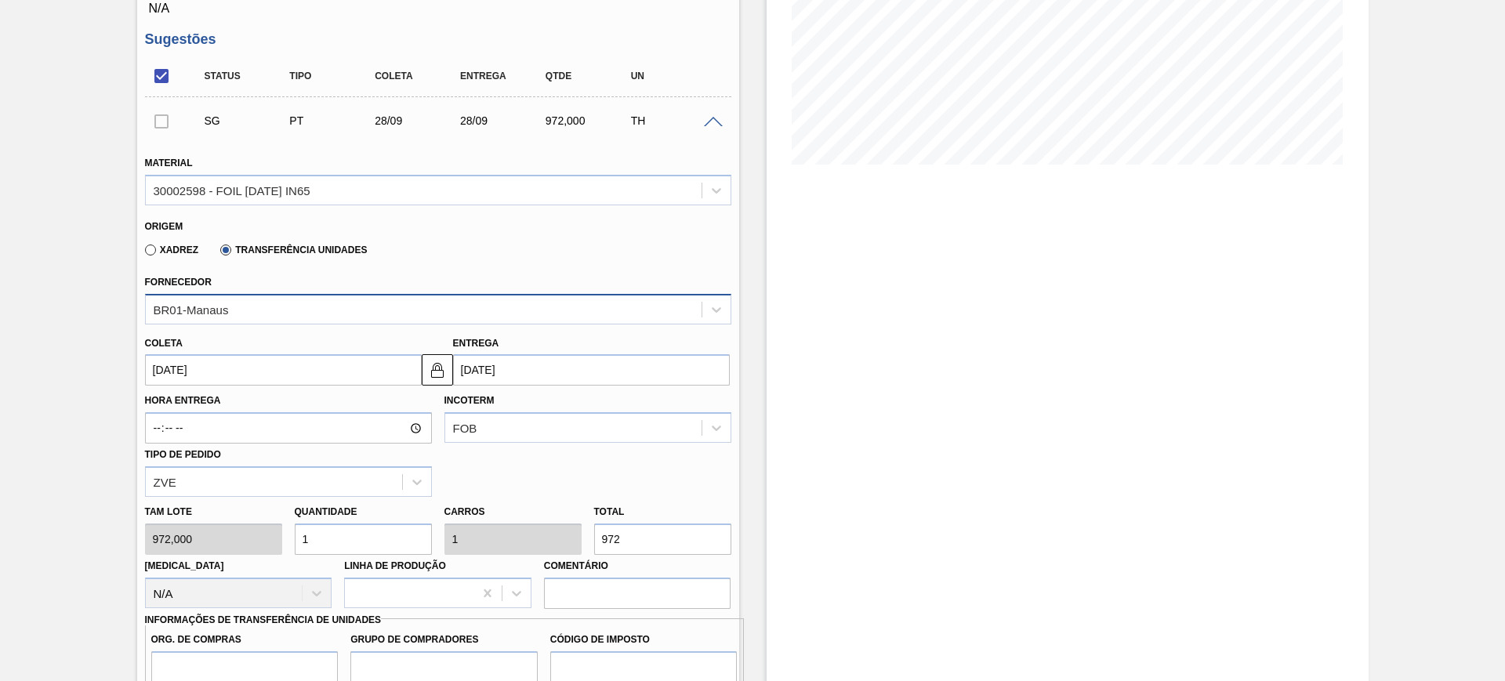
click at [243, 309] on div "BR01-Manaus" at bounding box center [424, 309] width 556 height 23
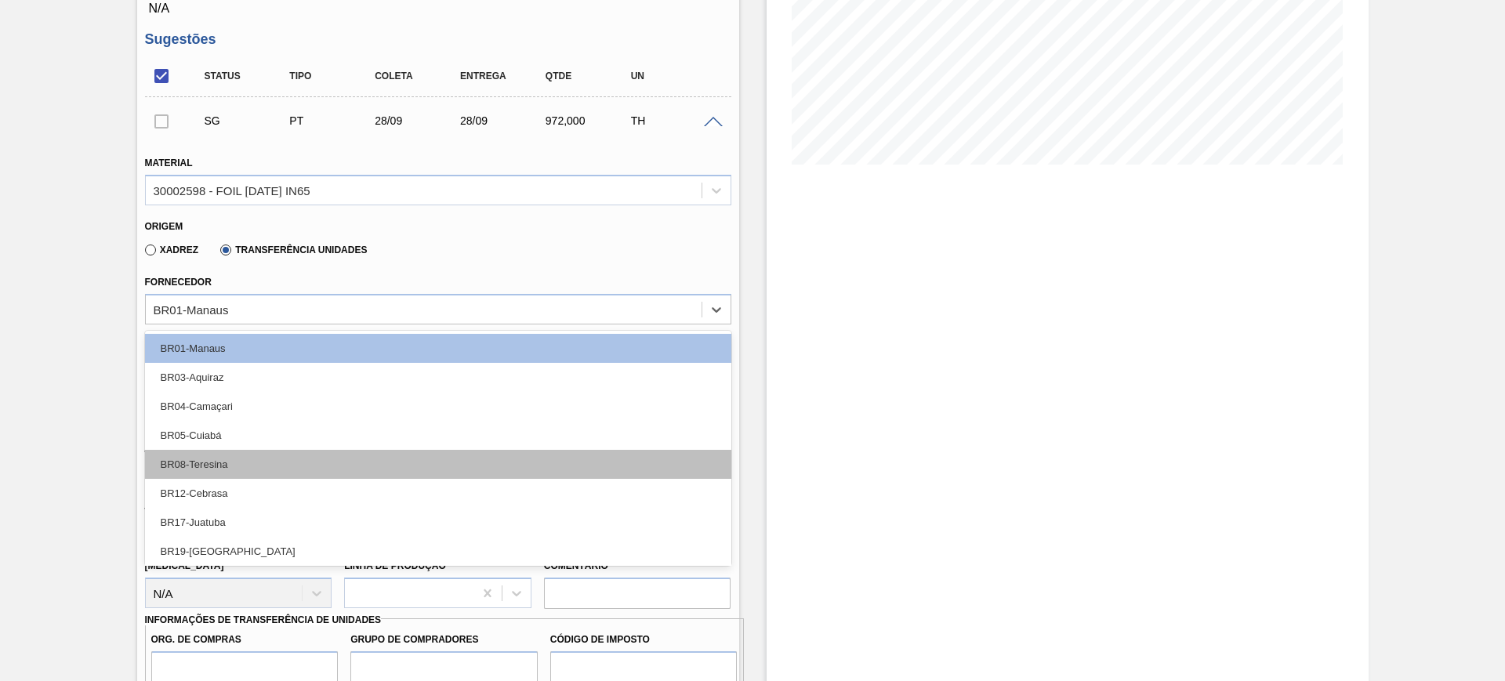
click at [306, 458] on div "BR08-Teresina" at bounding box center [438, 464] width 586 height 29
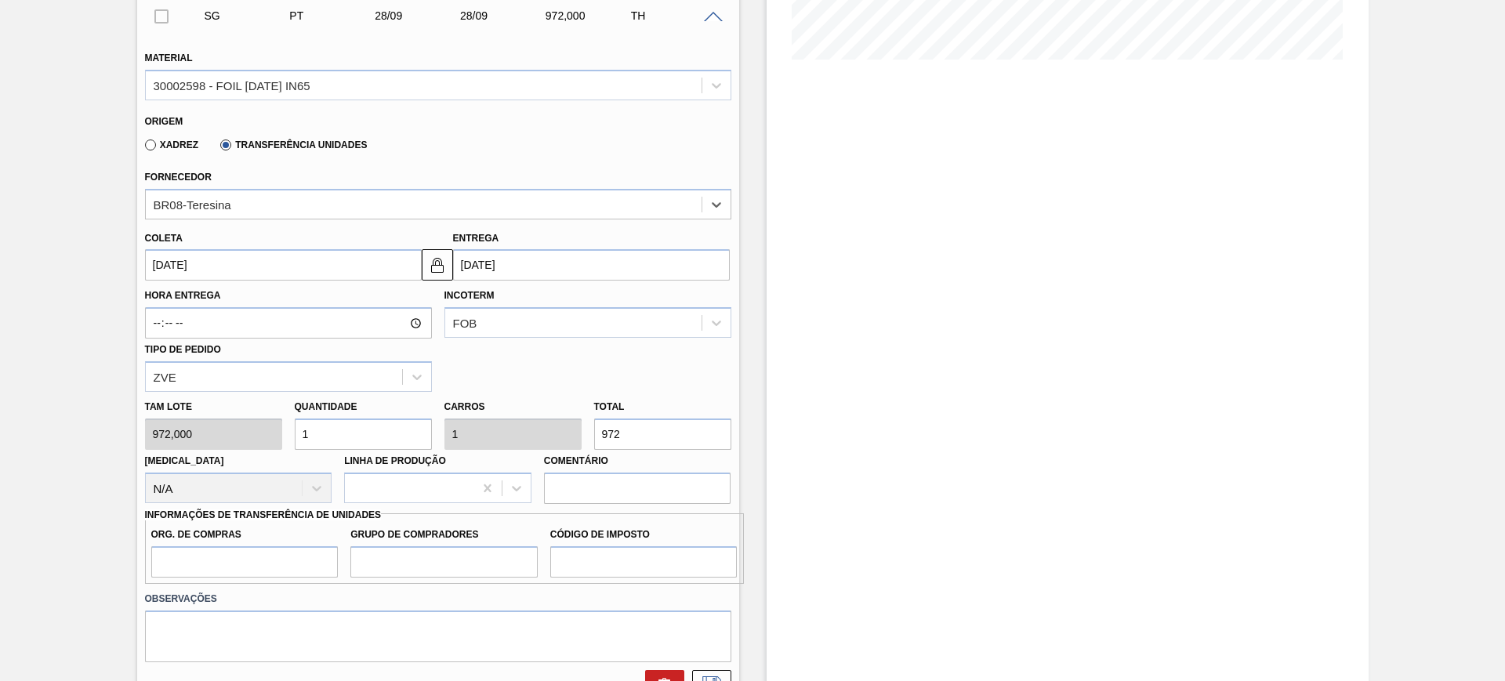
scroll to position [490, 0]
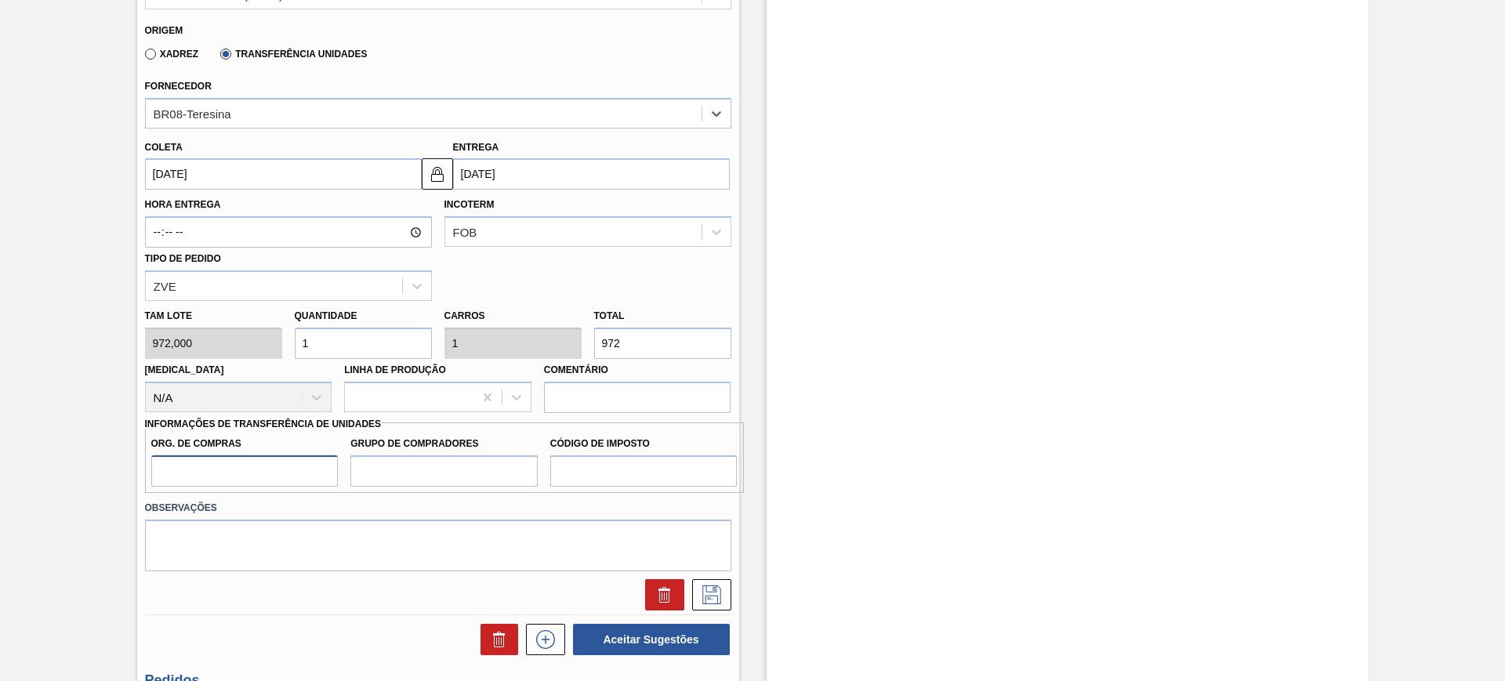
click at [268, 479] on input "Org. de Compras" at bounding box center [244, 470] width 187 height 31
type input "BR00"
type input "A01"
type input "I1"
click at [631, 342] on input "972" at bounding box center [662, 343] width 137 height 31
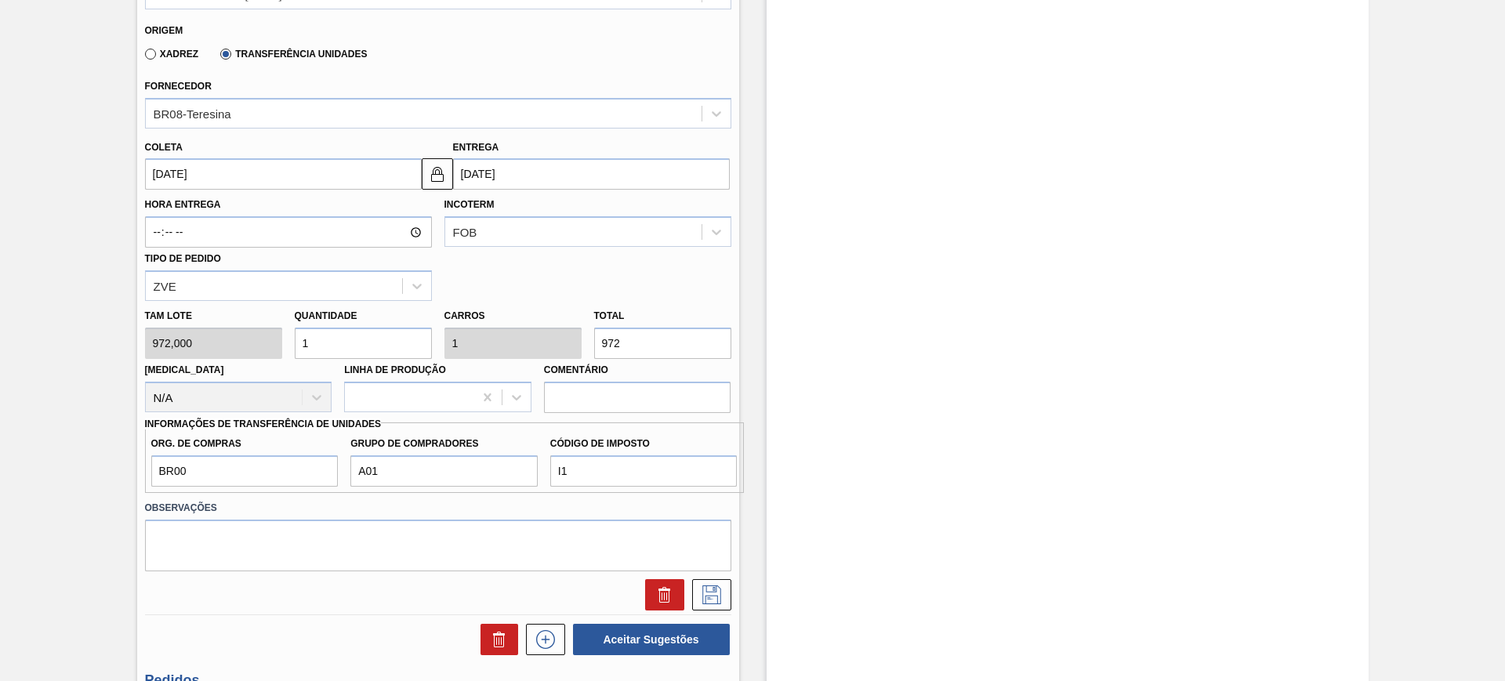
click at [631, 342] on input "972" at bounding box center [662, 343] width 137 height 31
type input "0,008"
type input "8"
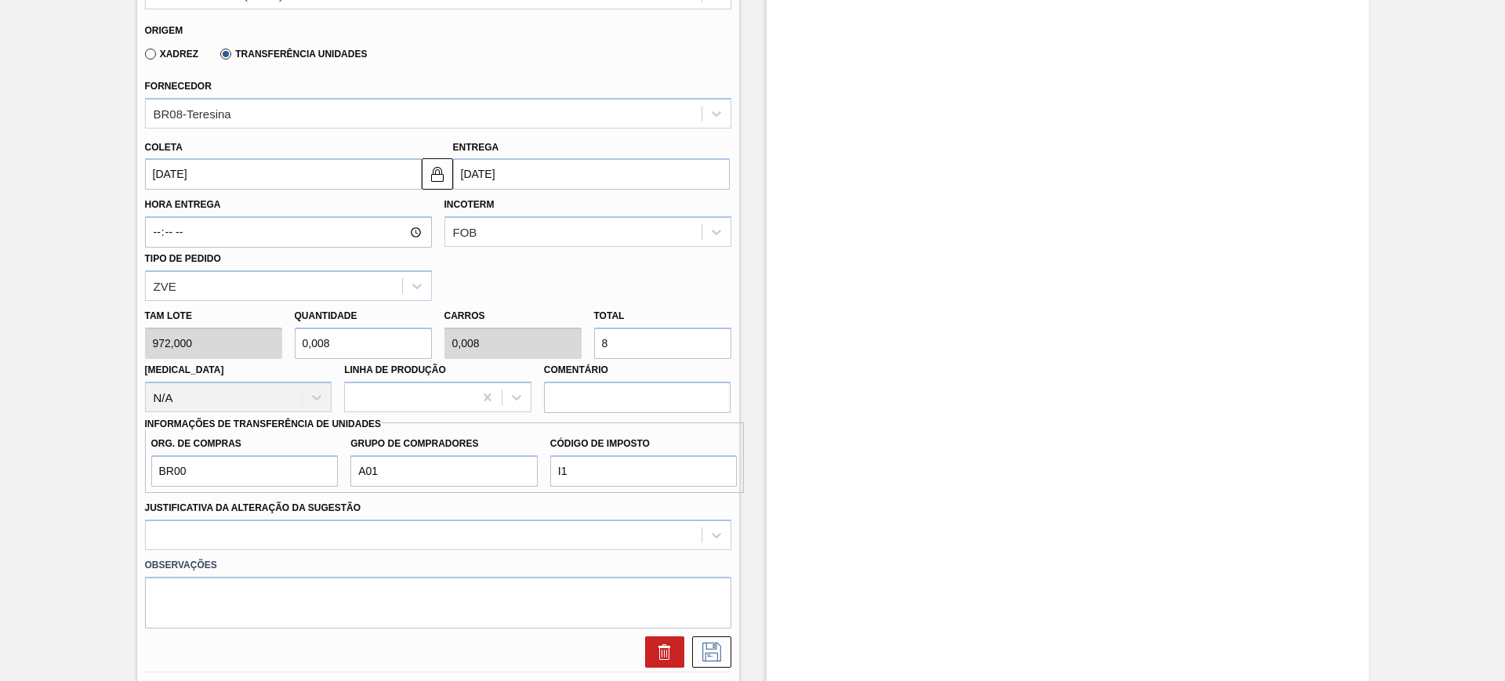
type input "0,088"
type input "86"
type input "0,889"
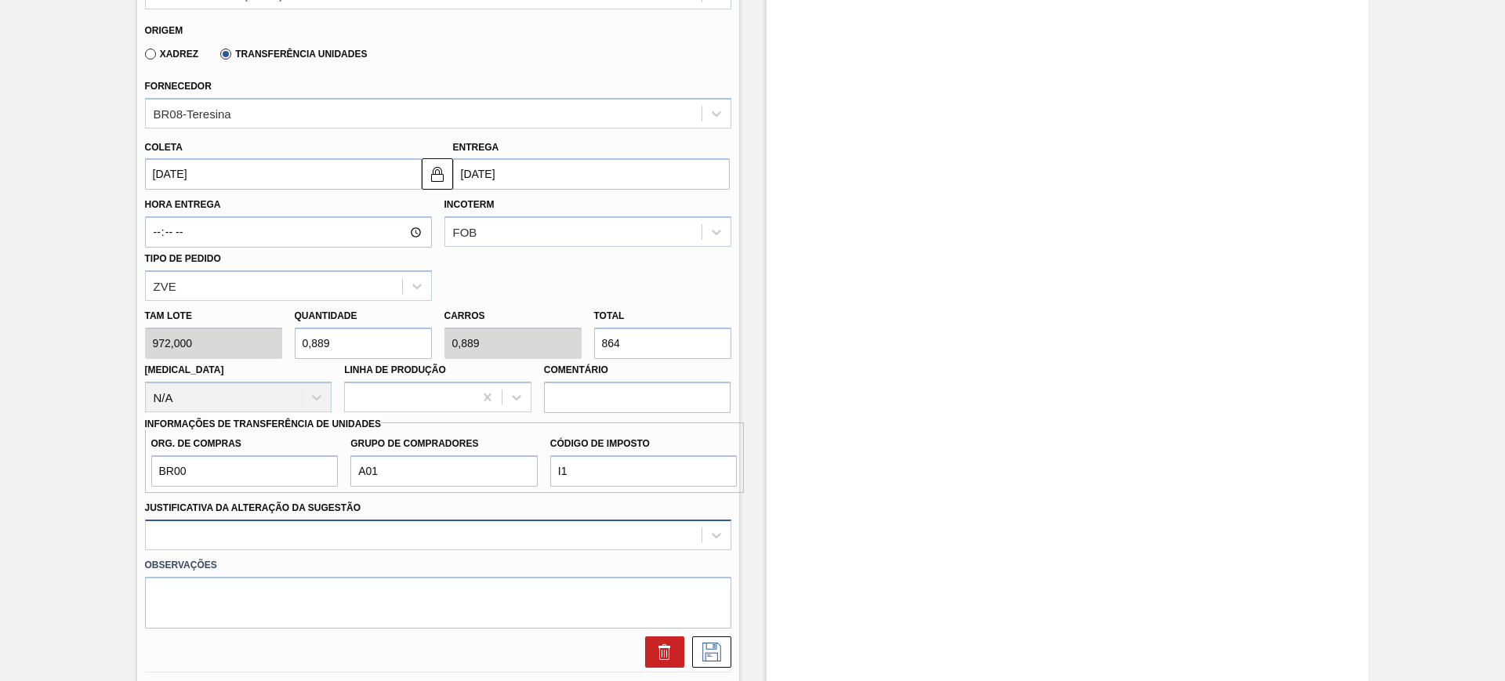
type input "864"
click at [608, 530] on div at bounding box center [438, 535] width 586 height 31
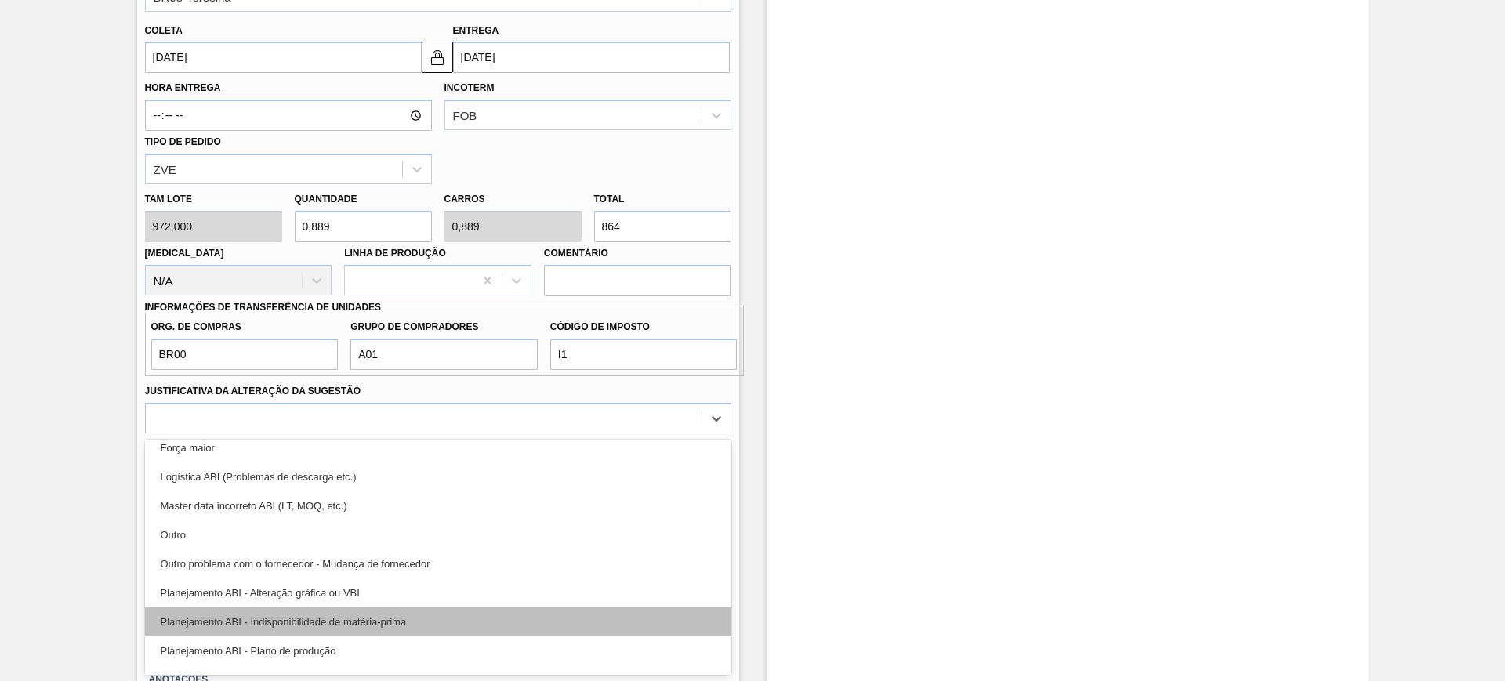
scroll to position [98, 0]
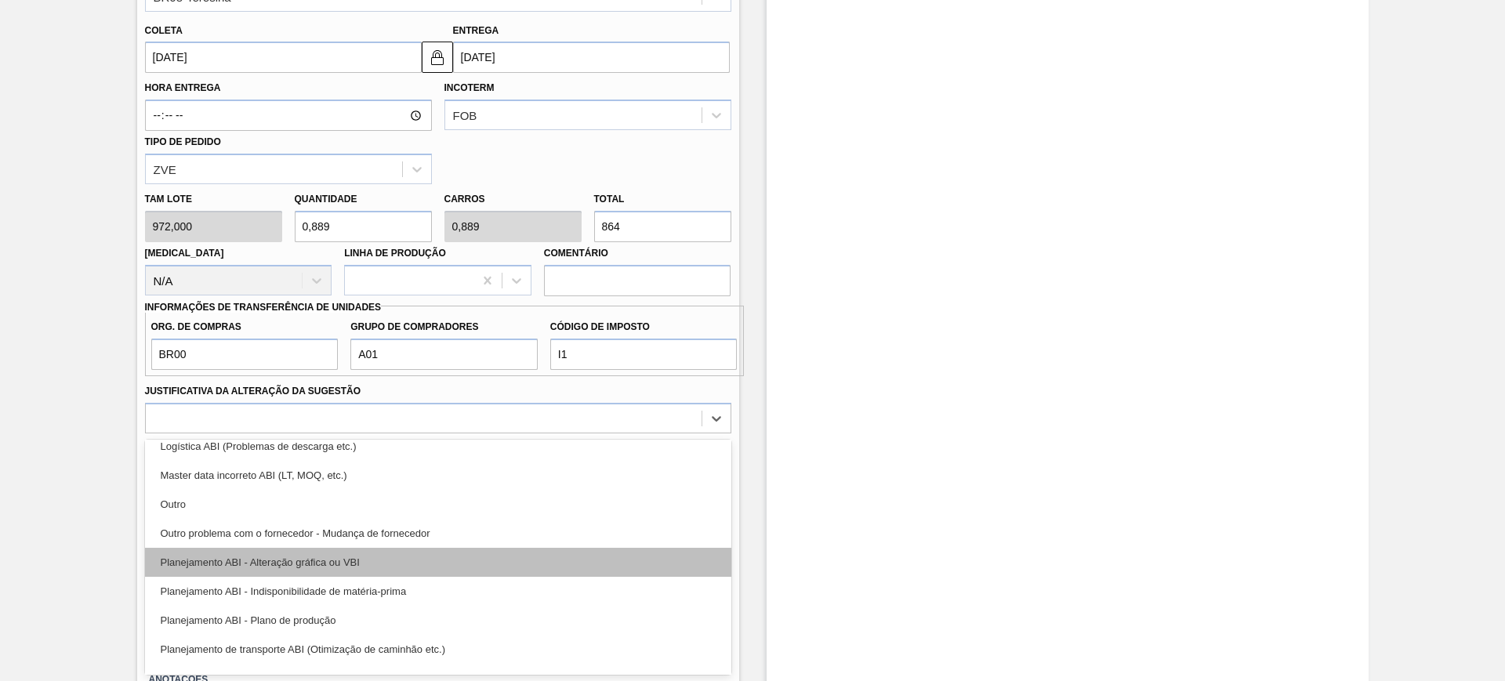
click at [432, 566] on div "Planejamento ABI - Alteração gráfica ou VBI" at bounding box center [438, 562] width 586 height 29
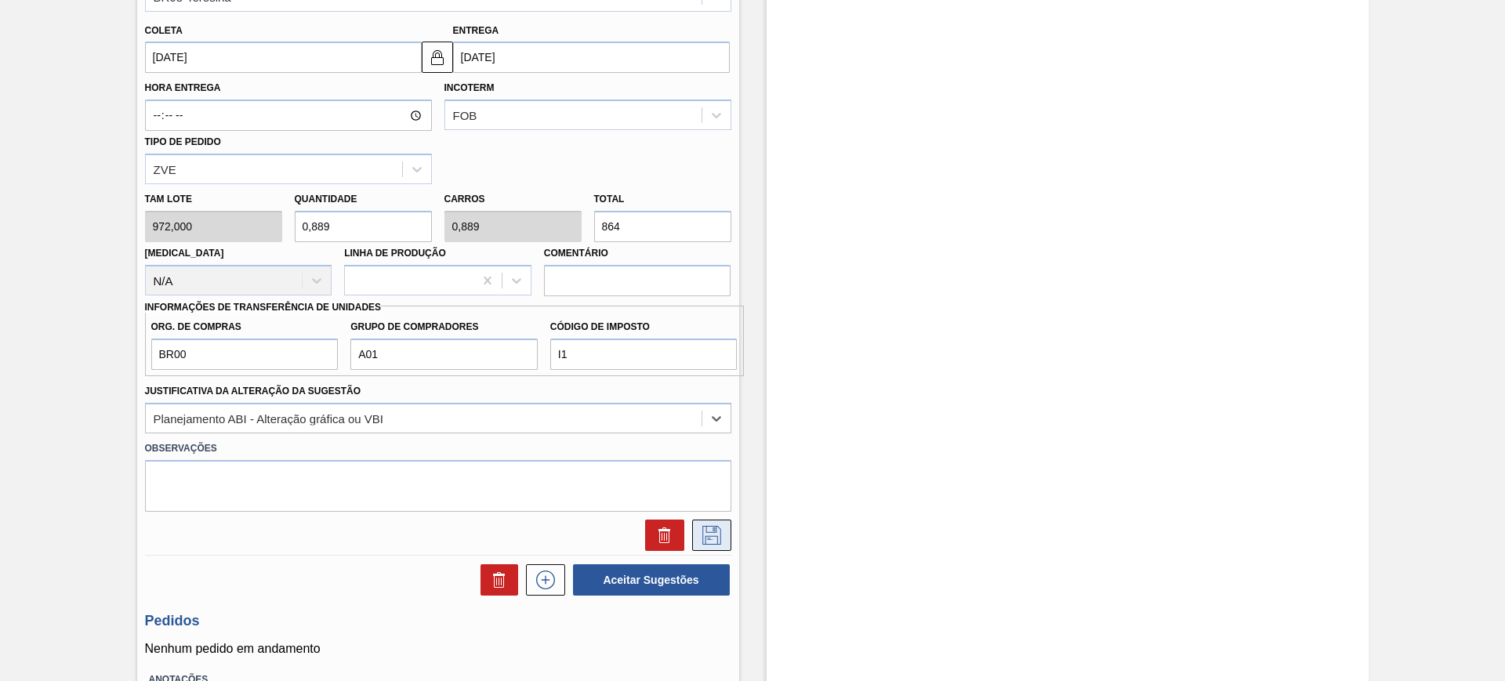
click at [712, 535] on icon at bounding box center [711, 535] width 19 height 19
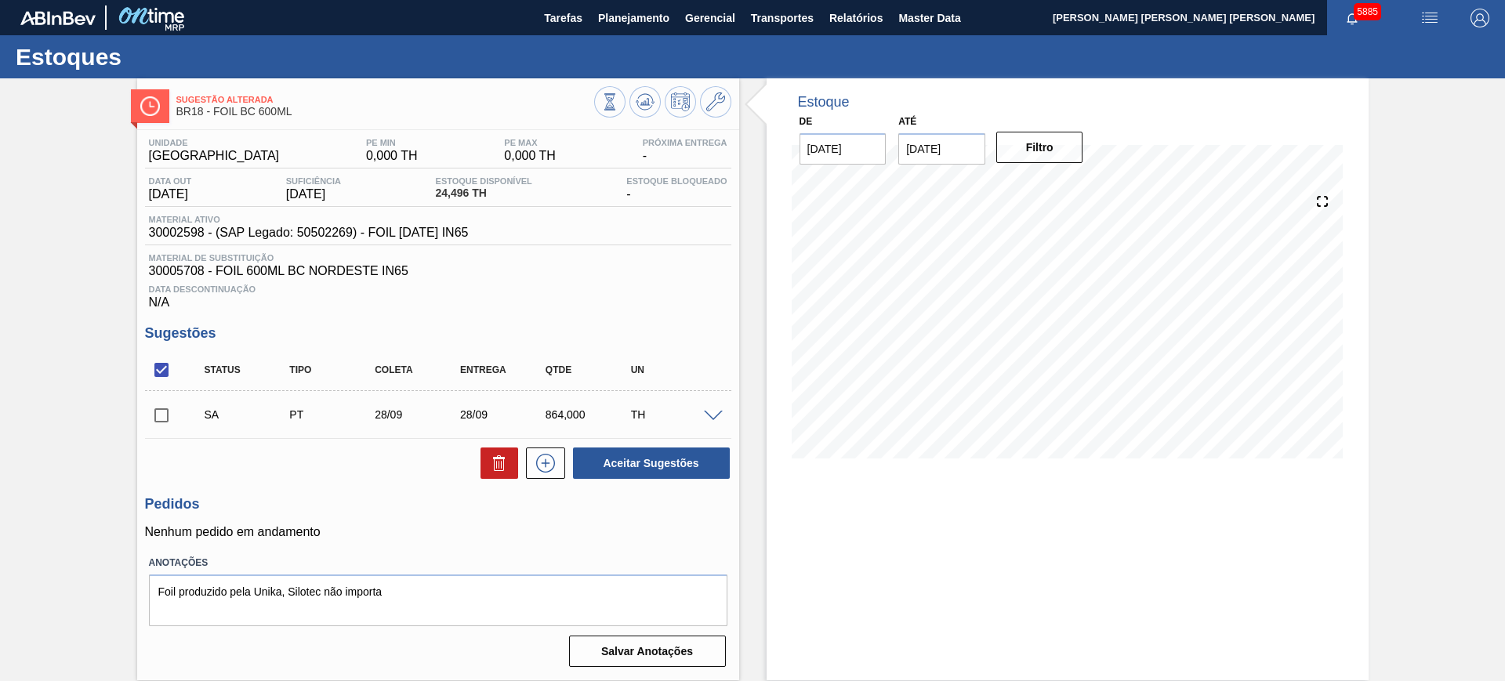
scroll to position [0, 0]
click at [711, 413] on span at bounding box center [713, 417] width 19 height 12
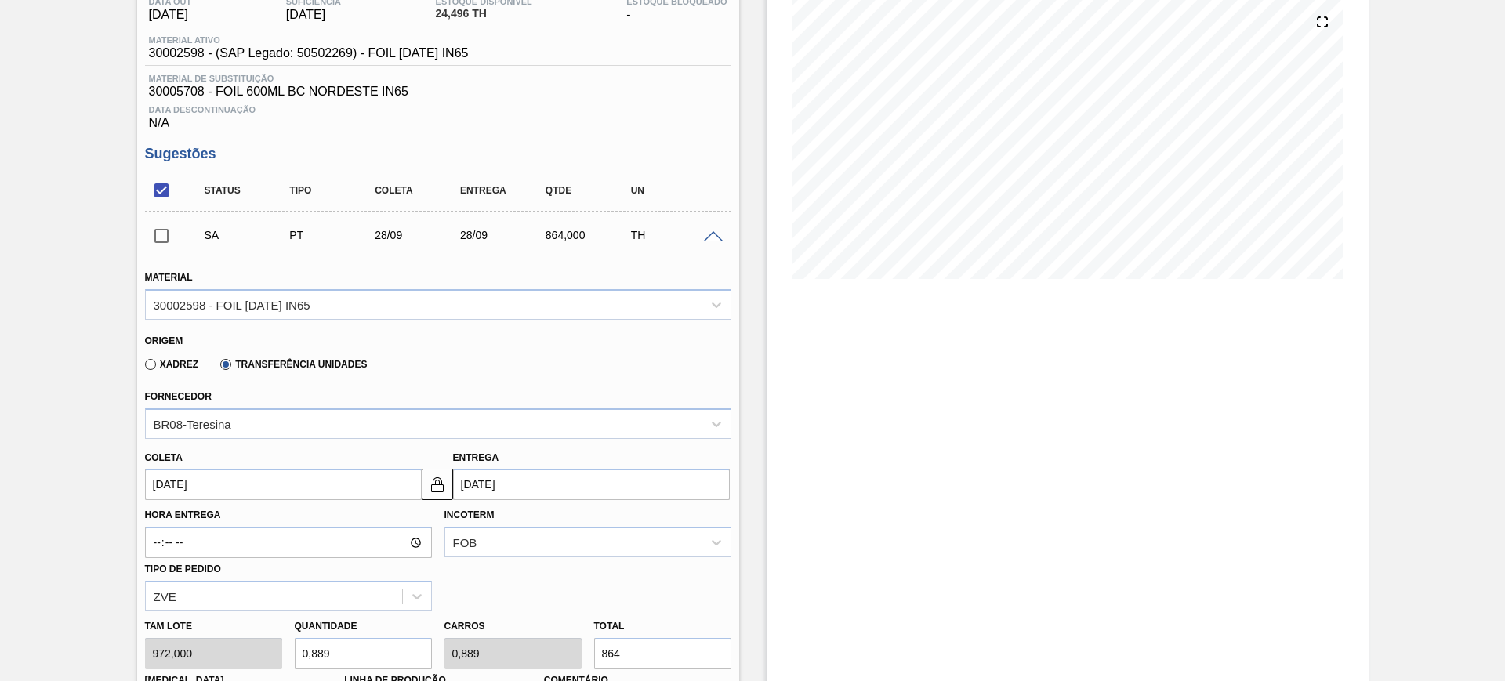
scroll to position [294, 0]
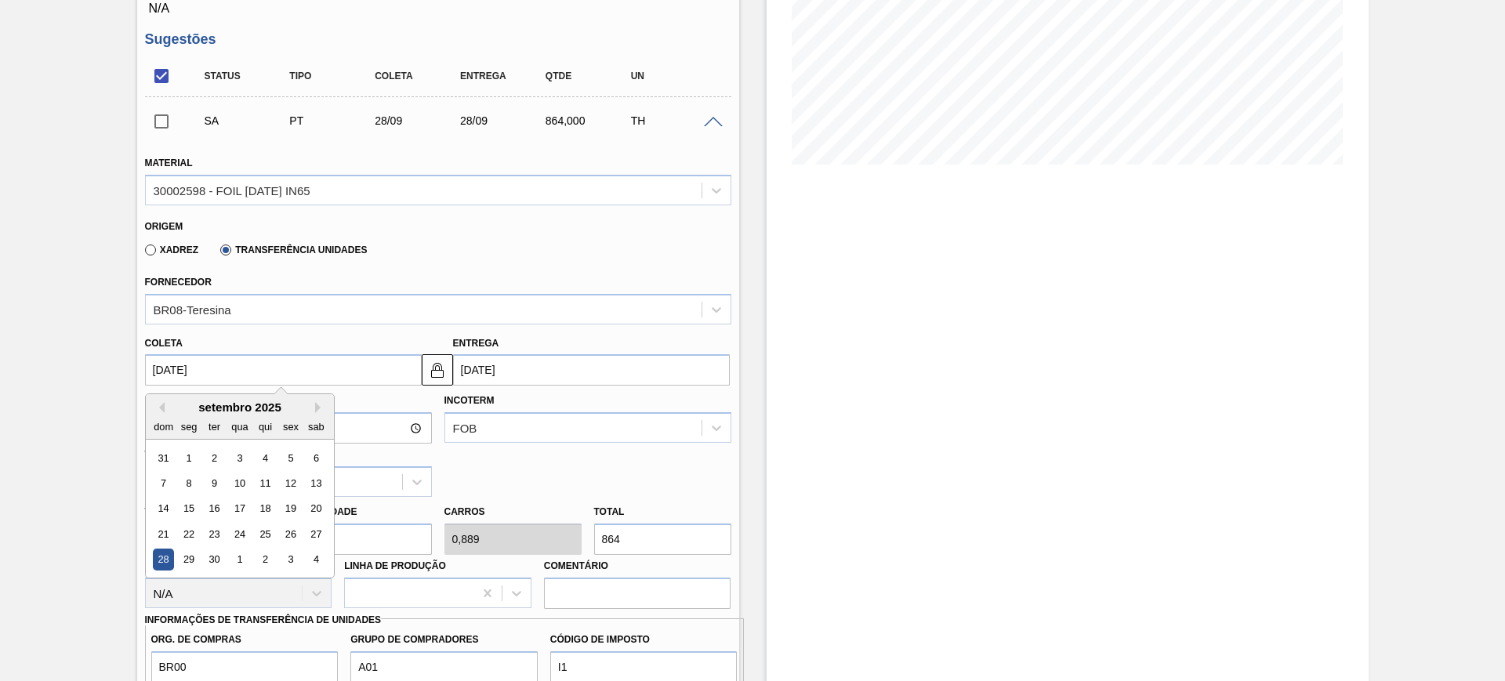
click at [347, 371] on input "[DATE]" at bounding box center [283, 369] width 277 height 31
click at [166, 398] on div "setembro 2025 dom seg ter qua qui sex sab" at bounding box center [240, 416] width 188 height 45
click at [164, 409] on div "setembro 2025" at bounding box center [240, 406] width 188 height 13
click at [160, 408] on button "Previous Month" at bounding box center [159, 407] width 11 height 11
click at [315, 556] on div "30" at bounding box center [315, 559] width 21 height 21
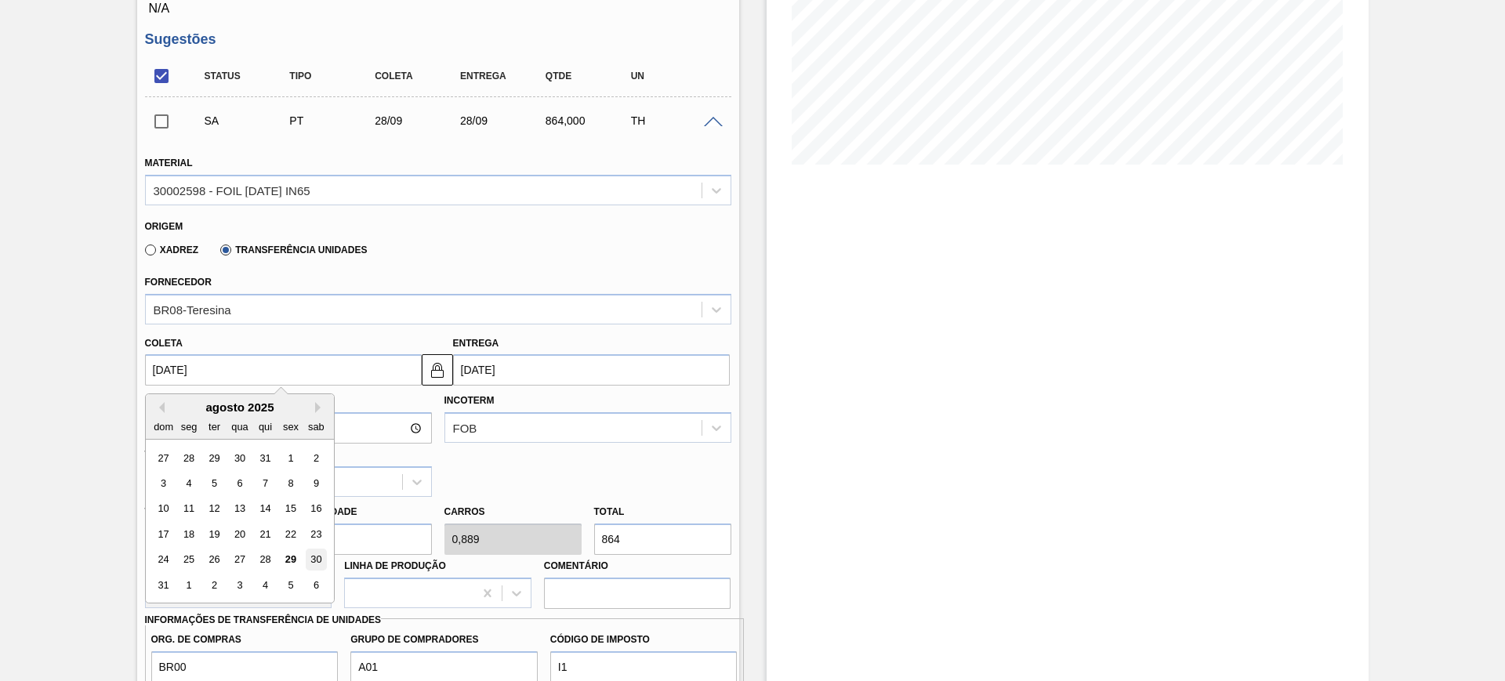
type input "[DATE]"
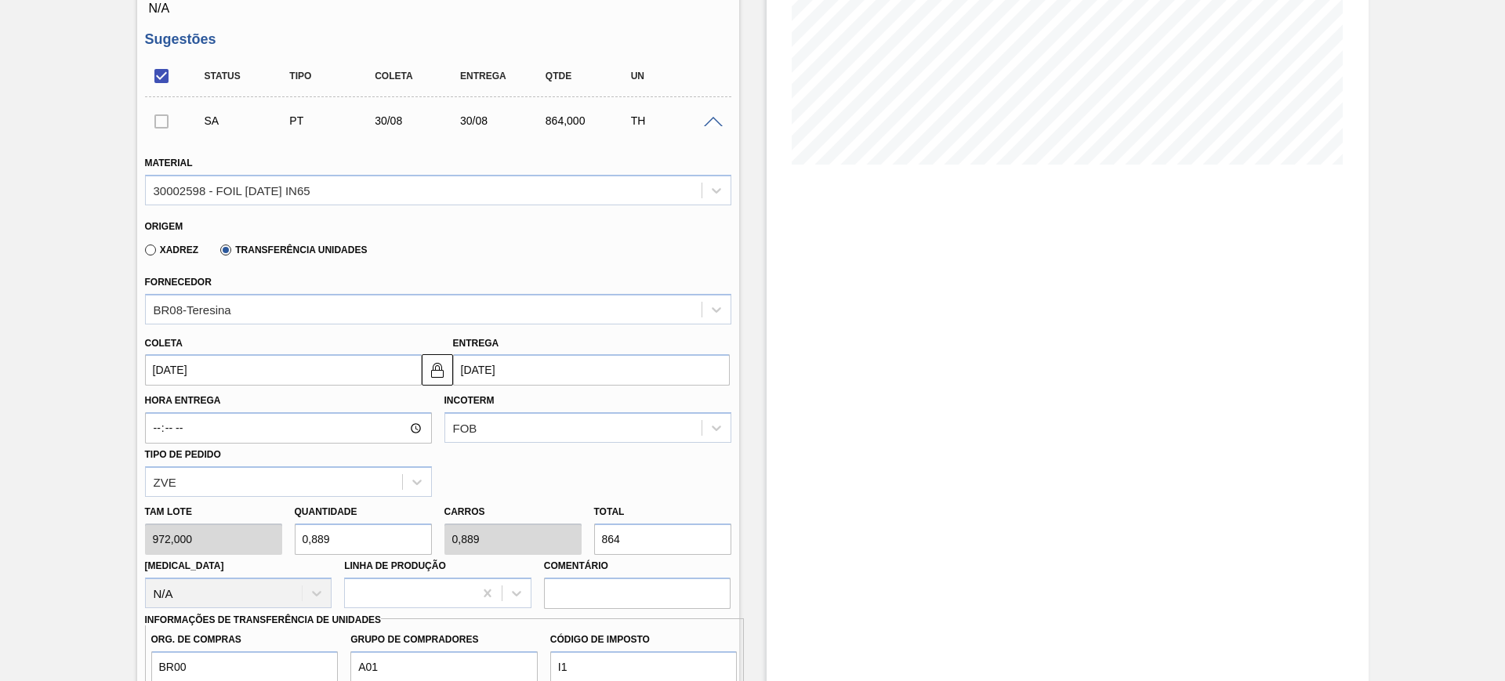
scroll to position [588, 0]
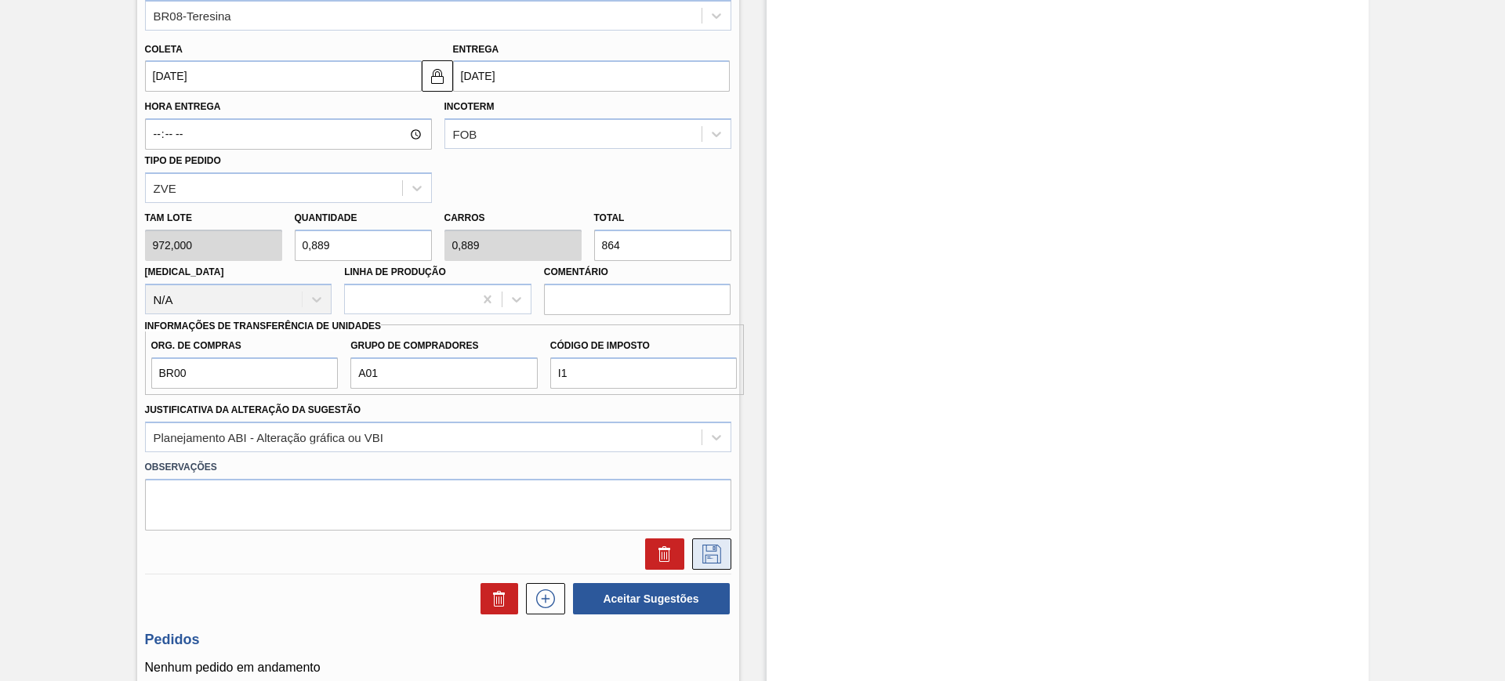
click at [716, 560] on icon at bounding box center [711, 554] width 25 height 19
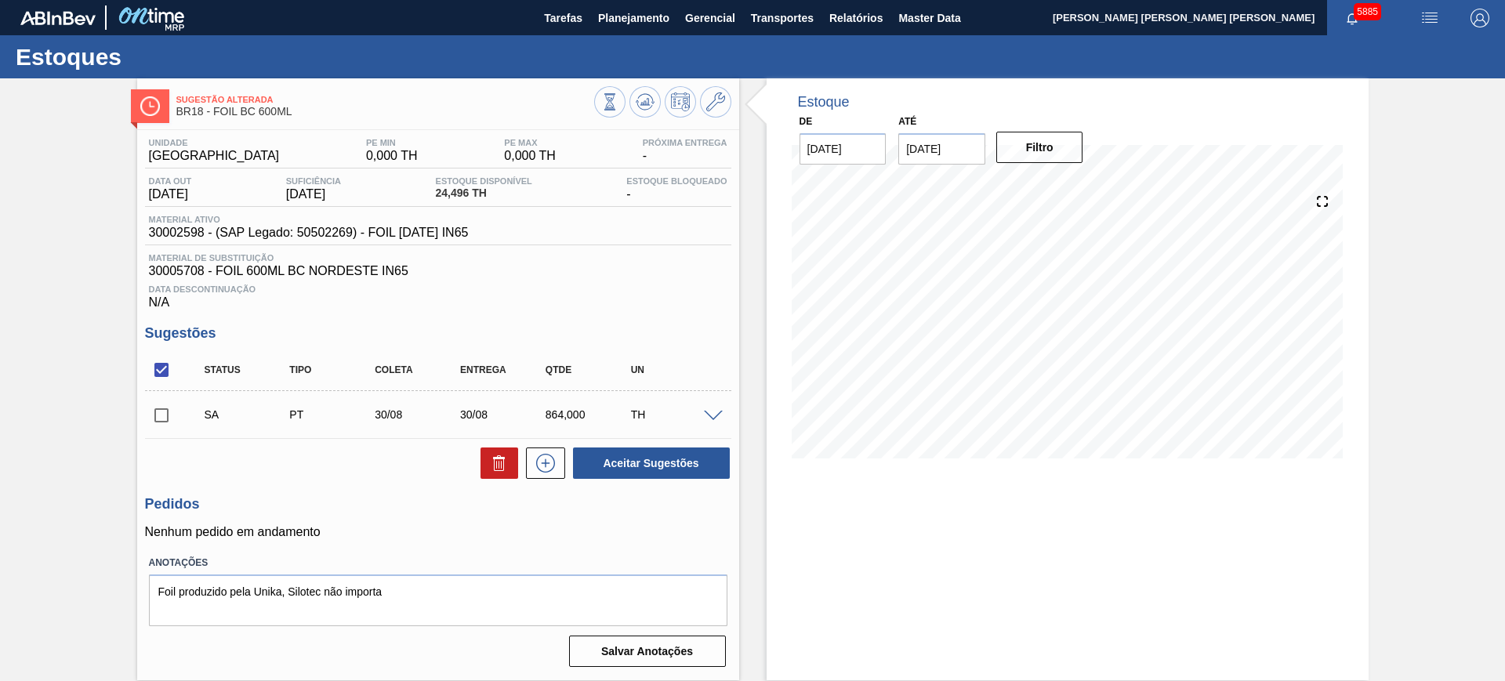
scroll to position [0, 0]
click at [166, 370] on input "checkbox" at bounding box center [161, 369] width 33 height 33
checkbox input "true"
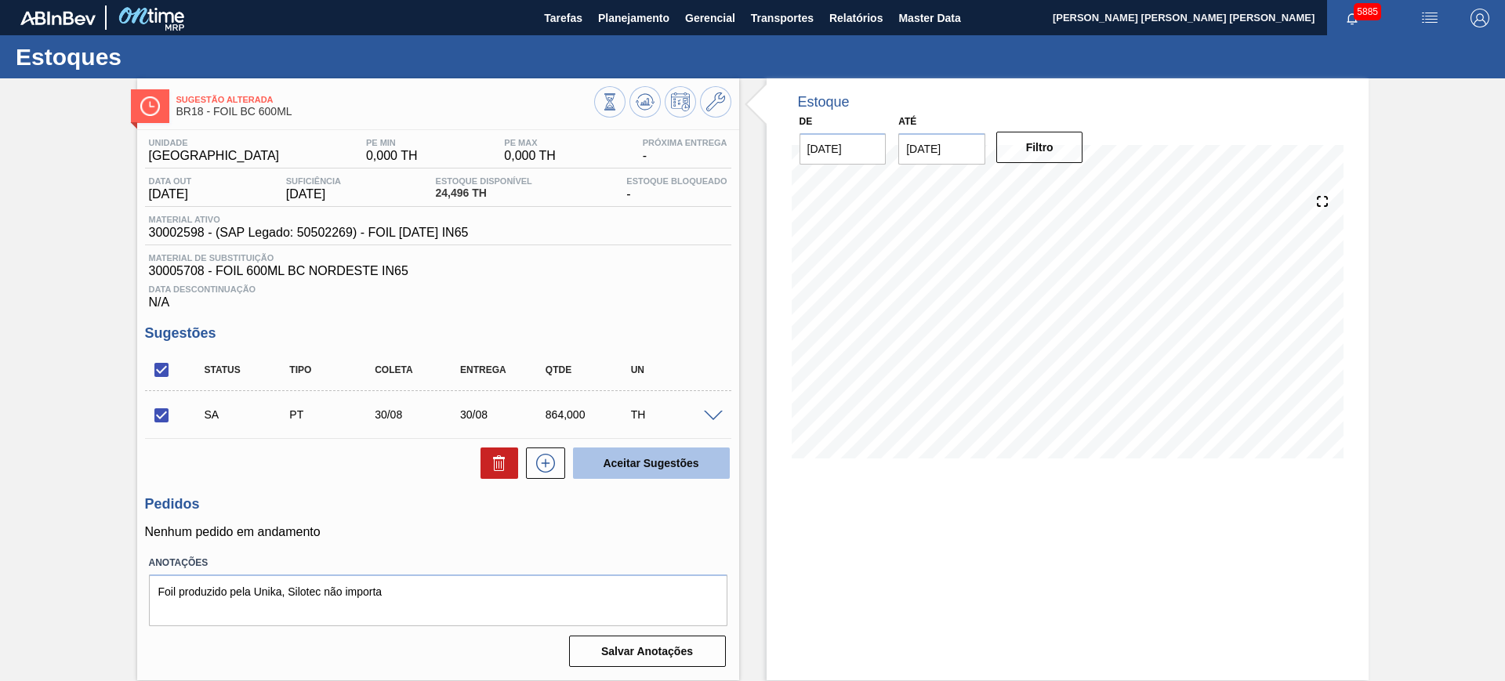
click at [631, 461] on button "Aceitar Sugestões" at bounding box center [651, 463] width 157 height 31
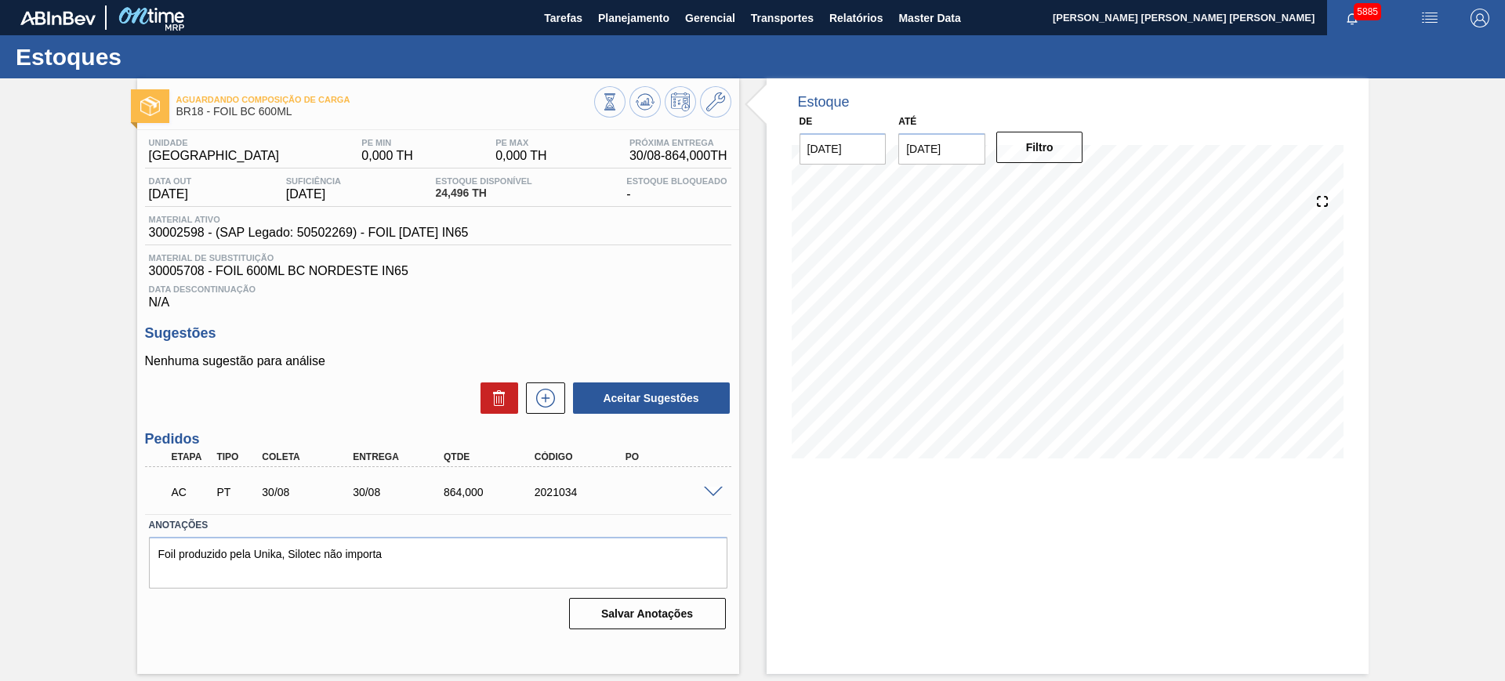
click at [712, 491] on span at bounding box center [713, 493] width 19 height 12
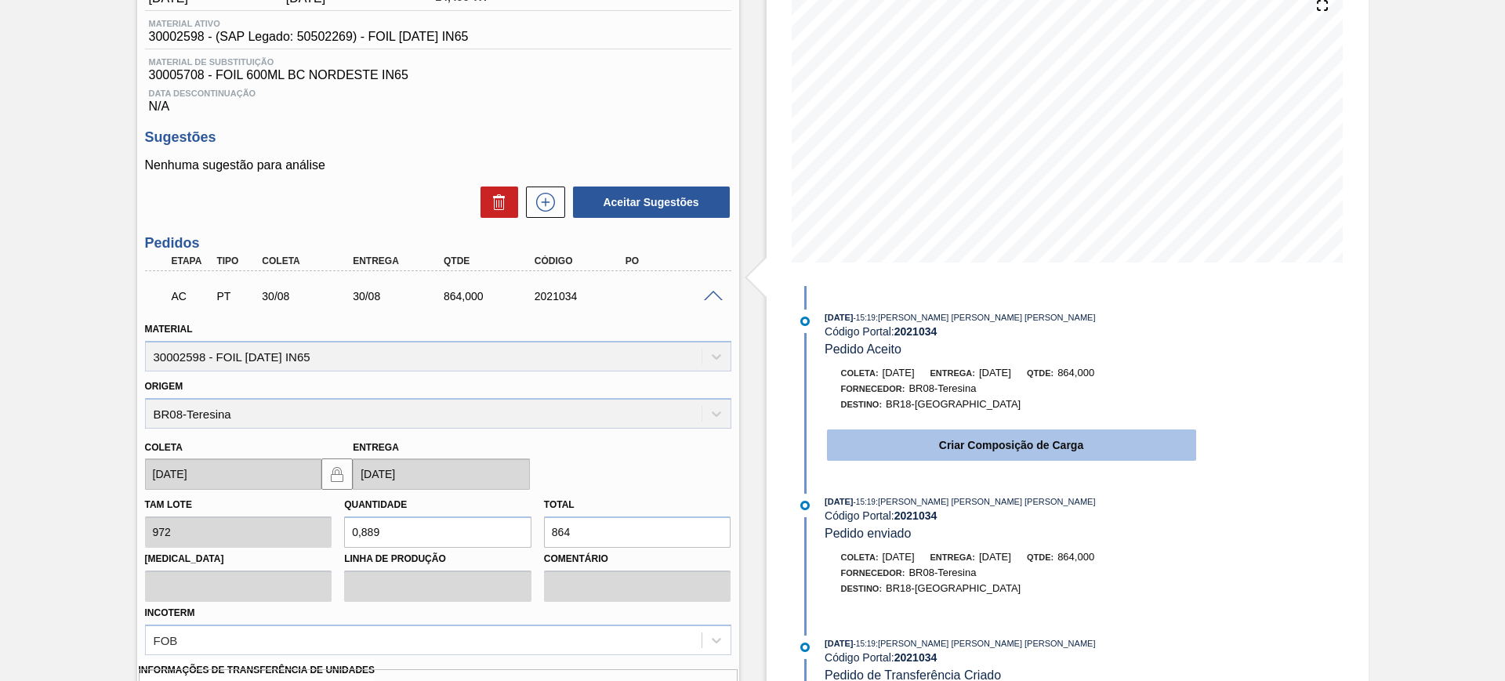
click at [944, 444] on button "Criar Composição de Carga" at bounding box center [1011, 444] width 369 height 31
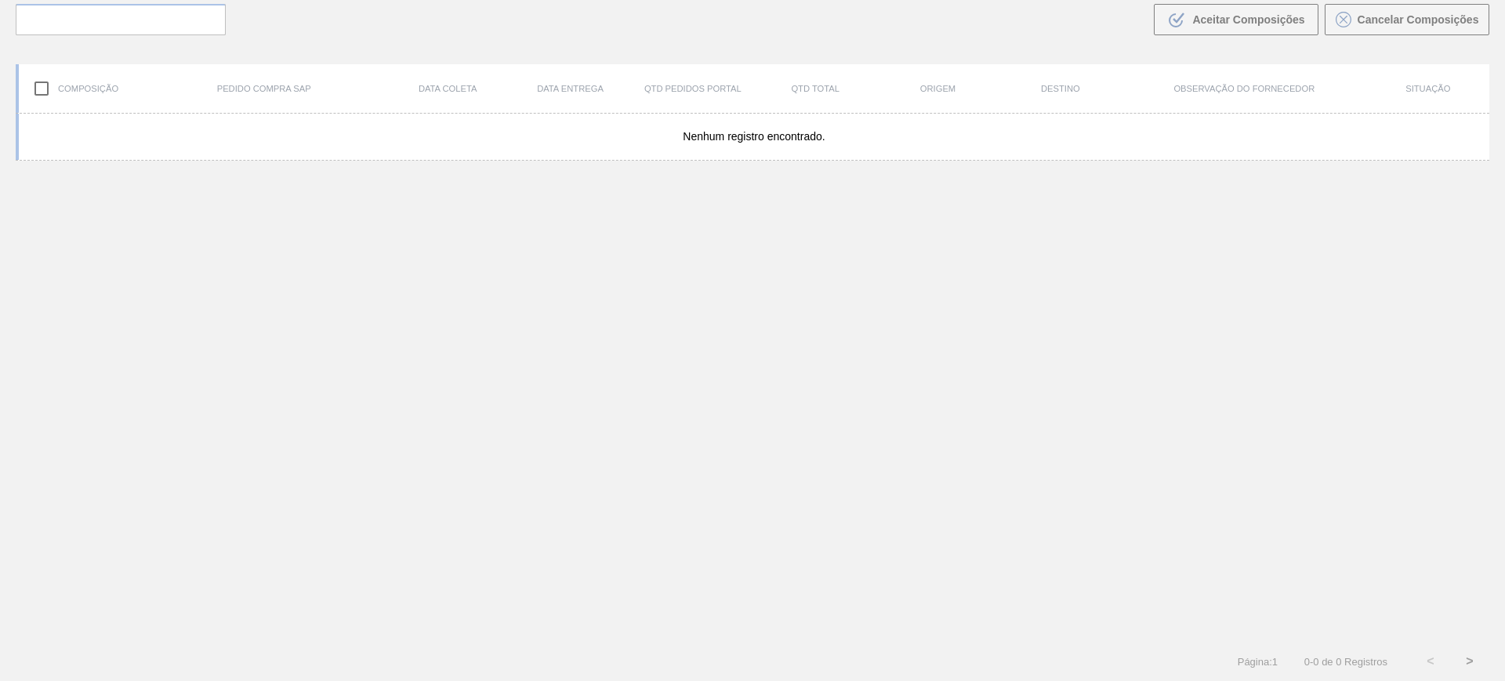
scroll to position [113, 0]
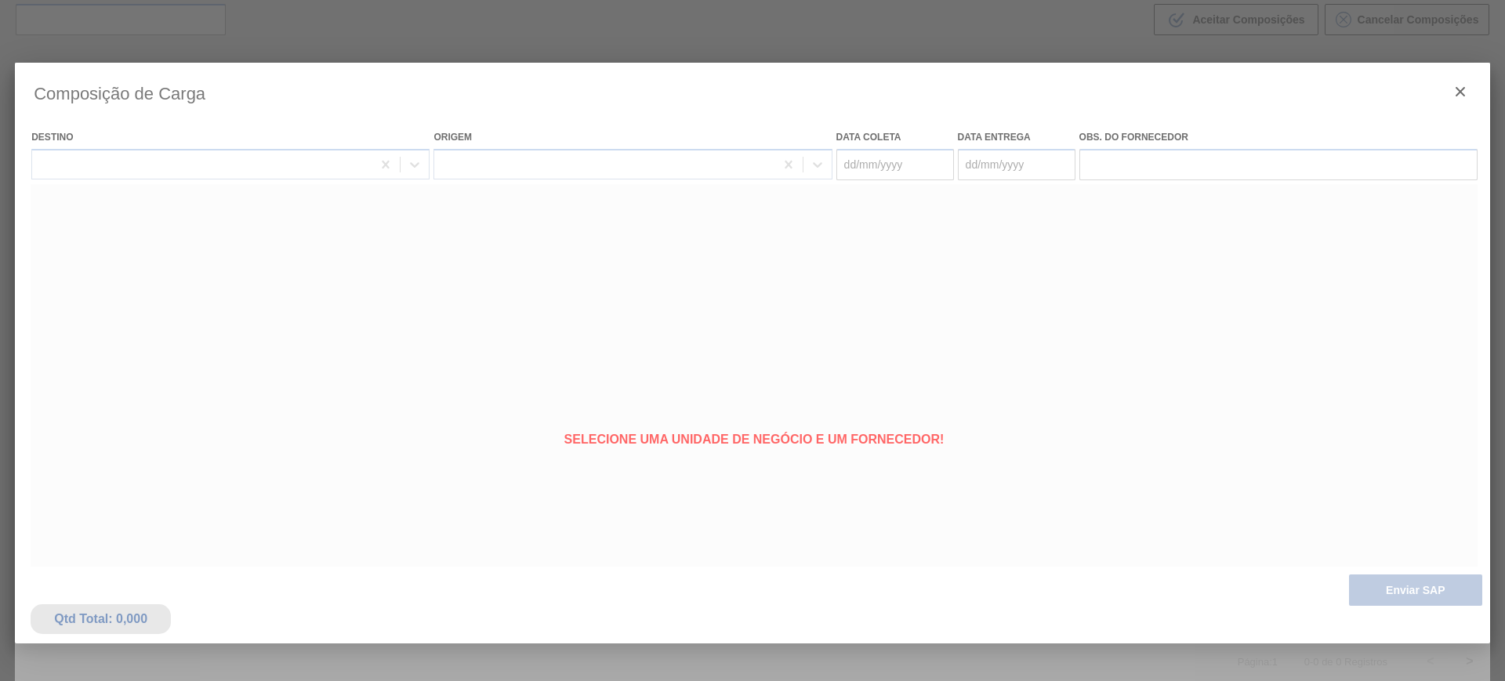
type coleta "[DATE]"
type entrega "[DATE]"
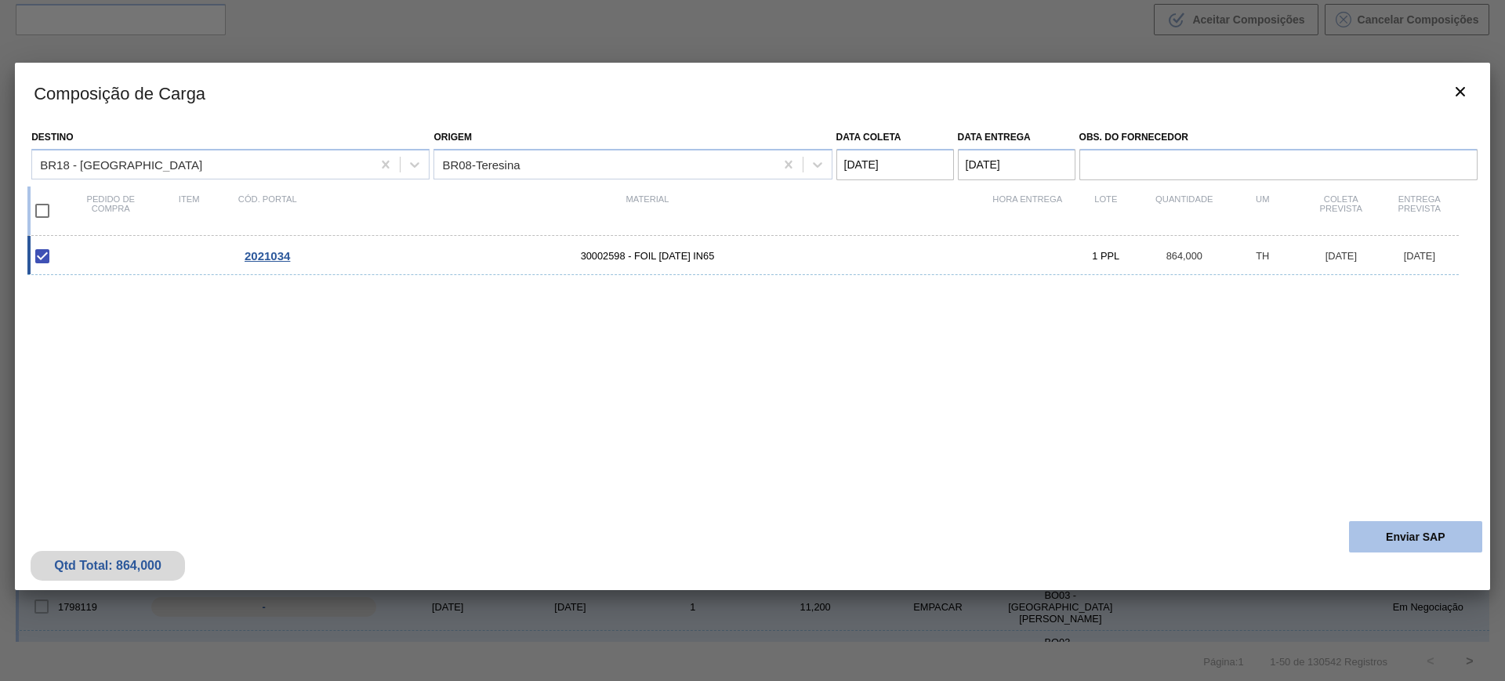
click at [1384, 533] on button "Enviar SAP" at bounding box center [1415, 536] width 133 height 31
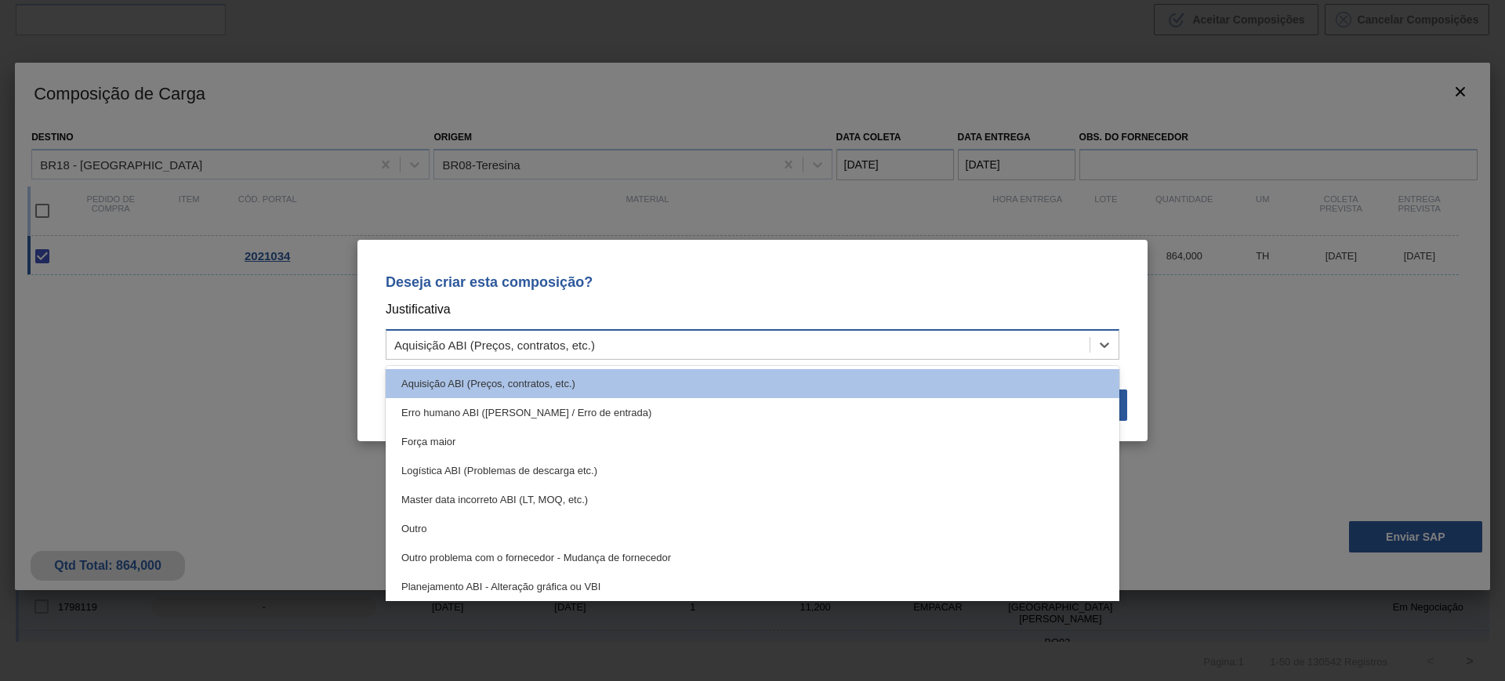
click at [936, 352] on div "Aquisição ABI (Preços, contratos, etc.)" at bounding box center [737, 345] width 703 height 23
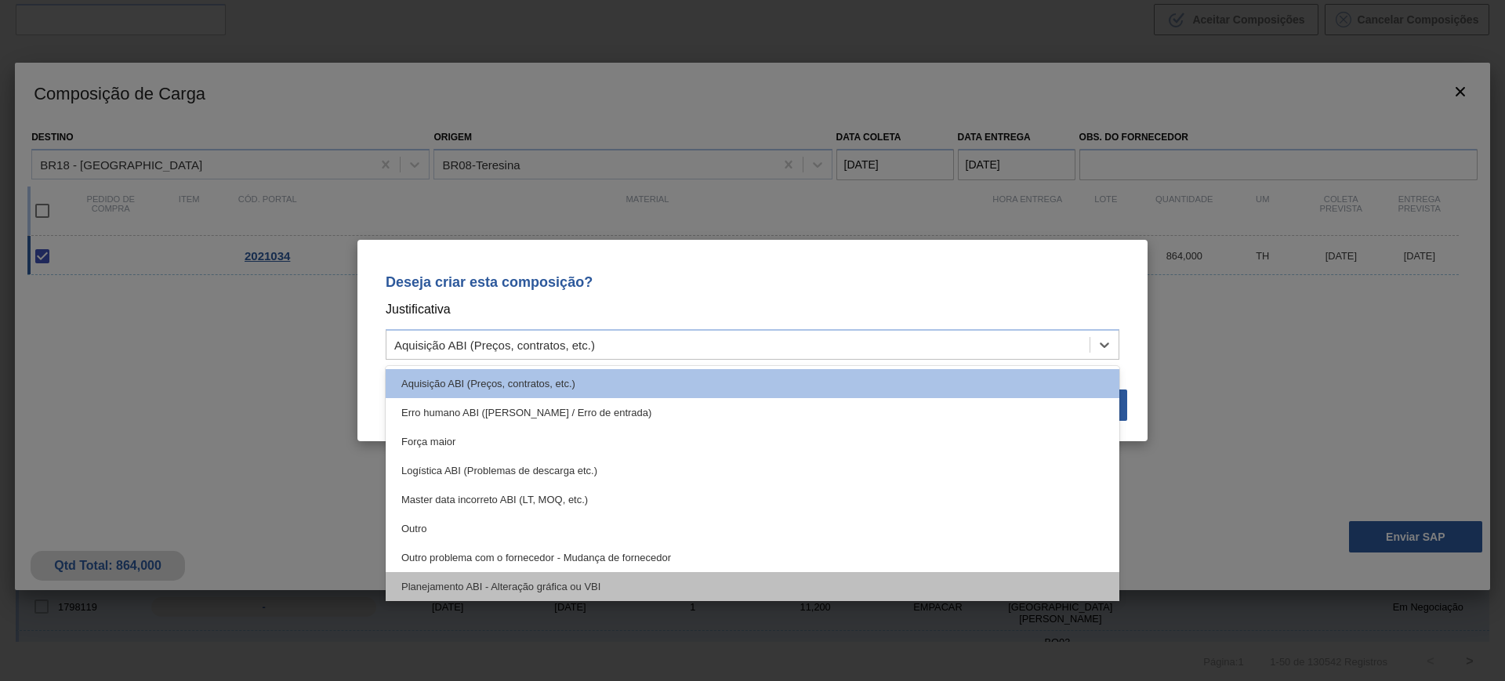
click at [700, 586] on div "Planejamento ABI - Alteração gráfica ou VBI" at bounding box center [753, 586] width 734 height 29
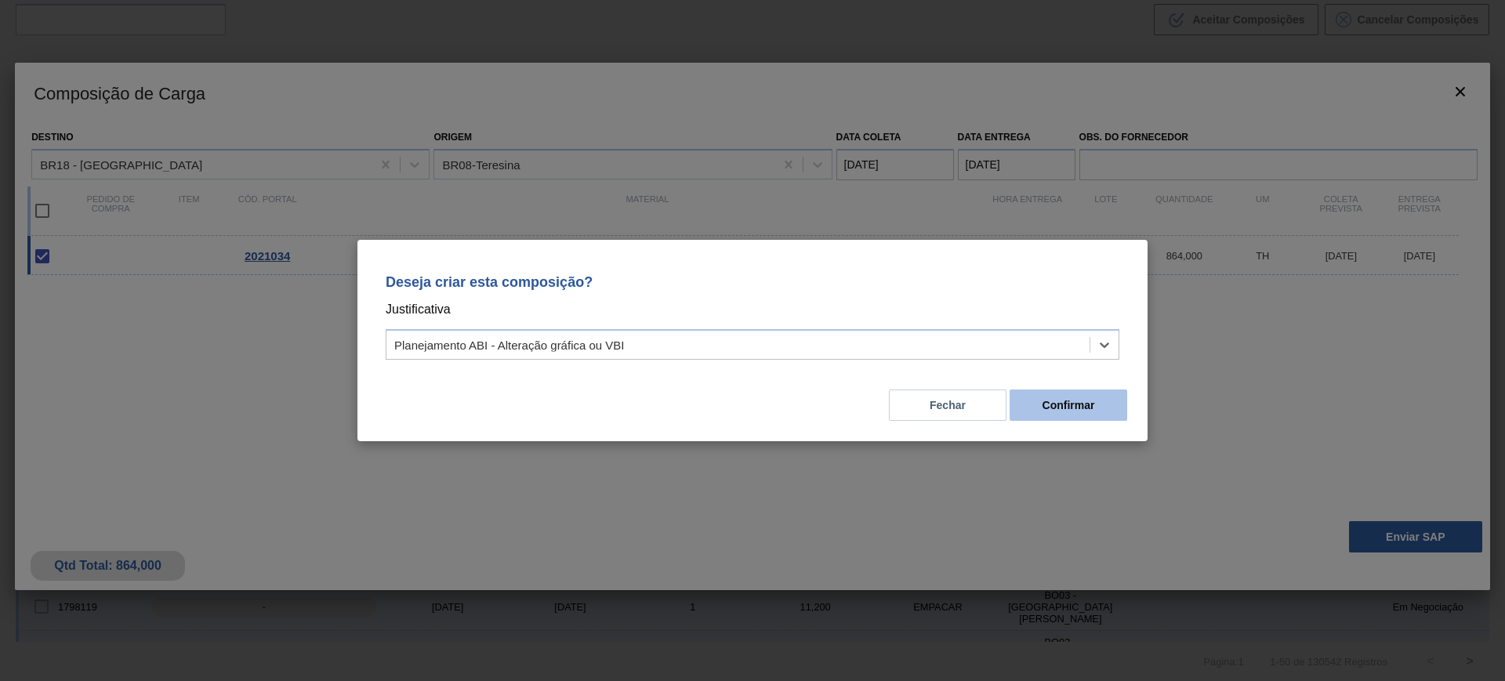
click at [1047, 407] on button "Confirmar" at bounding box center [1068, 405] width 118 height 31
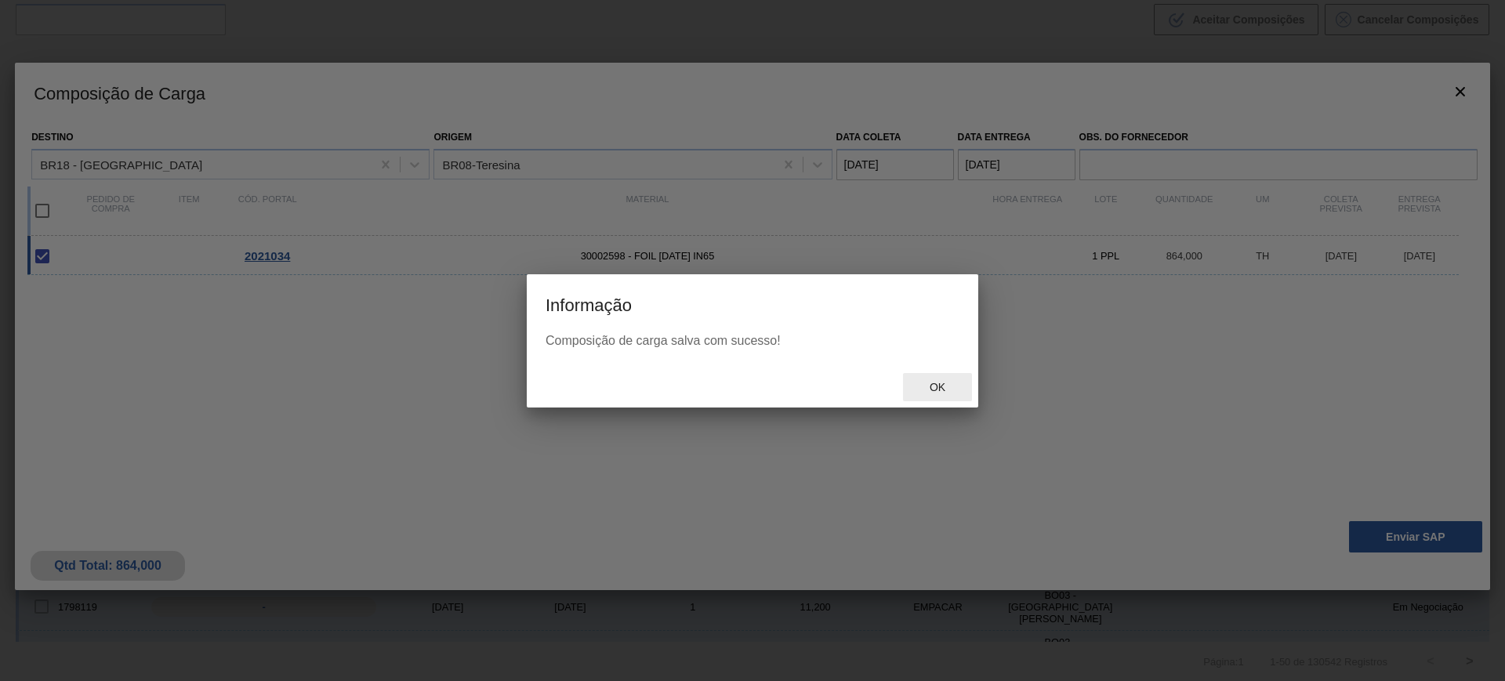
click at [924, 389] on span "Ok" at bounding box center [937, 387] width 41 height 13
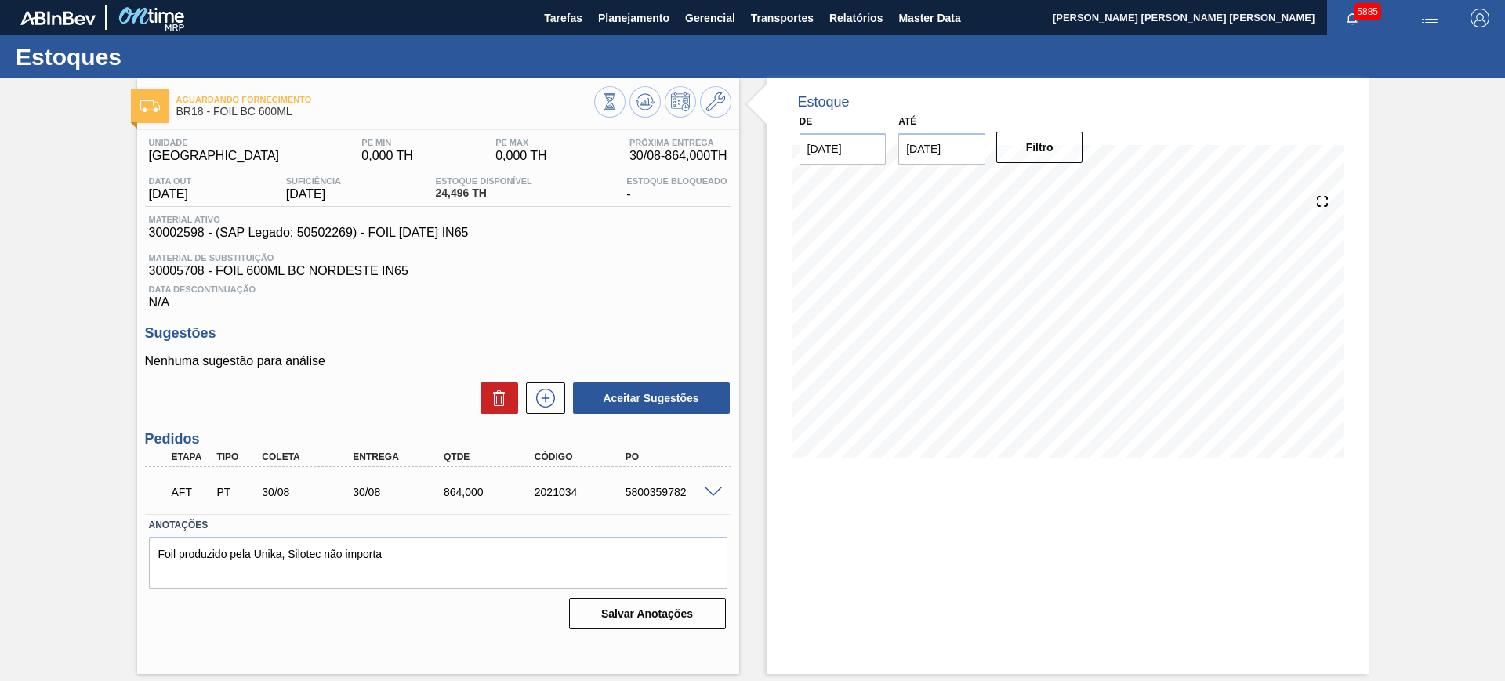
click at [660, 492] on div "5800359782" at bounding box center [673, 492] width 102 height 13
copy div "5800359782"
